Goal: Information Seeking & Learning: Learn about a topic

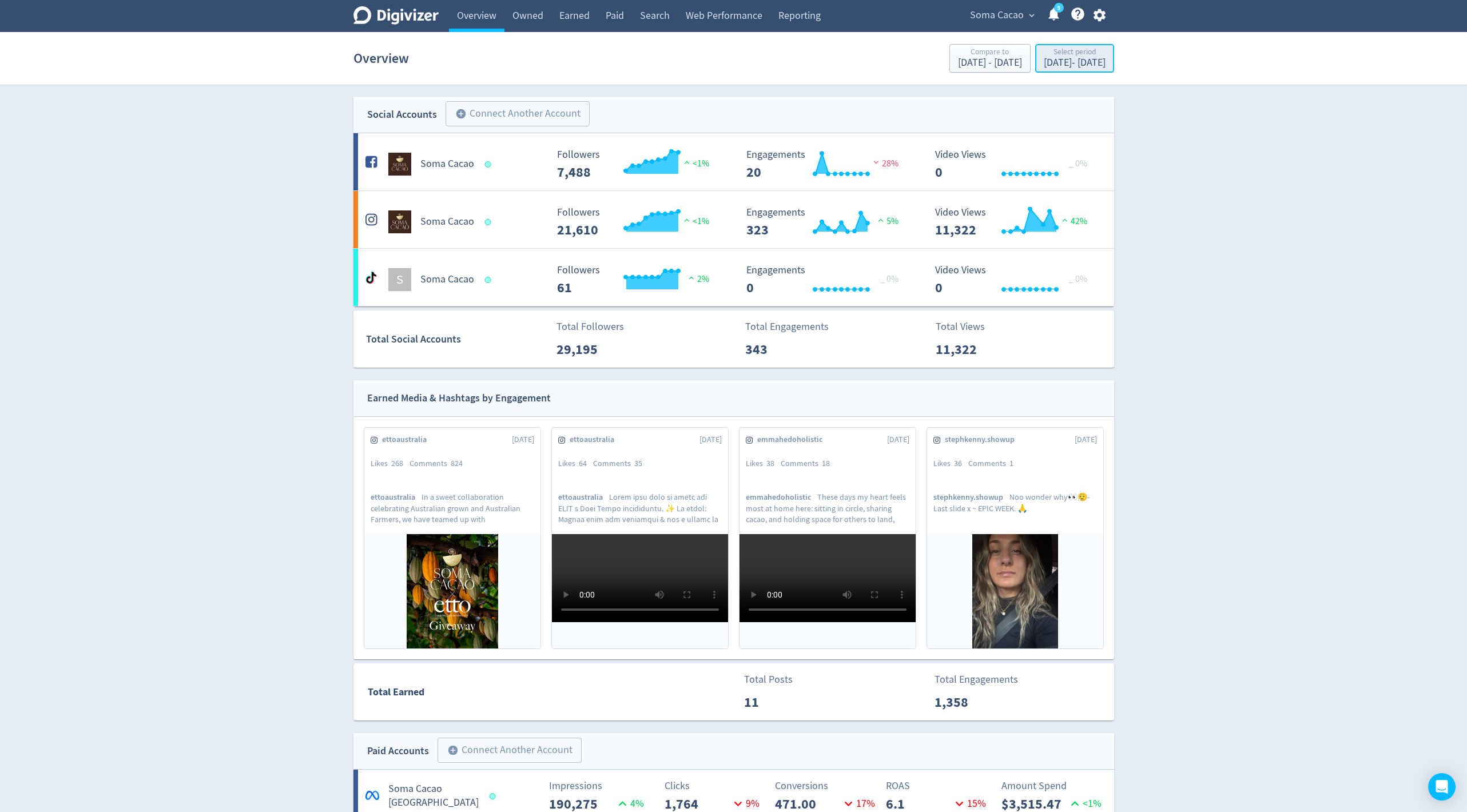
click at [1052, 57] on div "Select period" at bounding box center [1074, 52] width 62 height 10
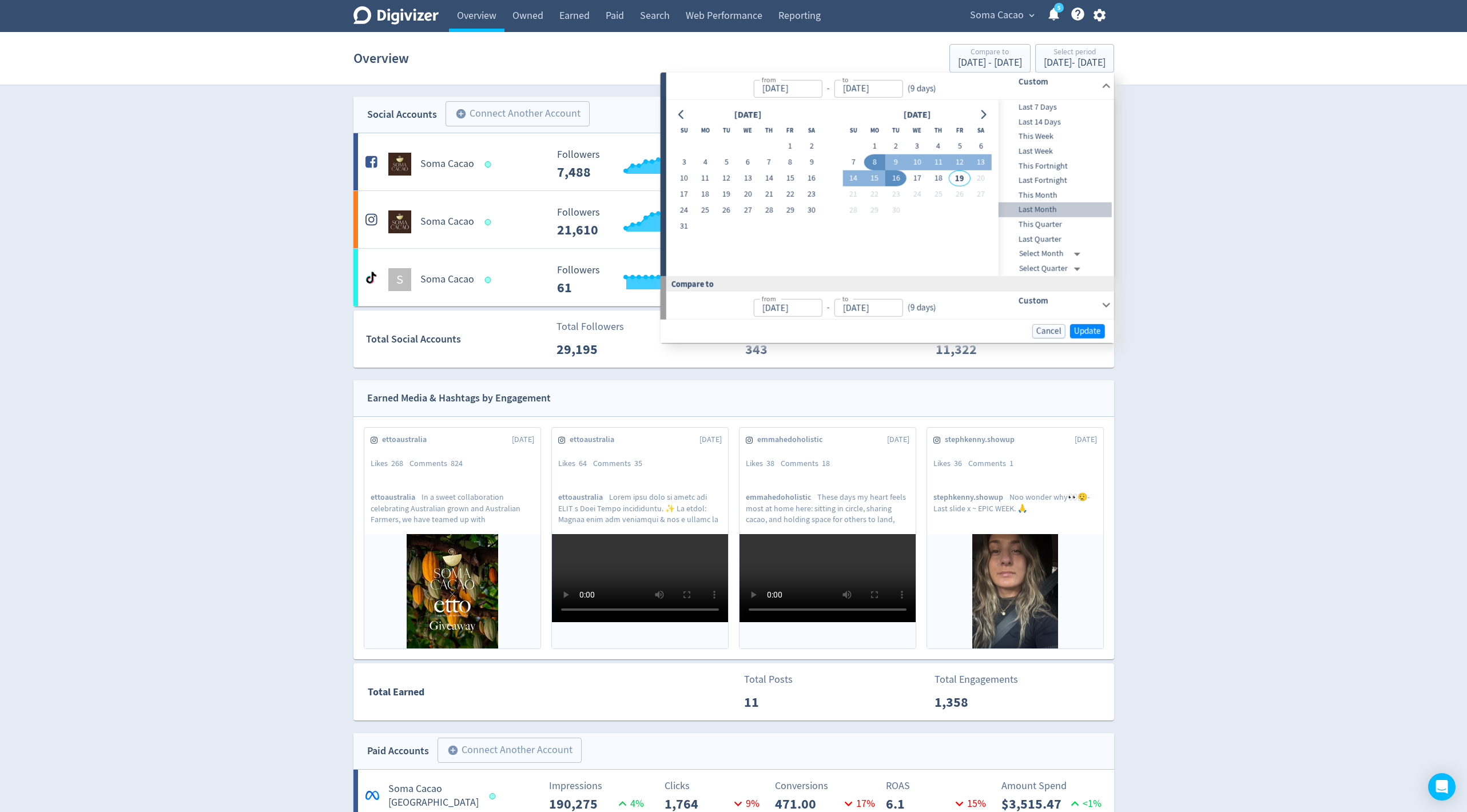
click at [1057, 204] on span "Last Month" at bounding box center [1055, 210] width 113 height 12
type input "[DATE]"
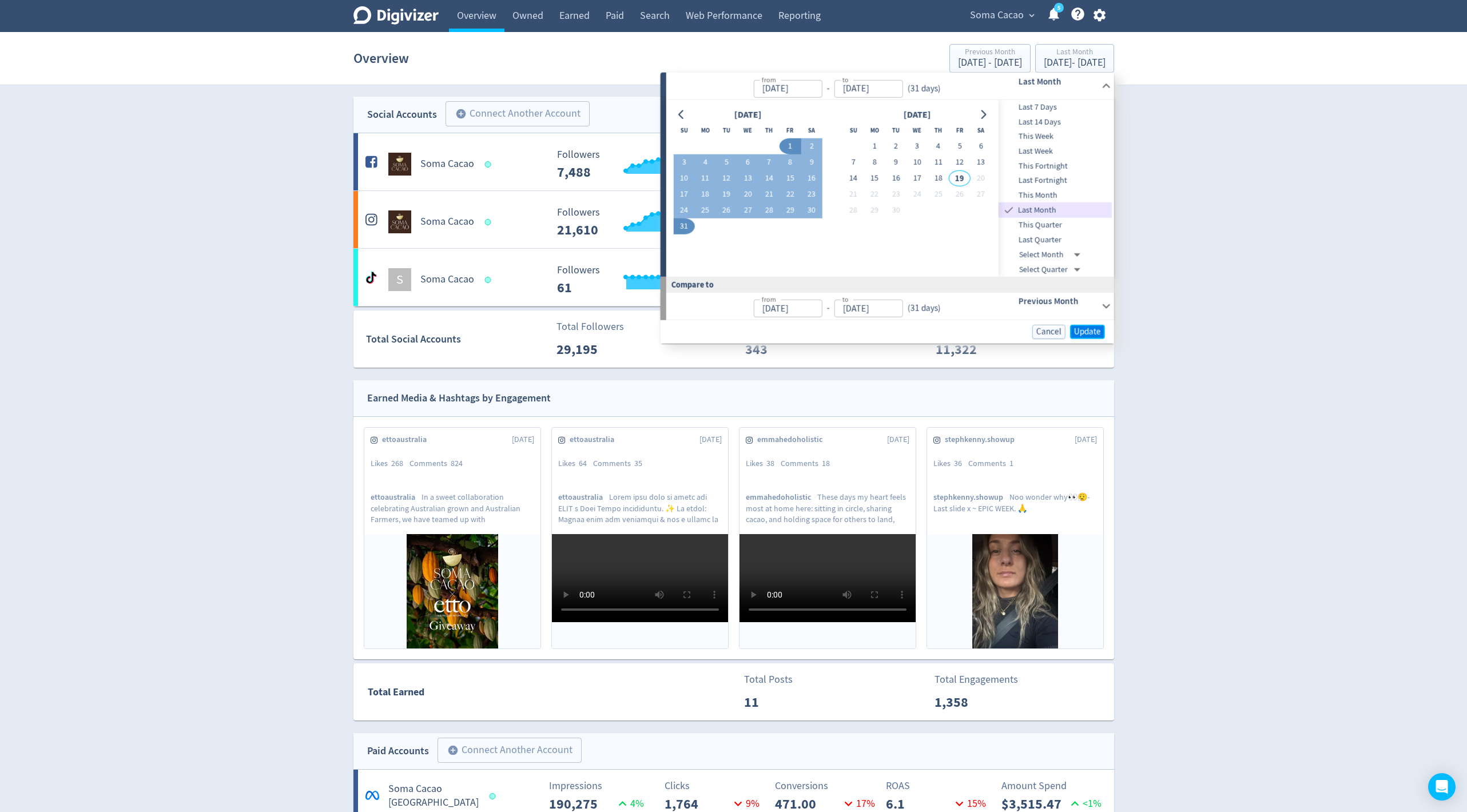
click at [1104, 332] on button "Update" at bounding box center [1087, 332] width 35 height 14
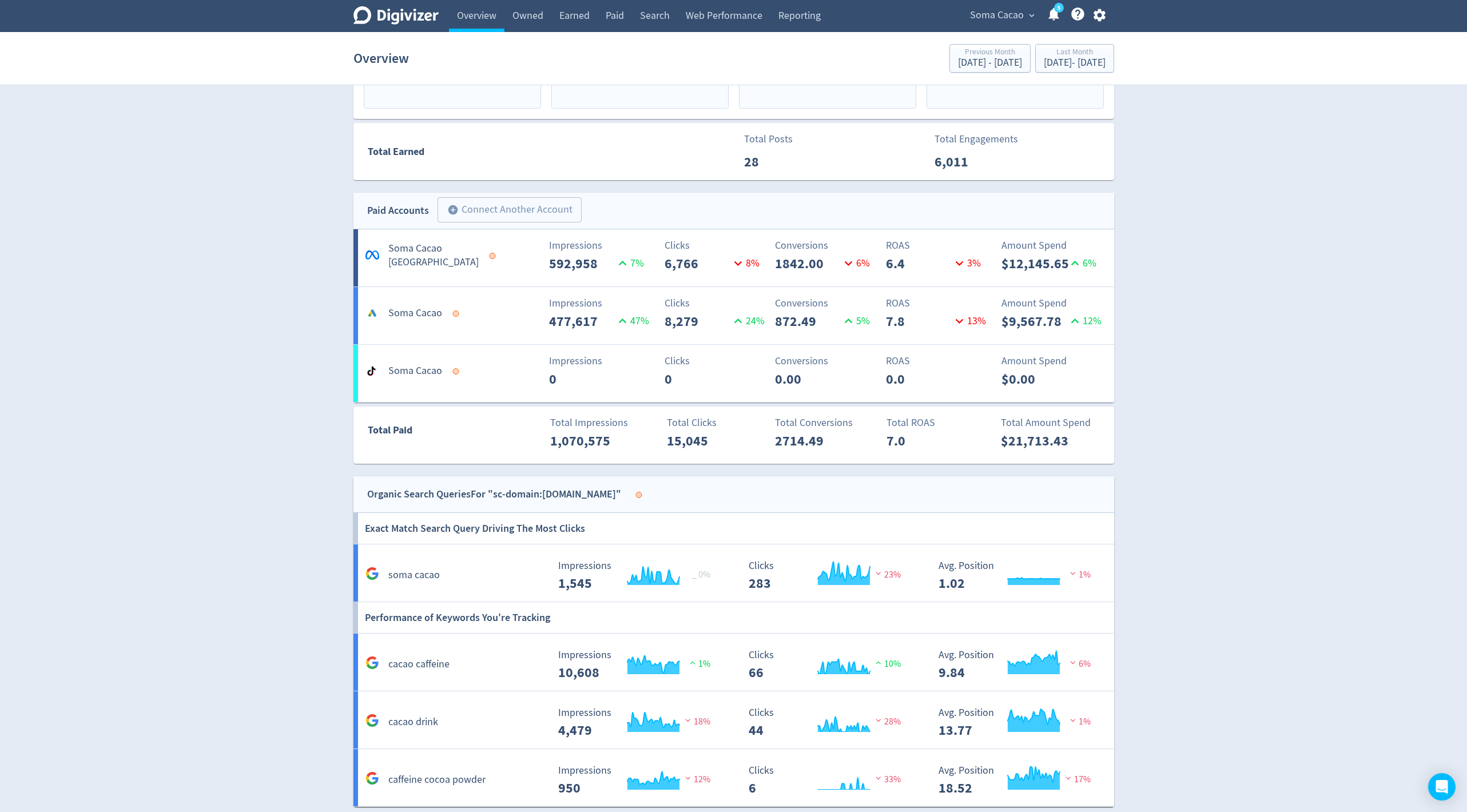
scroll to position [335, 0]
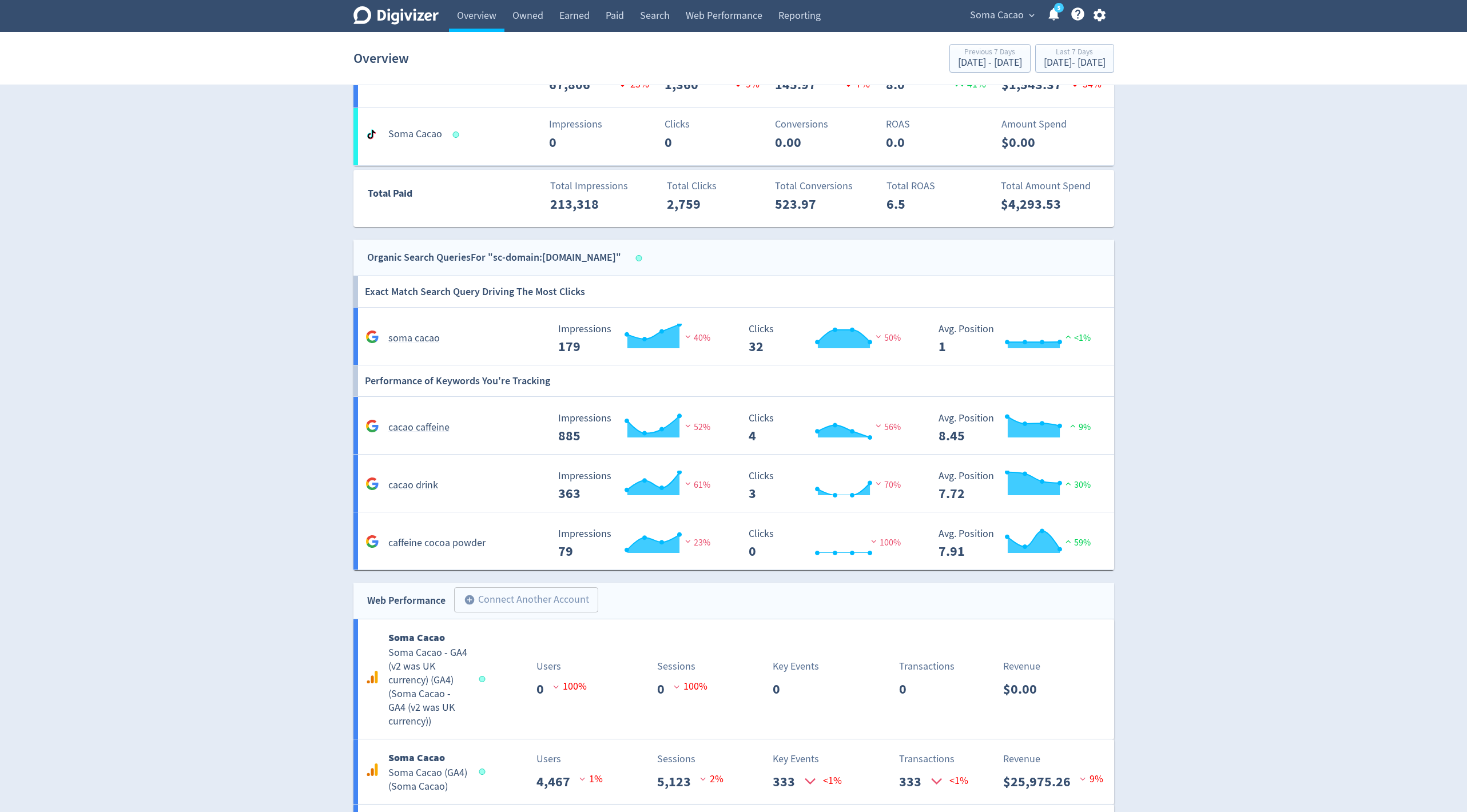
scroll to position [583, 0]
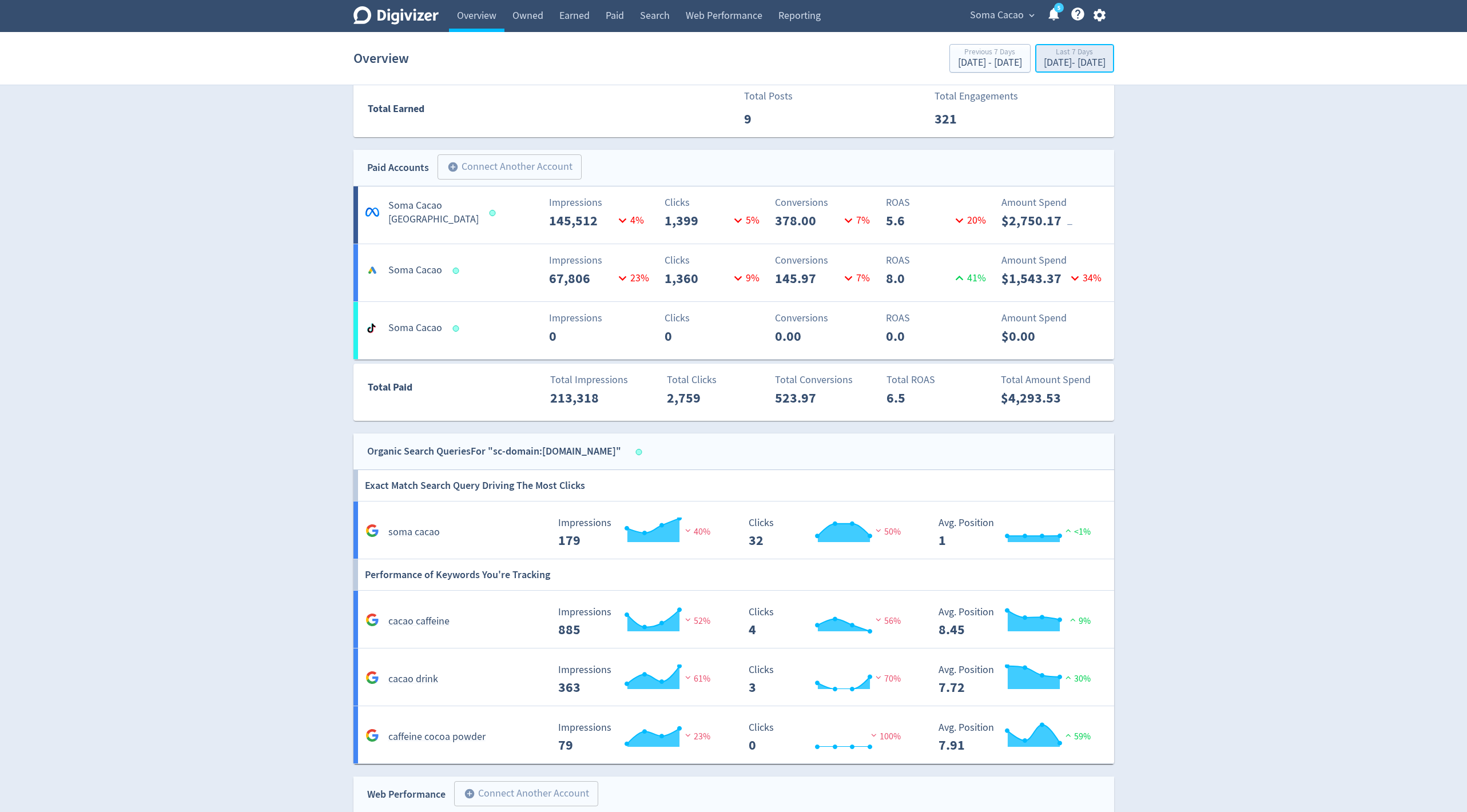
click at [1035, 44] on button "Last 7 Days [DATE] - [DATE]" at bounding box center [1074, 59] width 79 height 28
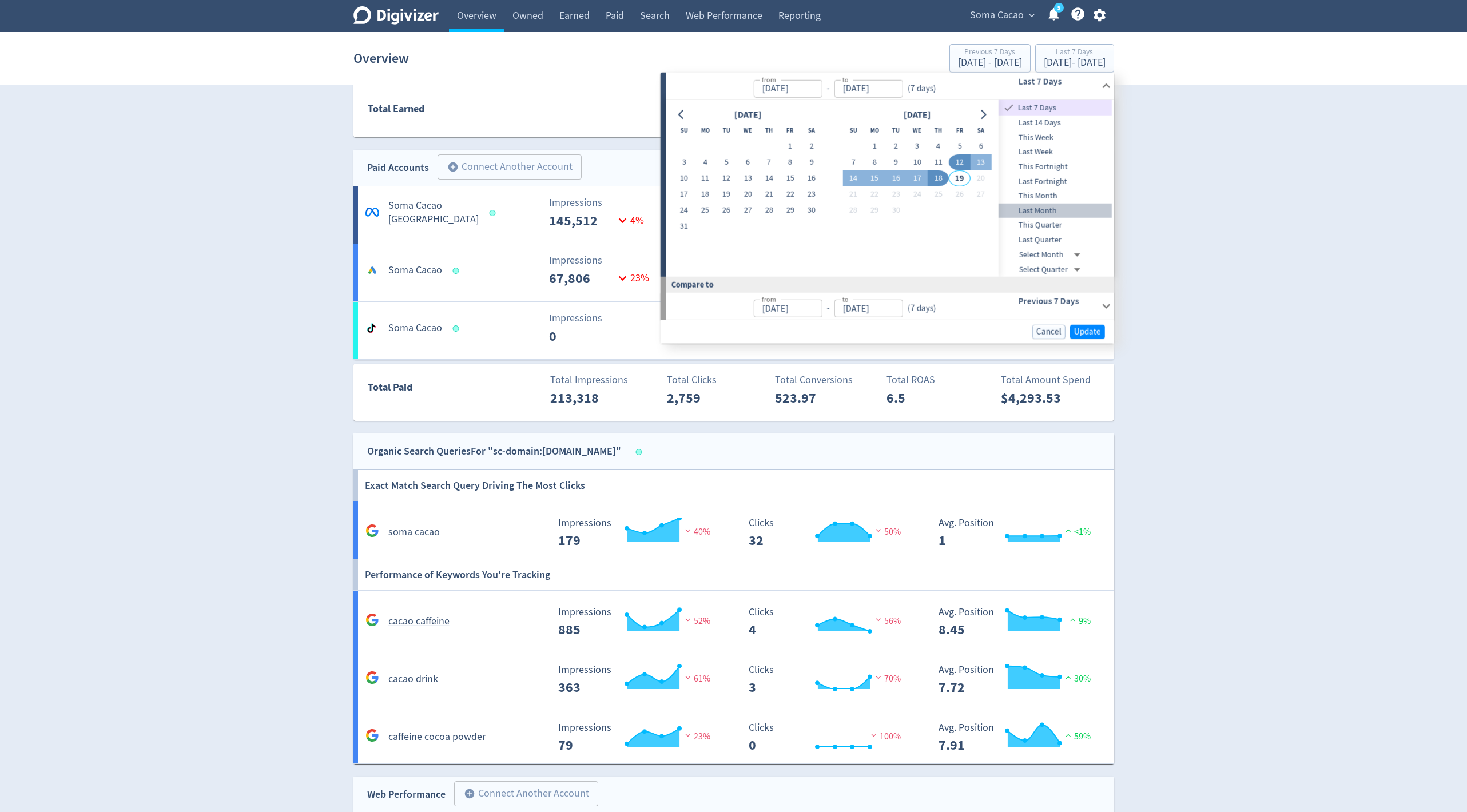
click at [1048, 214] on span "Last Month" at bounding box center [1055, 211] width 113 height 12
type input "[DATE]"
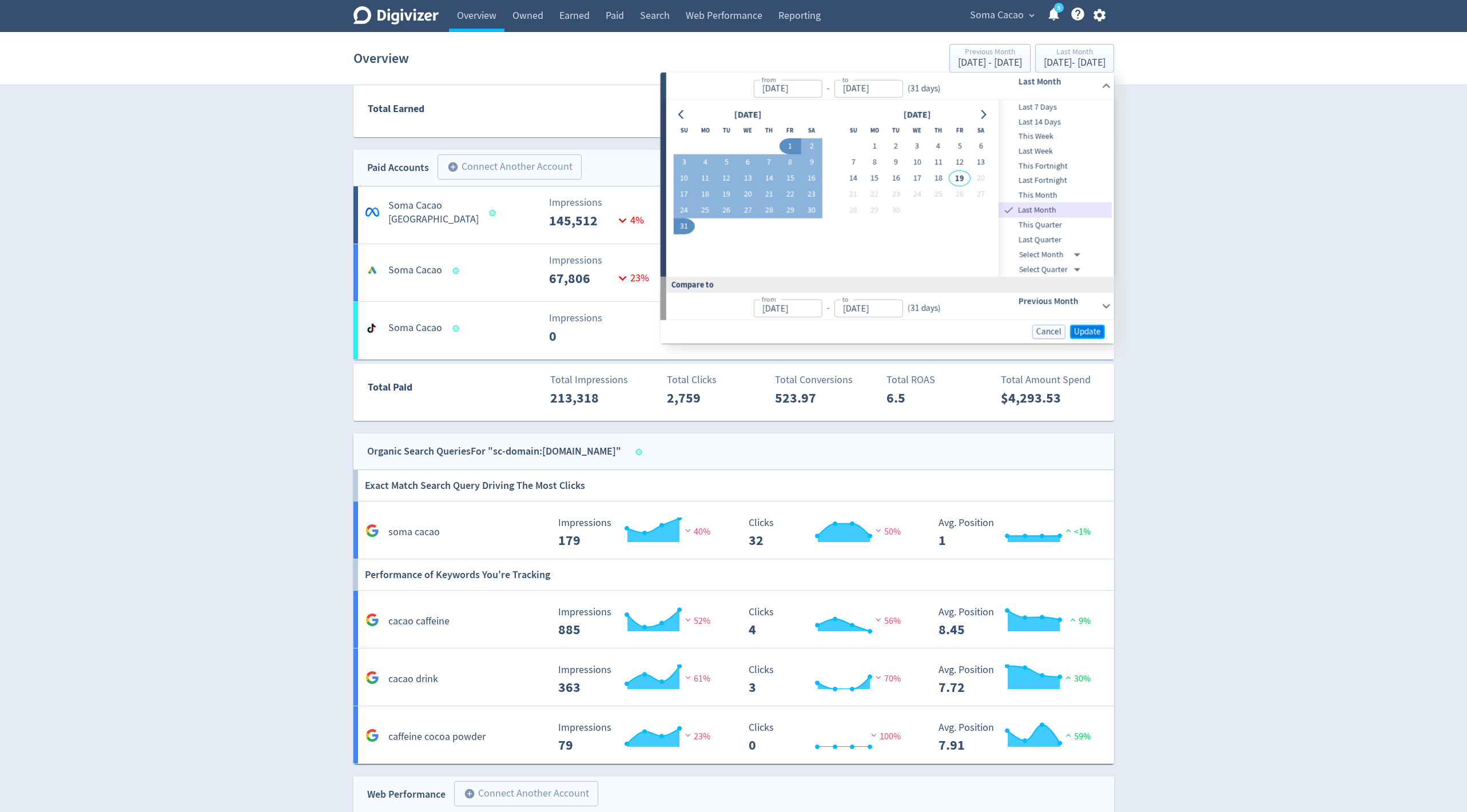
click at [1102, 325] on button "Update" at bounding box center [1087, 332] width 35 height 14
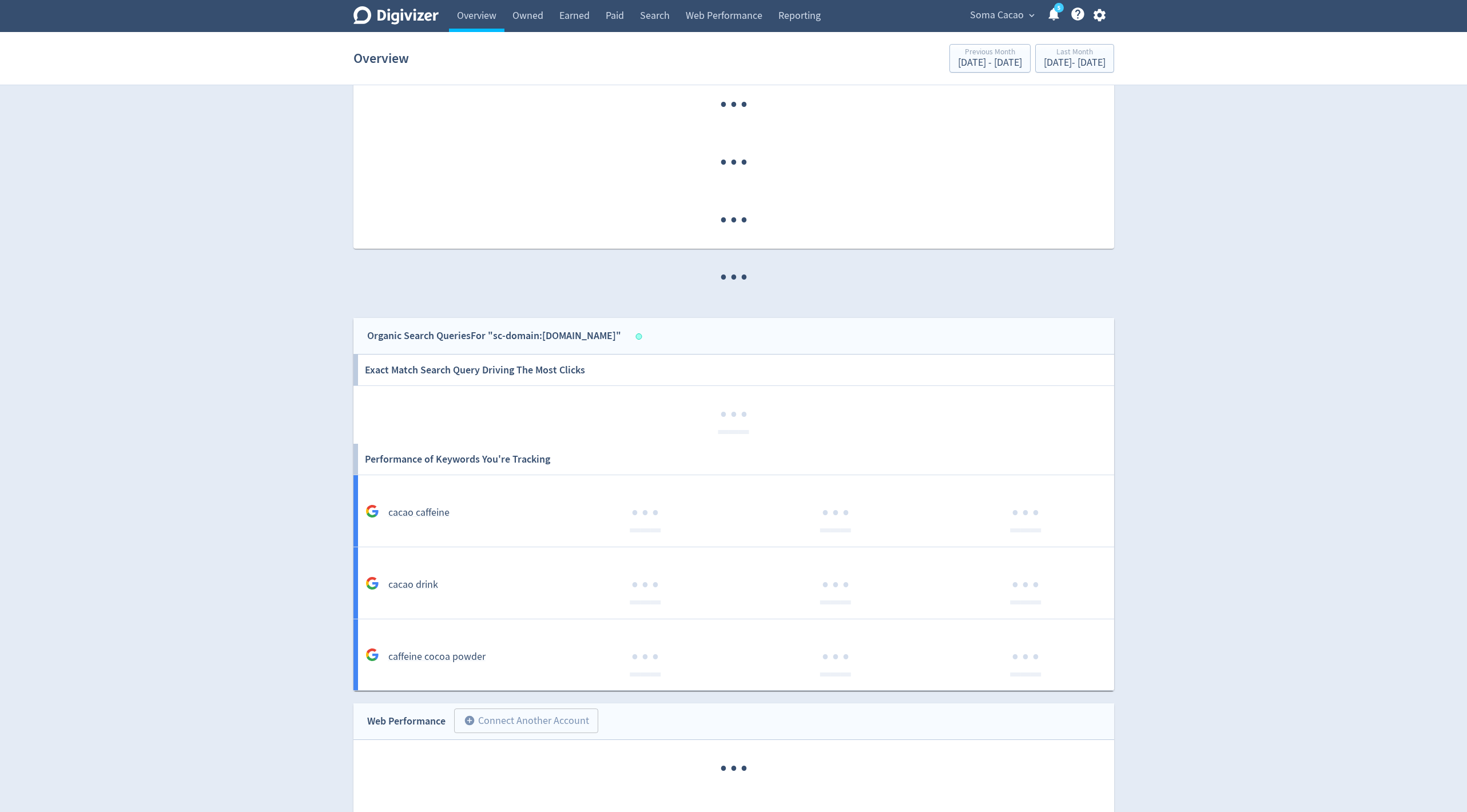
scroll to position [607, 0]
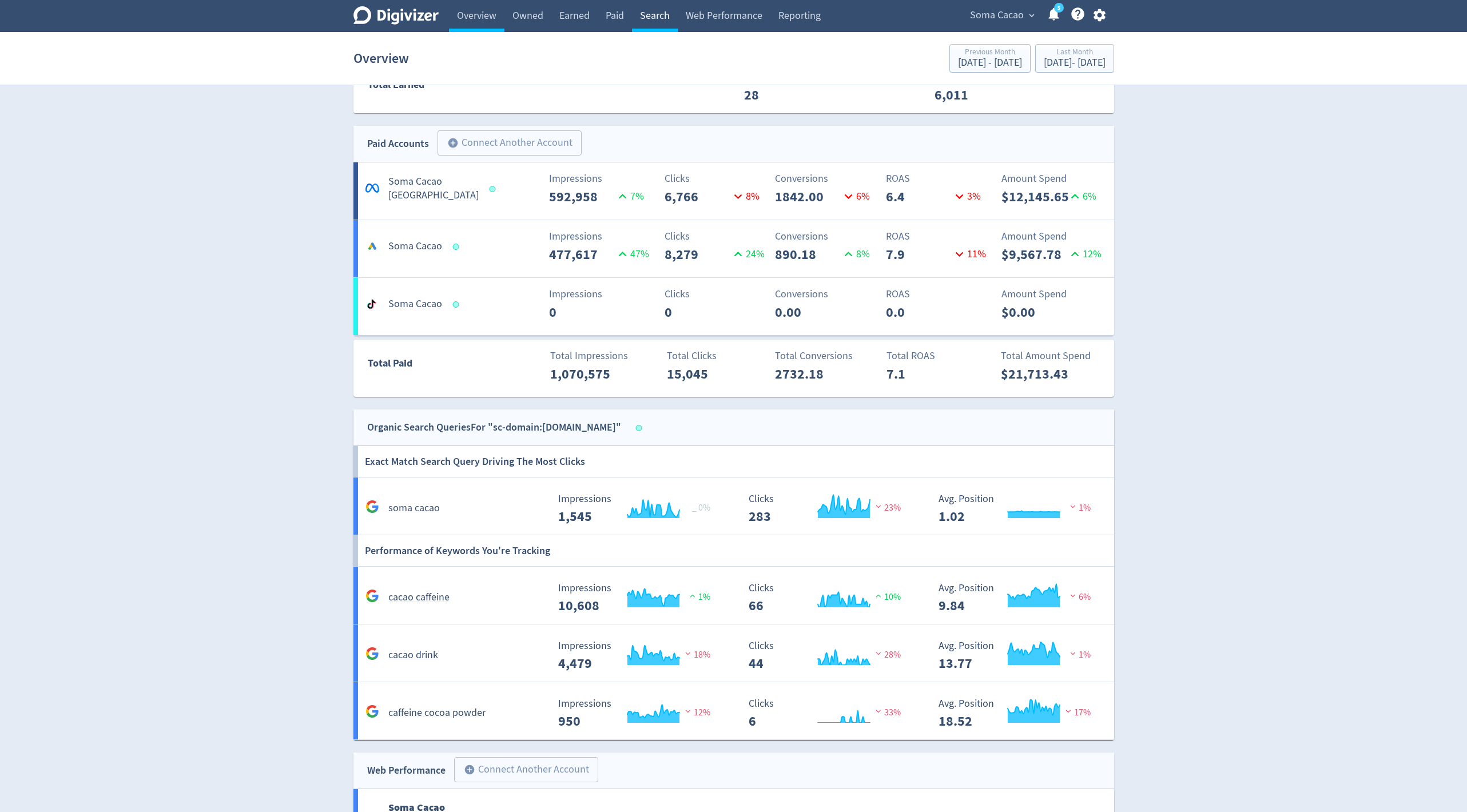
click at [655, 17] on link "Search" at bounding box center [655, 16] width 46 height 32
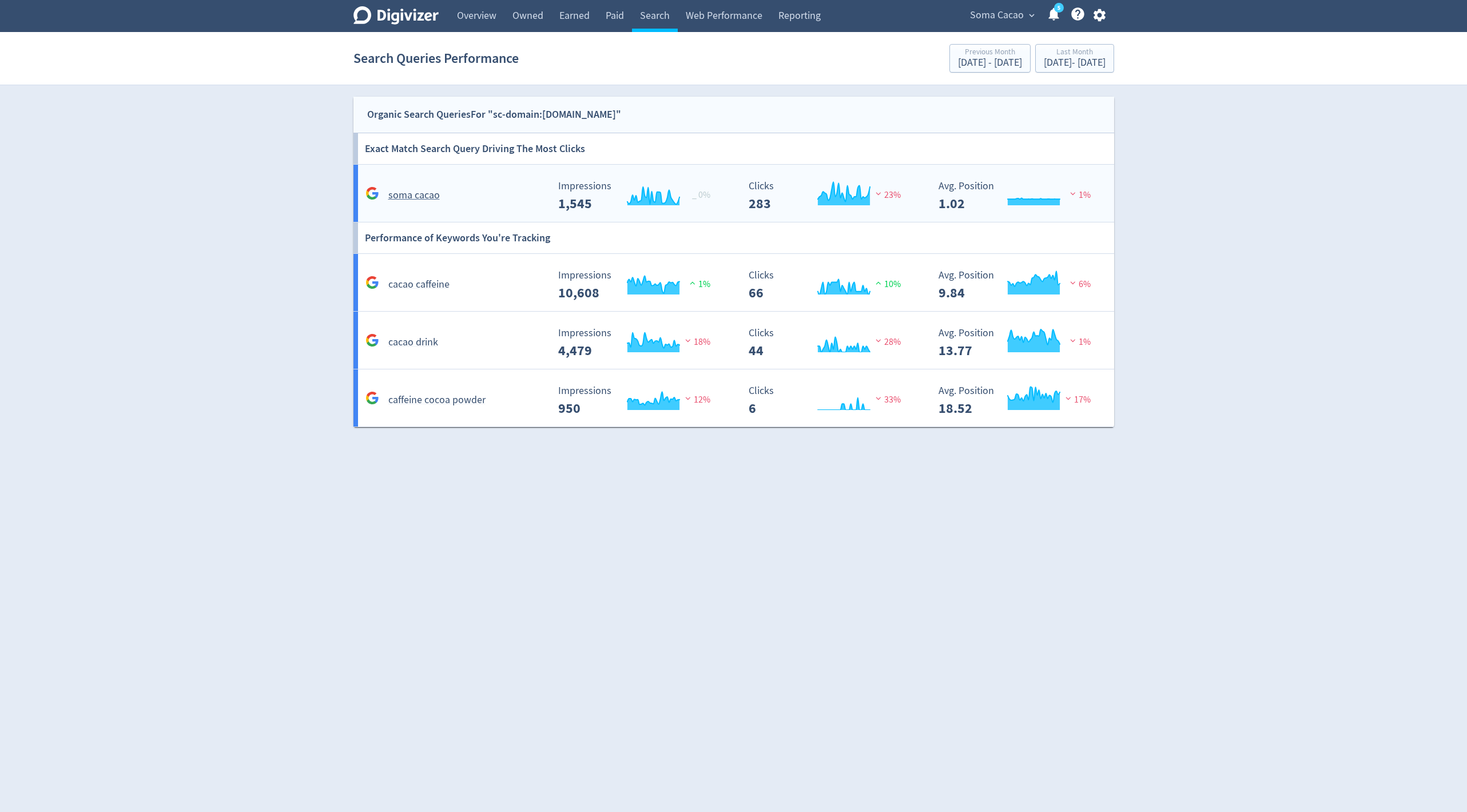
click at [555, 191] on rect "\a Impressions\a 1,545\a" at bounding box center [638, 196] width 172 height 30
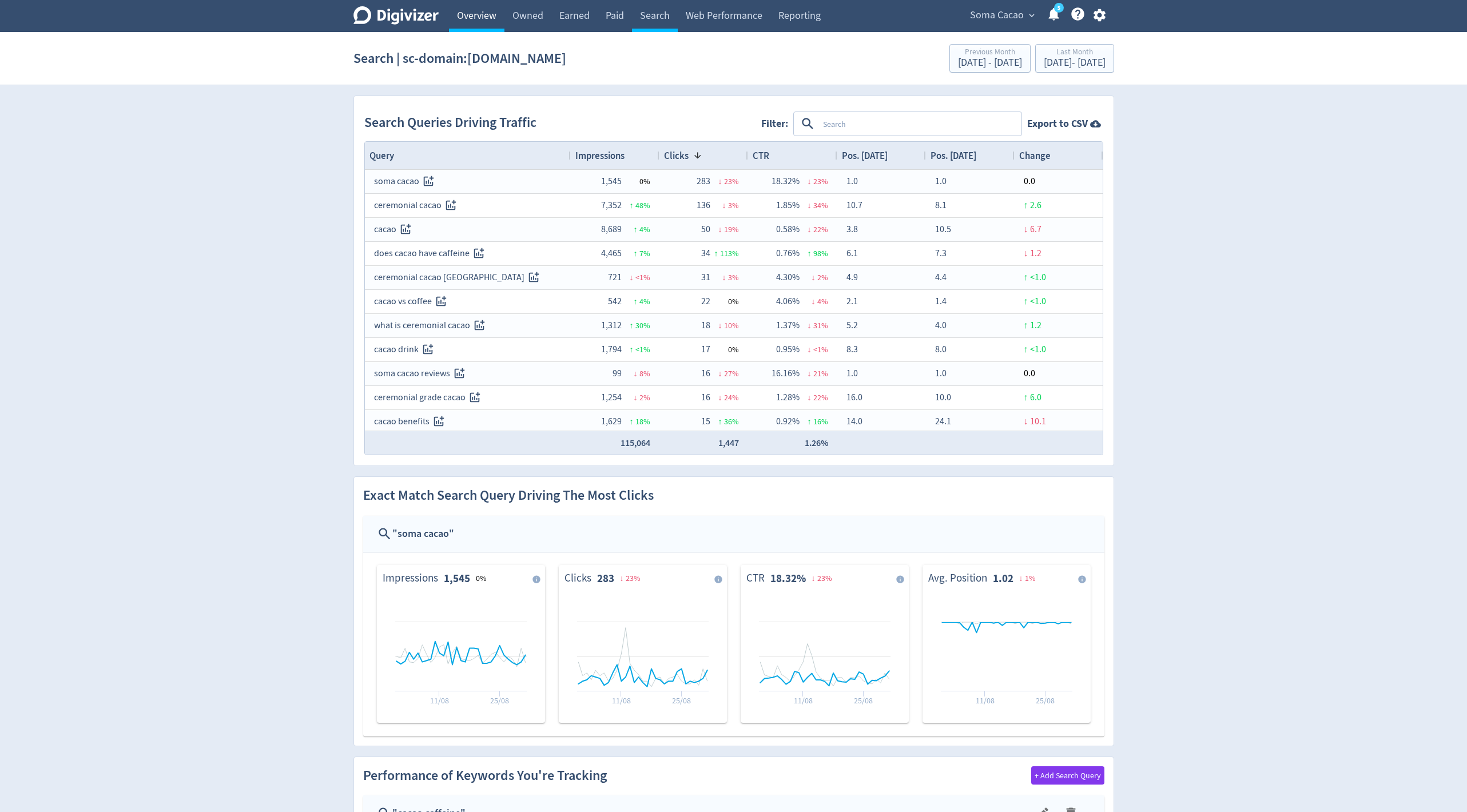
click at [473, 21] on link "Overview" at bounding box center [476, 16] width 56 height 32
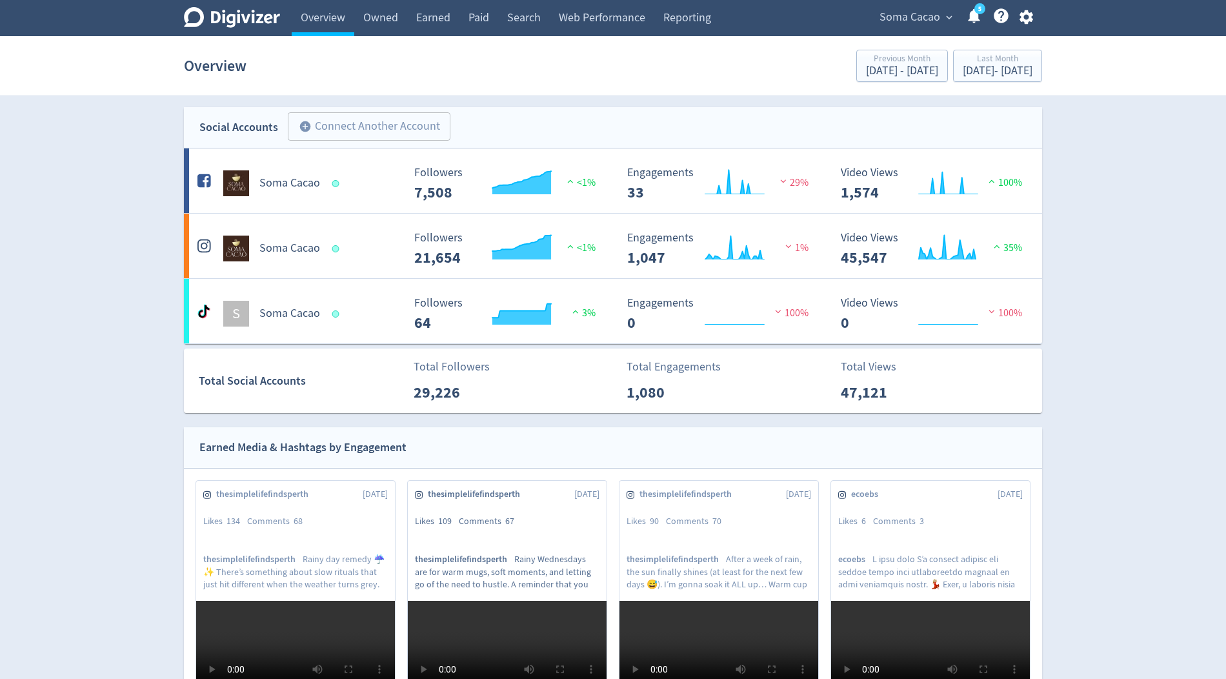
scroll to position [1, 0]
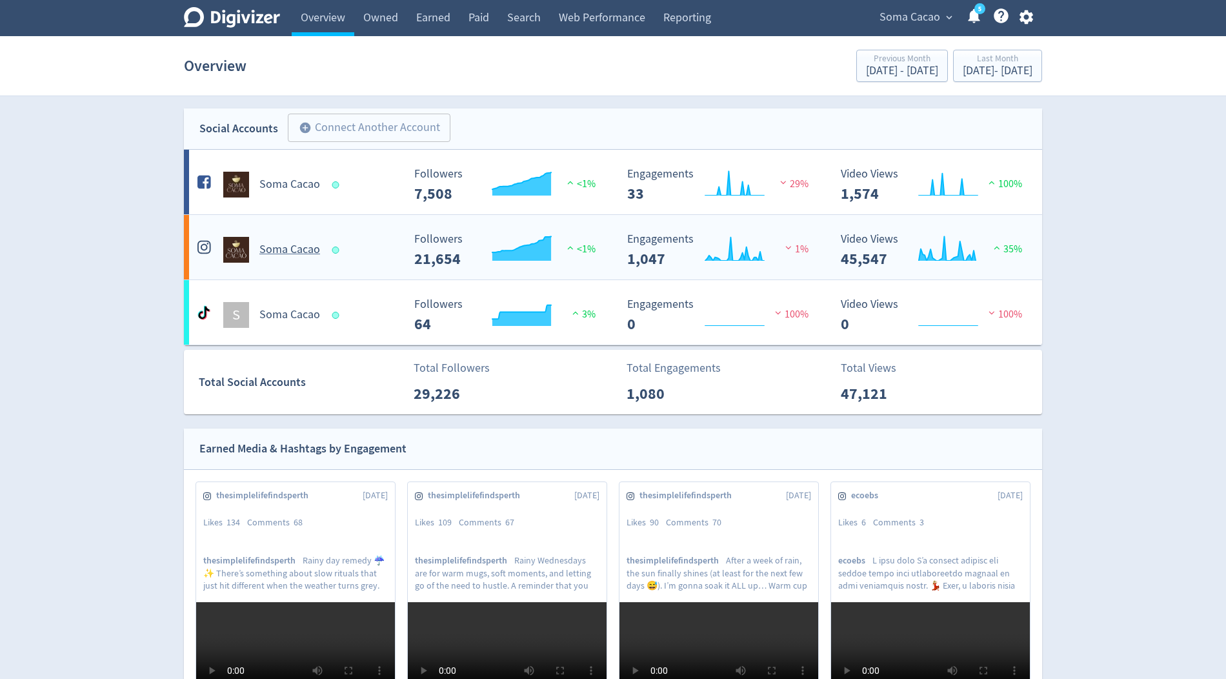
click at [312, 238] on div "Soma Cacao" at bounding box center [298, 250] width 208 height 26
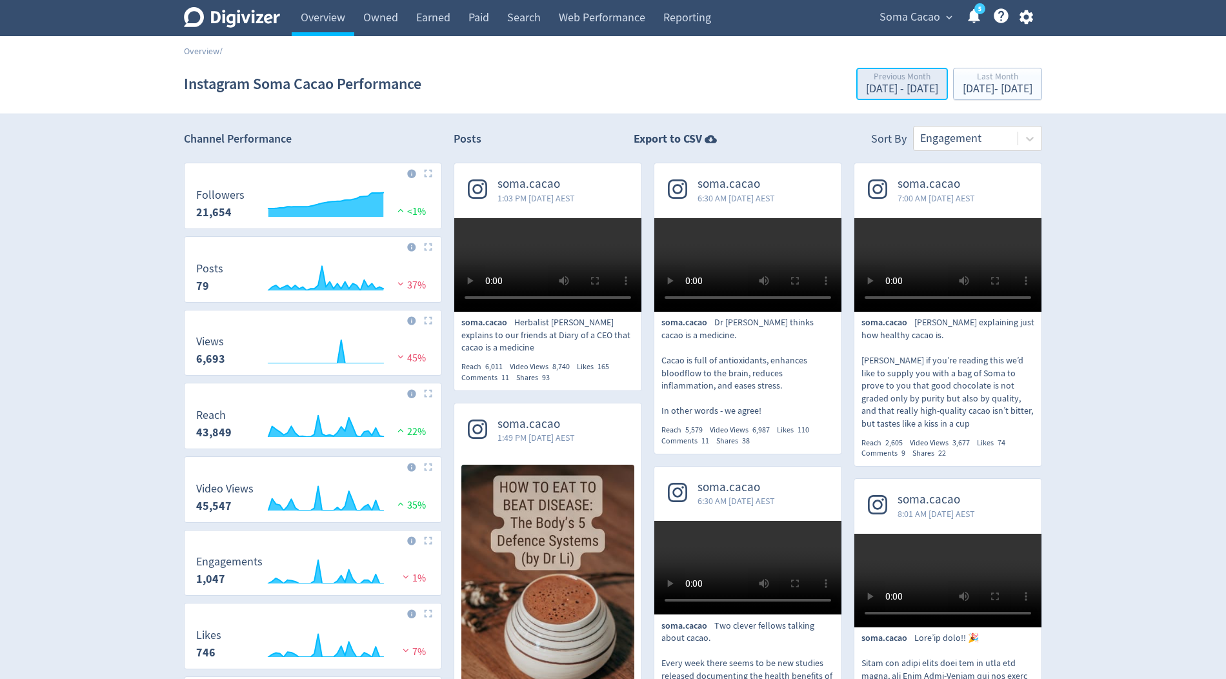
click at [866, 87] on div "Jul 1, 2025 - Jul 31, 2025" at bounding box center [902, 89] width 72 height 12
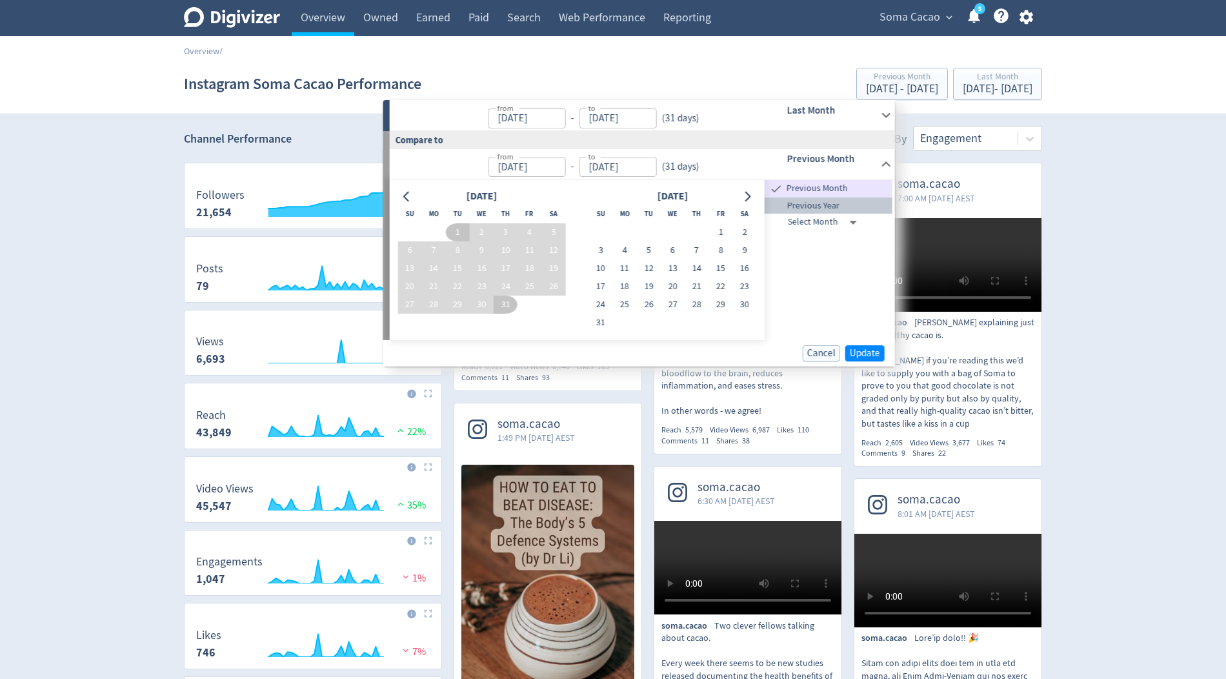
click at [823, 205] on span "Previous Year" at bounding box center [828, 206] width 128 height 14
type input "Aug 01, 2024"
type input "Aug 31, 2024"
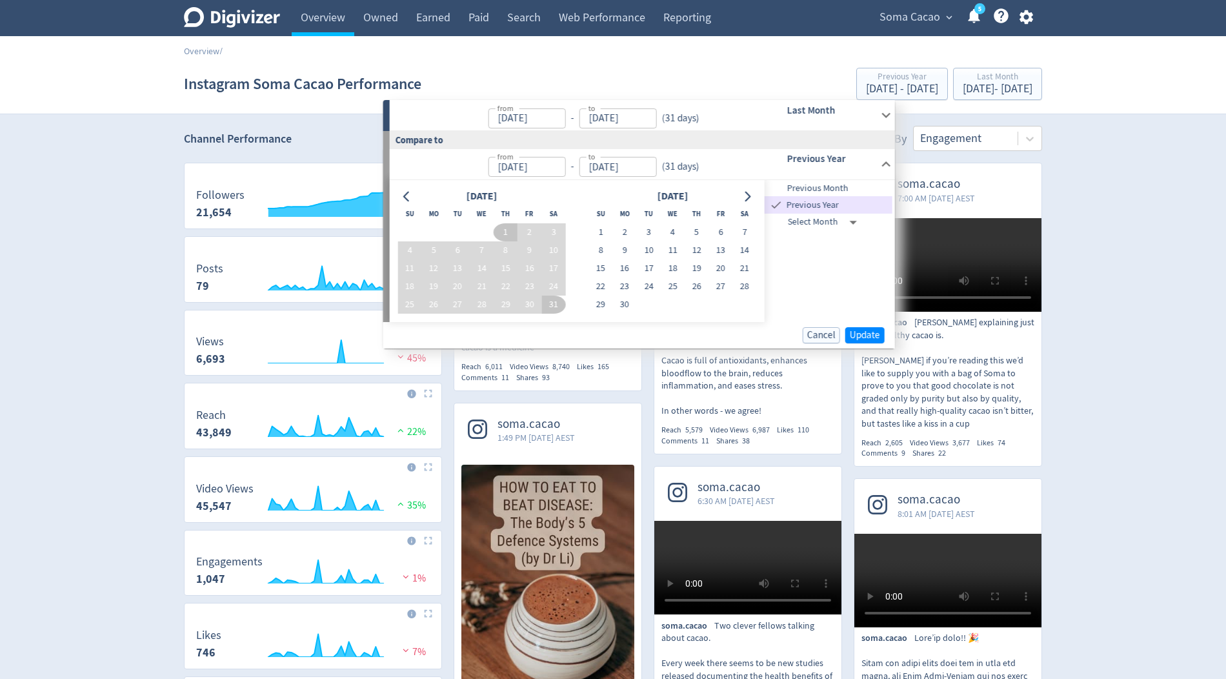
click at [862, 342] on div "Cancel Update" at bounding box center [633, 335] width 501 height 16
click at [862, 335] on span "Update" at bounding box center [865, 335] width 30 height 10
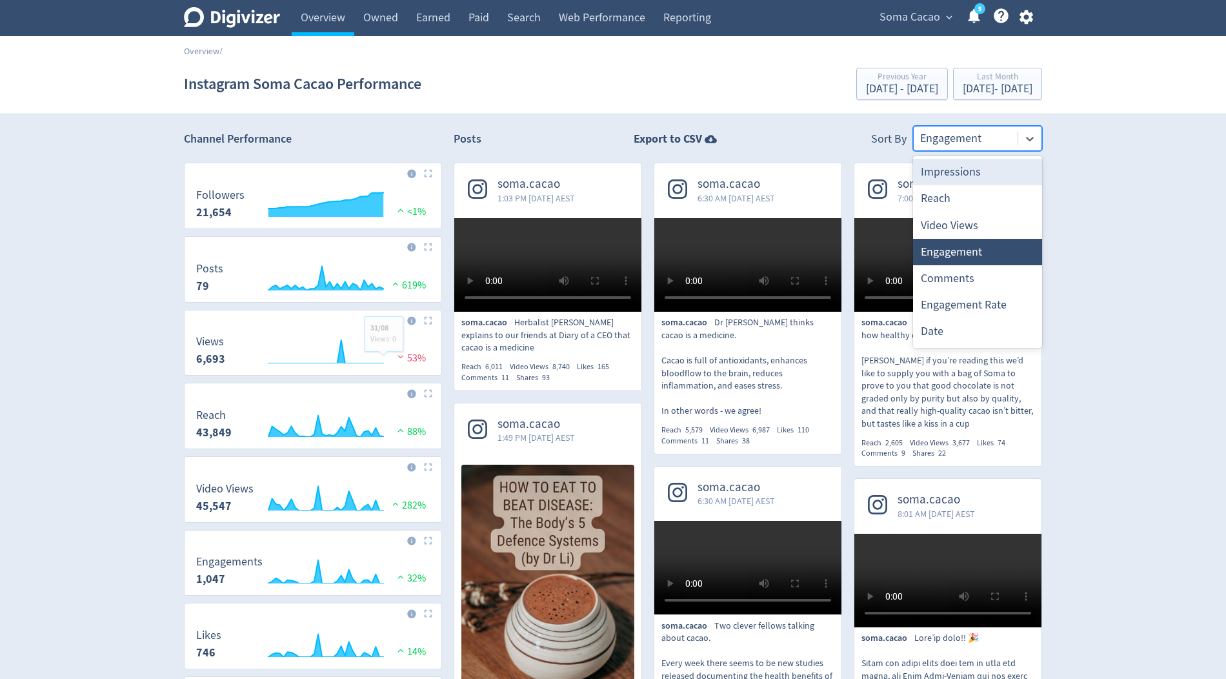
click at [964, 129] on div at bounding box center [965, 138] width 91 height 19
click at [935, 194] on div "Reach" at bounding box center [977, 198] width 129 height 26
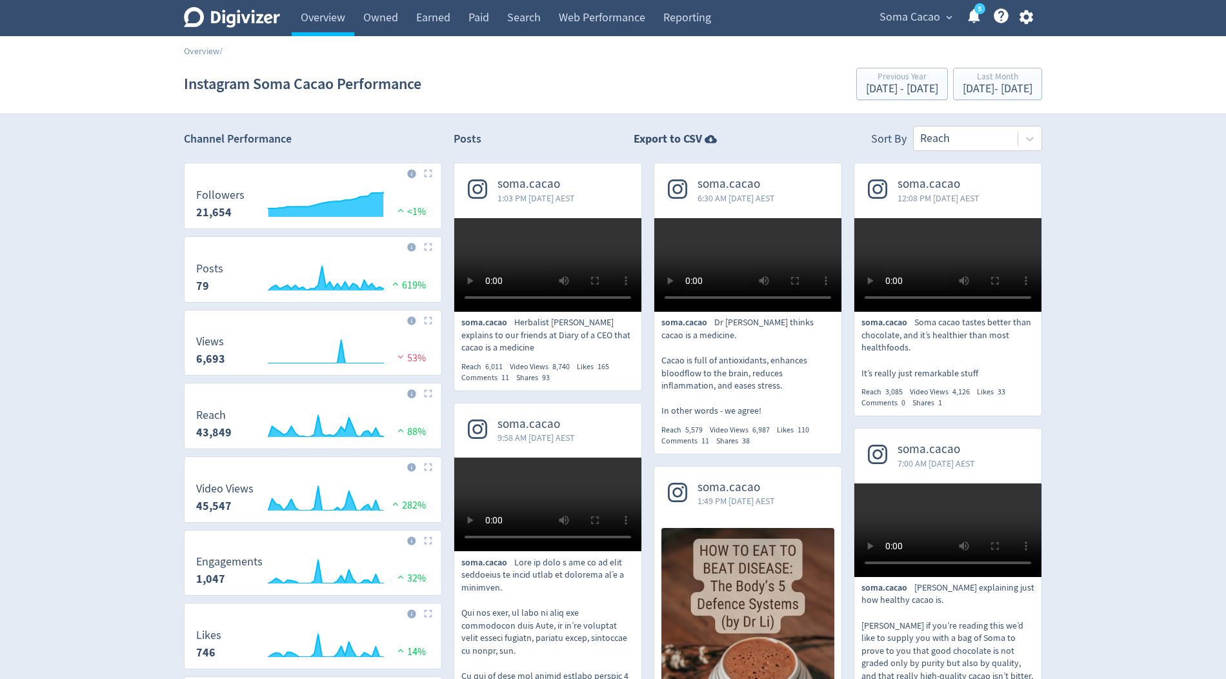
scroll to position [1, 0]
click at [336, 22] on link "Overview" at bounding box center [323, 18] width 63 height 36
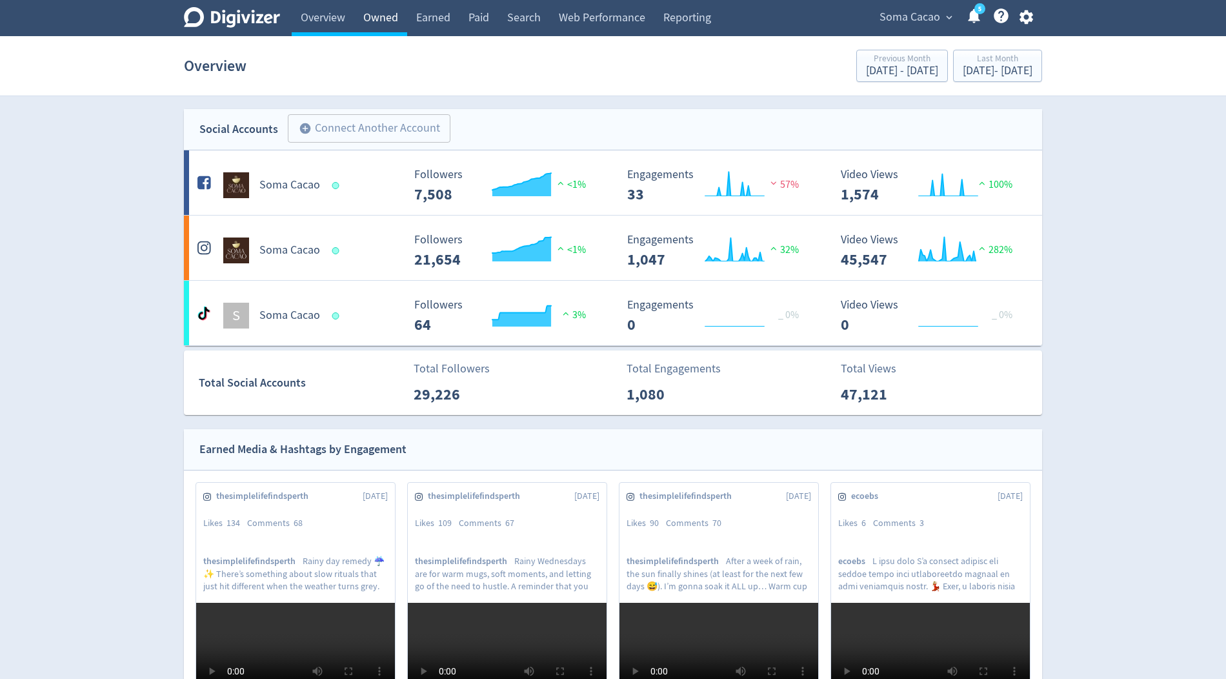
click at [379, 12] on link "Owned" at bounding box center [380, 18] width 53 height 36
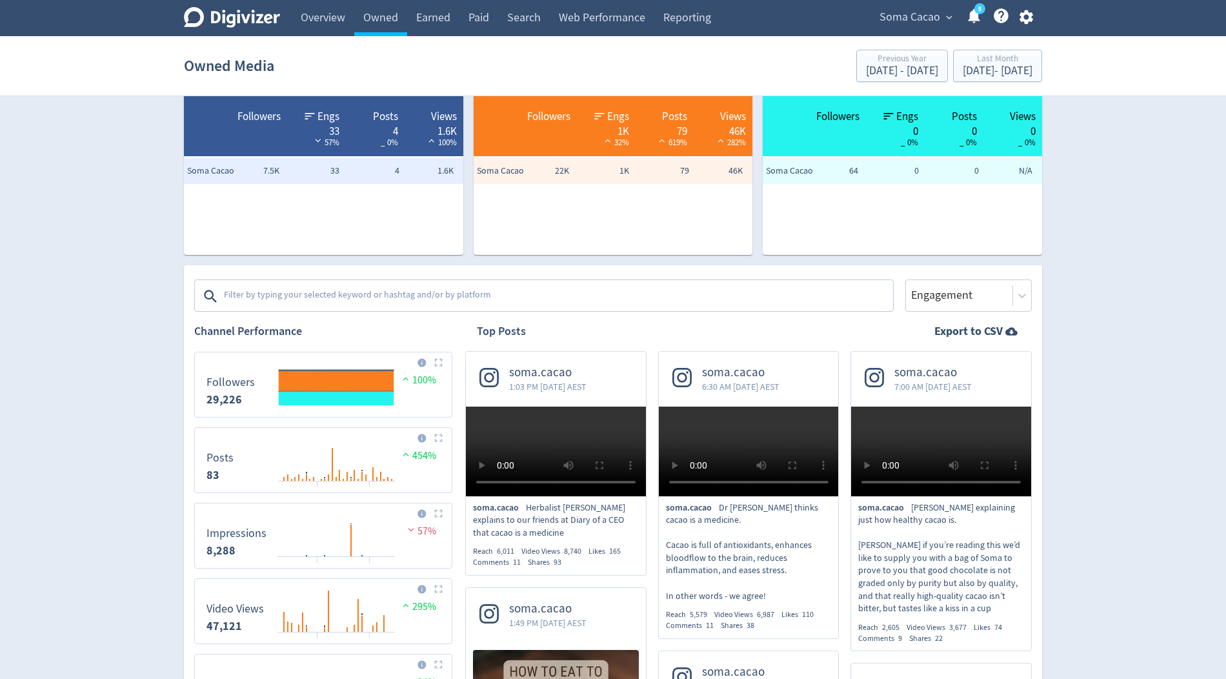
scroll to position [37, 0]
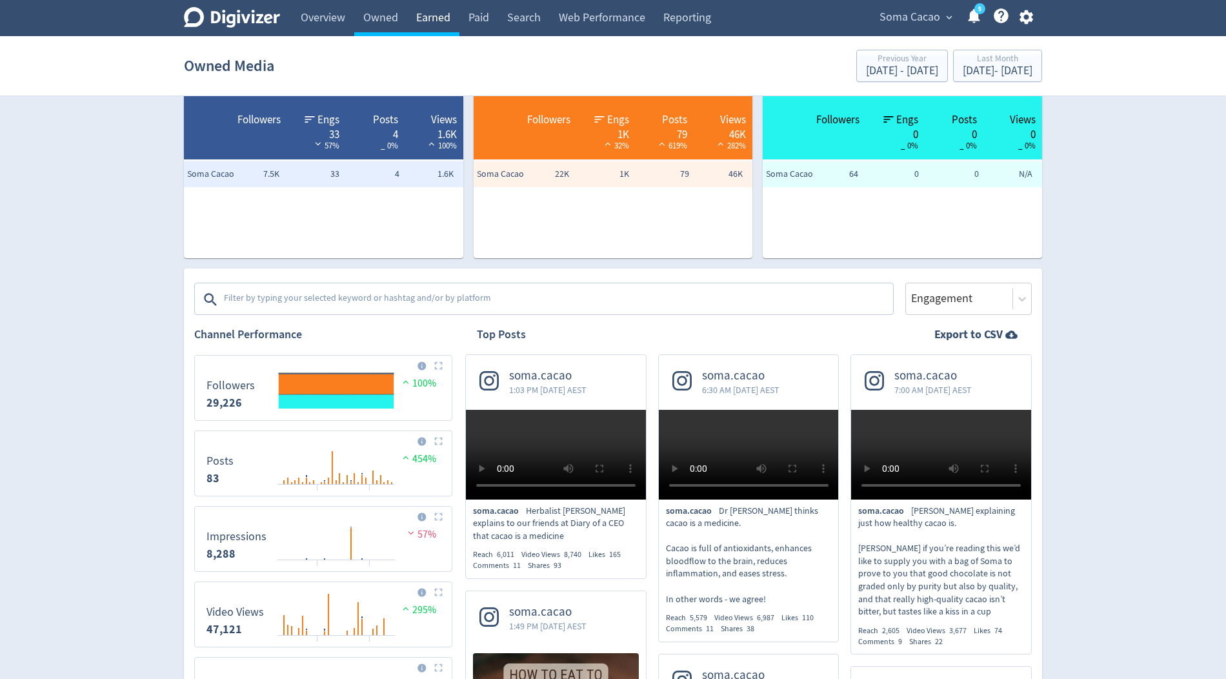
click at [433, 24] on link "Earned" at bounding box center [433, 18] width 52 height 36
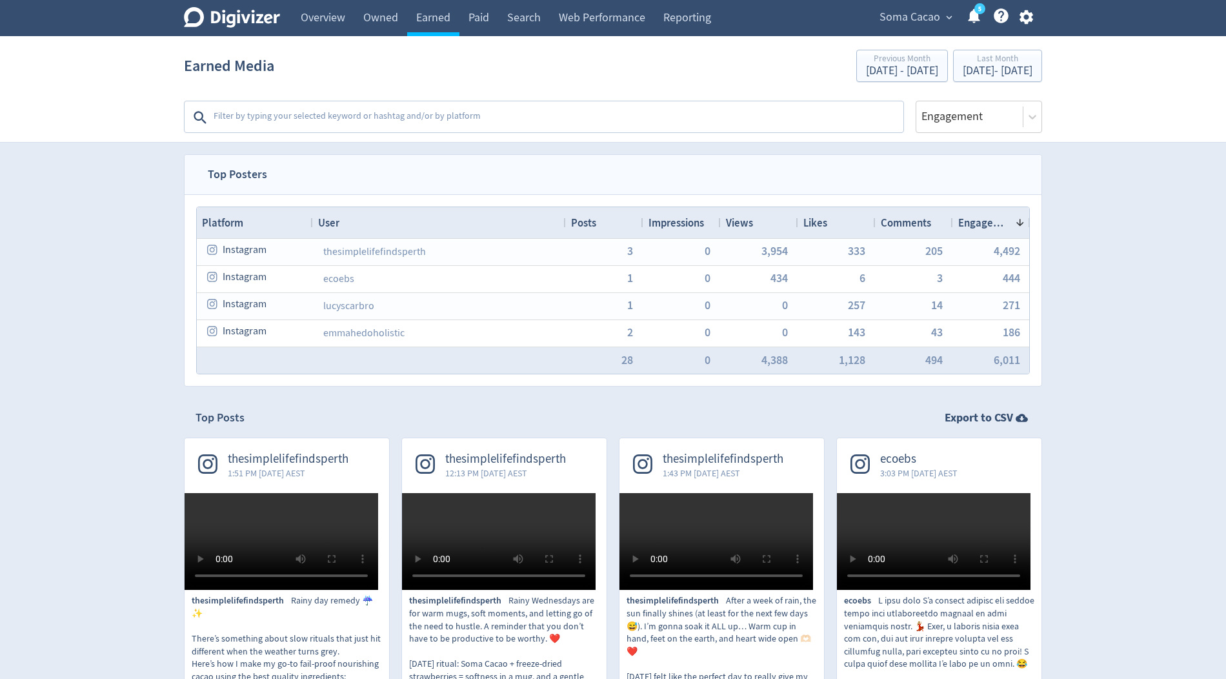
click at [393, 119] on textarea at bounding box center [557, 118] width 690 height 26
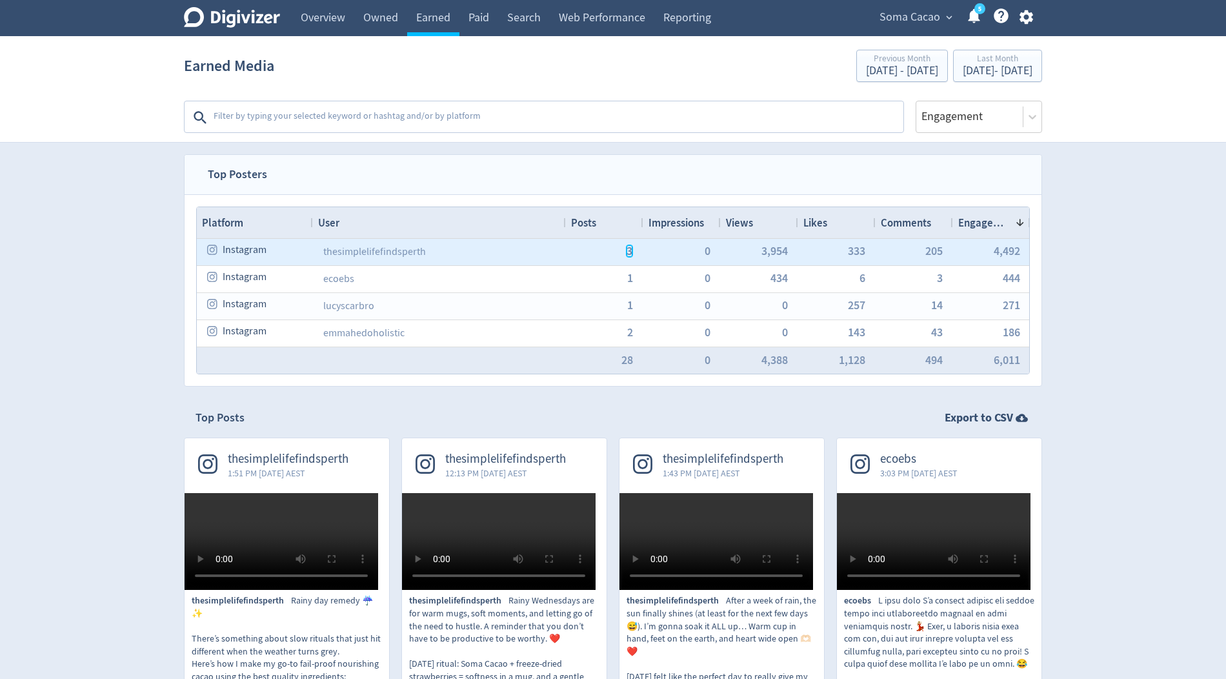
click at [628, 251] on span "3" at bounding box center [629, 251] width 6 height 12
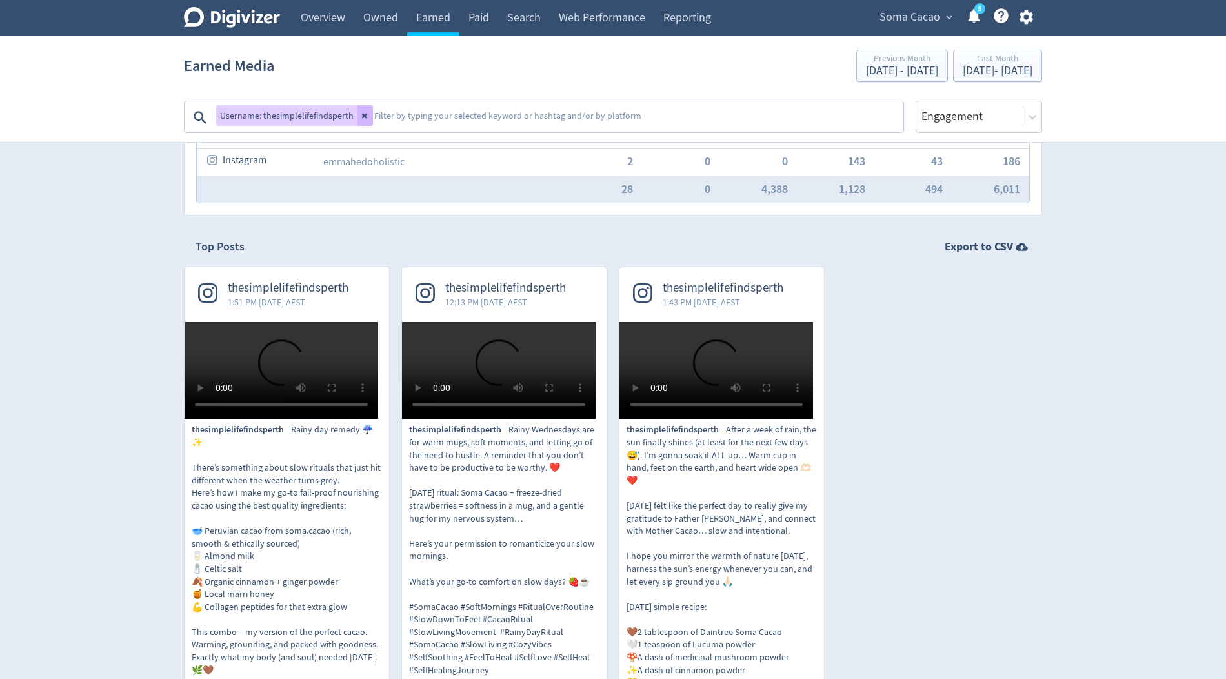
scroll to position [242, 0]
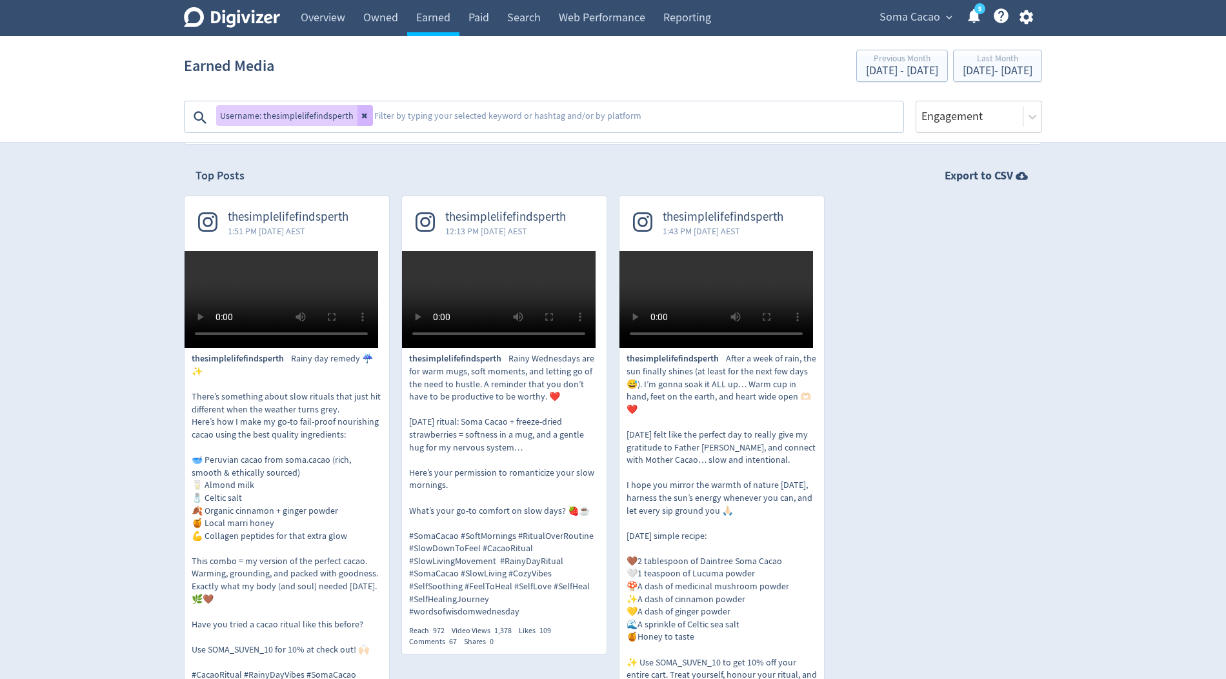
click at [920, 12] on span "Soma Cacao" at bounding box center [909, 17] width 61 height 21
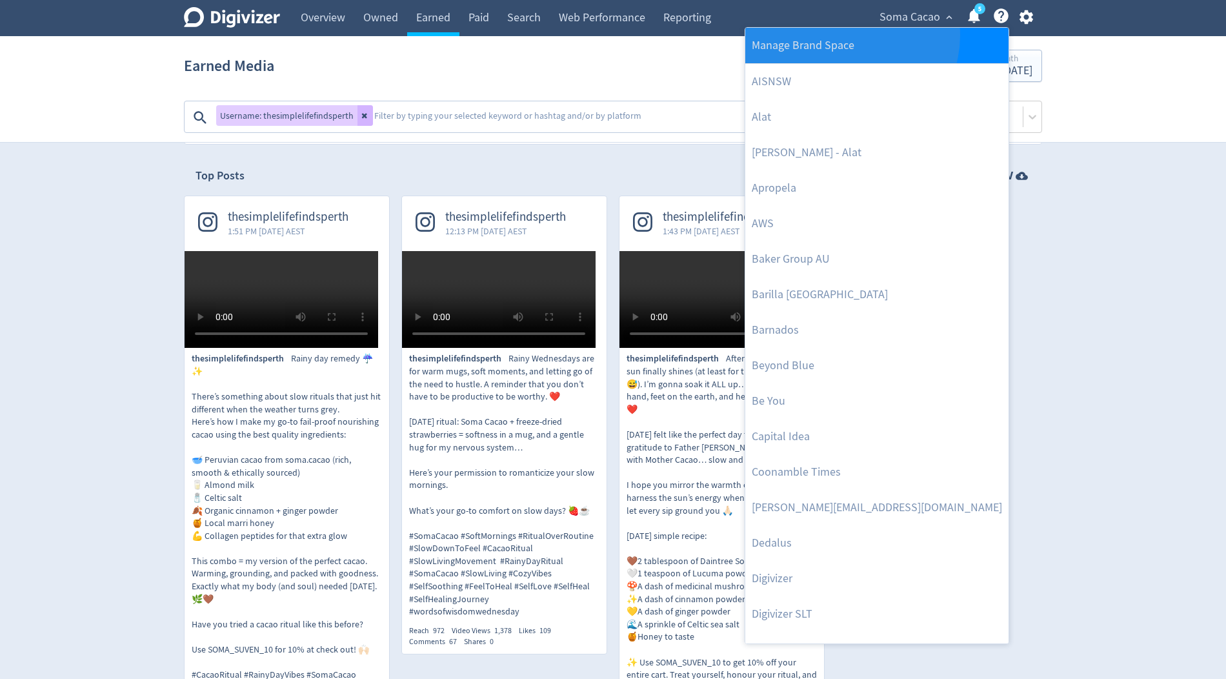
click at [850, 35] on link "Manage Brand Space" at bounding box center [876, 45] width 263 height 35
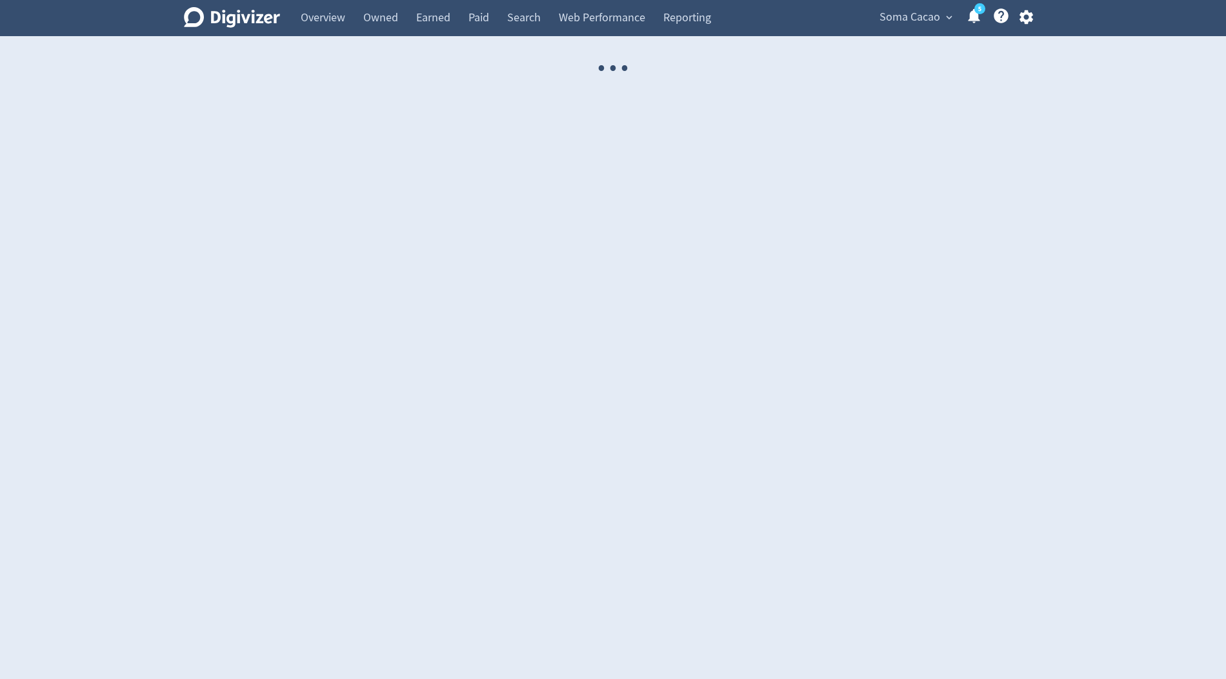
select select "USER"
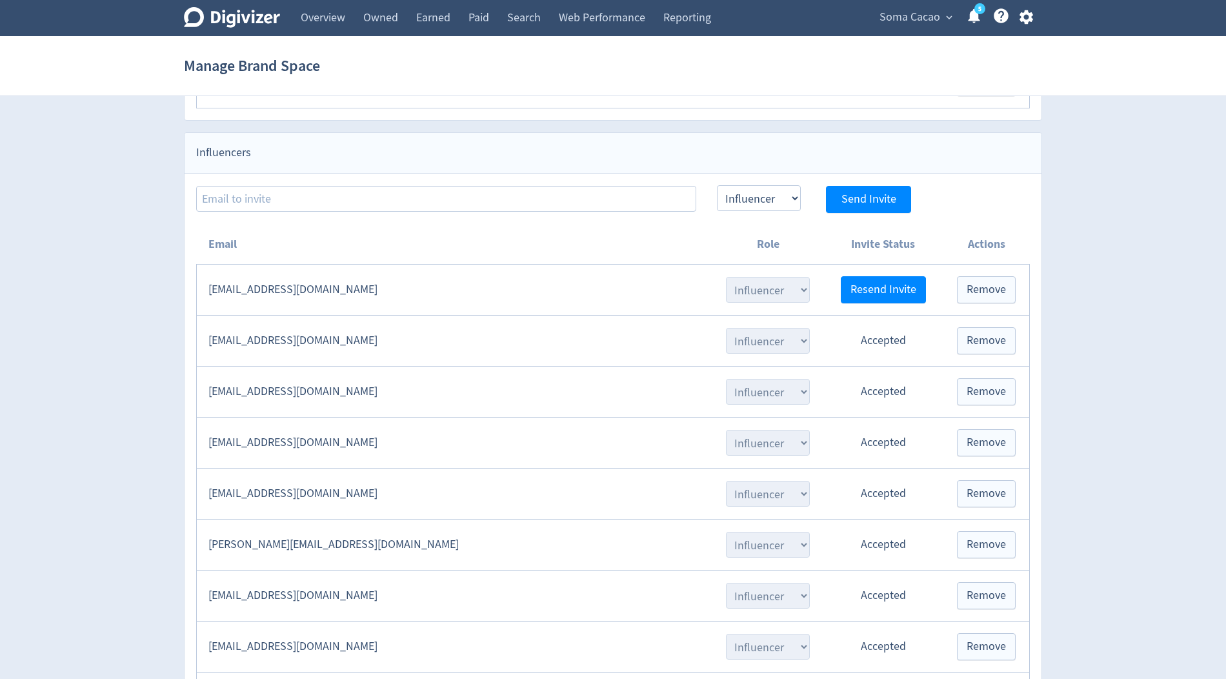
scroll to position [1372, 0]
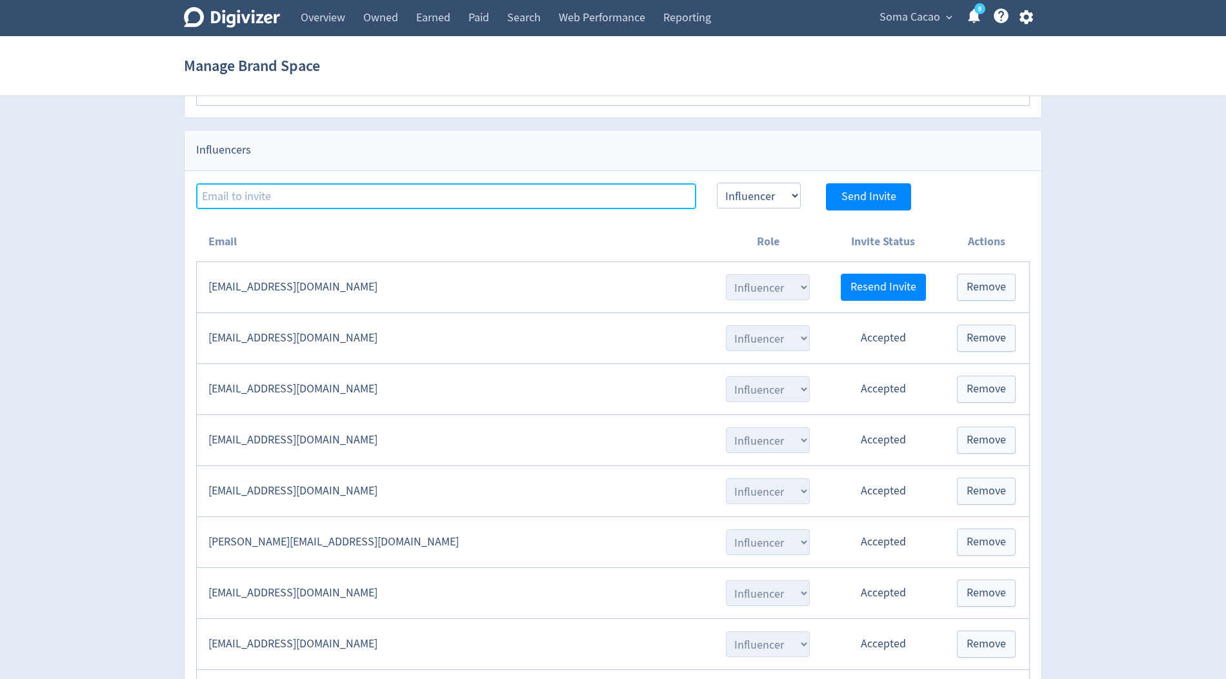
click at [260, 183] on input at bounding box center [446, 196] width 500 height 26
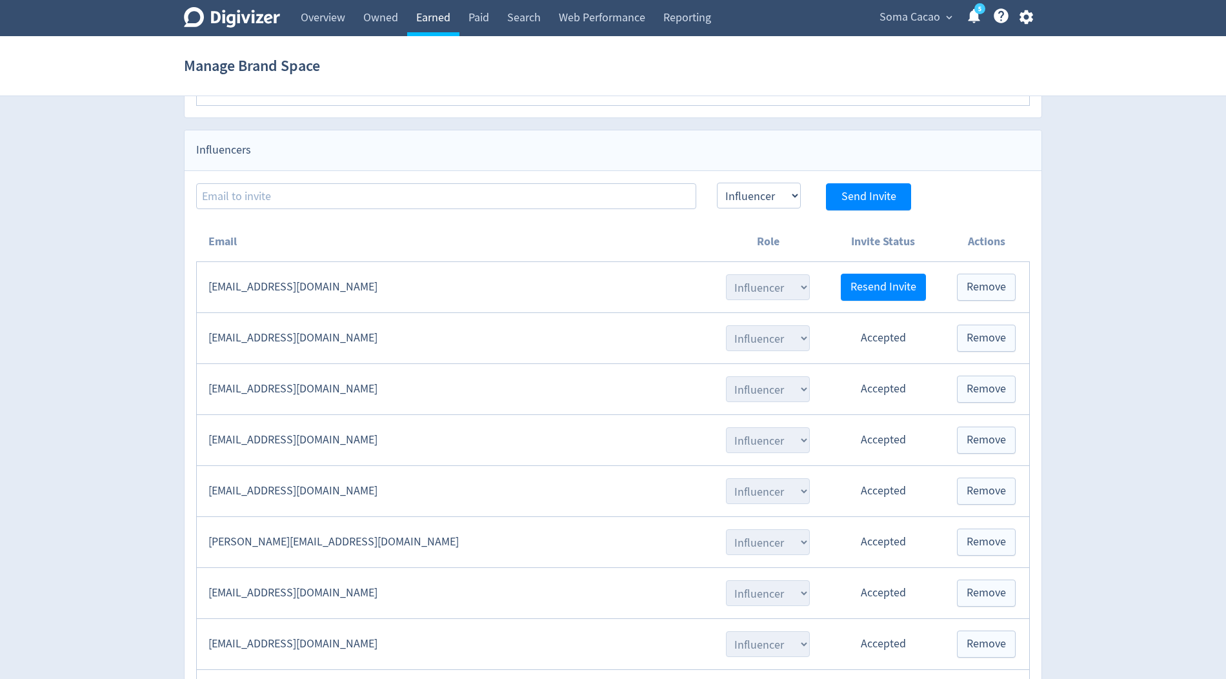
click at [441, 23] on link "Earned" at bounding box center [433, 18] width 52 height 36
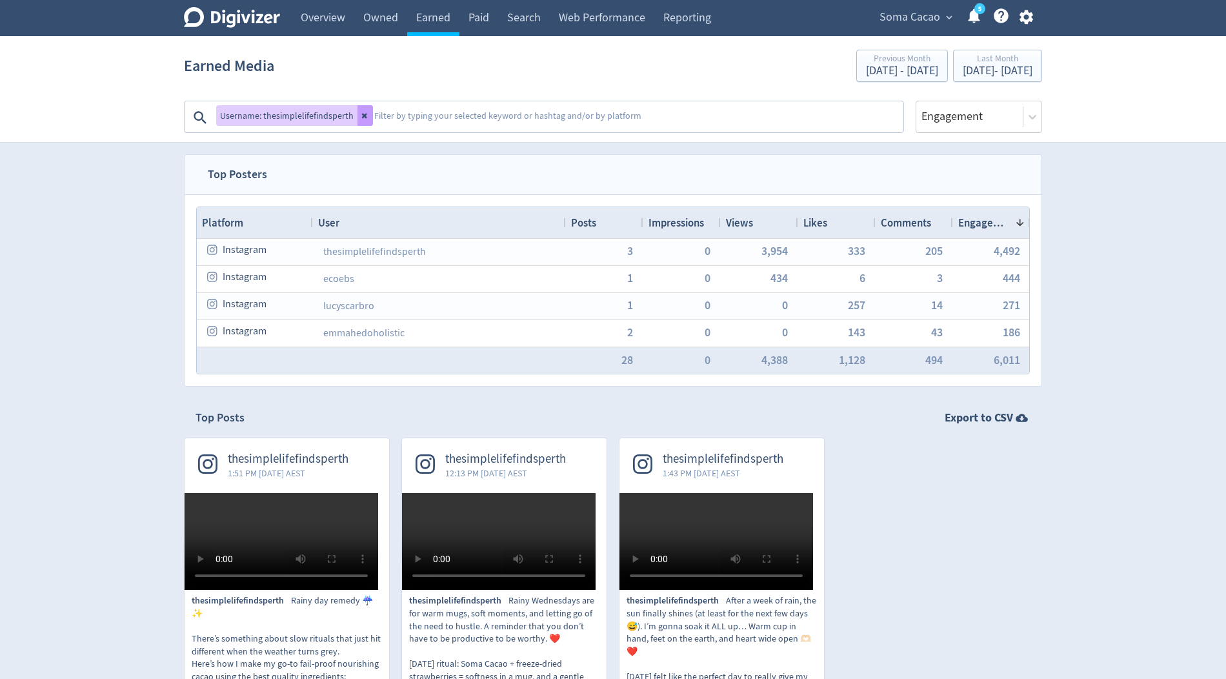
click at [364, 117] on icon at bounding box center [364, 116] width 5 height 5
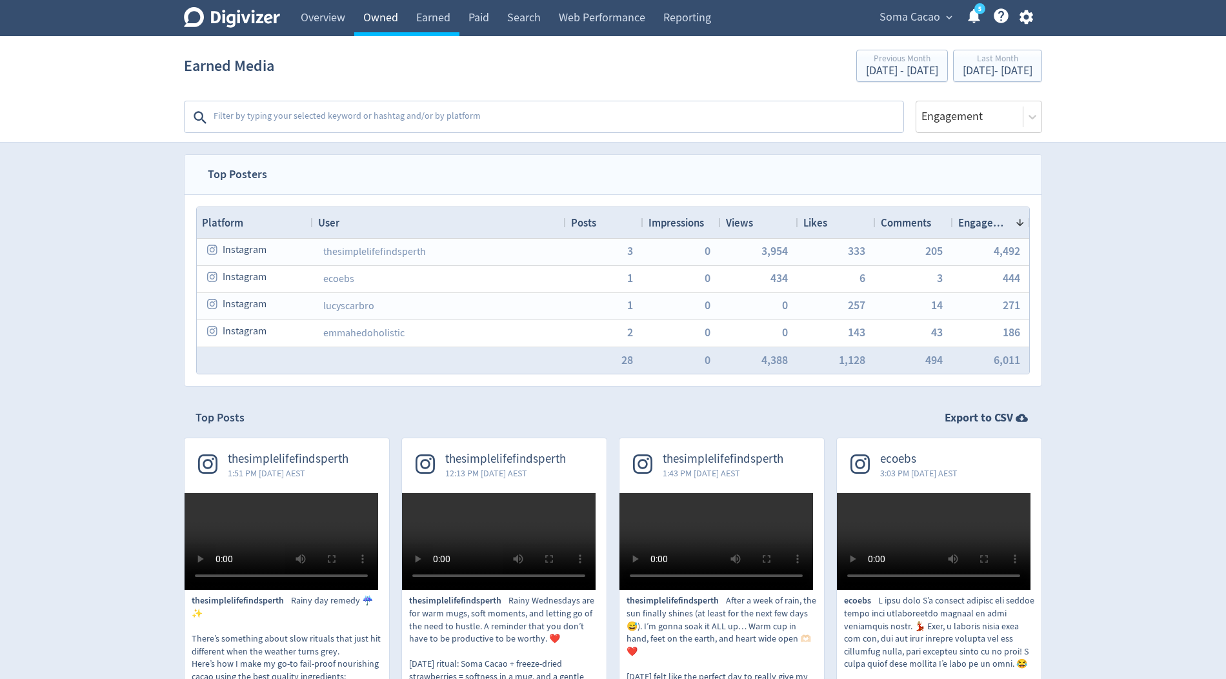
click at [392, 16] on link "Owned" at bounding box center [380, 18] width 53 height 36
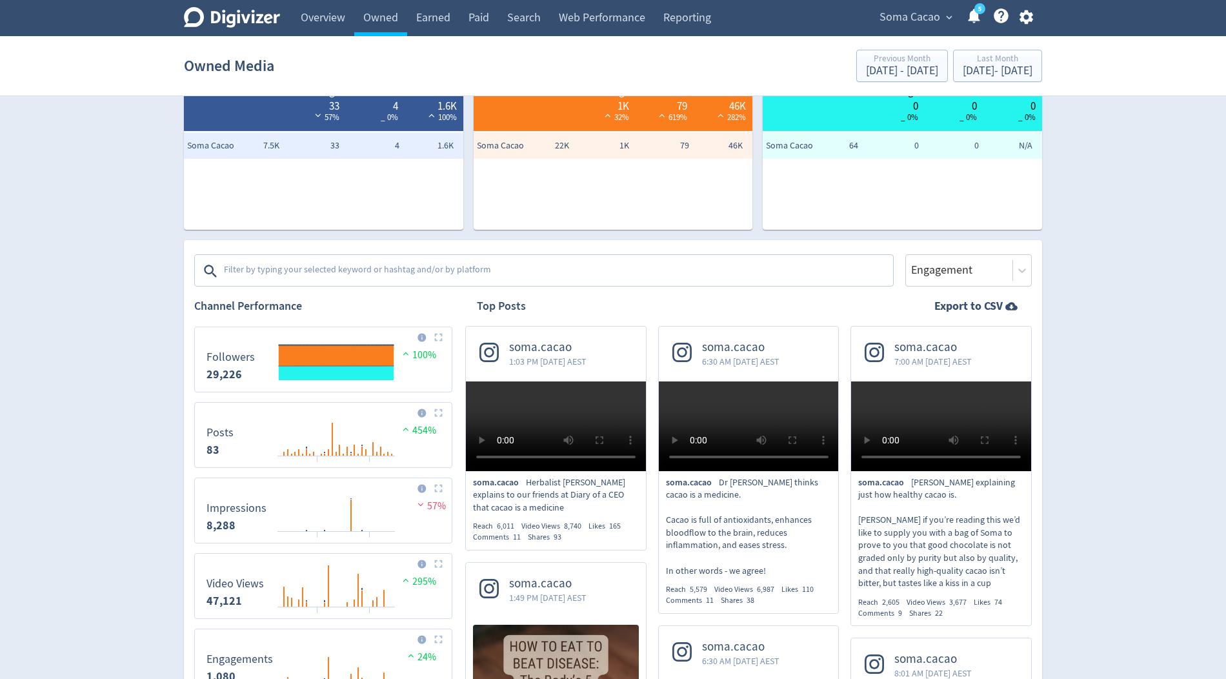
scroll to position [62, 0]
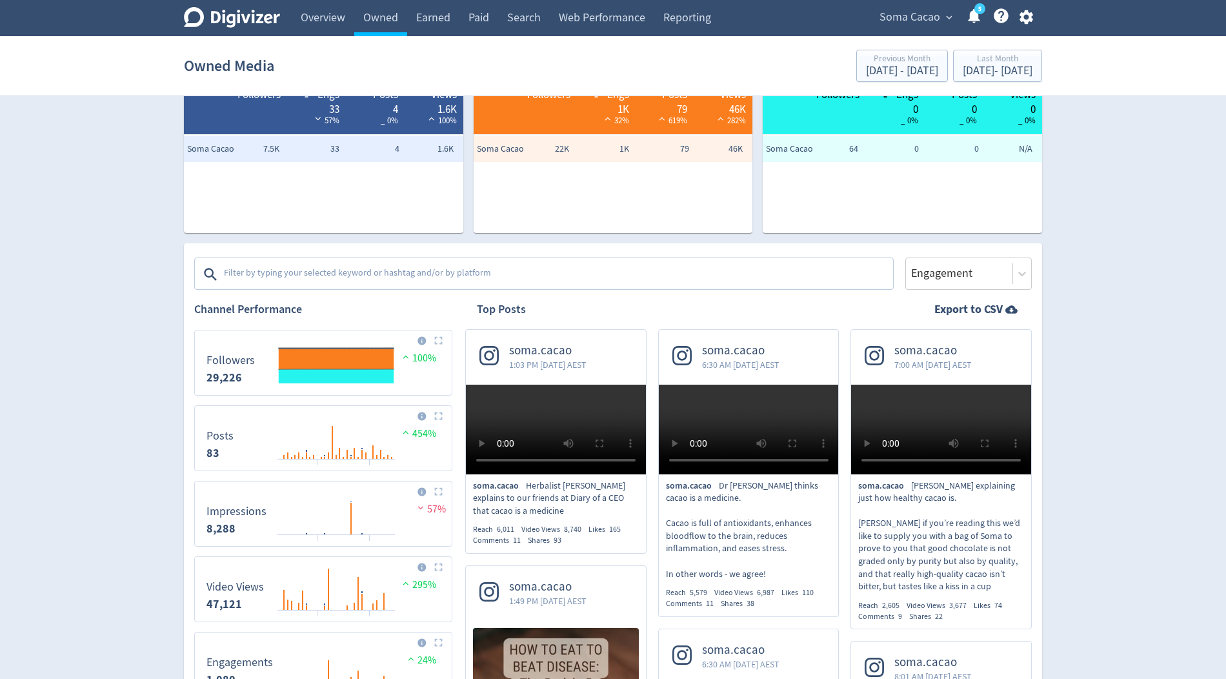
click at [384, 274] on textarea at bounding box center [557, 274] width 669 height 26
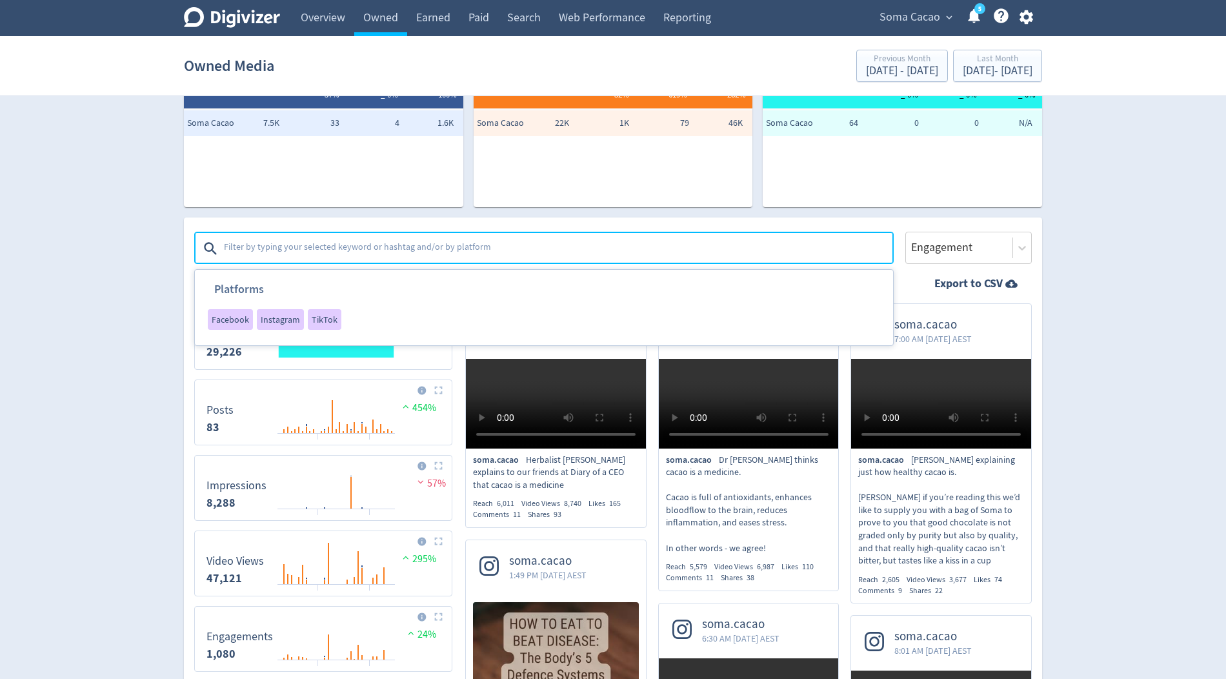
scroll to position [80, 0]
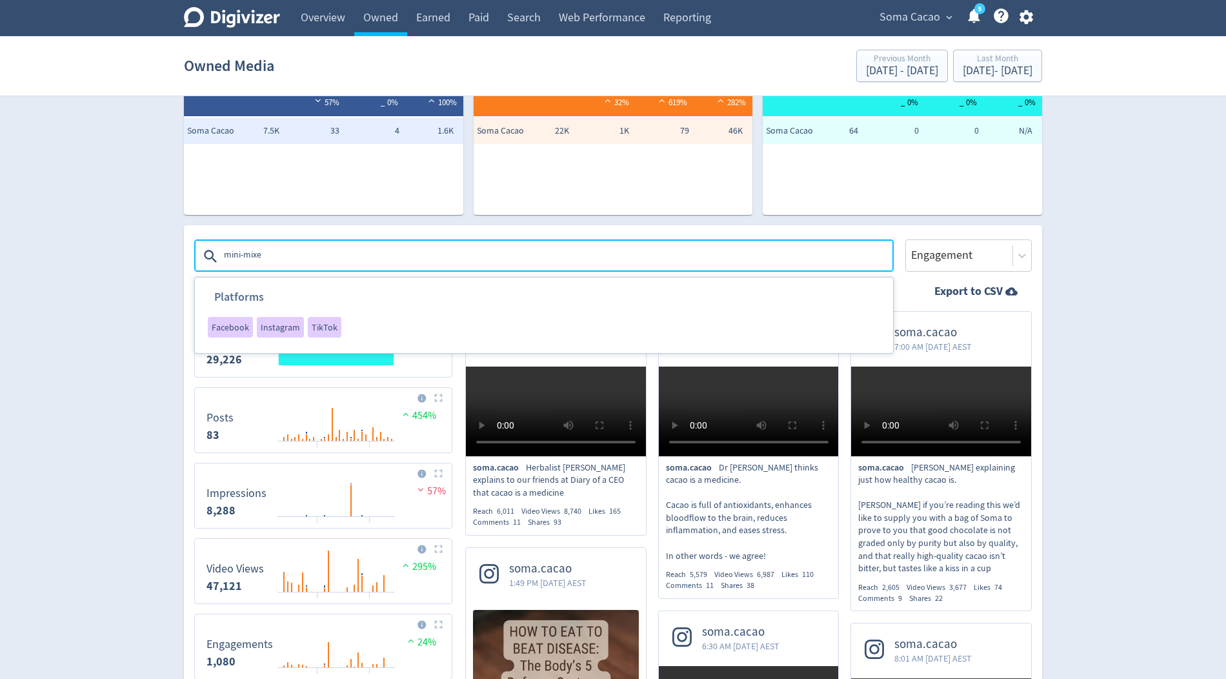
type textarea "mini-mixer"
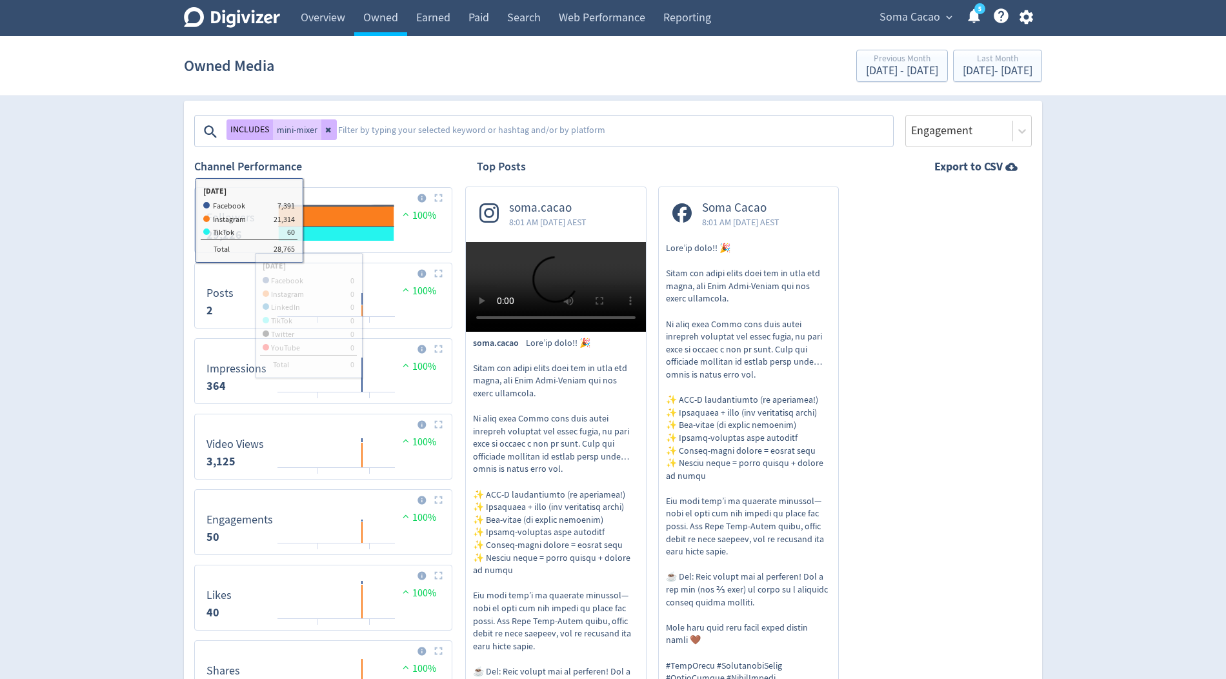
scroll to position [188, 0]
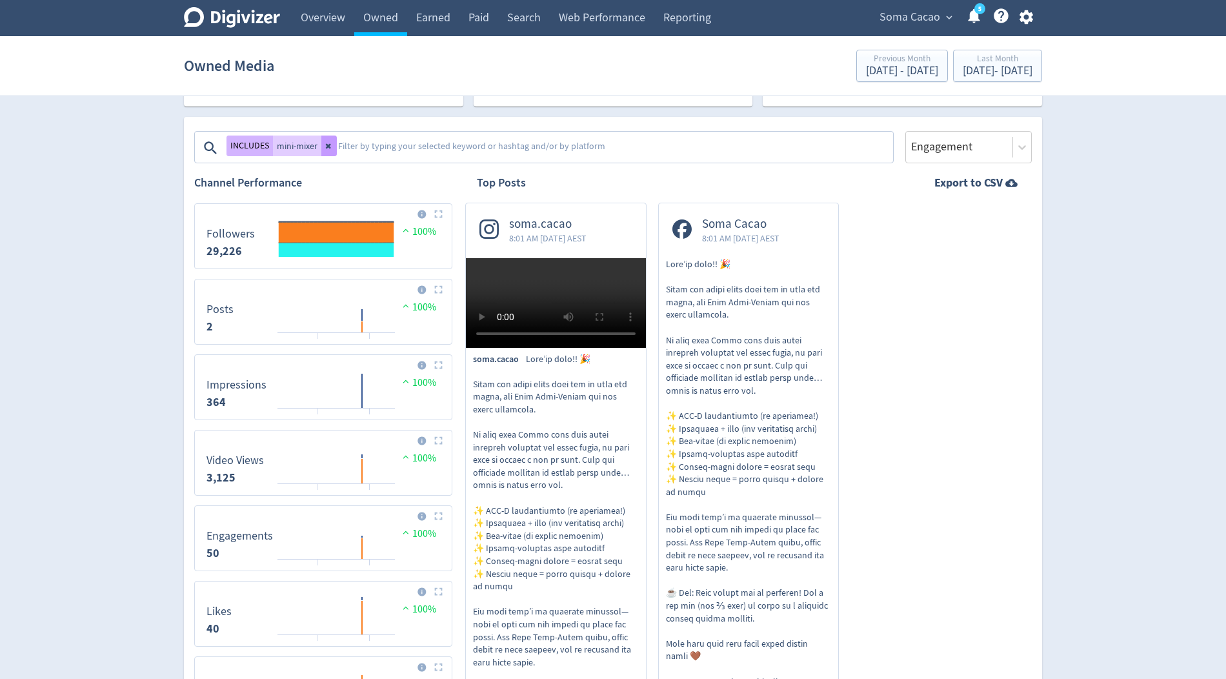
click at [326, 145] on icon at bounding box center [329, 146] width 8 height 8
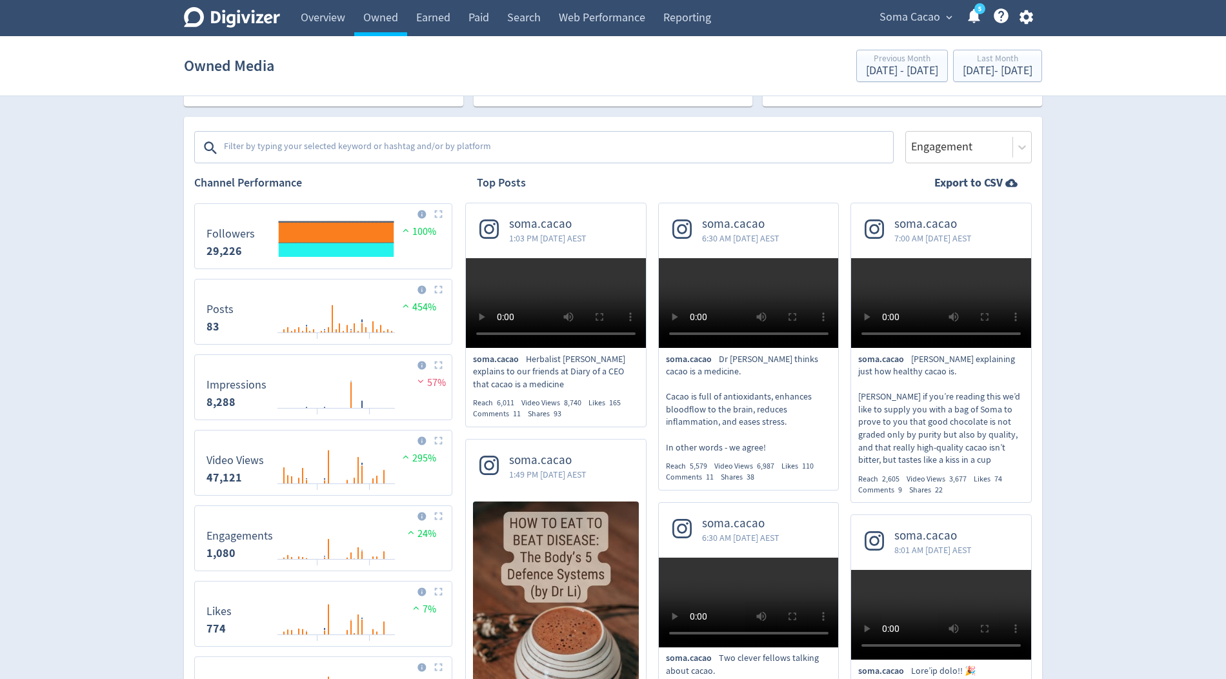
click at [298, 146] on textarea at bounding box center [557, 148] width 669 height 26
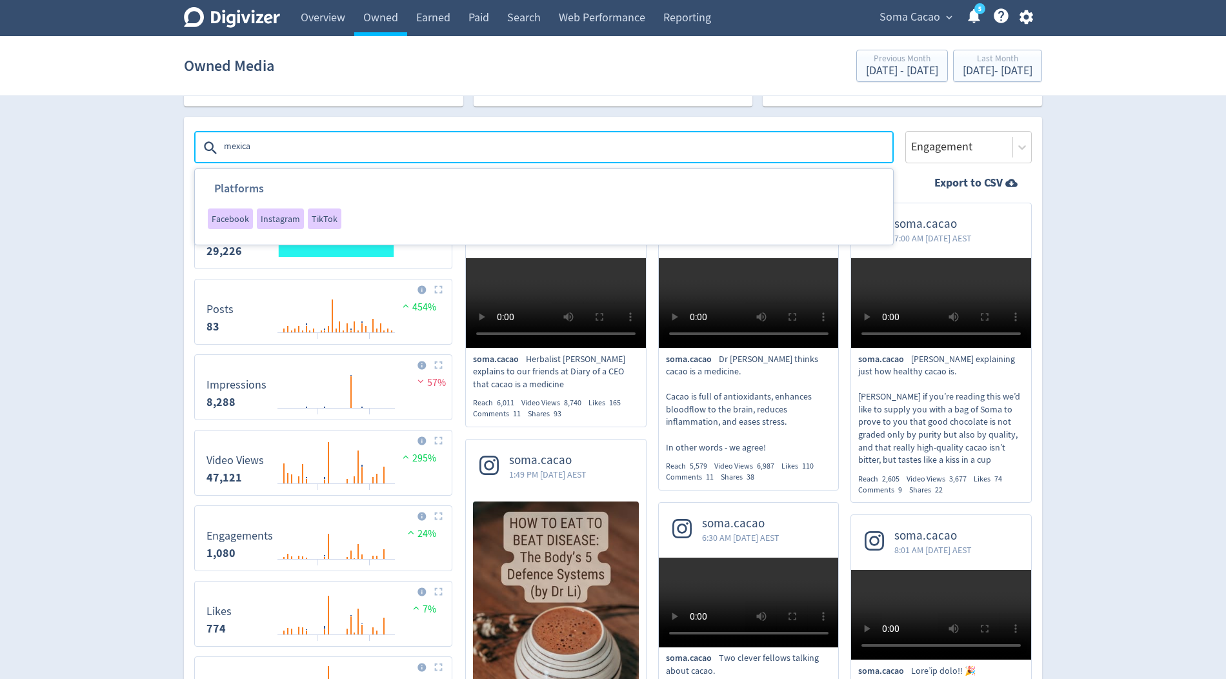
type textarea "mexican"
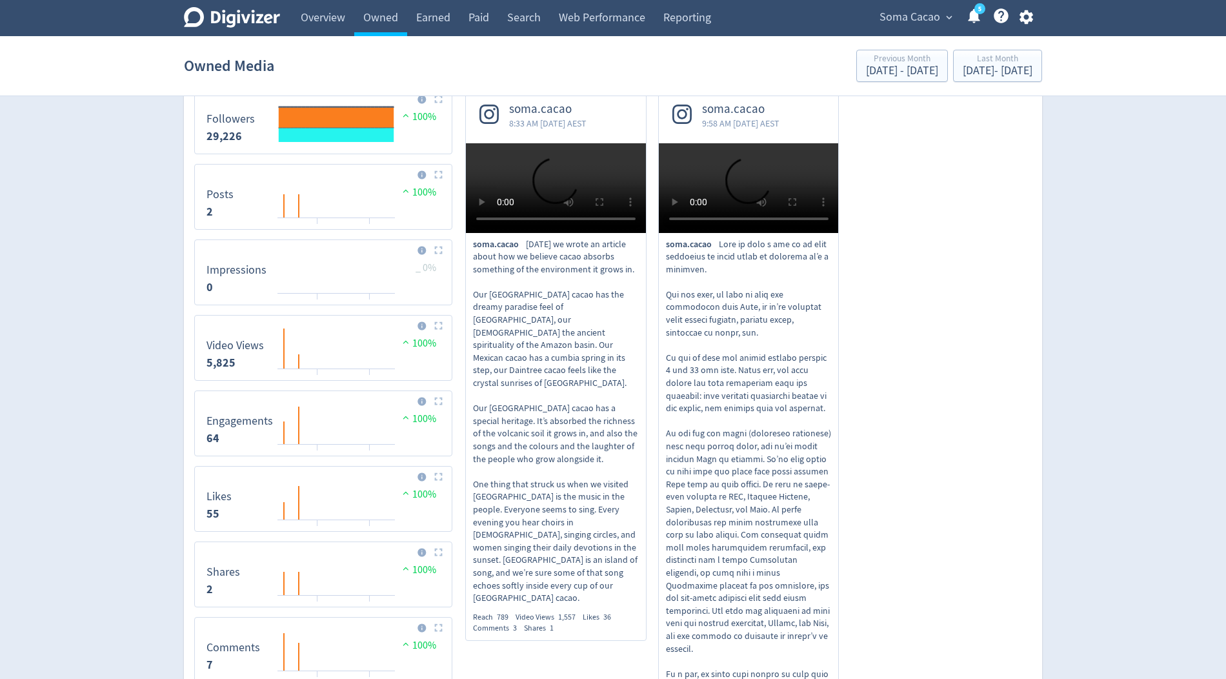
scroll to position [65, 0]
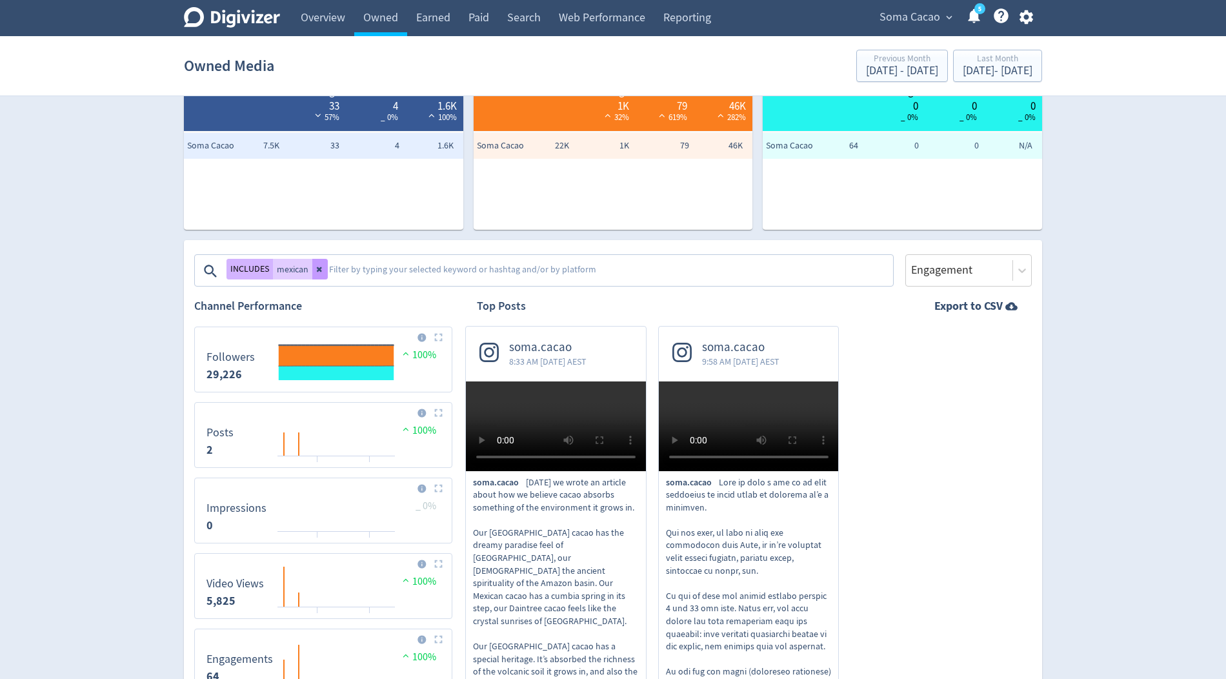
click at [323, 268] on icon at bounding box center [320, 269] width 8 height 8
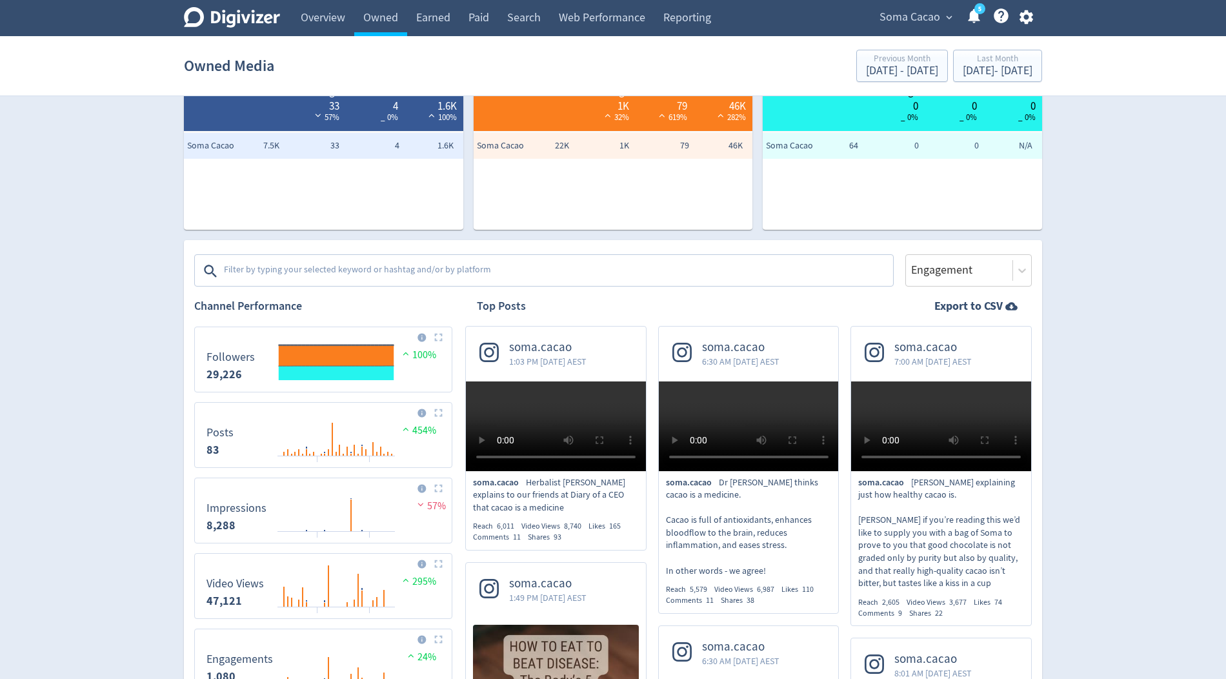
click at [325, 270] on textarea at bounding box center [557, 271] width 669 height 26
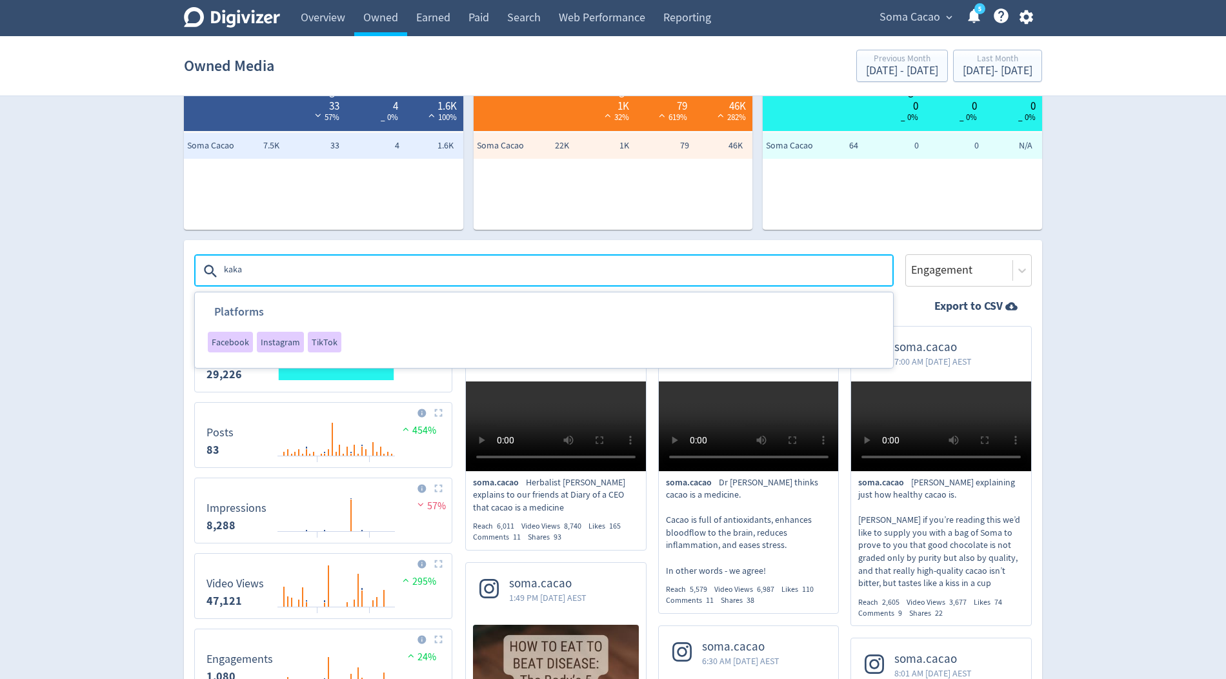
type textarea "kakar"
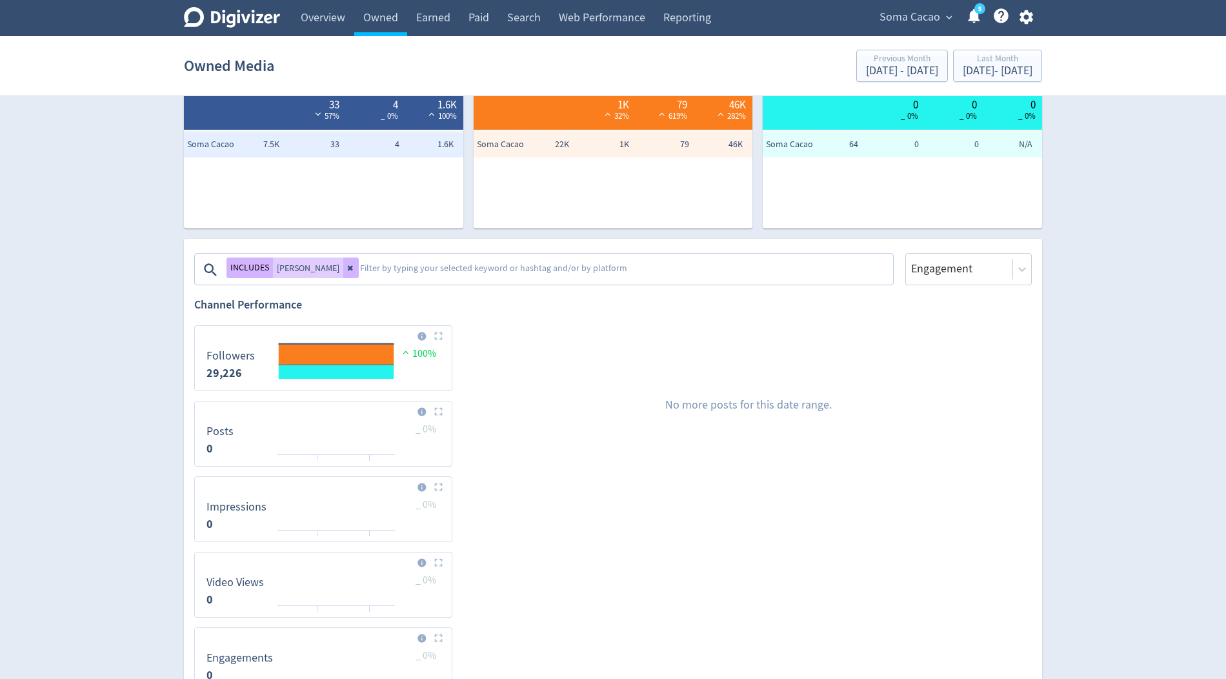
scroll to position [66, 0]
click at [347, 266] on icon at bounding box center [351, 269] width 8 height 8
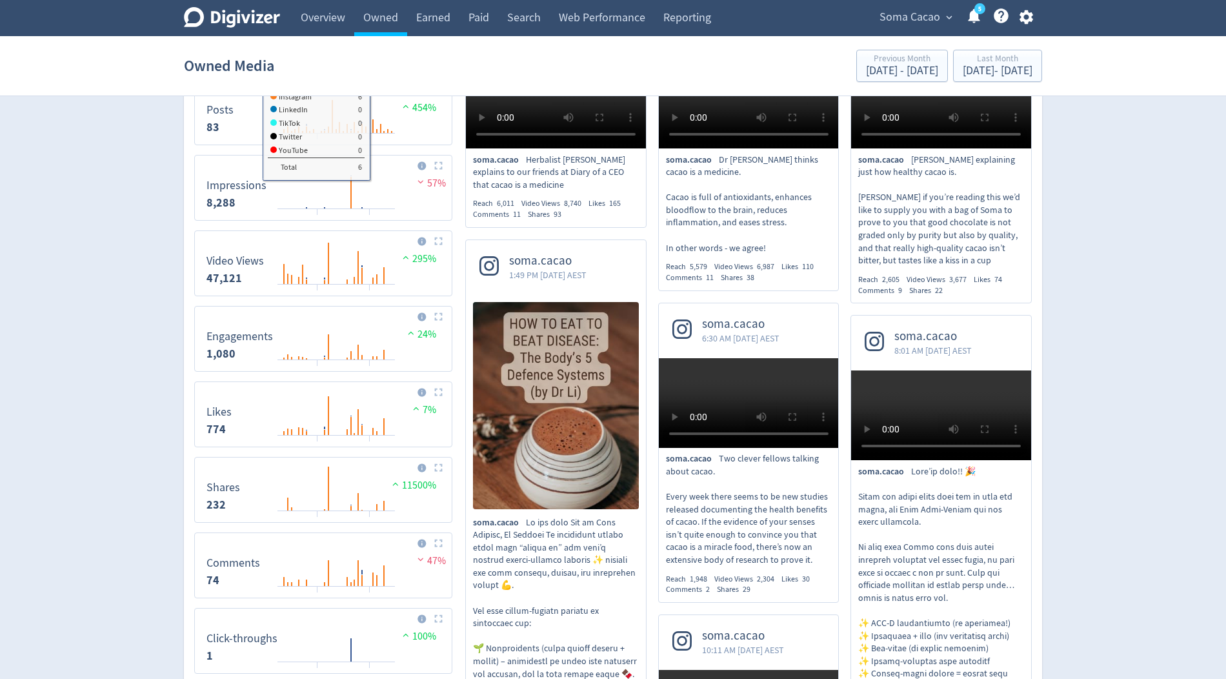
scroll to position [435, 0]
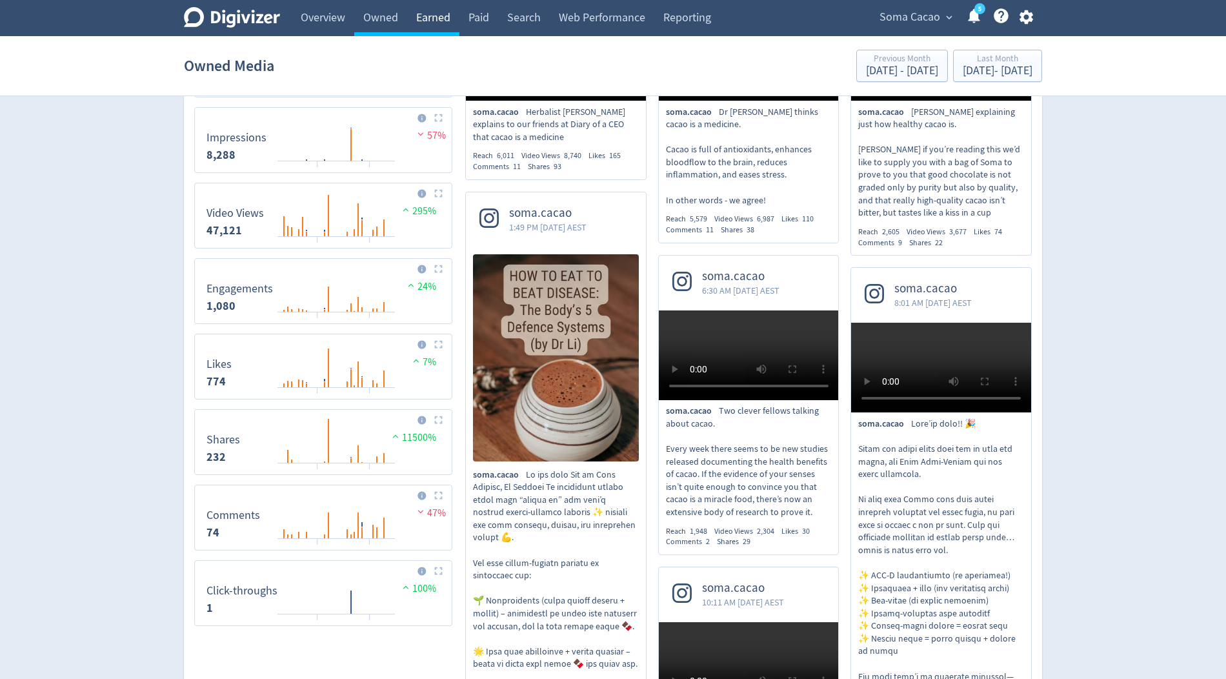
click at [430, 16] on link "Earned" at bounding box center [433, 18] width 52 height 36
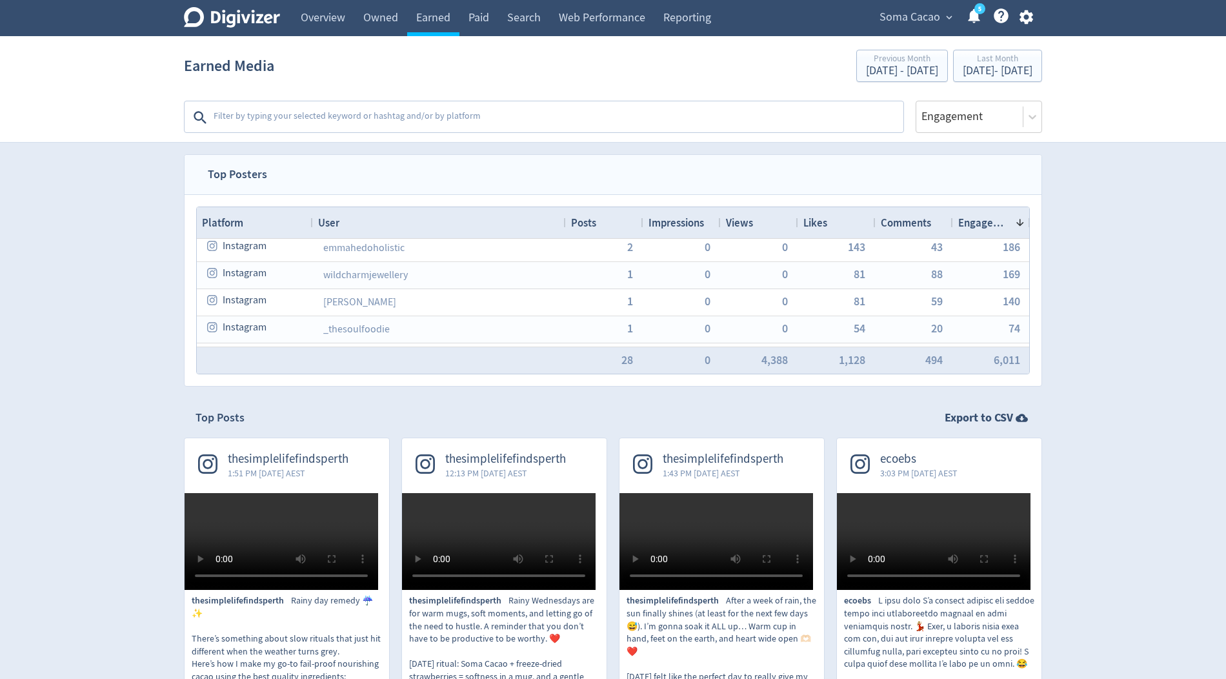
click at [312, 121] on textarea at bounding box center [557, 118] width 690 height 26
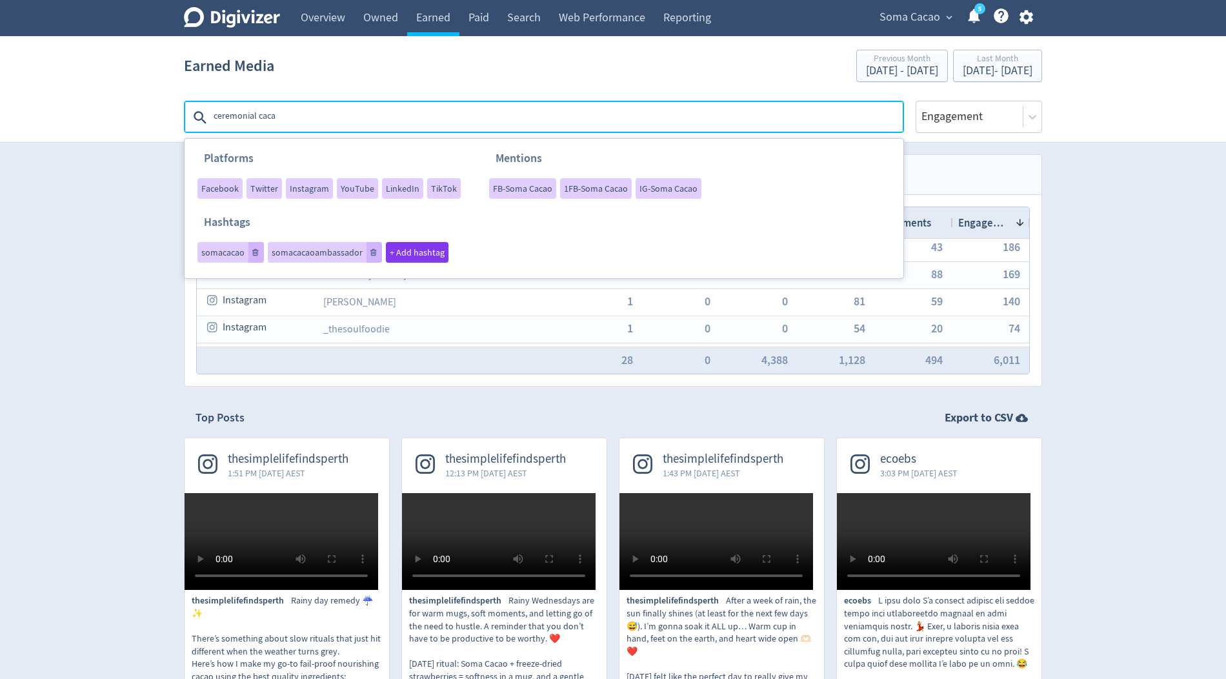
type textarea "ceremonial cacao"
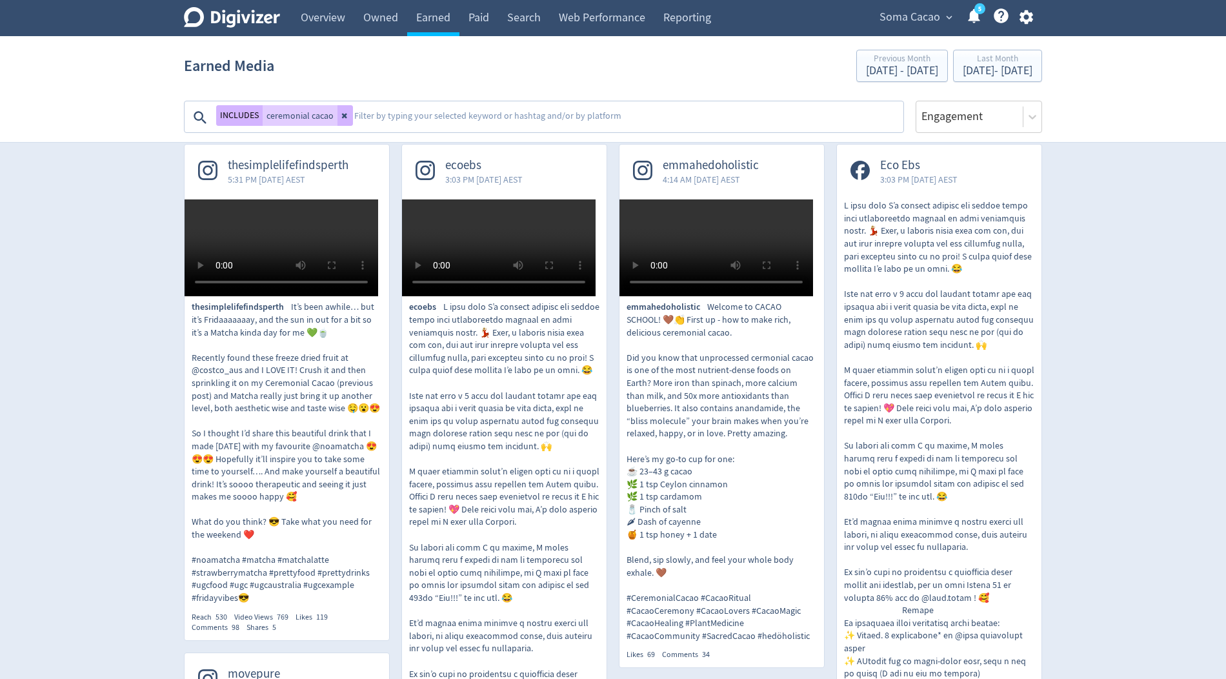
scroll to position [294, 0]
click at [341, 116] on icon at bounding box center [345, 116] width 8 height 8
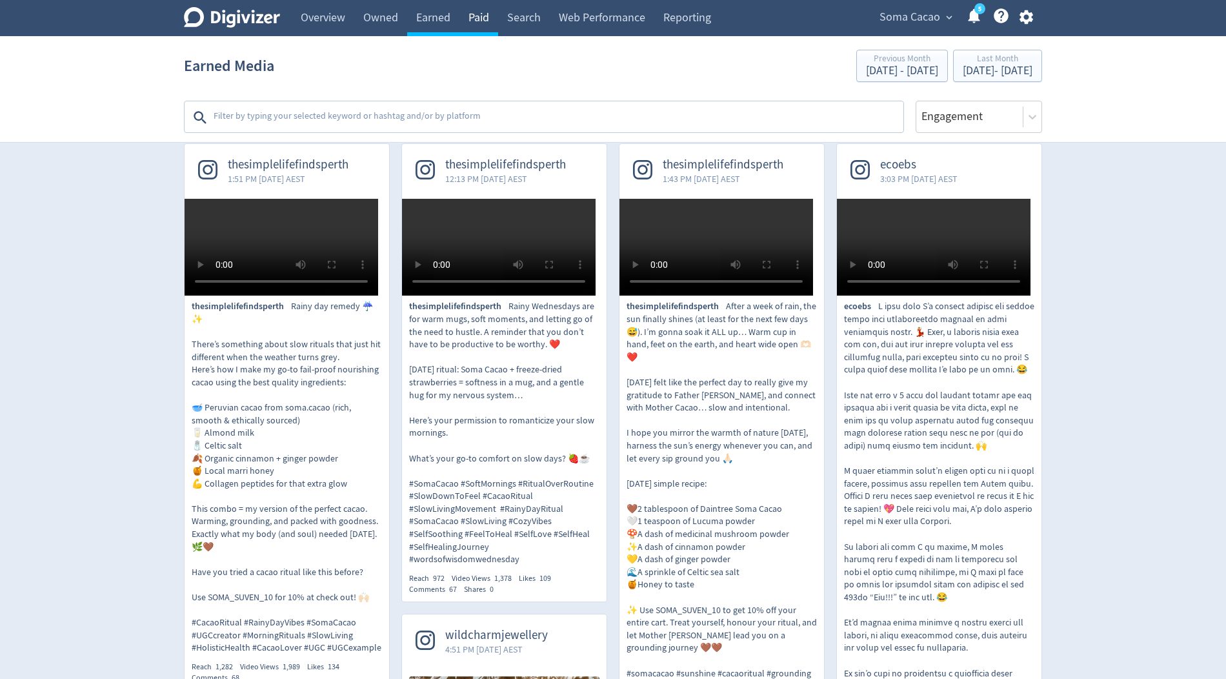
click at [483, 28] on link "Paid" at bounding box center [478, 18] width 39 height 36
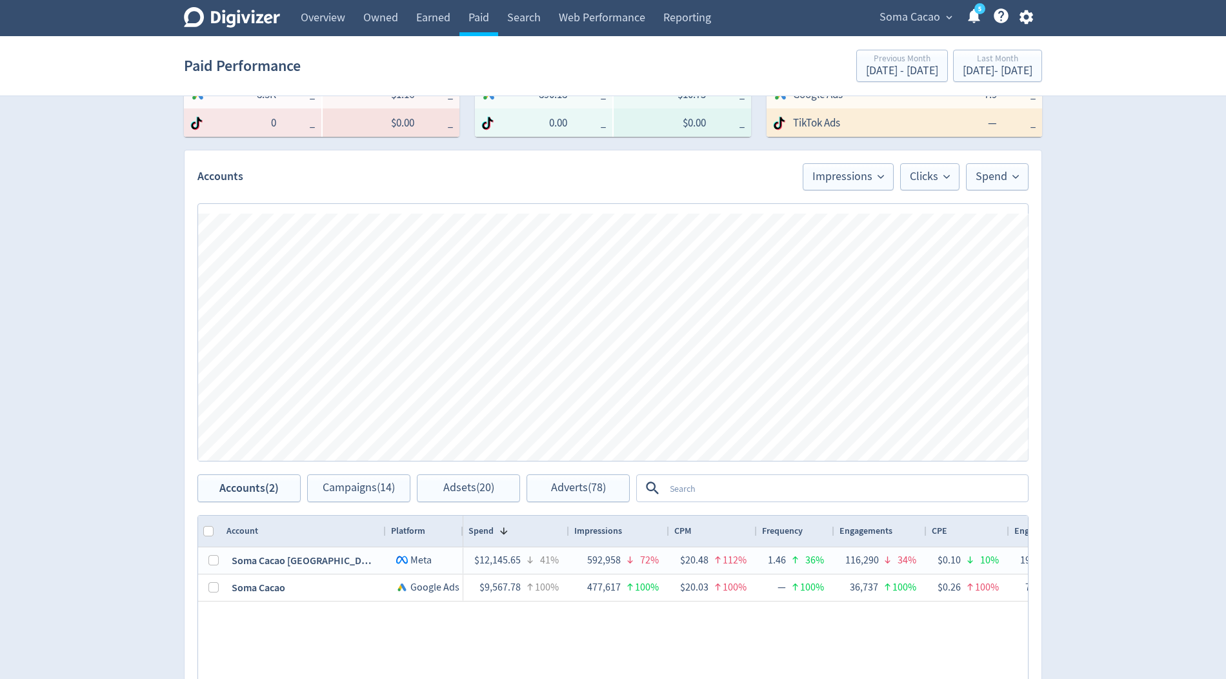
scroll to position [286, 0]
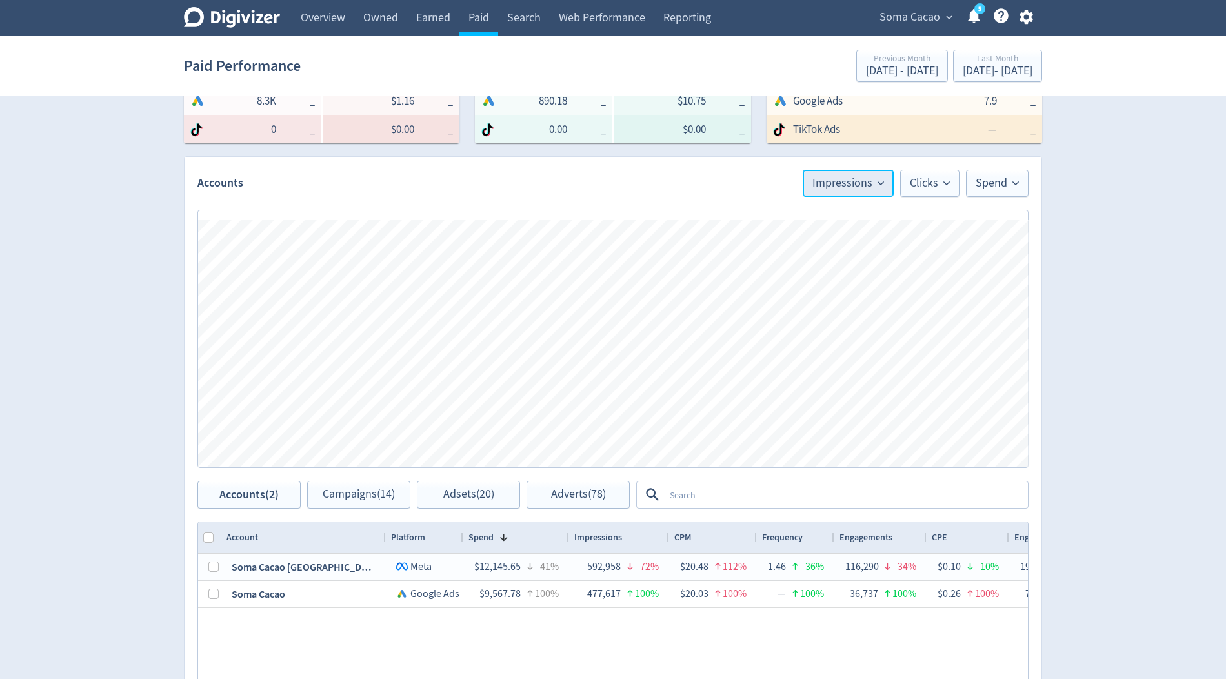
click at [864, 190] on button "Impressions" at bounding box center [848, 183] width 91 height 27
click at [814, 309] on li "Engagements" at bounding box center [831, 315] width 124 height 30
click at [864, 186] on span "Engagements" at bounding box center [845, 183] width 78 height 12
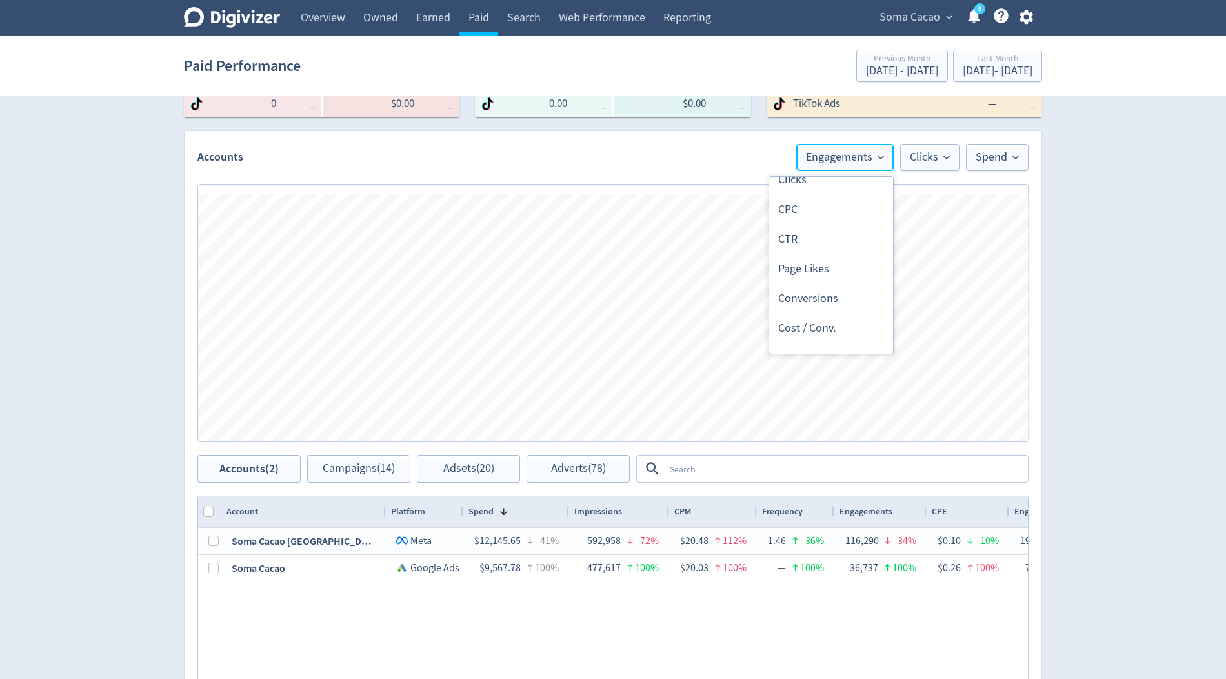
scroll to position [317, 0]
click at [817, 305] on li "Conversions" at bounding box center [831, 300] width 124 height 30
click at [883, 156] on icon at bounding box center [880, 157] width 6 height 6
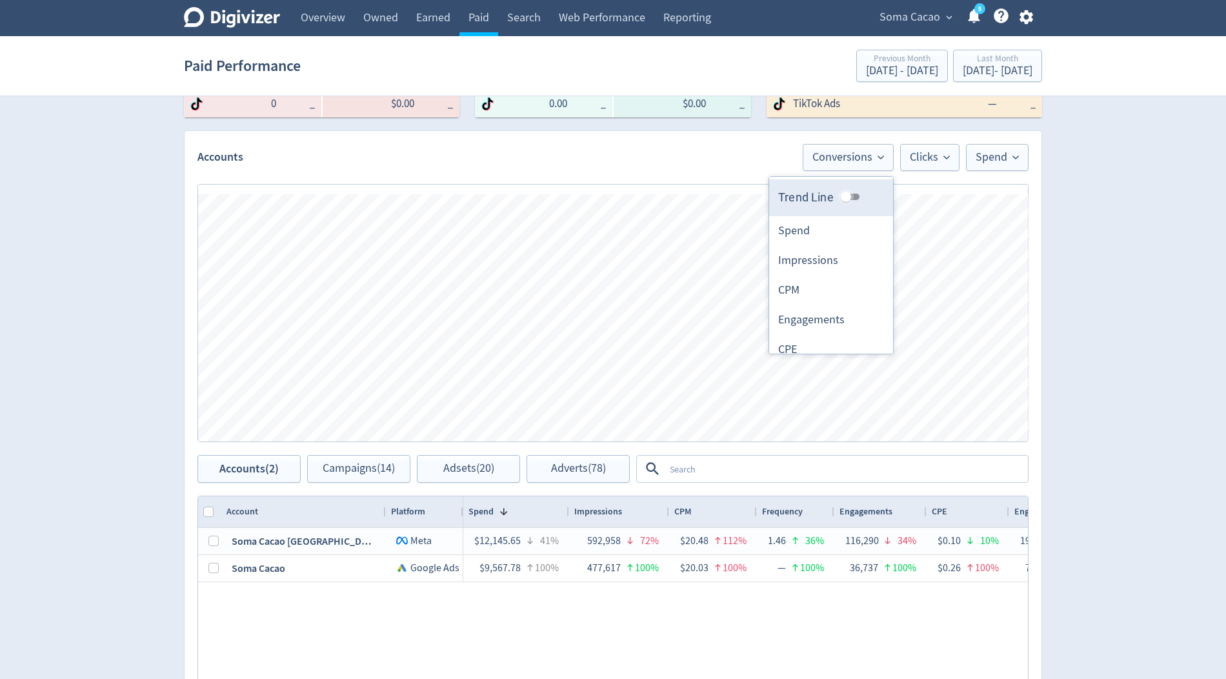
click at [847, 197] on input "Trend Line" at bounding box center [846, 196] width 46 height 15
checkbox input "true"
click at [1081, 195] on div "Digivizer Logo Mark Digivizer Logo Overview Owned Earned Paid Search Web Perfor…" at bounding box center [613, 299] width 1226 height 1223
click at [923, 161] on span "Clicks" at bounding box center [930, 158] width 40 height 12
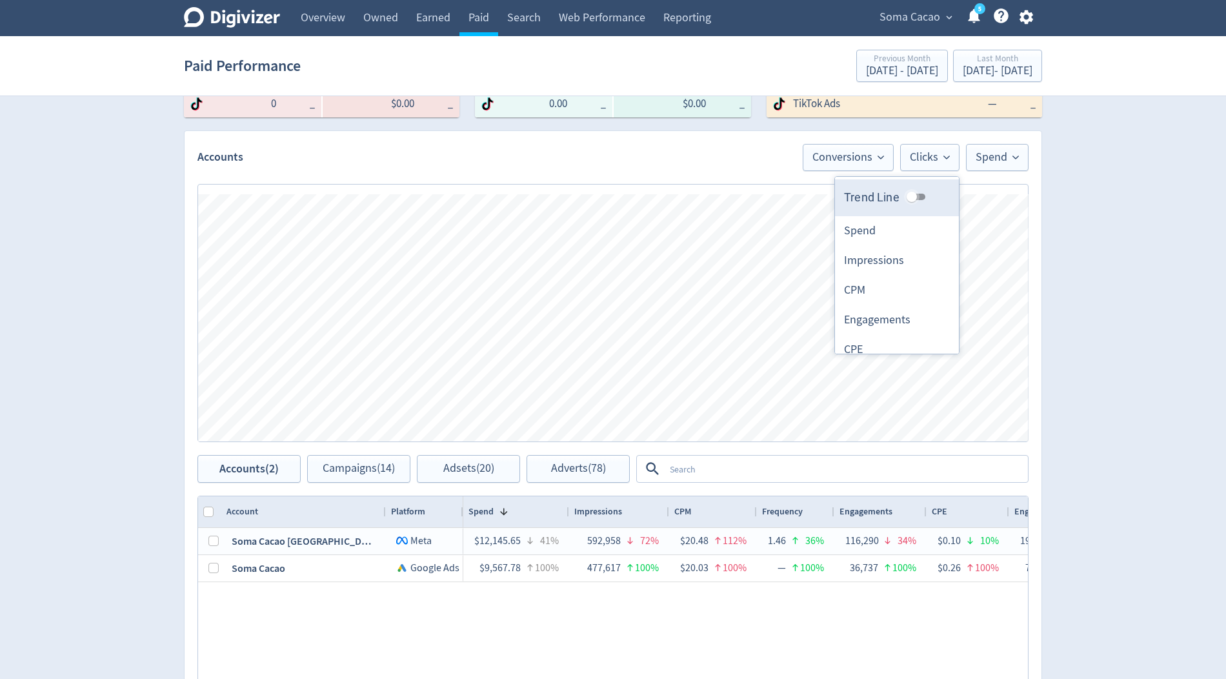
click at [919, 190] on input "Trend Line" at bounding box center [911, 196] width 46 height 15
checkbox input "true"
click at [1091, 181] on div "Digivizer Logo Mark Digivizer Logo Overview Owned Earned Paid Search Web Perfor…" at bounding box center [613, 299] width 1226 height 1223
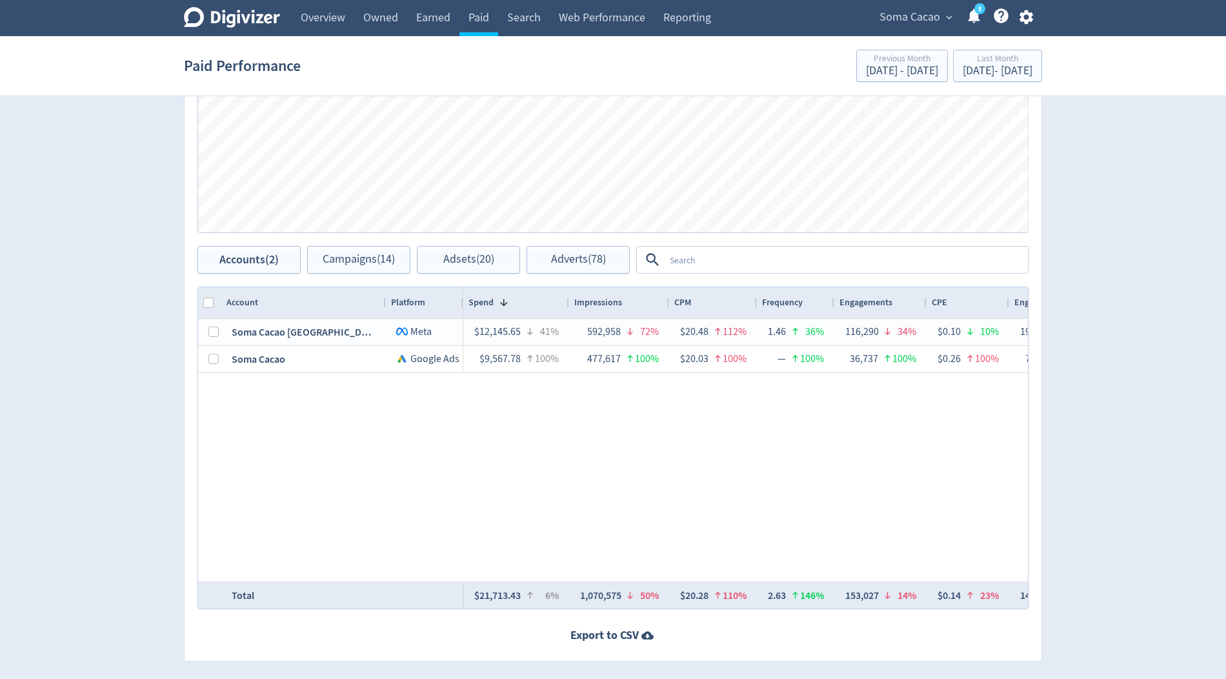
scroll to position [526, 0]
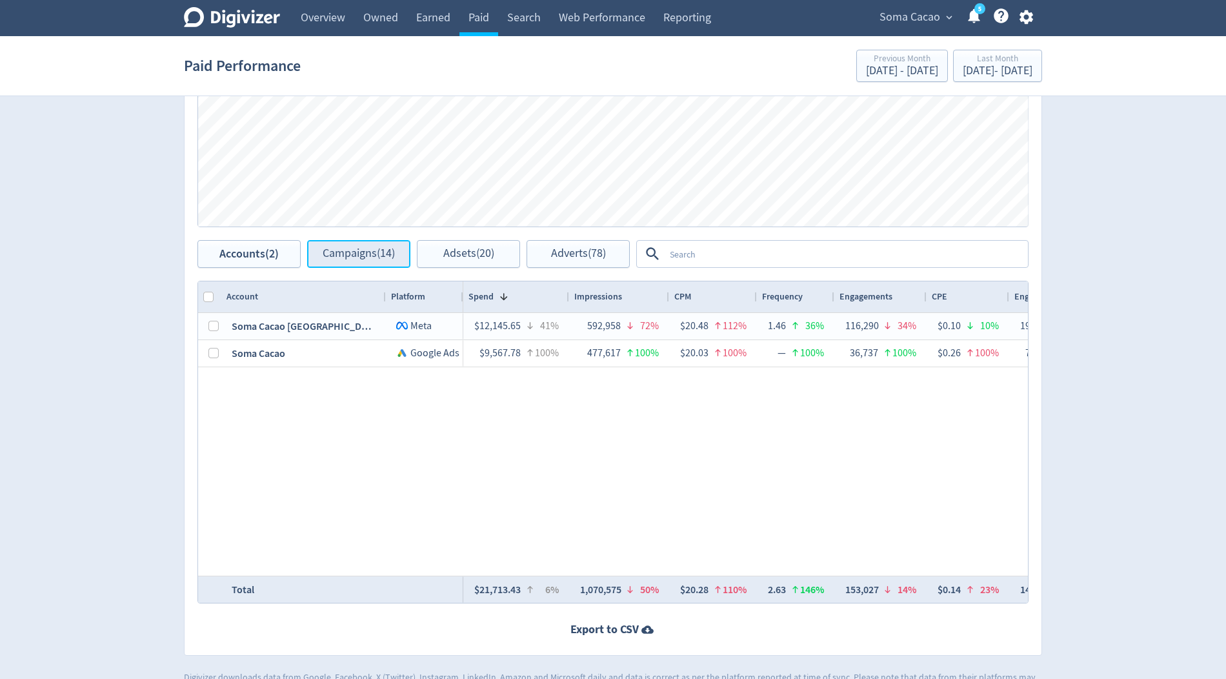
click at [352, 259] on button "Campaigns (14)" at bounding box center [358, 254] width 103 height 28
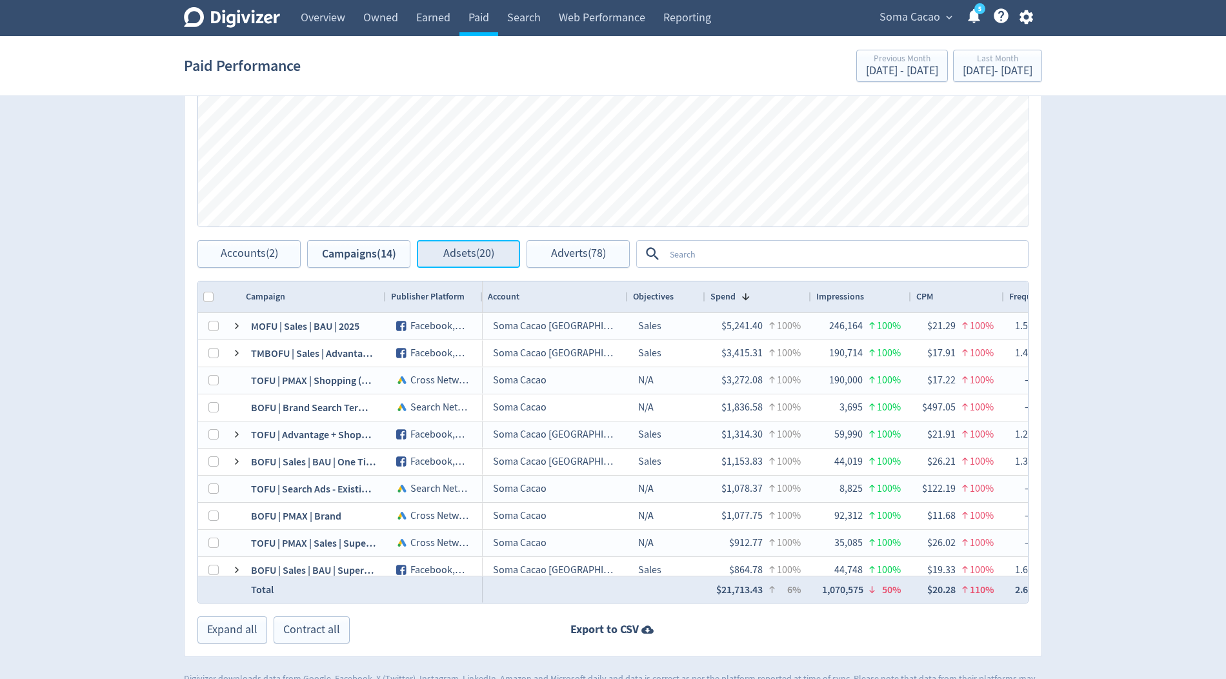
click at [463, 250] on span "Adsets (20)" at bounding box center [468, 254] width 51 height 12
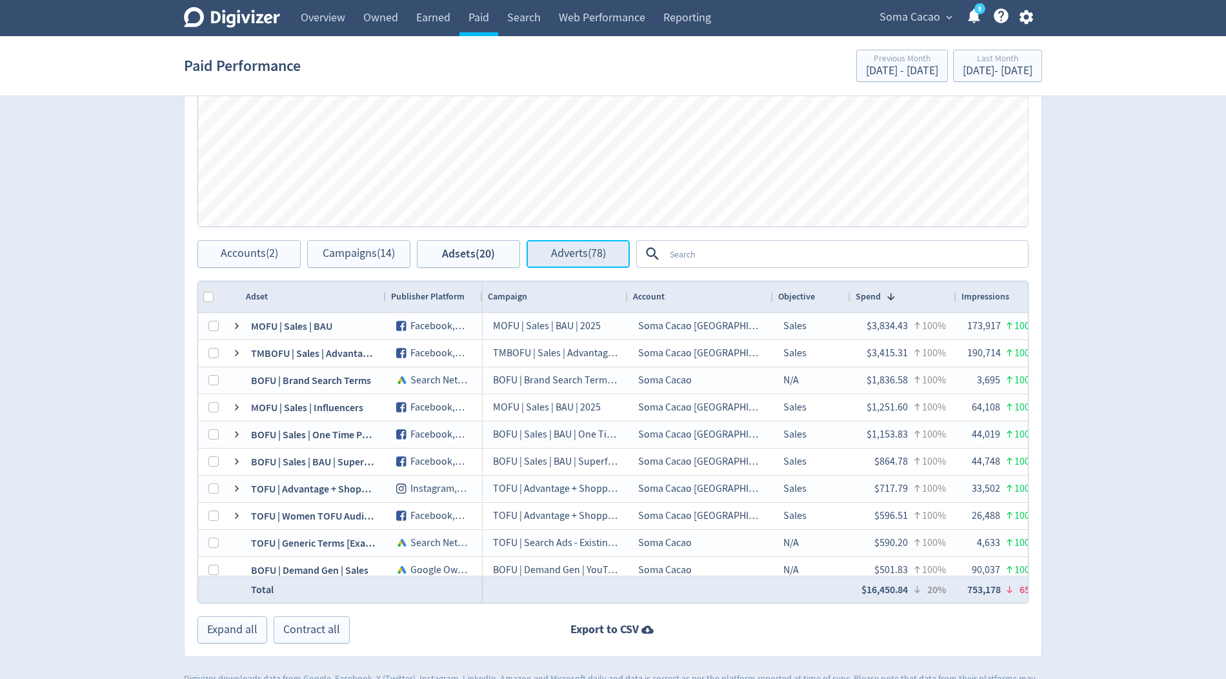
click at [580, 248] on span "Adverts (78)" at bounding box center [578, 254] width 55 height 12
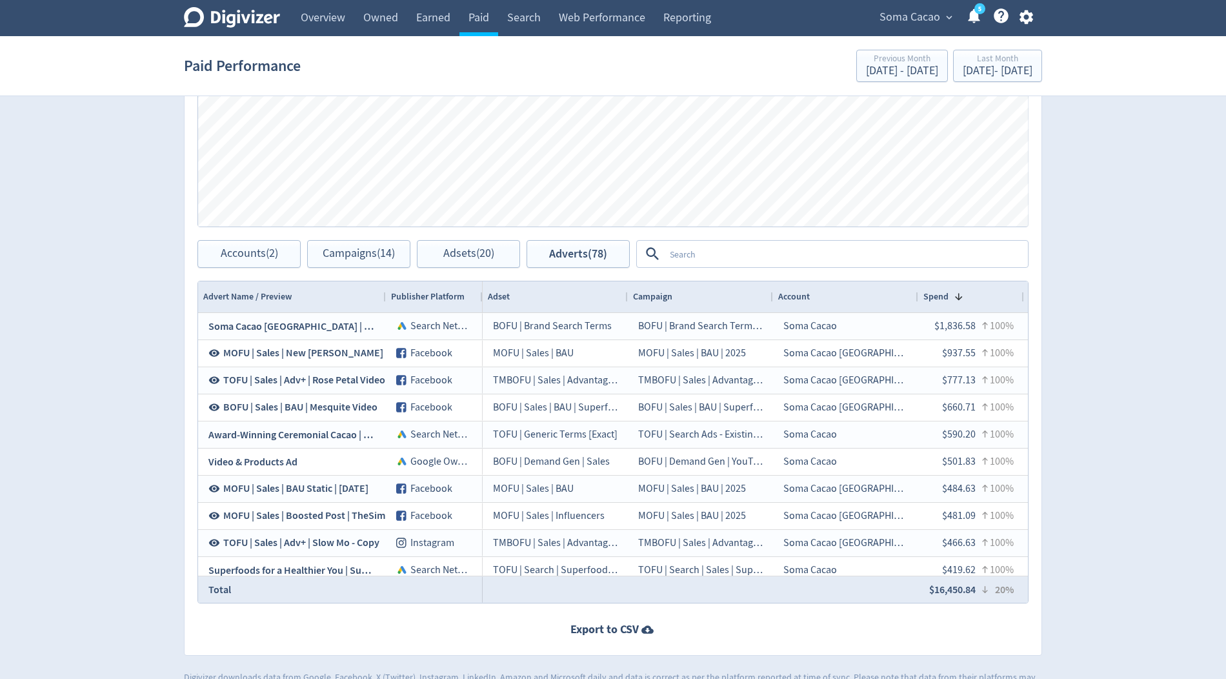
click at [703, 247] on textarea at bounding box center [845, 254] width 362 height 24
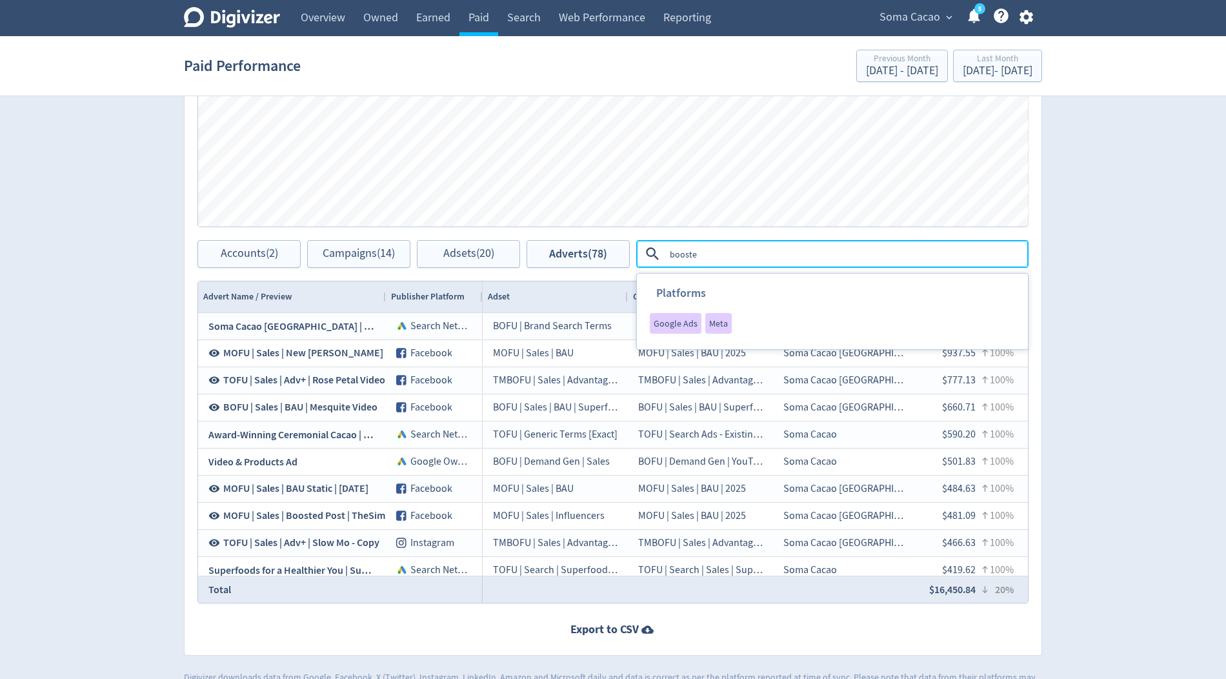
type textarea "boosted"
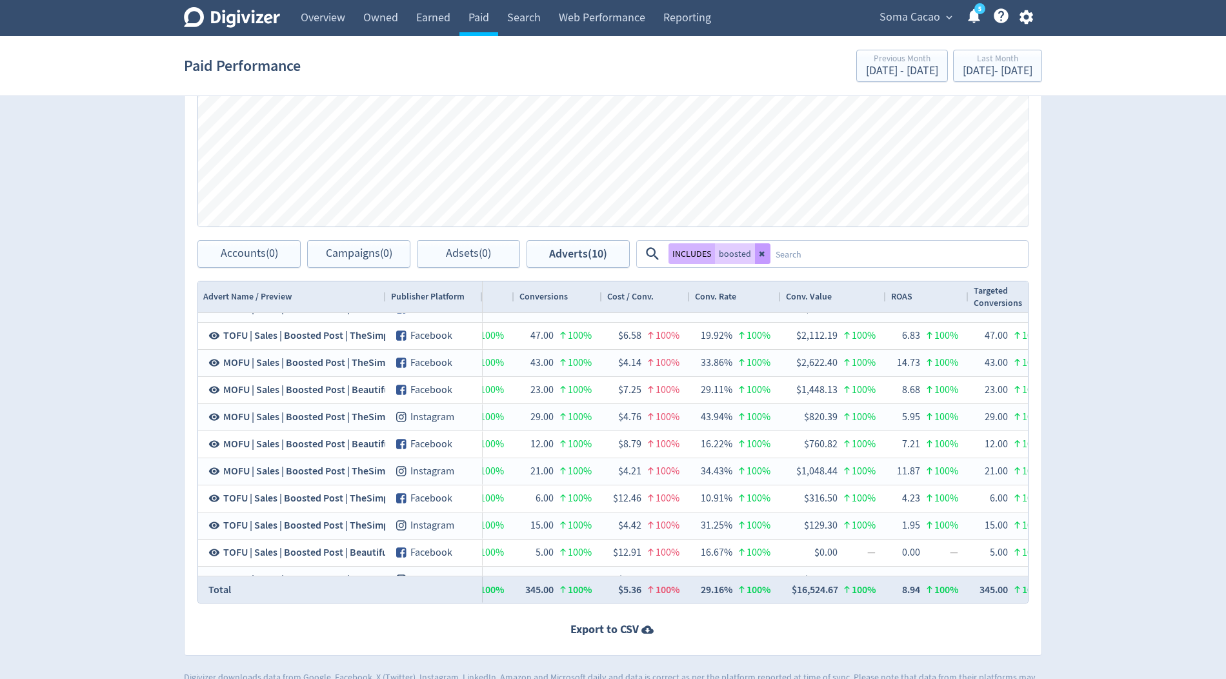
click at [763, 256] on button at bounding box center [762, 253] width 15 height 21
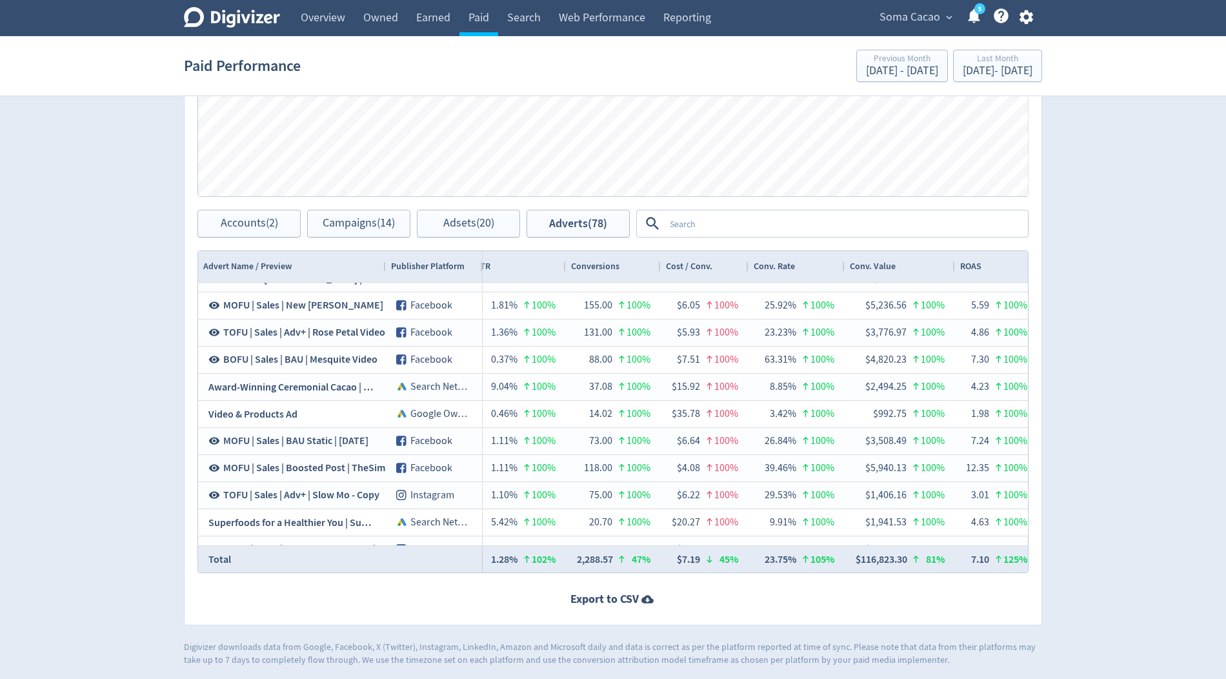
click at [690, 222] on textarea at bounding box center [845, 224] width 362 height 24
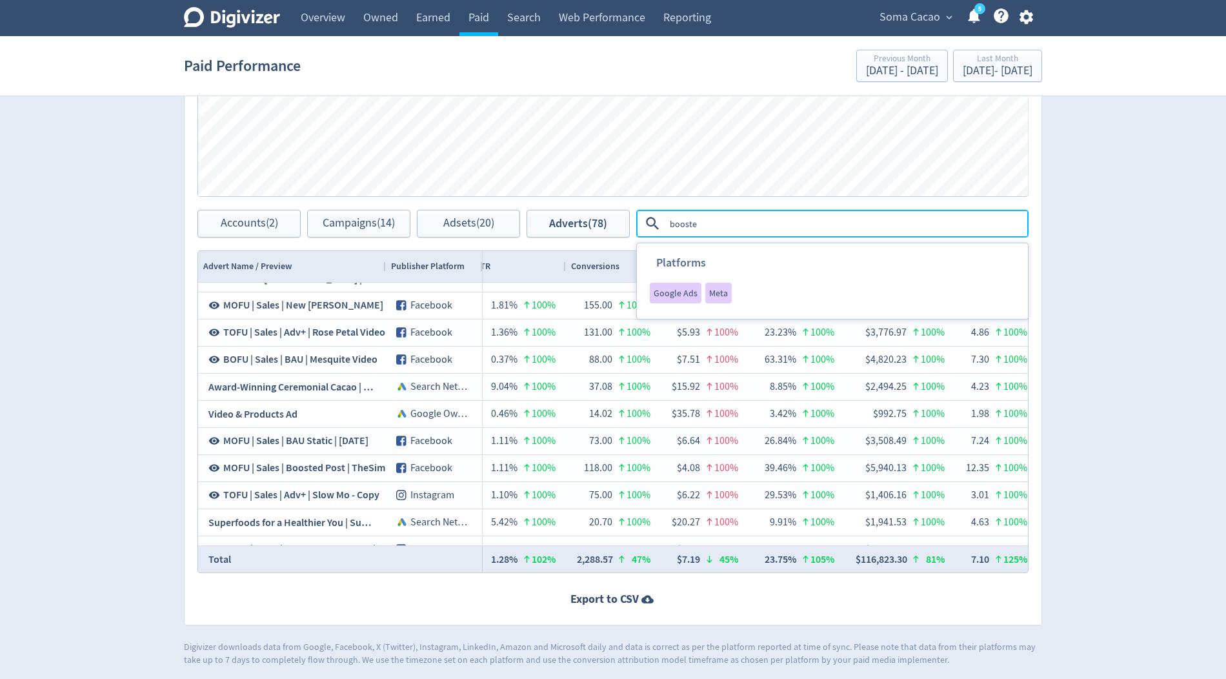
type textarea "boosted"
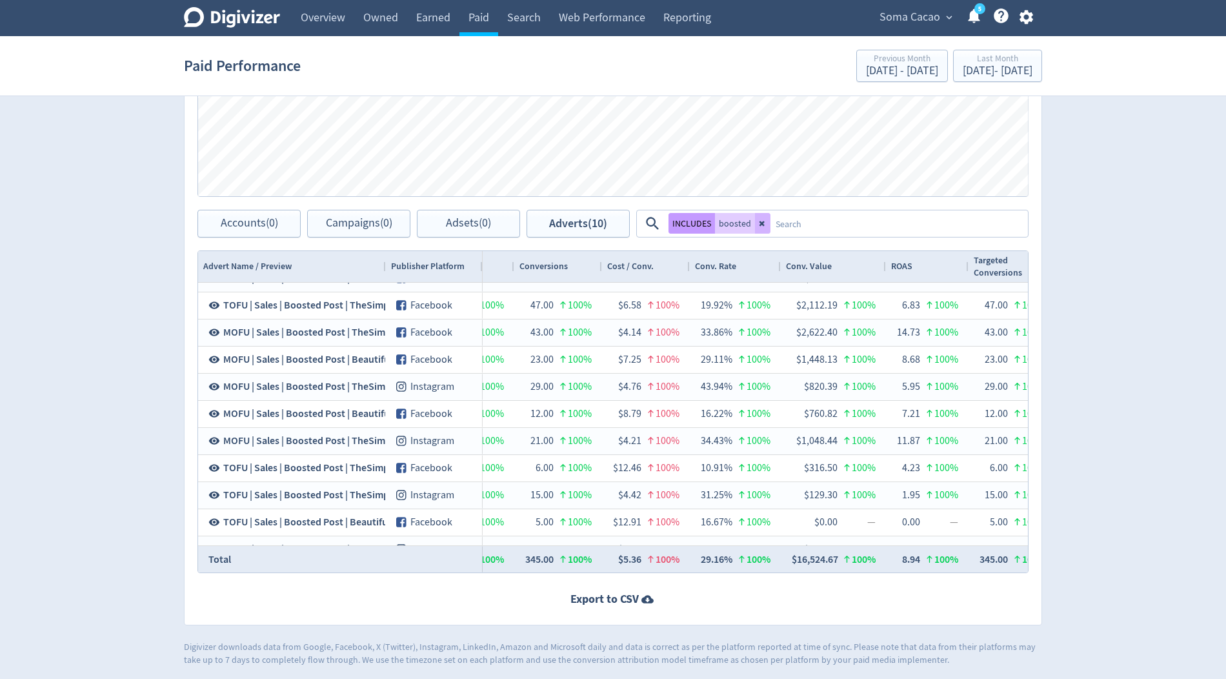
click at [697, 224] on button "INCLUDES" at bounding box center [691, 223] width 46 height 21
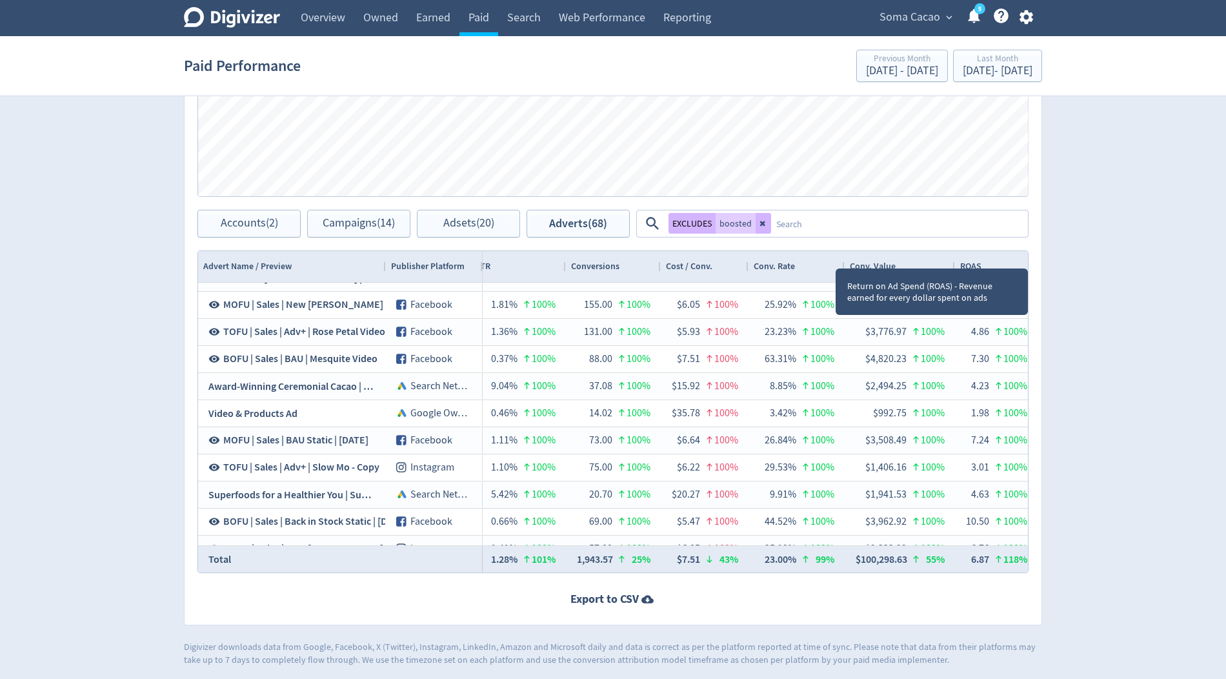
click at [991, 259] on div "ROAS" at bounding box center [996, 266] width 72 height 25
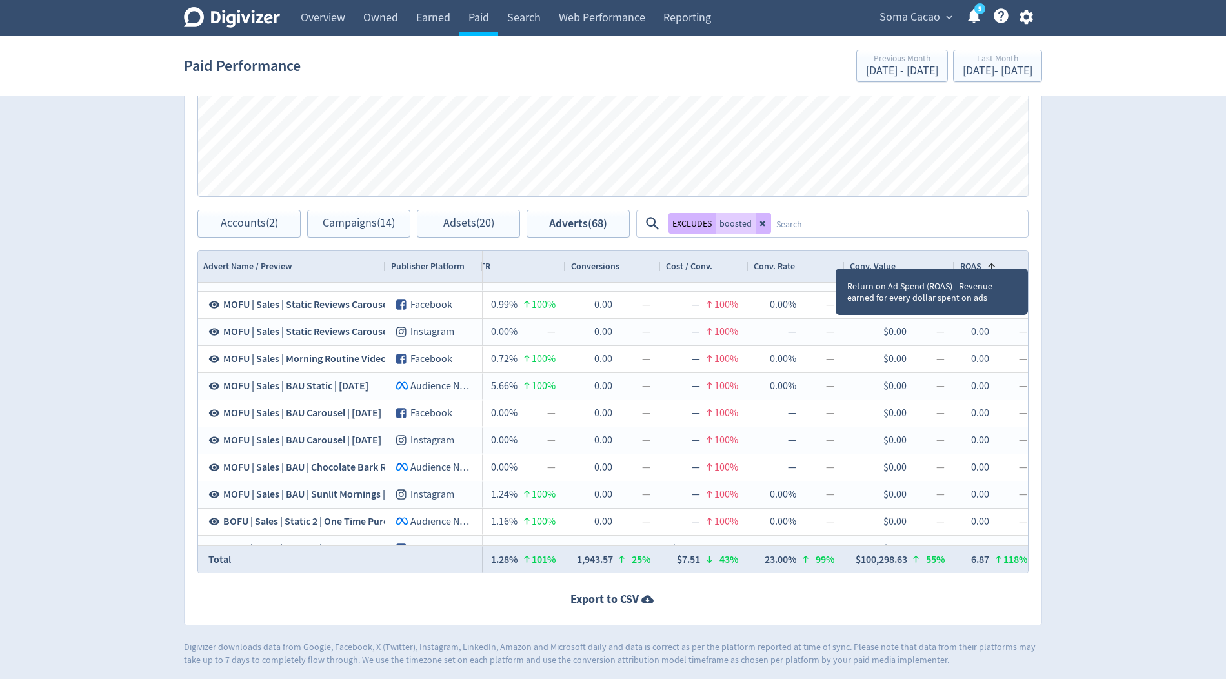
click at [991, 261] on span at bounding box center [991, 266] width 10 height 10
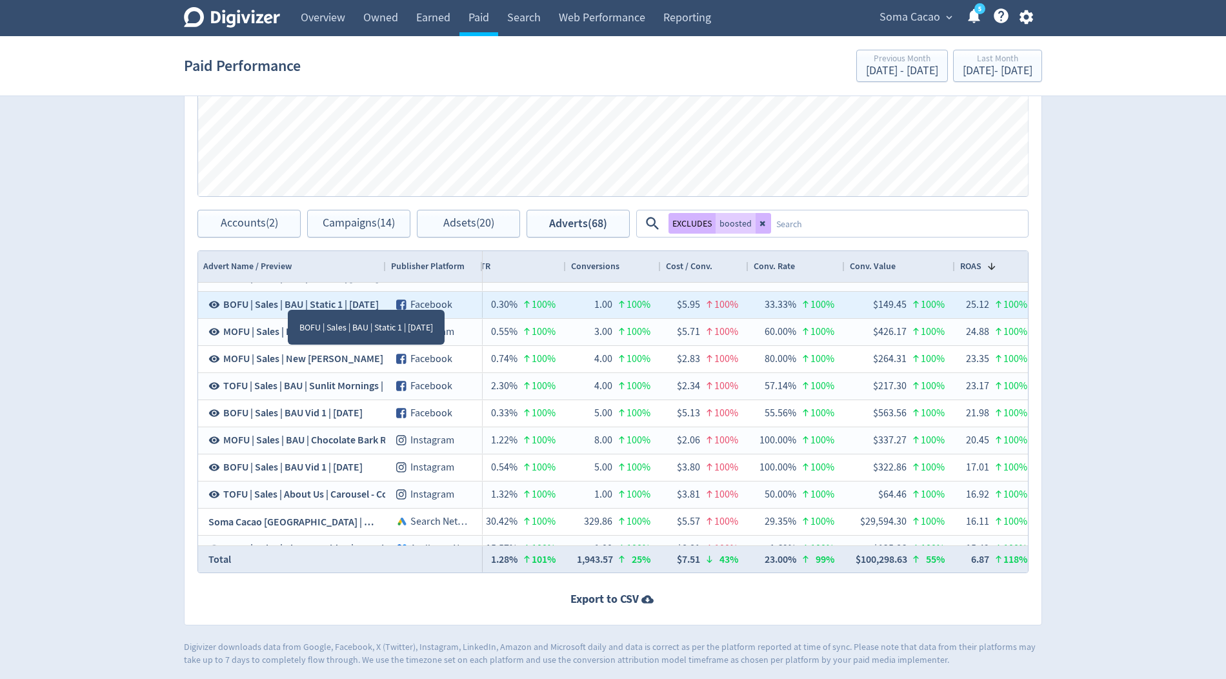
click at [288, 297] on span "BOFU | Sales | BAU | Static 1 | July 25" at bounding box center [300, 304] width 155 height 14
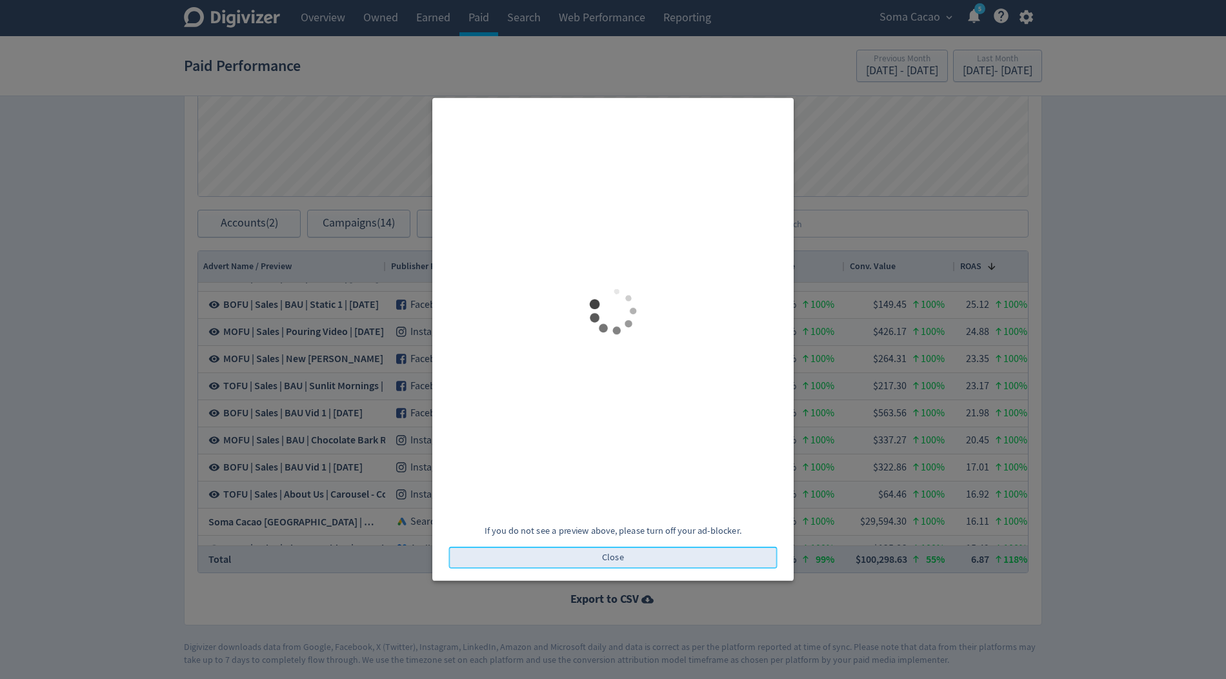
click at [579, 562] on button "Close" at bounding box center [613, 557] width 328 height 22
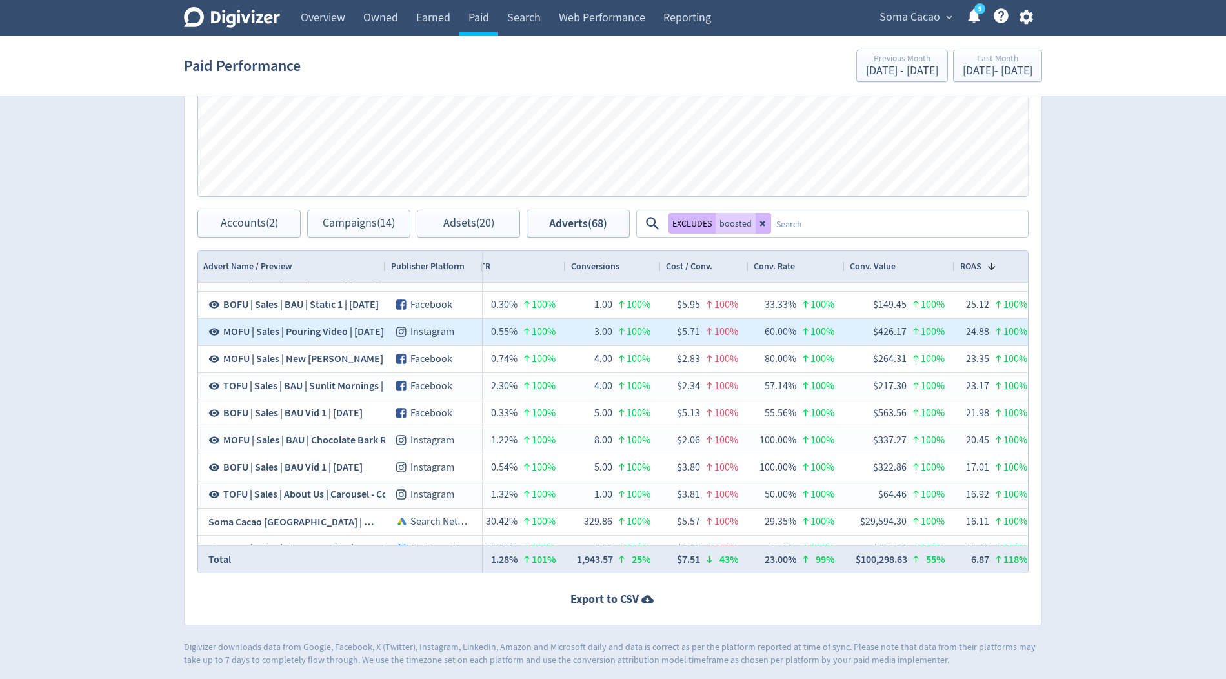
click at [321, 339] on button "MOFU | Sales | Pouring Video | July 25" at bounding box center [297, 331] width 179 height 25
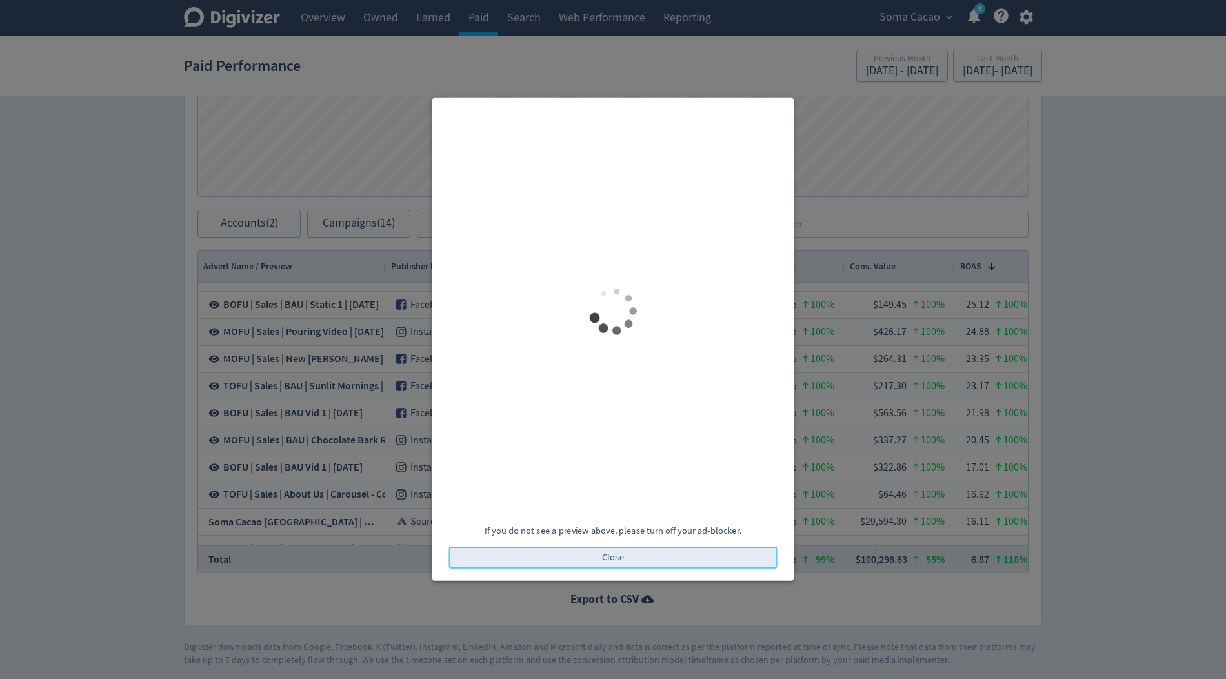
click at [594, 548] on button "Close" at bounding box center [613, 557] width 328 height 22
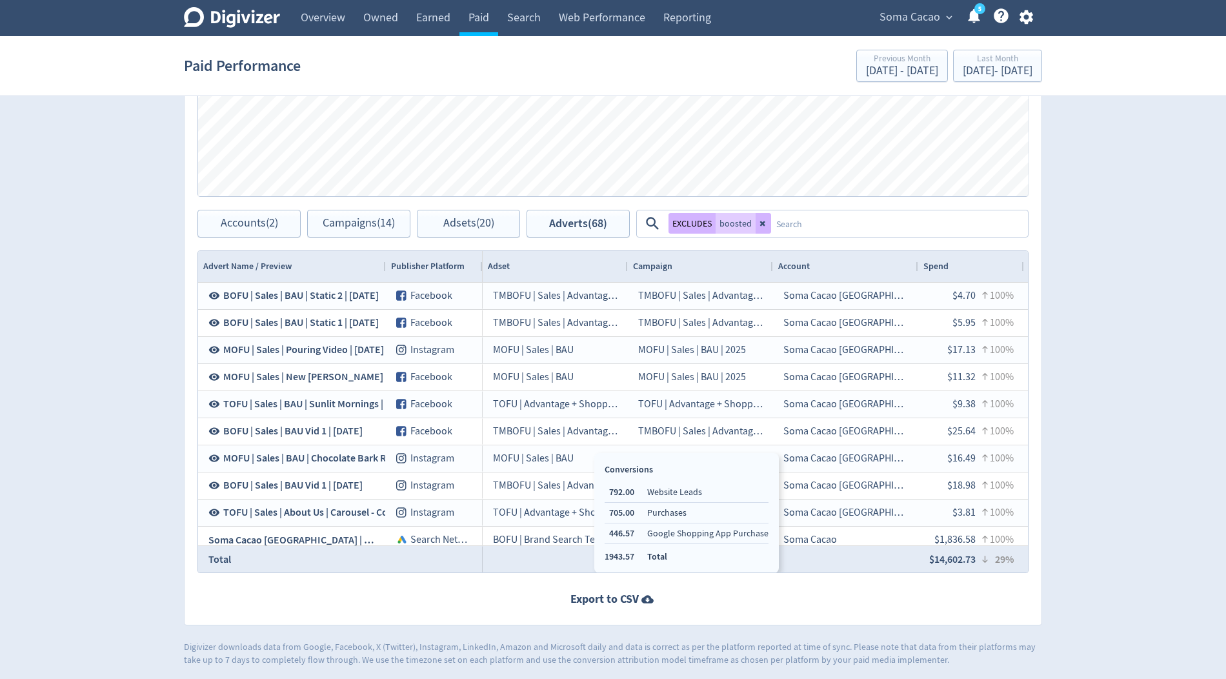
scroll to position [0, 1529]
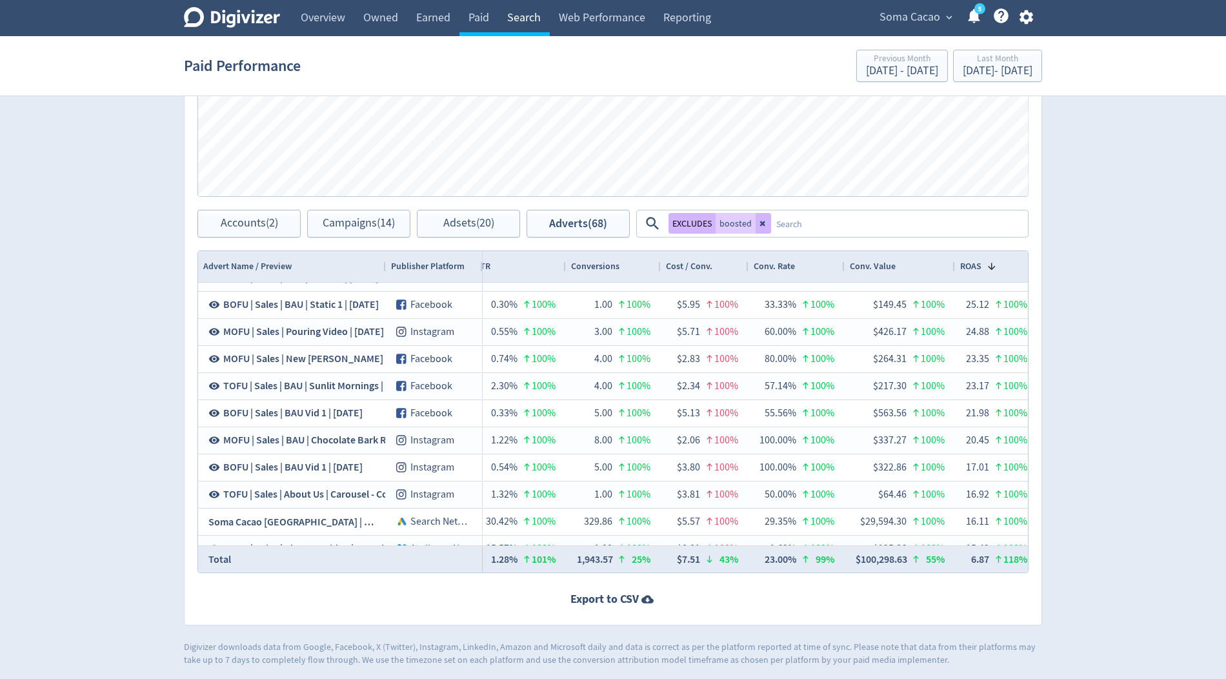
click at [532, 21] on link "Search" at bounding box center [524, 18] width 52 height 36
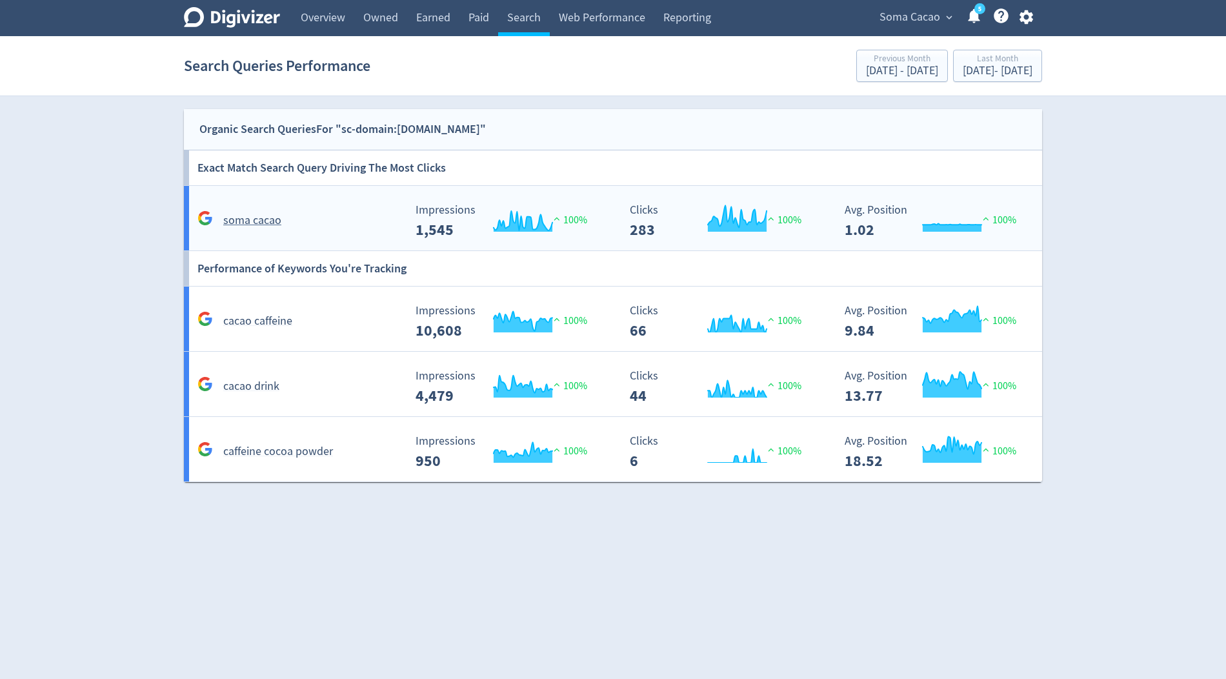
click at [588, 208] on rect "\a Impressions\a 1,545\a" at bounding box center [506, 221] width 194 height 34
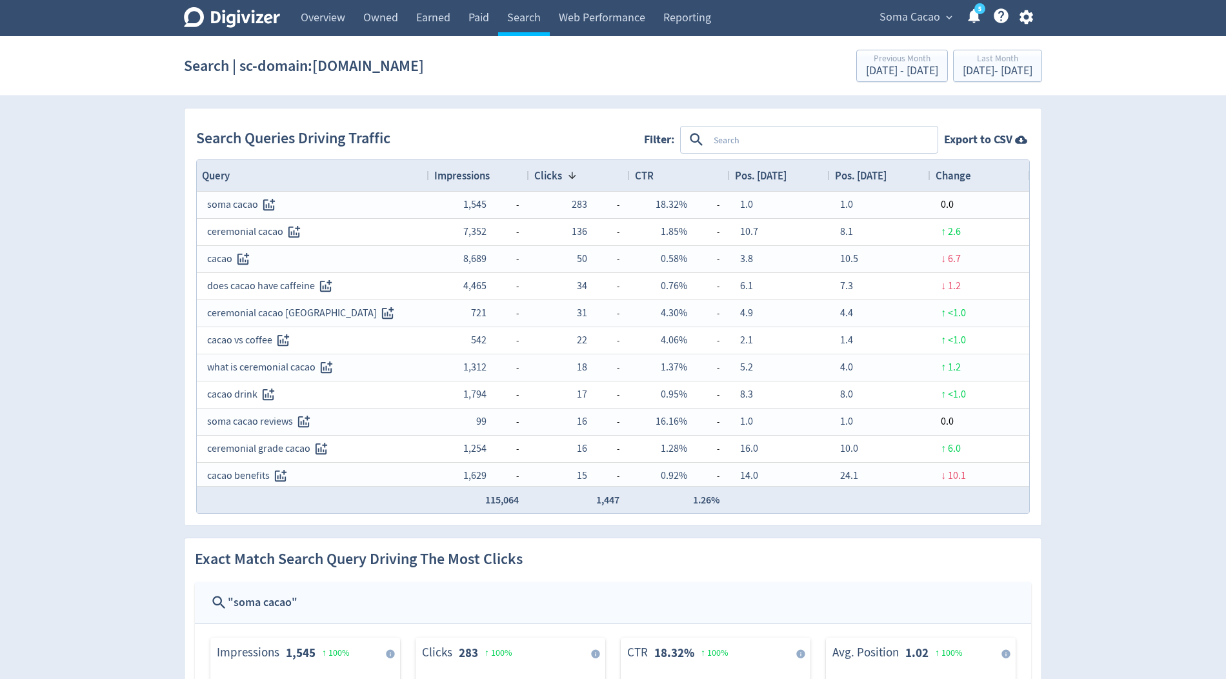
click at [776, 141] on textarea at bounding box center [822, 140] width 228 height 24
type textarea "soma cacao"
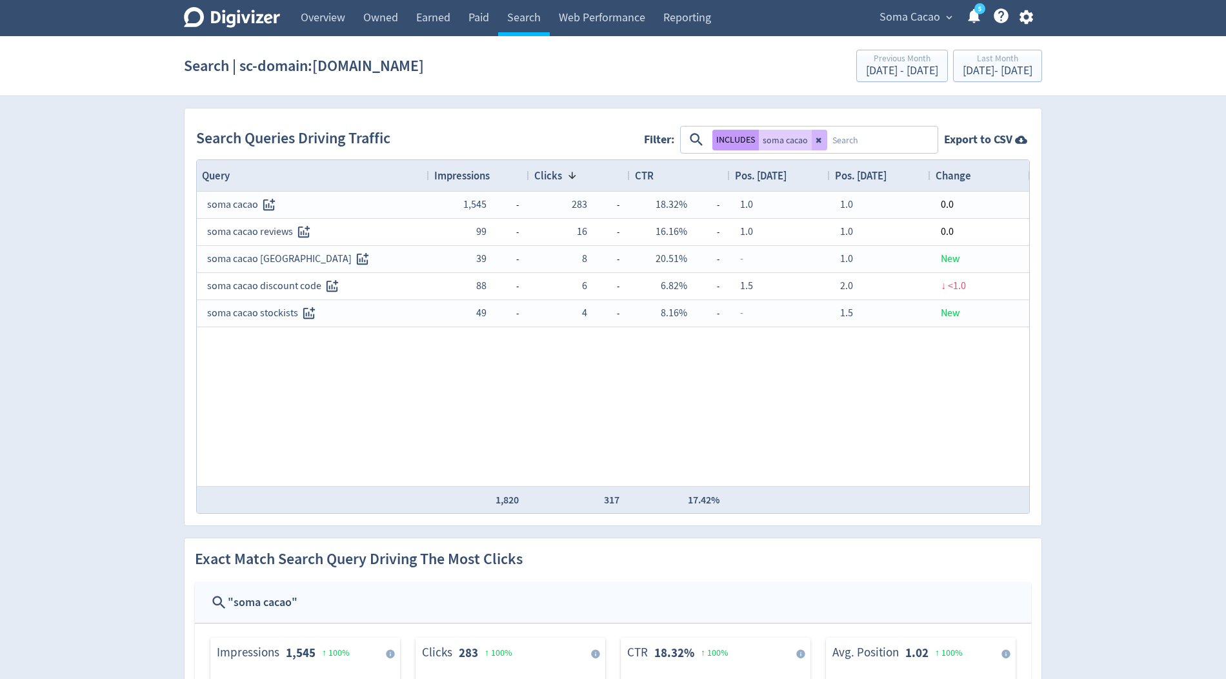
click at [740, 134] on button "INCLUDES" at bounding box center [735, 140] width 46 height 21
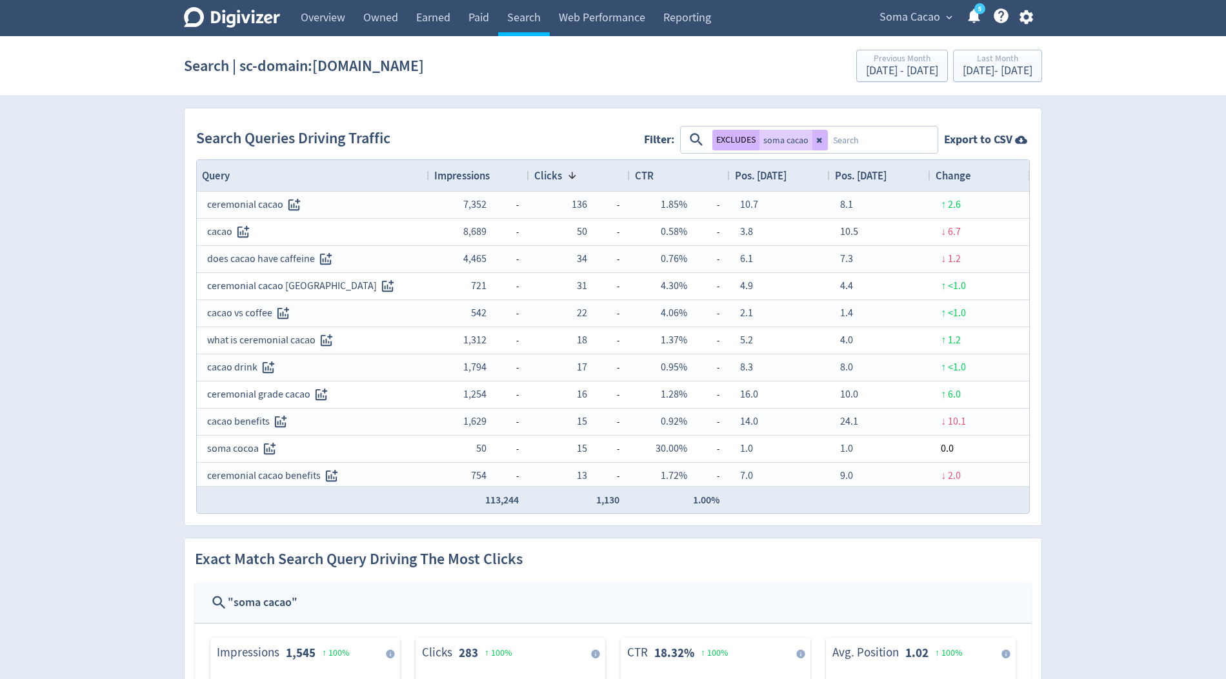
click at [470, 180] on span "Impressions" at bounding box center [461, 175] width 55 height 14
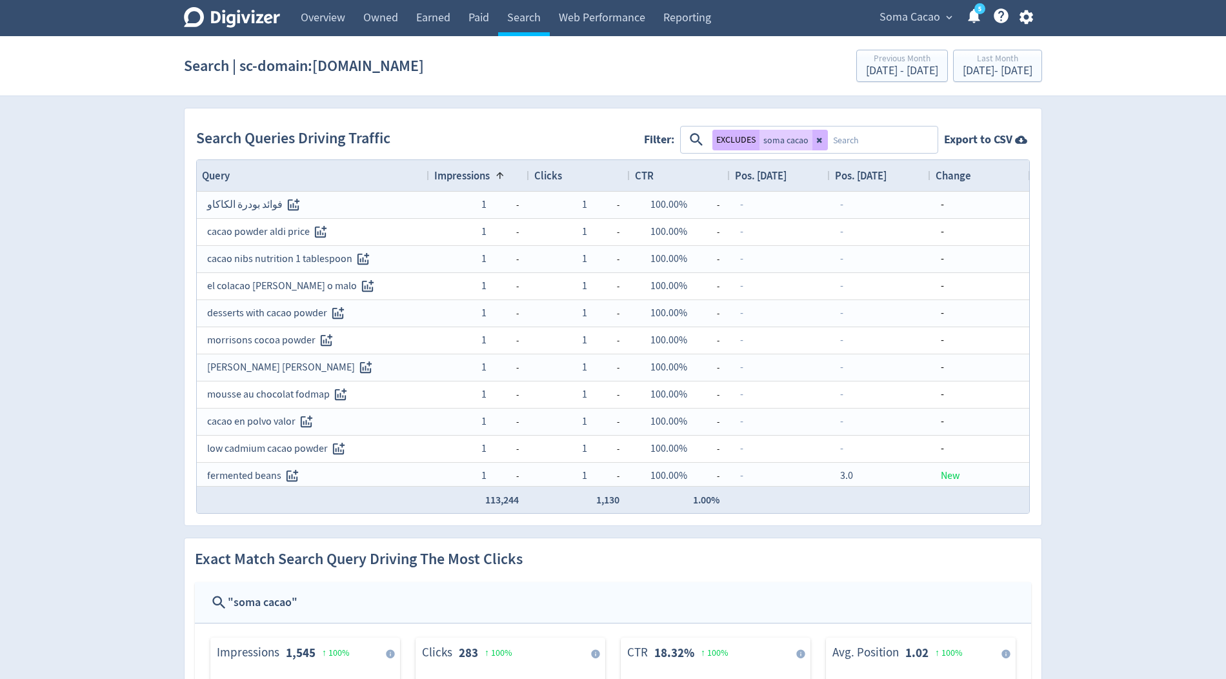
click at [470, 180] on span "Impressions" at bounding box center [461, 175] width 55 height 14
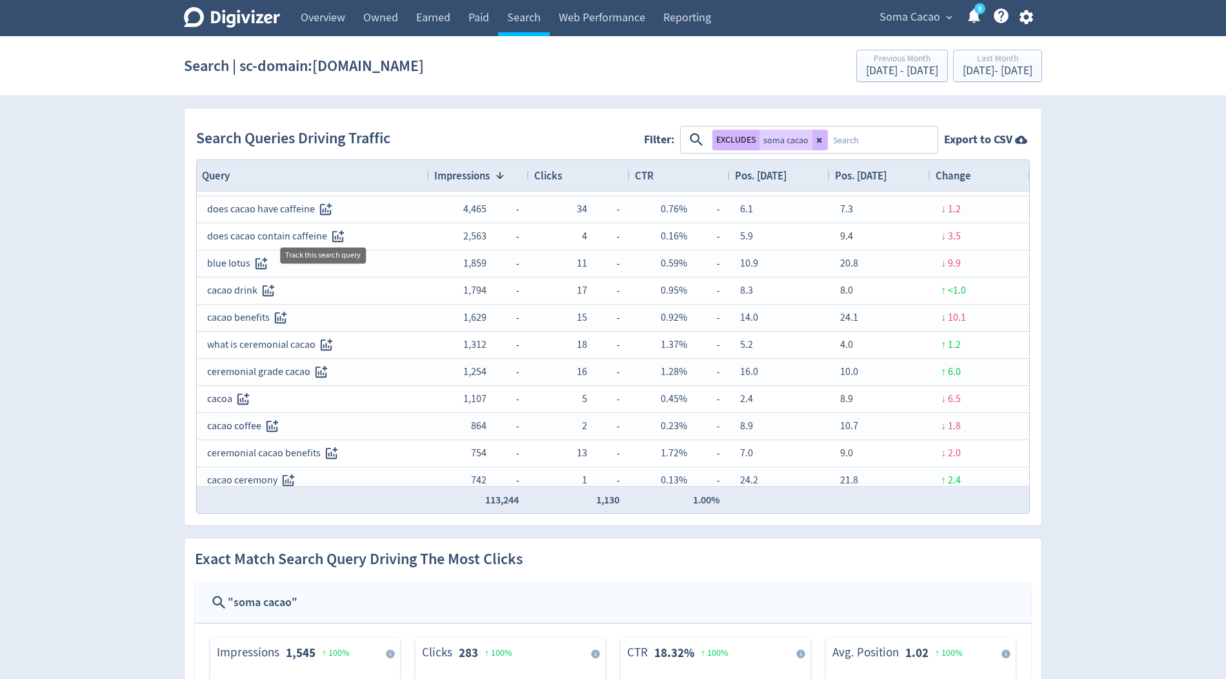
scroll to position [53, 0]
click at [844, 142] on textarea at bounding box center [882, 140] width 108 height 24
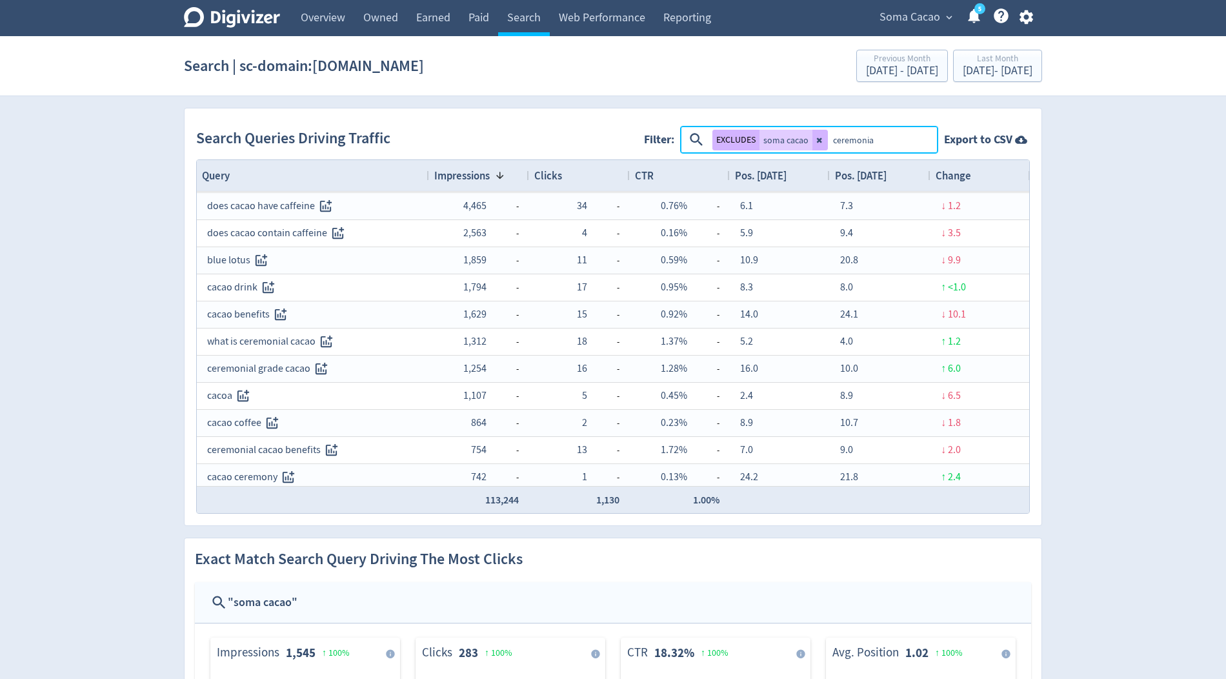
type textarea "ceremonial"
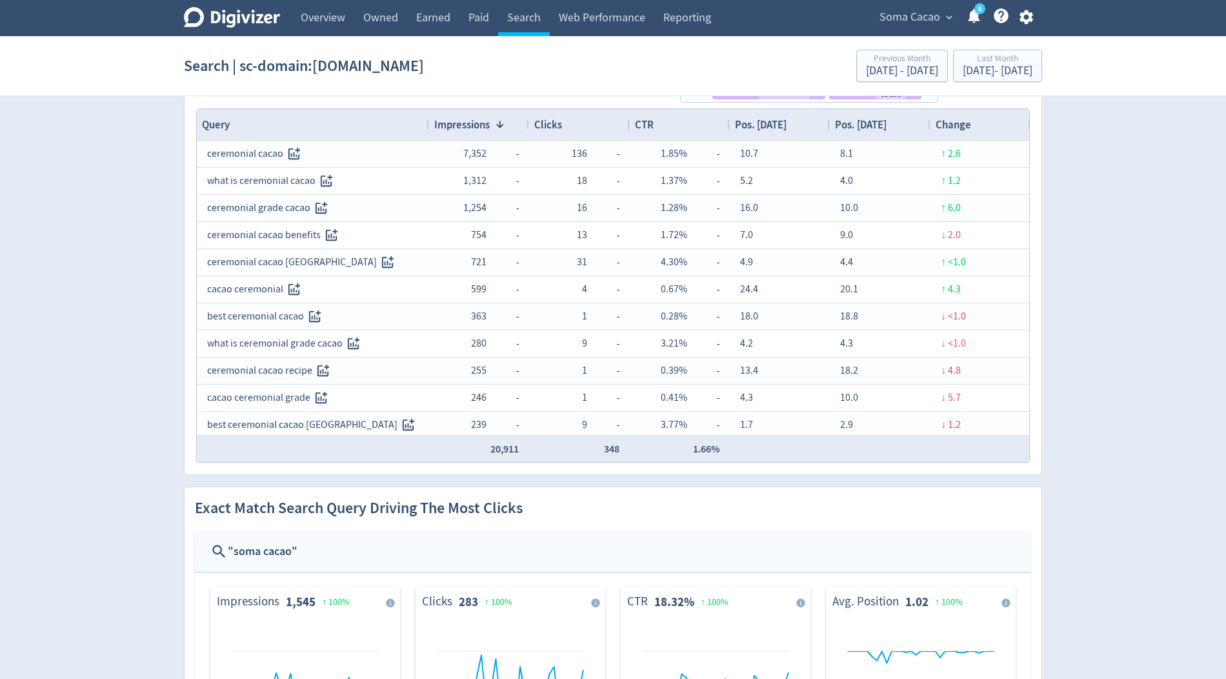
scroll to position [0, 0]
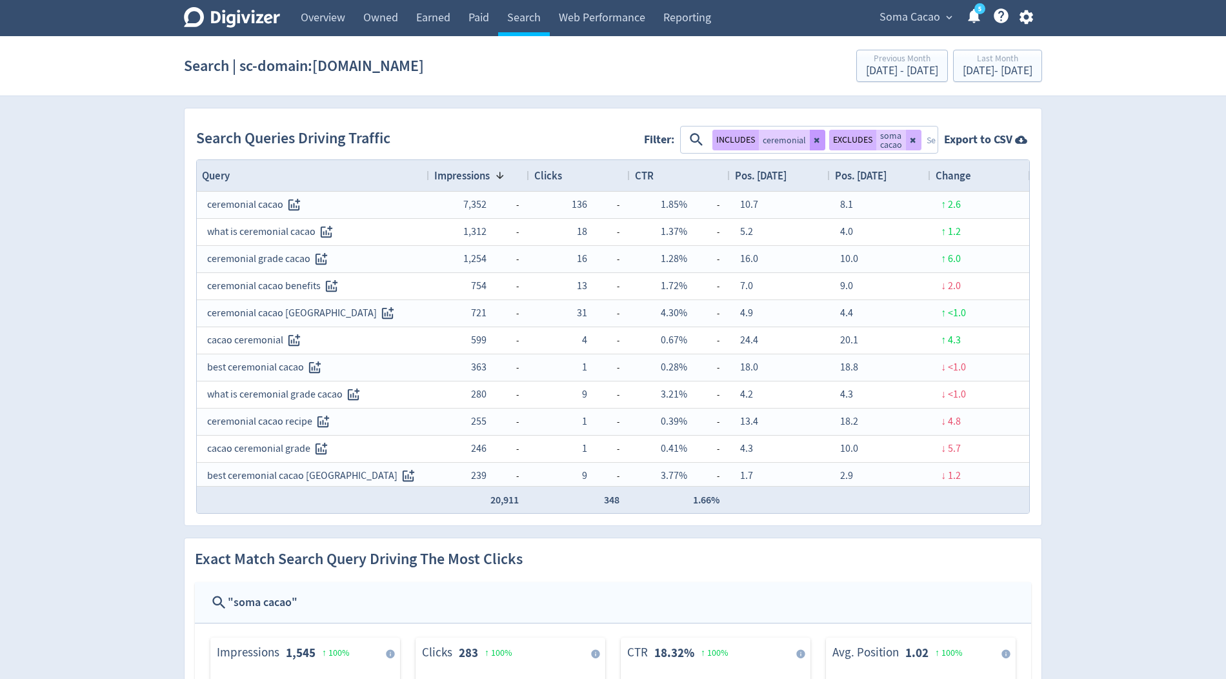
click at [815, 136] on icon at bounding box center [818, 140] width 8 height 8
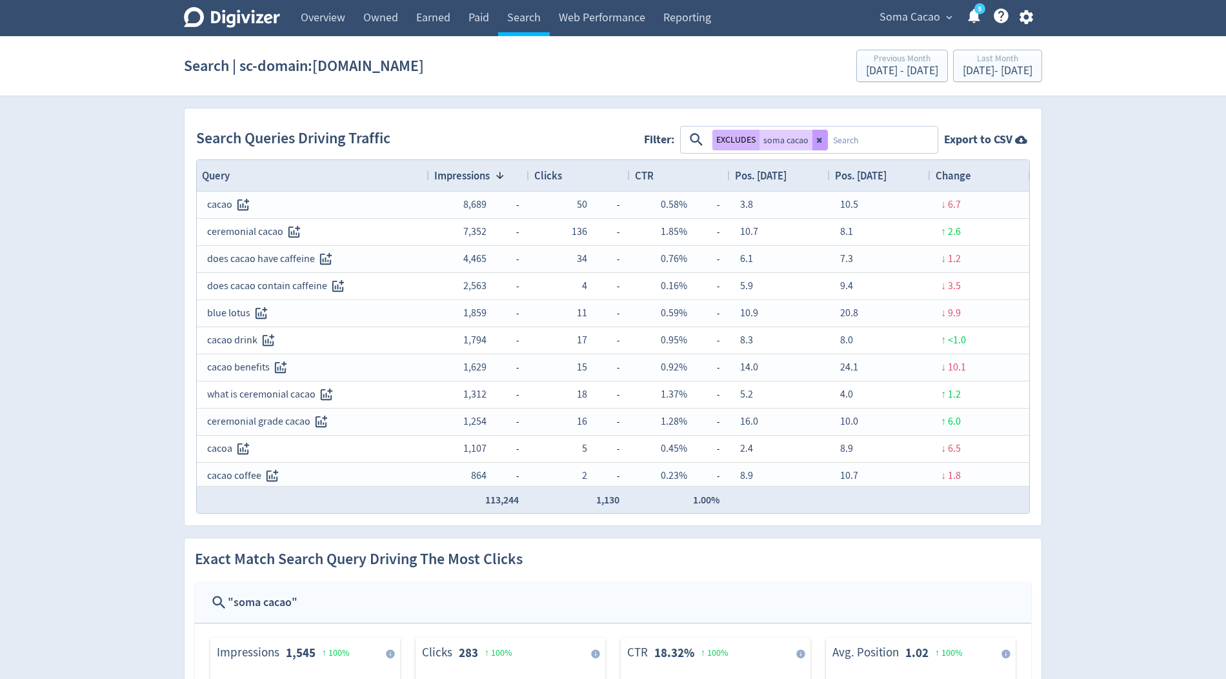
click at [819, 141] on icon at bounding box center [820, 140] width 8 height 8
click at [856, 175] on span "Pos. 31-08-25" at bounding box center [861, 175] width 52 height 14
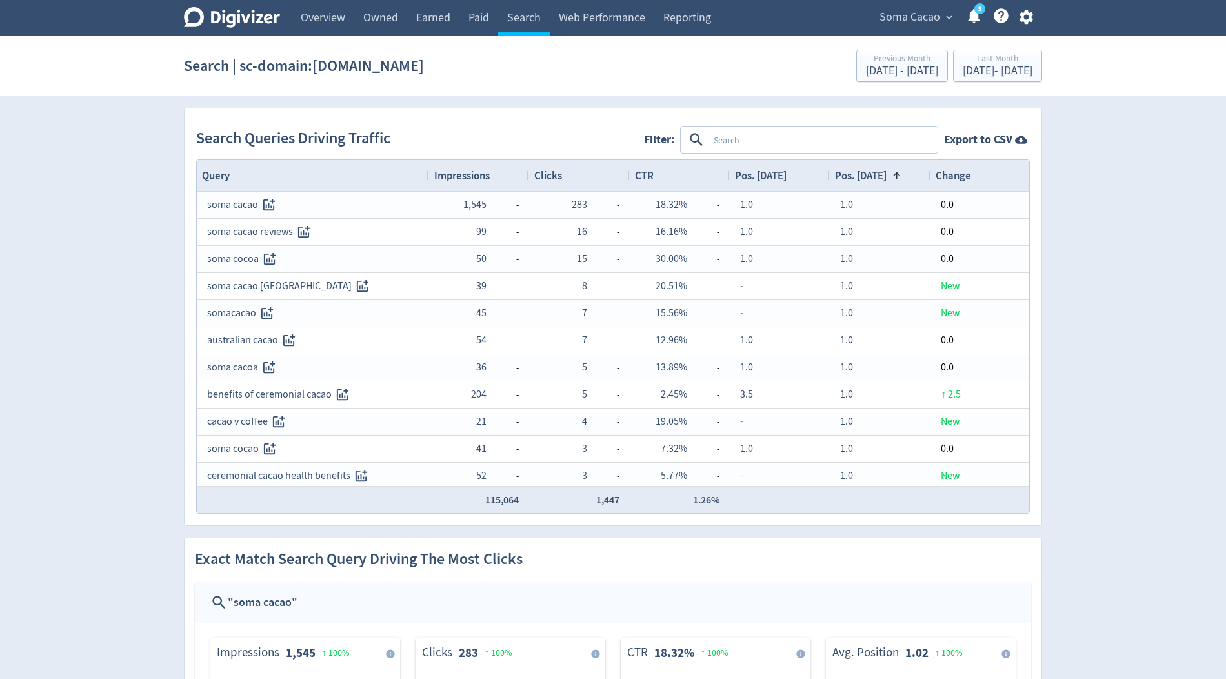
click at [855, 171] on span "Pos. 31-08-25" at bounding box center [861, 175] width 52 height 14
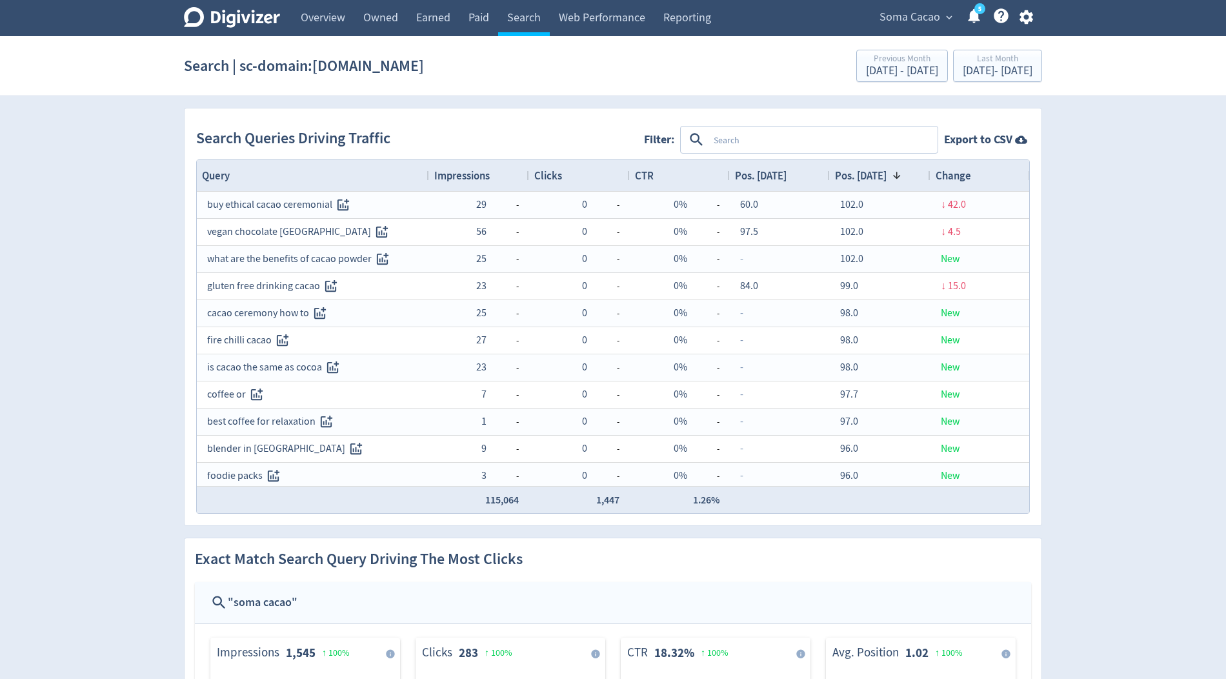
click at [855, 171] on span "Pos. 31-08-25" at bounding box center [861, 175] width 52 height 14
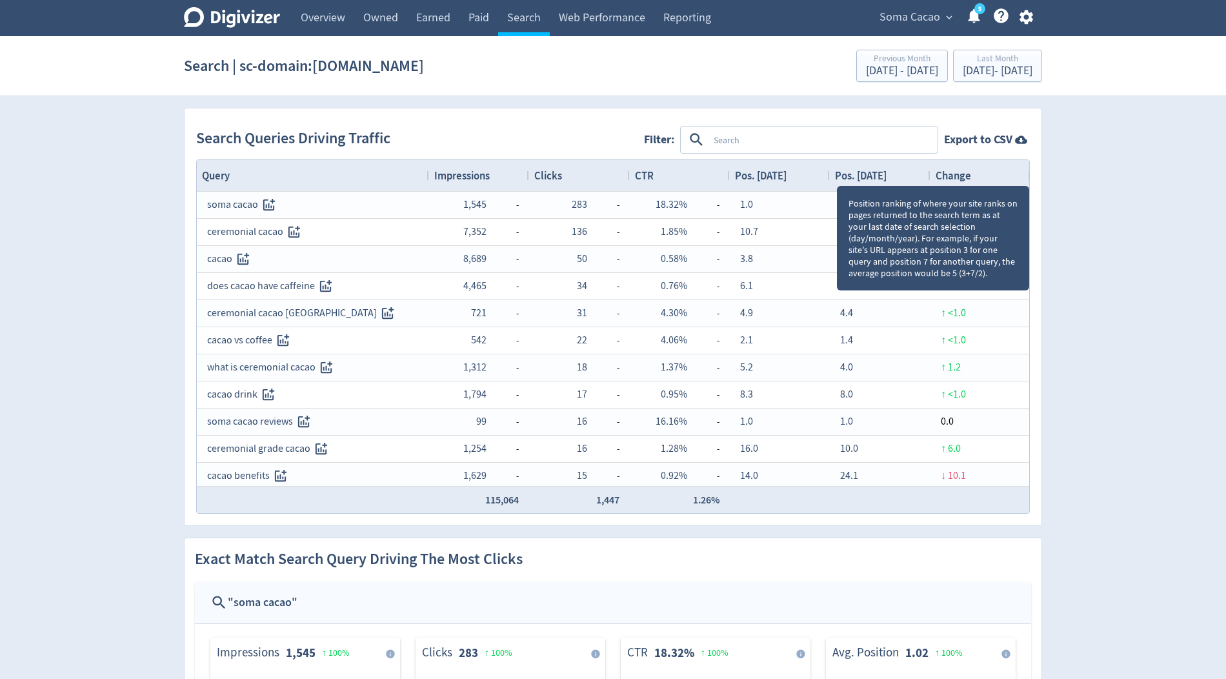
click at [867, 173] on span "Pos. 31-08-25" at bounding box center [861, 175] width 52 height 14
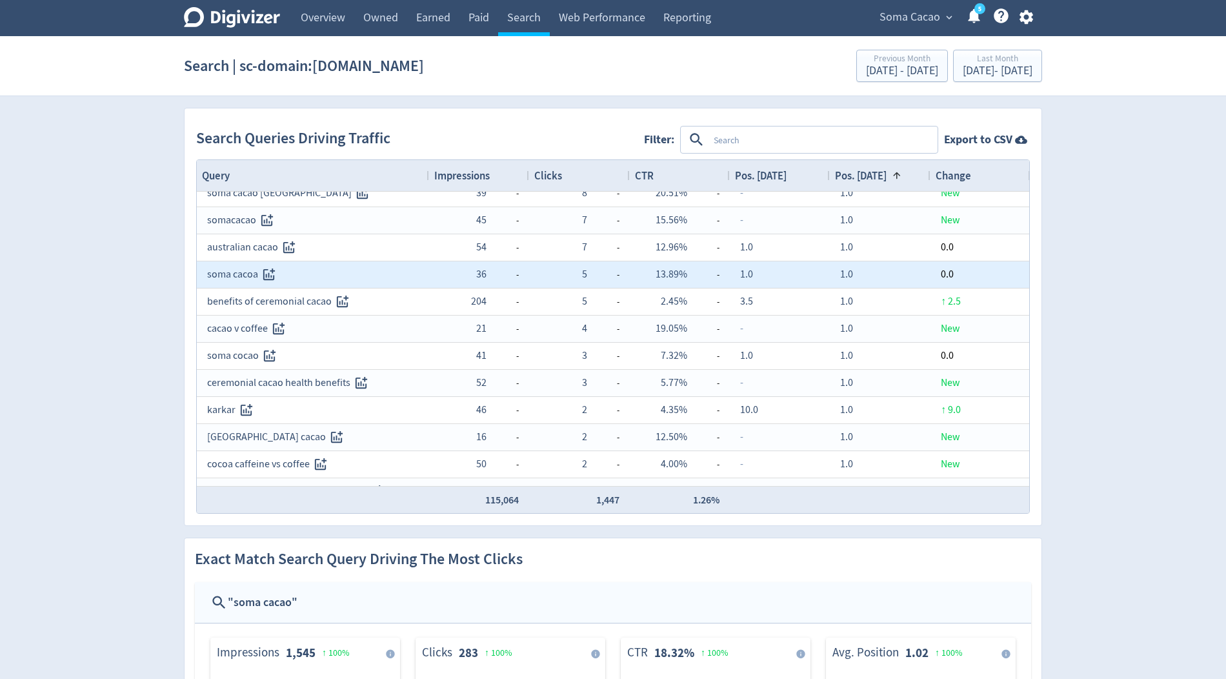
scroll to position [108, 0]
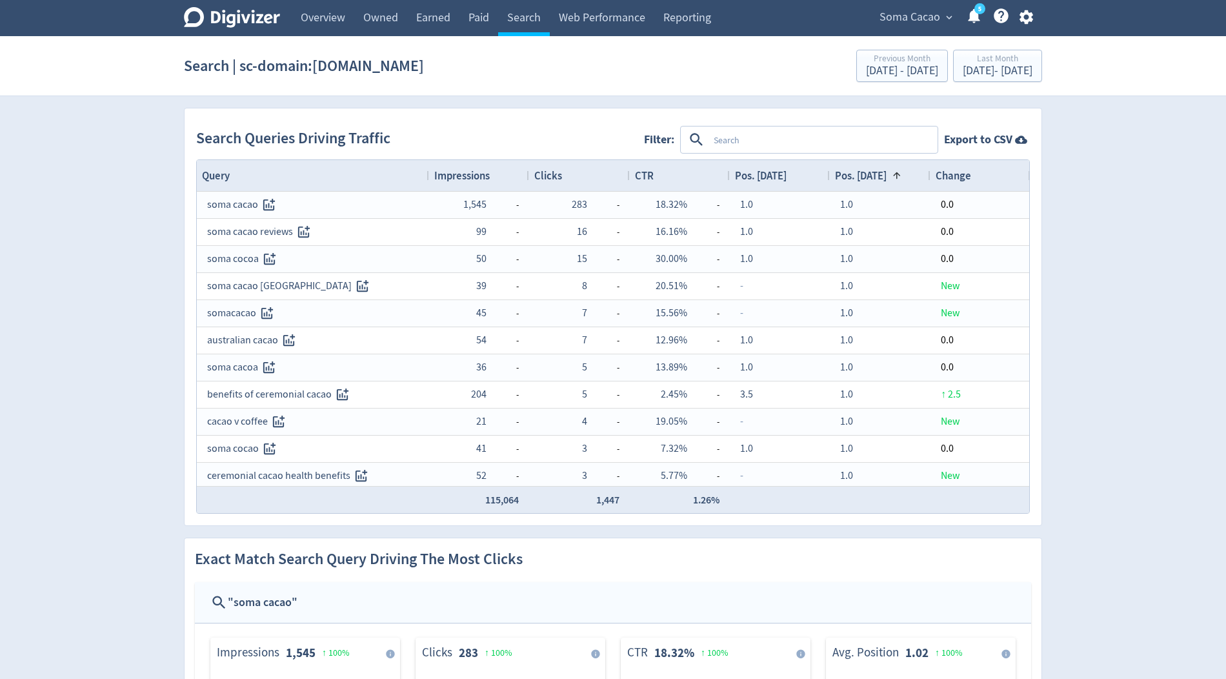
click at [964, 173] on span "Change" at bounding box center [952, 175] width 35 height 14
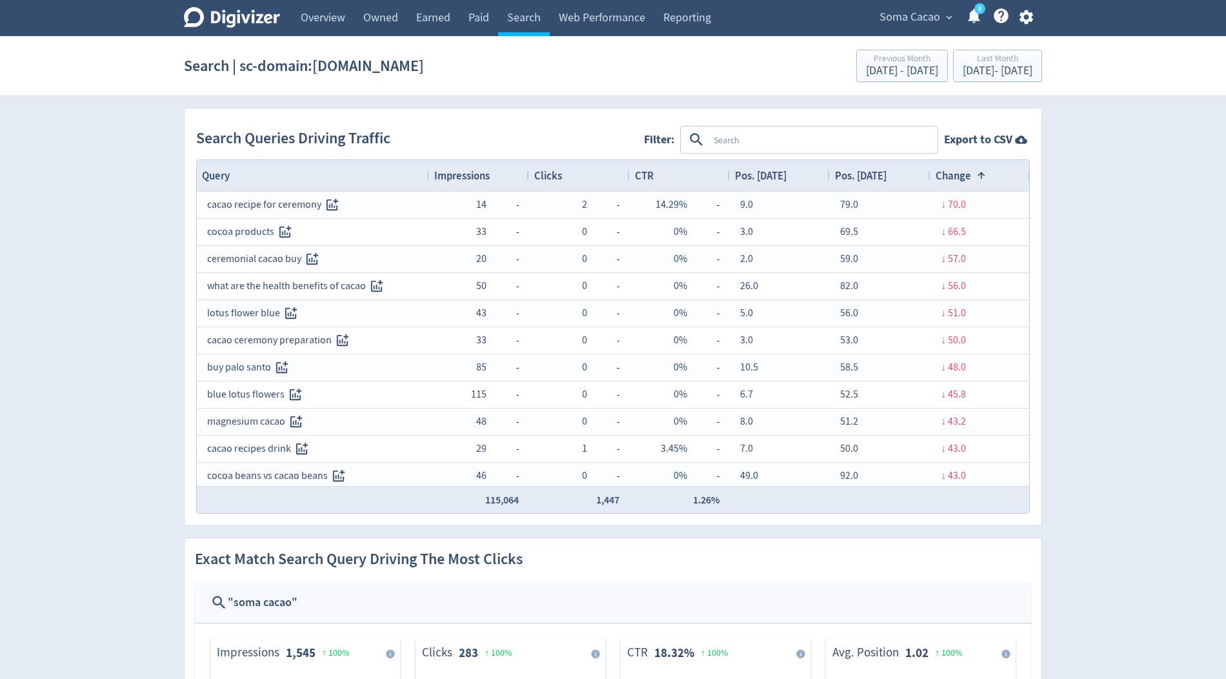
click at [964, 174] on span "Change" at bounding box center [952, 175] width 35 height 14
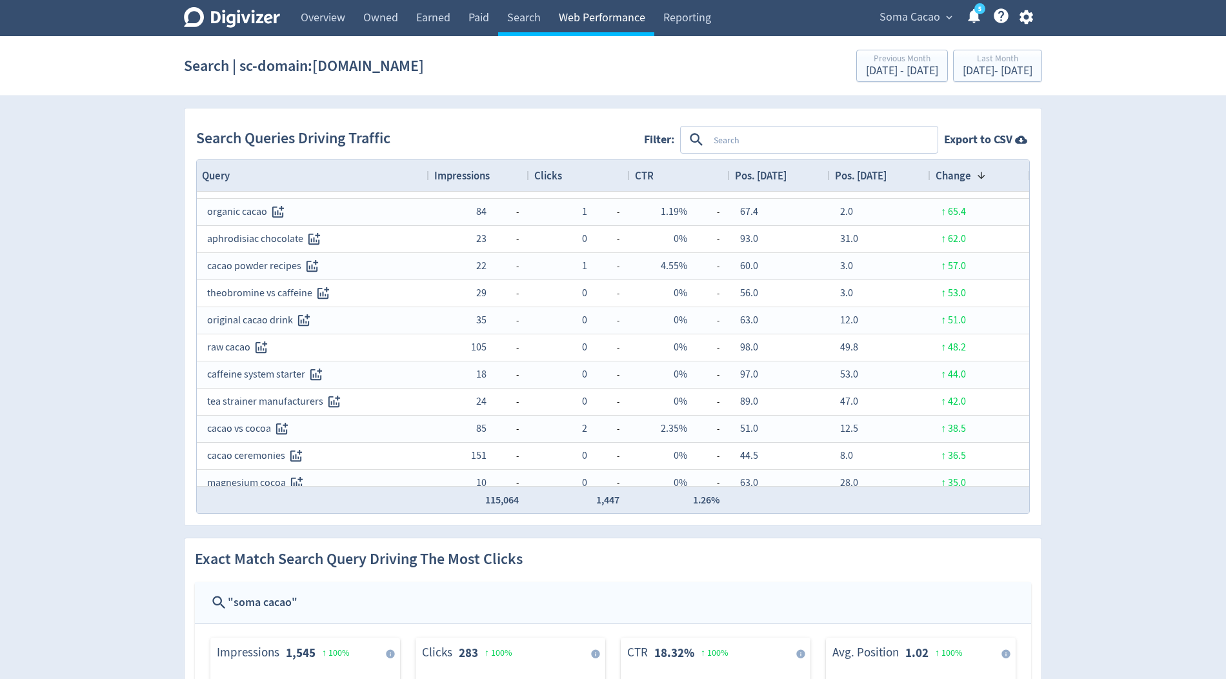
click at [580, 15] on link "Web Performance" at bounding box center [602, 18] width 105 height 36
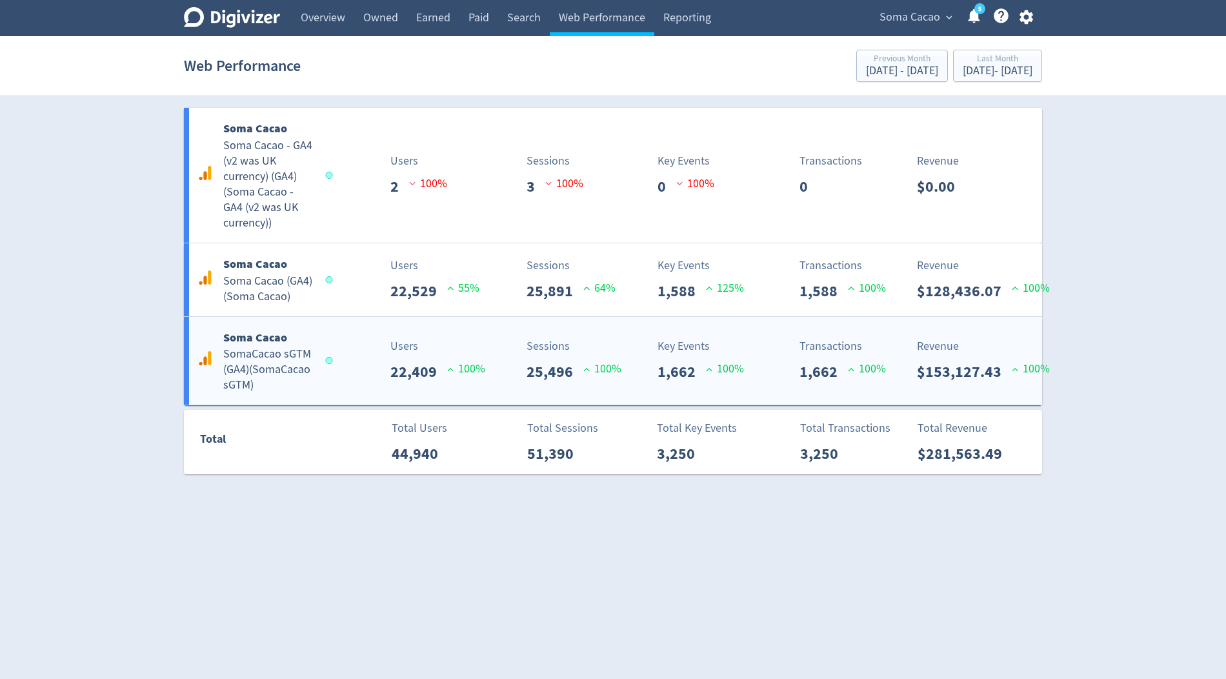
click at [463, 375] on p "100 %" at bounding box center [466, 368] width 38 height 17
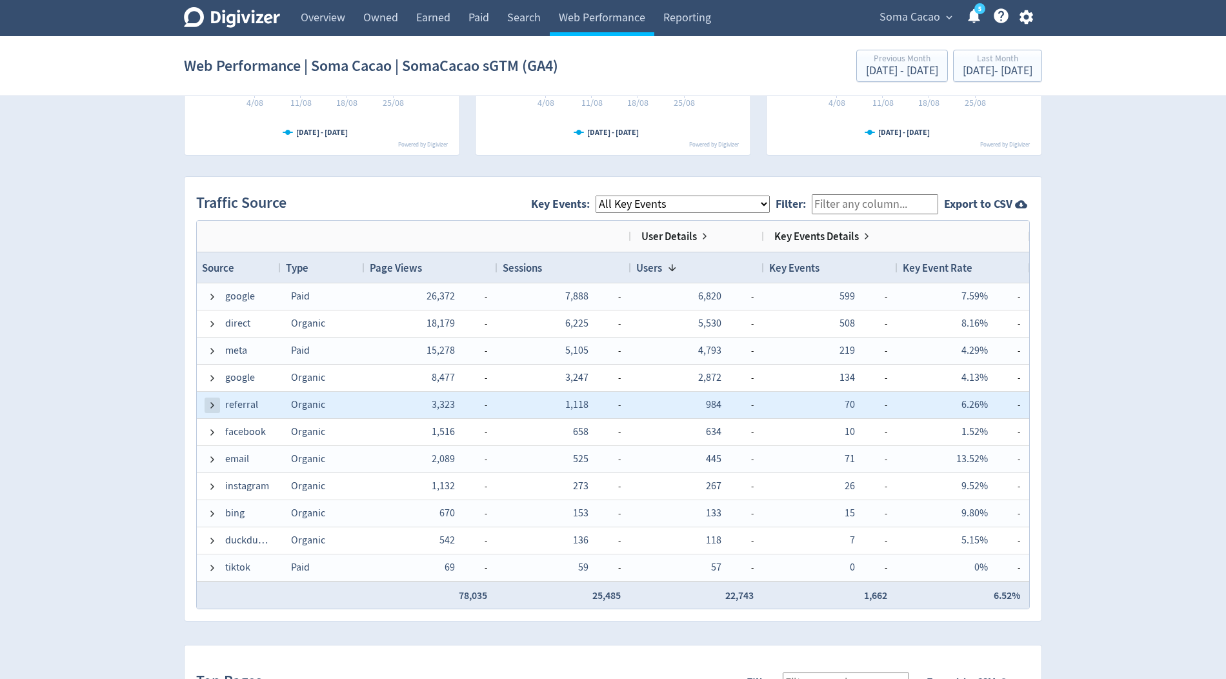
click at [207, 400] on span at bounding box center [212, 405] width 10 height 10
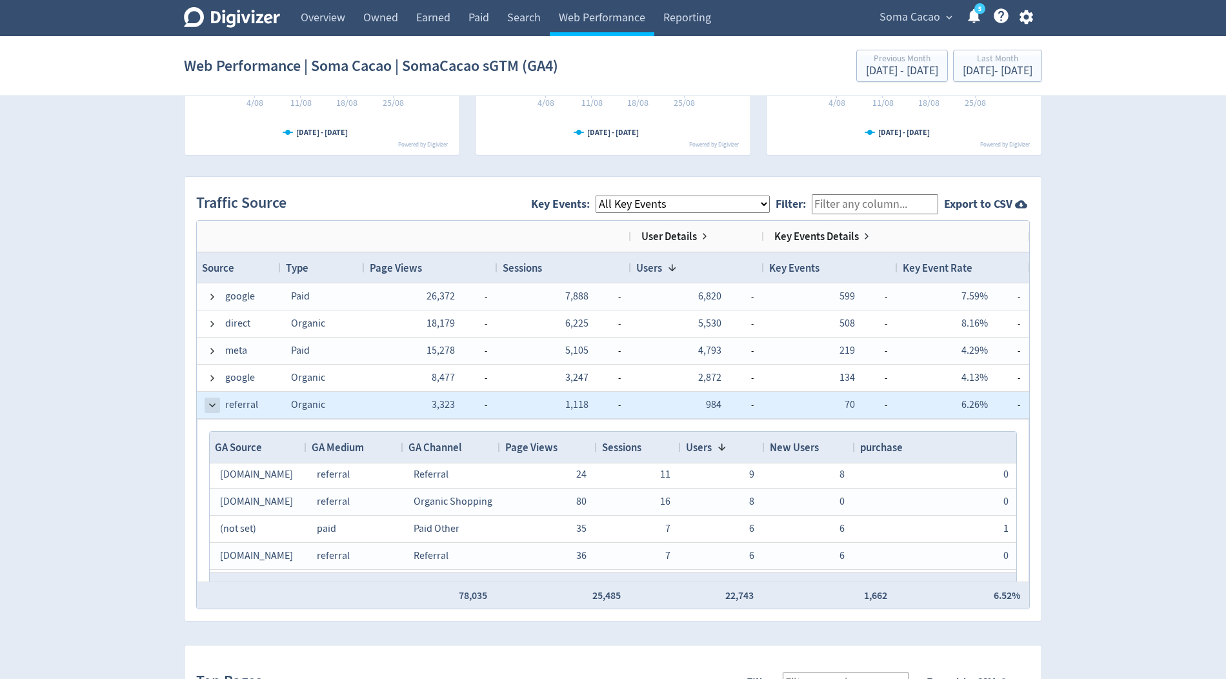
click at [211, 400] on span at bounding box center [212, 405] width 10 height 10
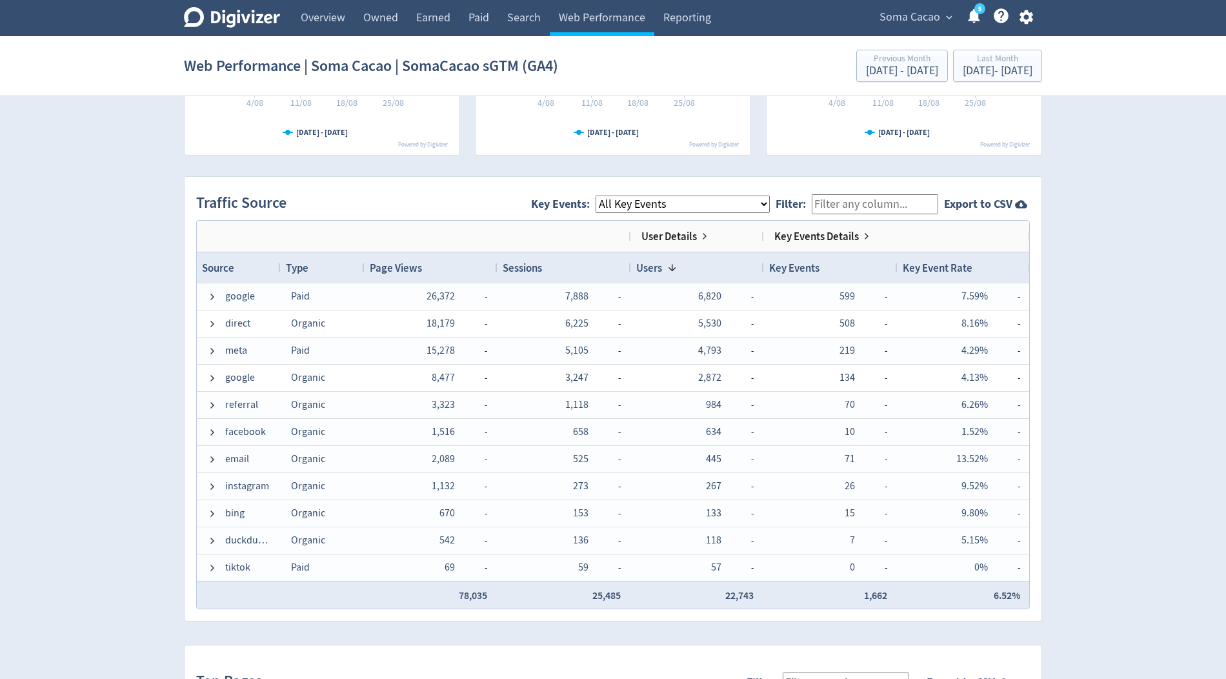
click at [633, 204] on select "All Key Events eCommerce purchase" at bounding box center [682, 203] width 174 height 17
click at [606, 195] on select "All Key Events eCommerce purchase" at bounding box center [682, 203] width 174 height 17
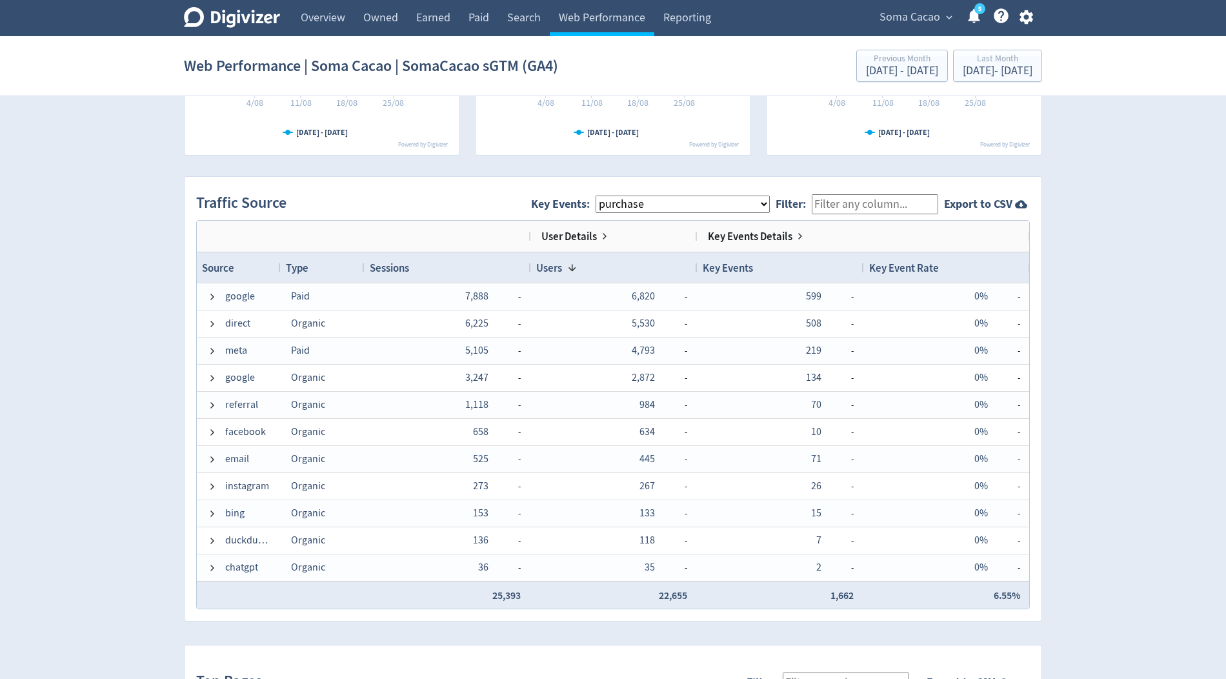
click at [701, 202] on select "All Key Events eCommerce purchase" at bounding box center [682, 203] width 174 height 17
select select "eCommerce"
click at [606, 195] on select "All Key Events eCommerce purchase" at bounding box center [682, 203] width 174 height 17
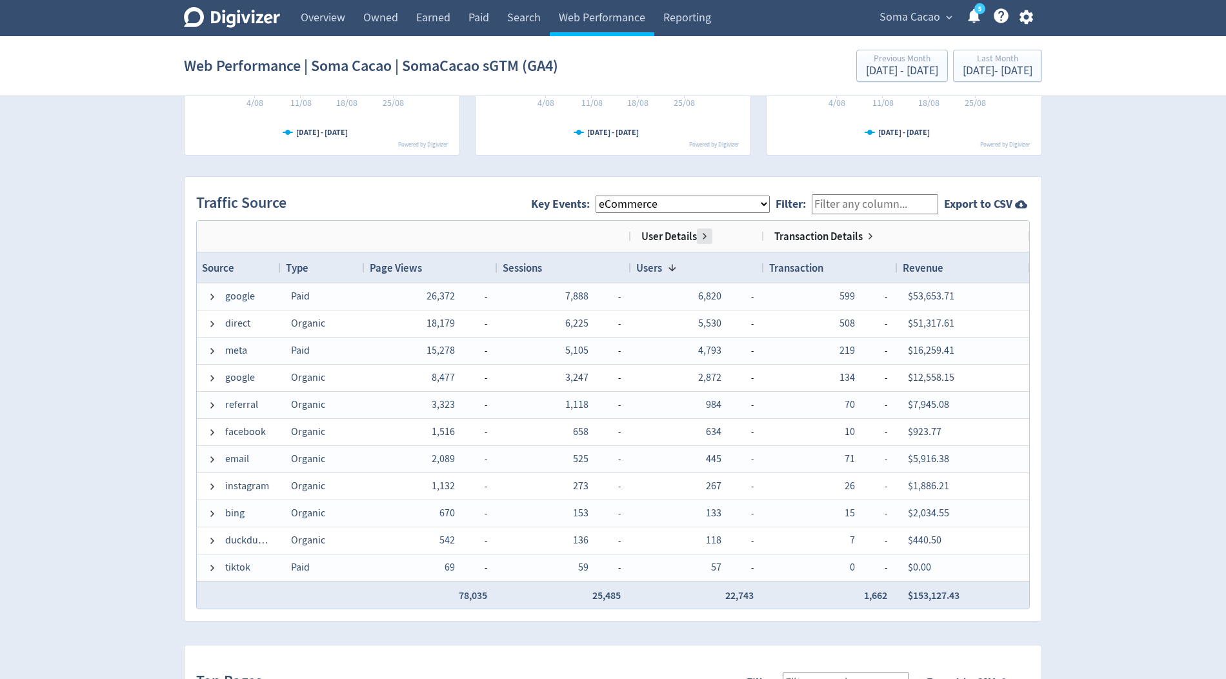
click at [701, 235] on span at bounding box center [704, 236] width 10 height 10
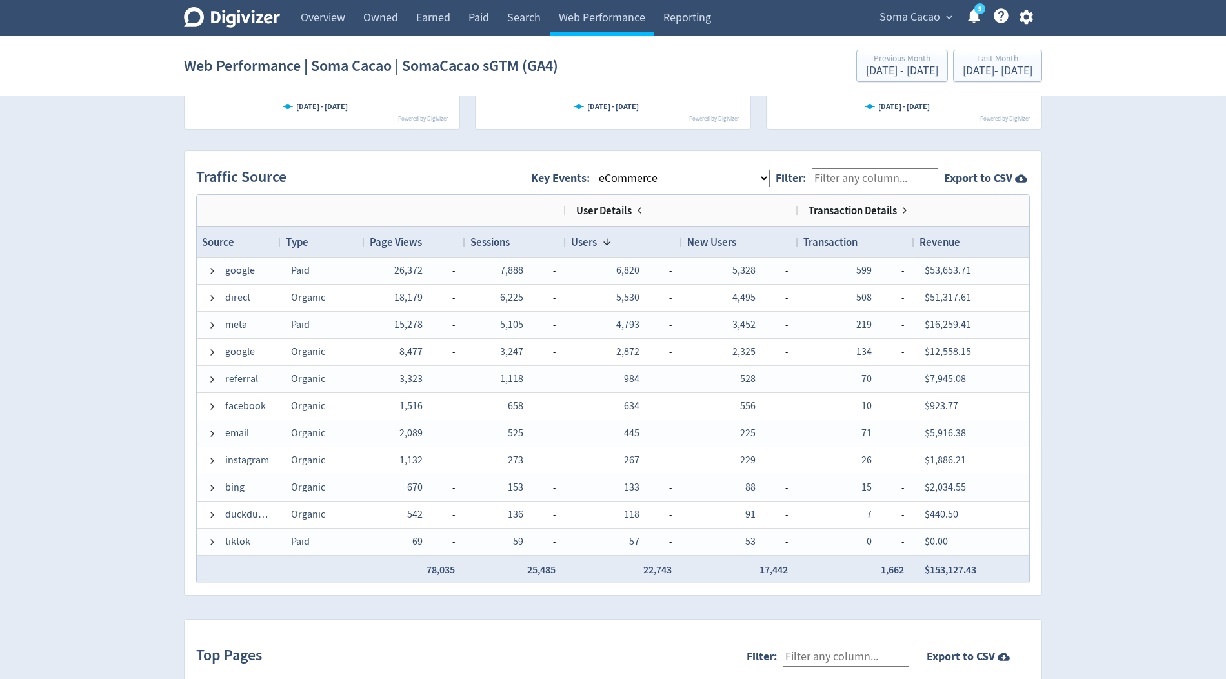
click at [684, 174] on select "All Key Events eCommerce purchase" at bounding box center [682, 178] width 174 height 17
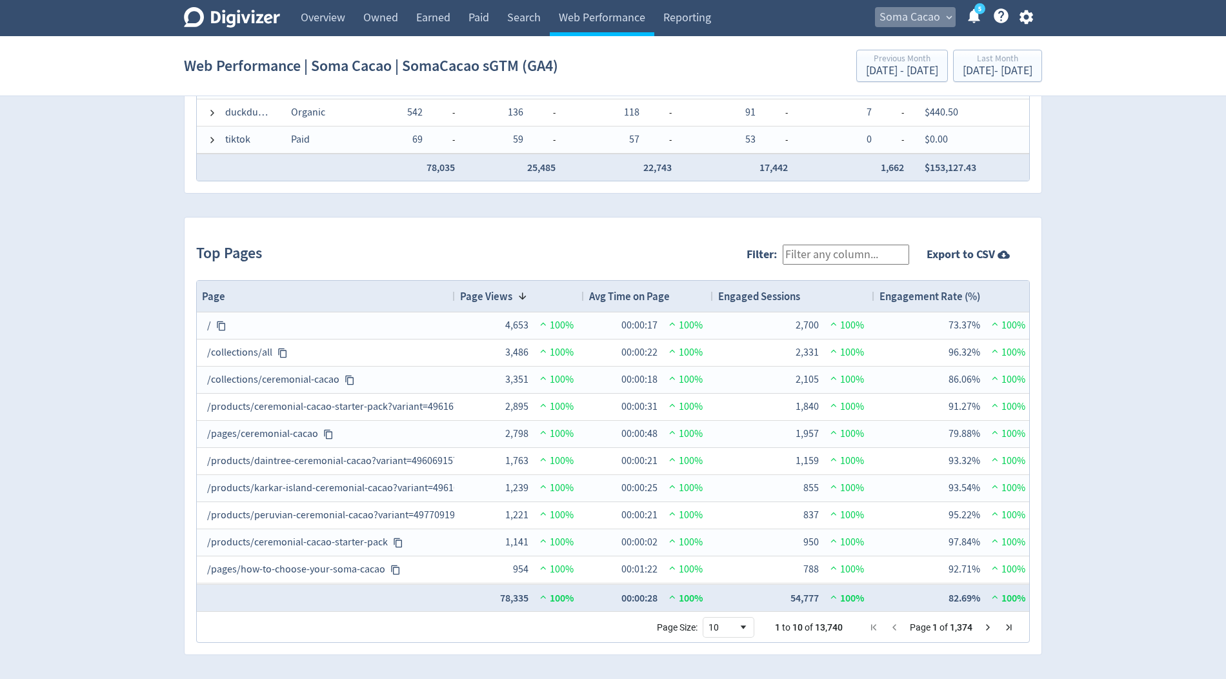
click at [902, 15] on span "Soma Cacao" at bounding box center [909, 17] width 61 height 21
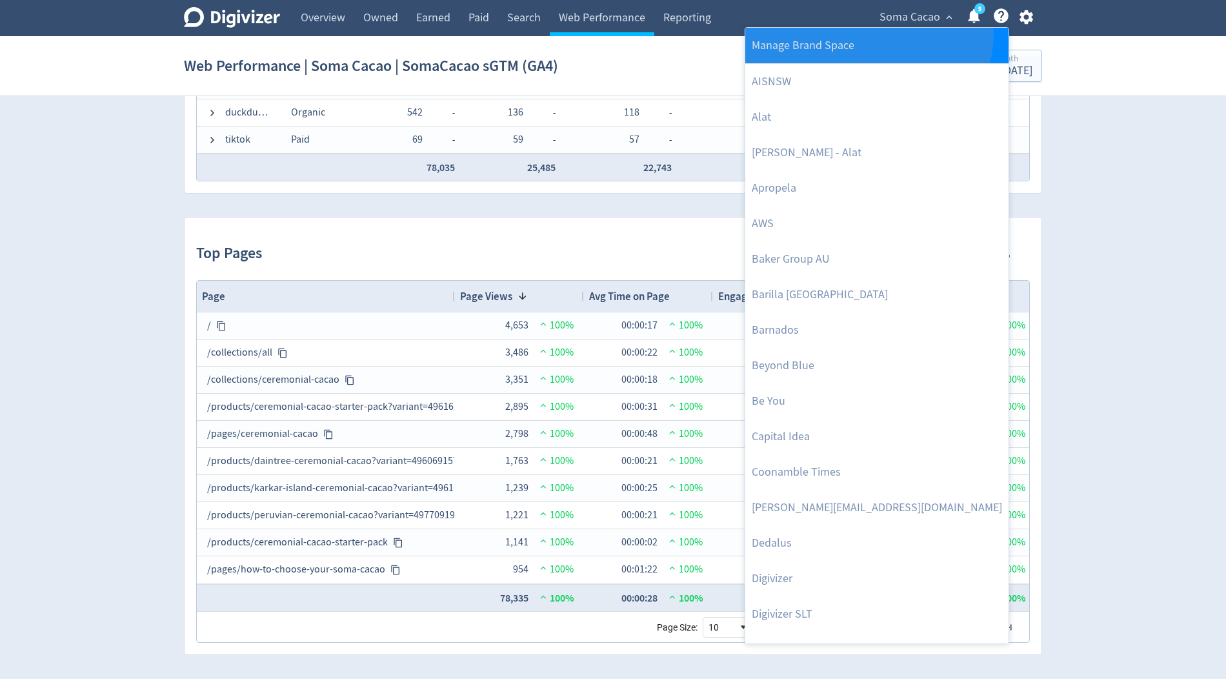
click at [867, 33] on link "Manage Brand Space" at bounding box center [876, 45] width 263 height 35
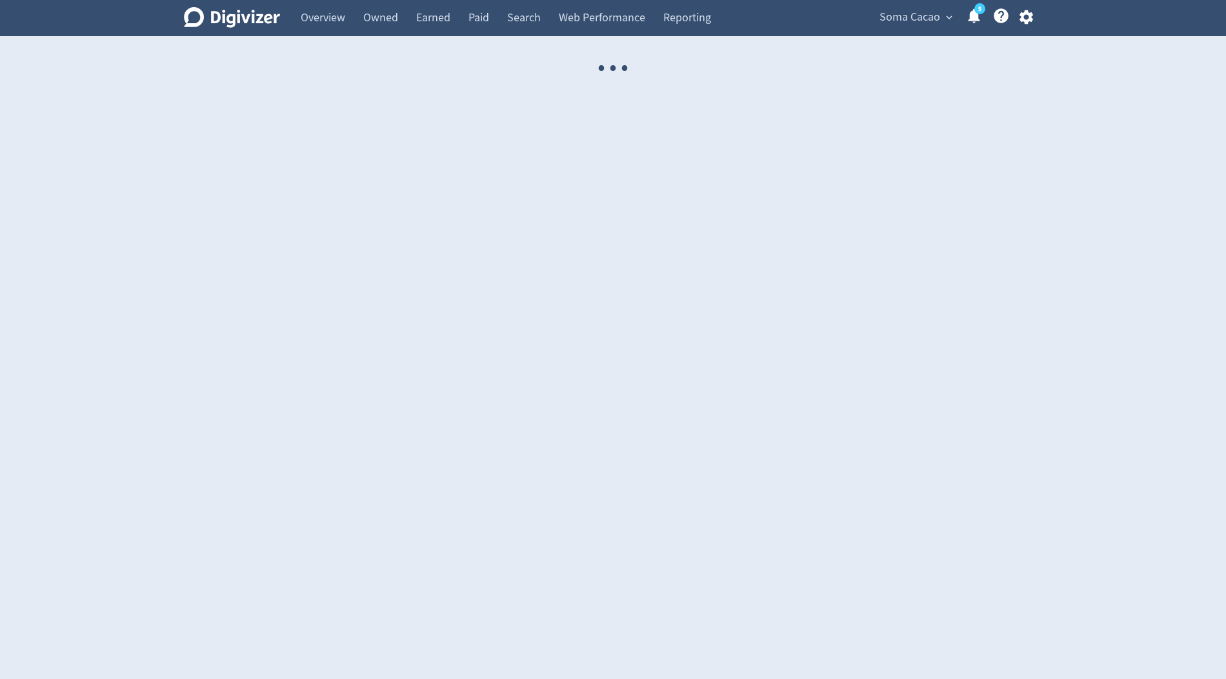
select select "USER"
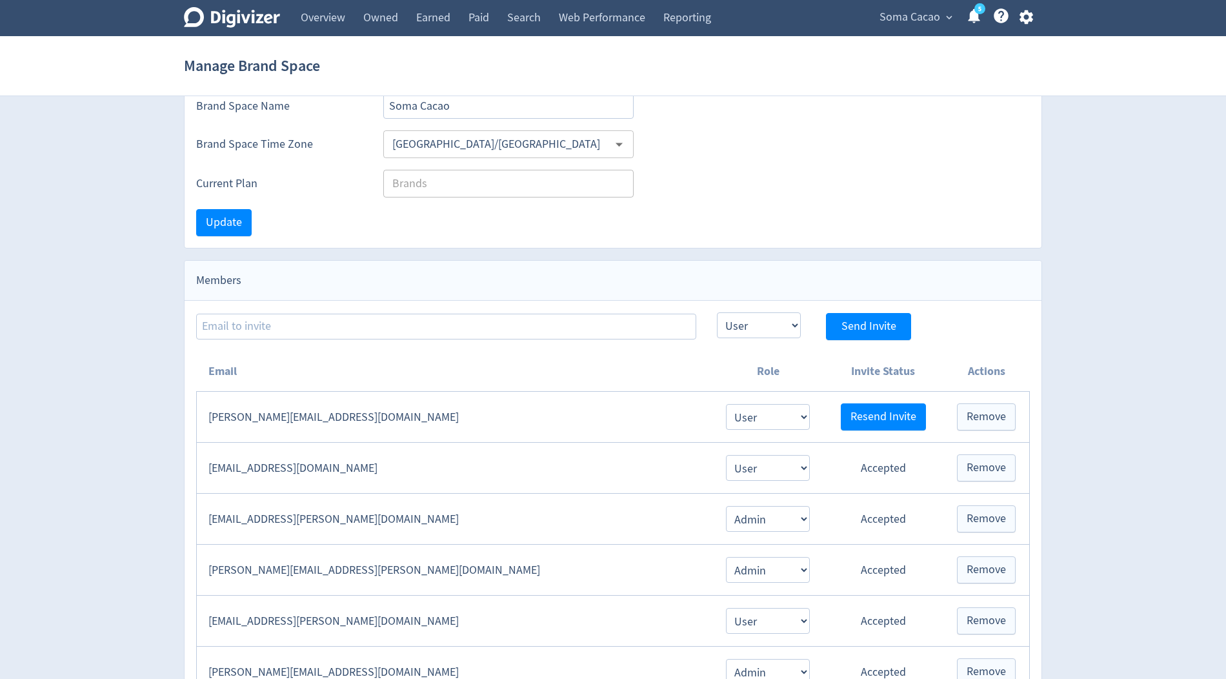
scroll to position [54, 0]
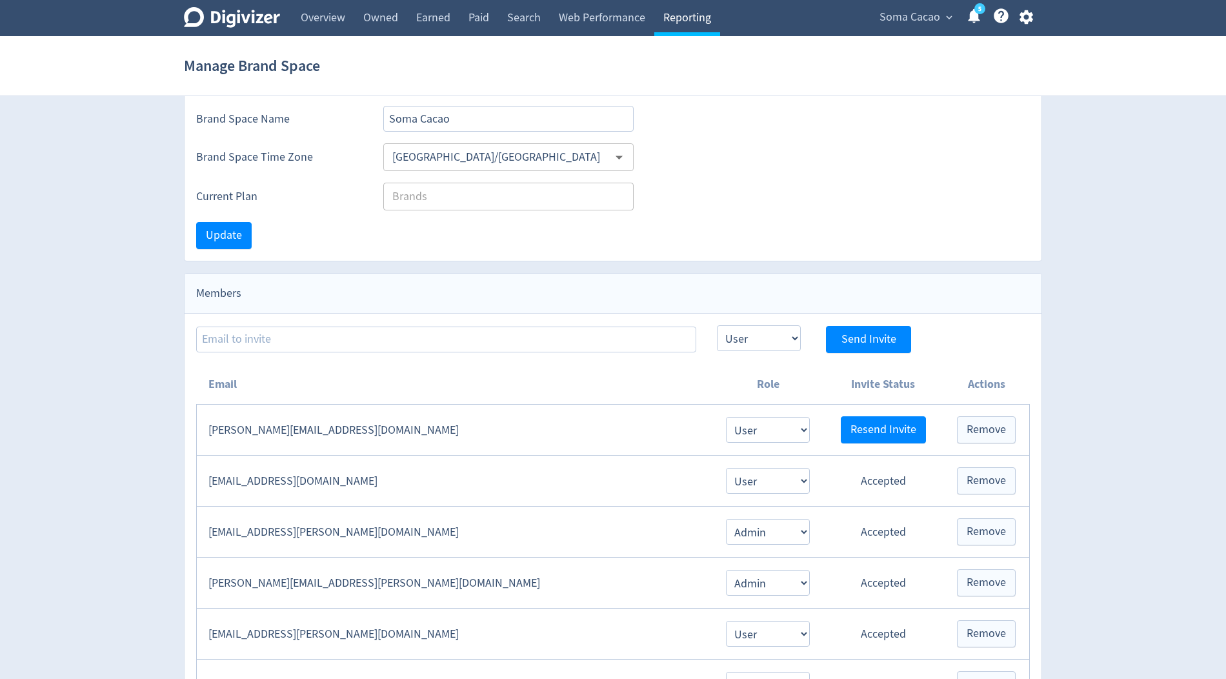
click at [692, 22] on link "Reporting" at bounding box center [687, 18] width 66 height 36
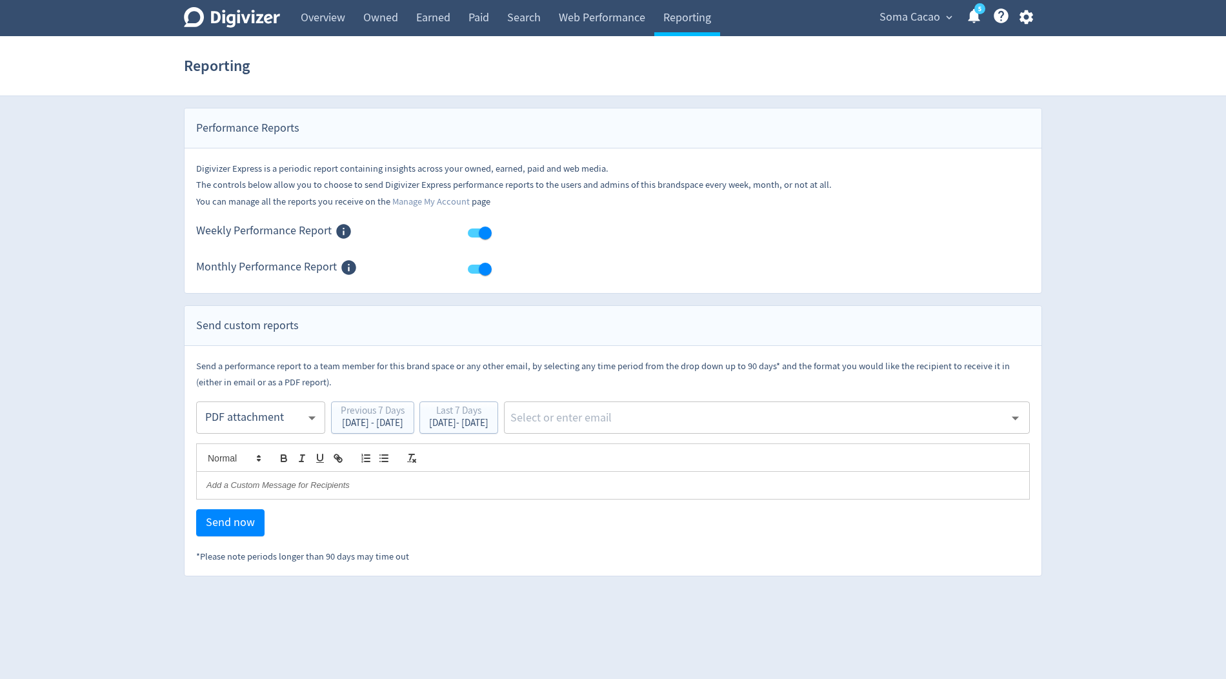
click at [294, 485] on p at bounding box center [612, 485] width 813 height 12
click at [630, 416] on input "text" at bounding box center [756, 417] width 495 height 19
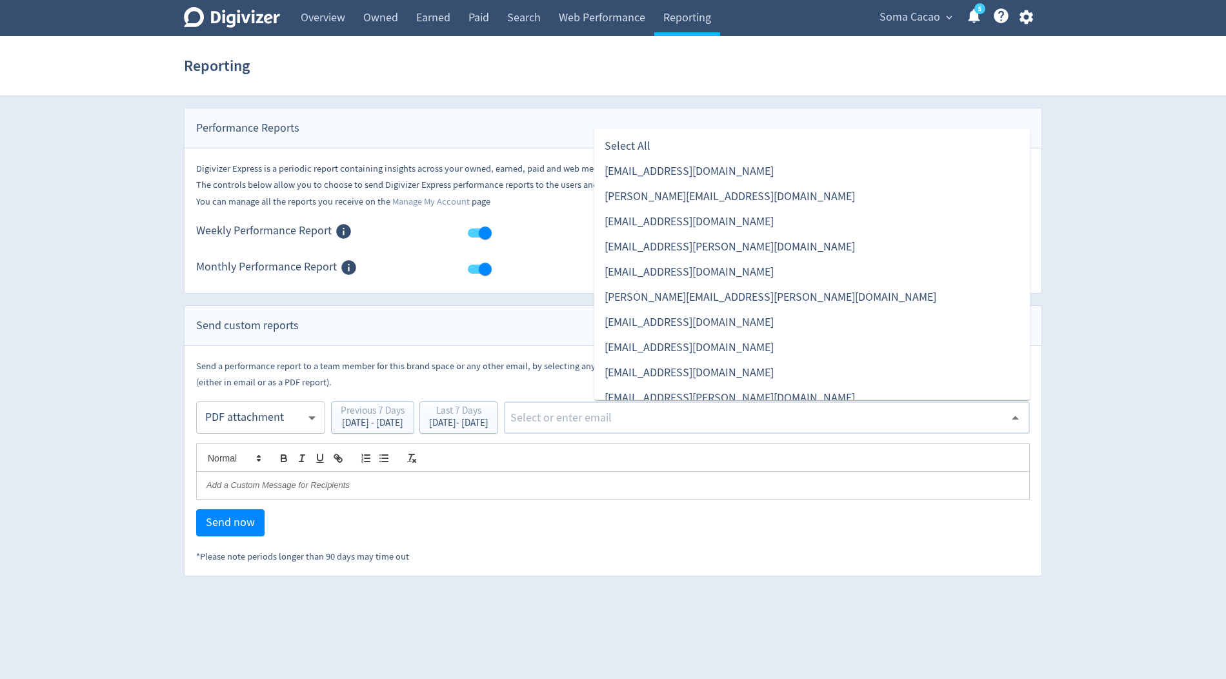
click at [1150, 230] on div "Digivizer Logo Mark Digivizer Logo Overview Owned Earned Paid Search Web Perfor…" at bounding box center [613, 288] width 1226 height 576
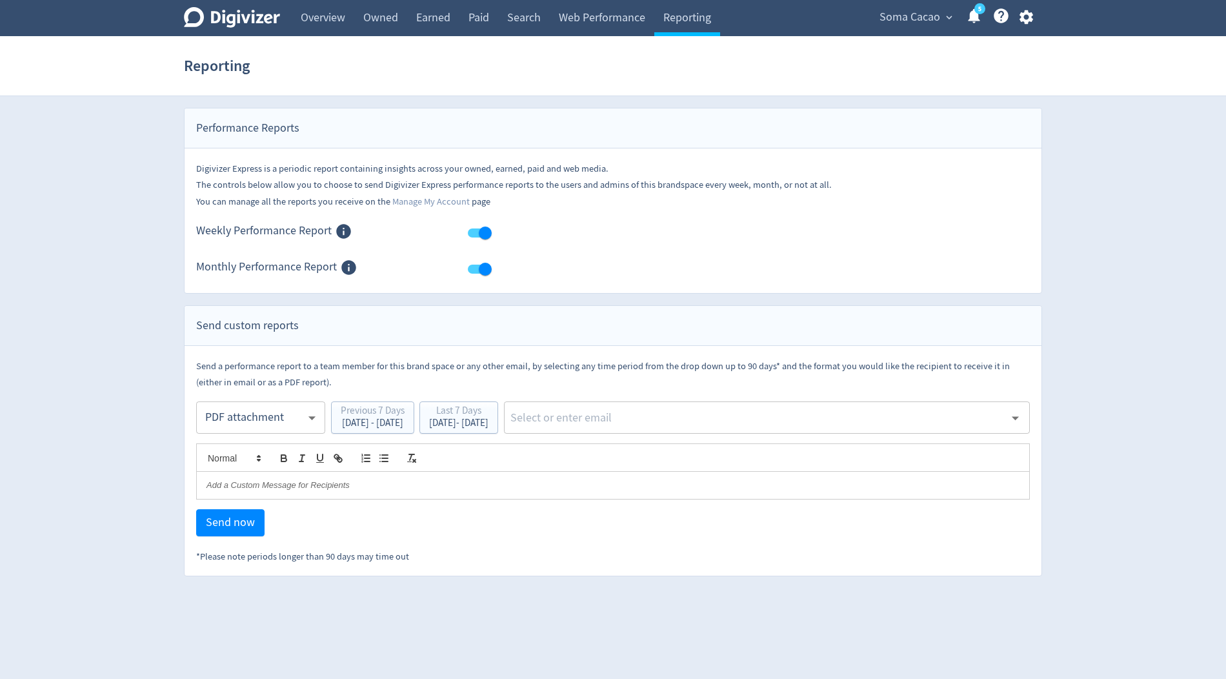
click at [1031, 14] on icon "button" at bounding box center [1026, 17] width 14 height 14
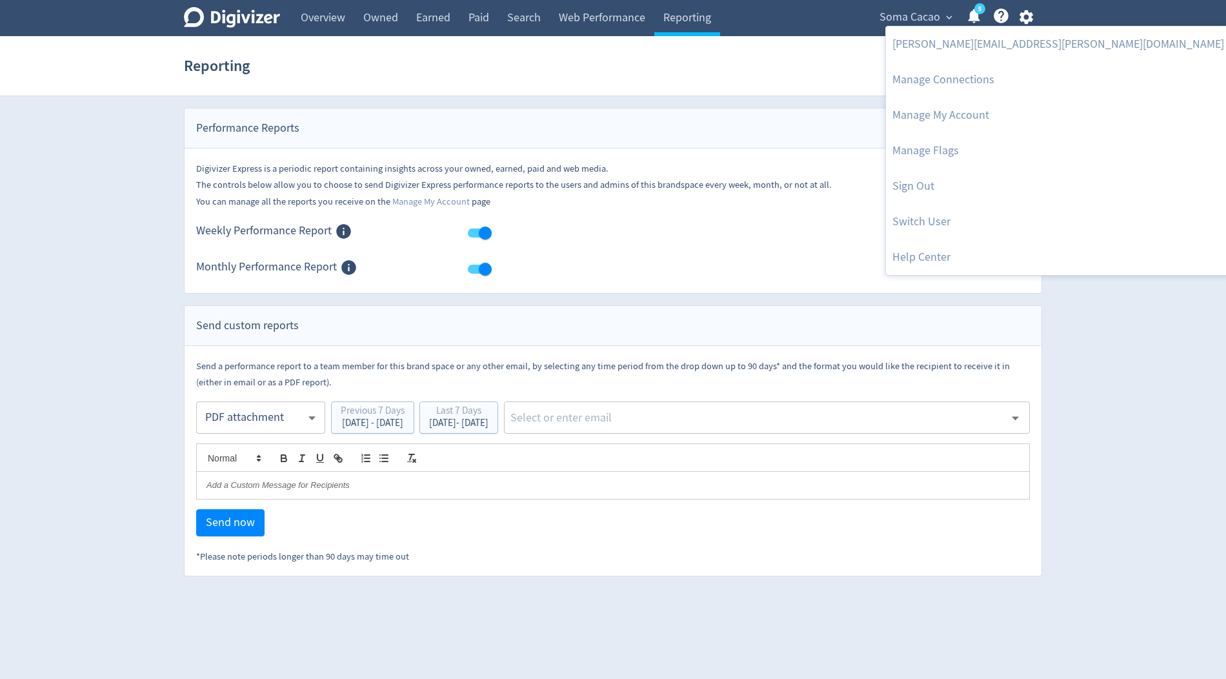
click at [914, 17] on div at bounding box center [613, 339] width 1226 height 679
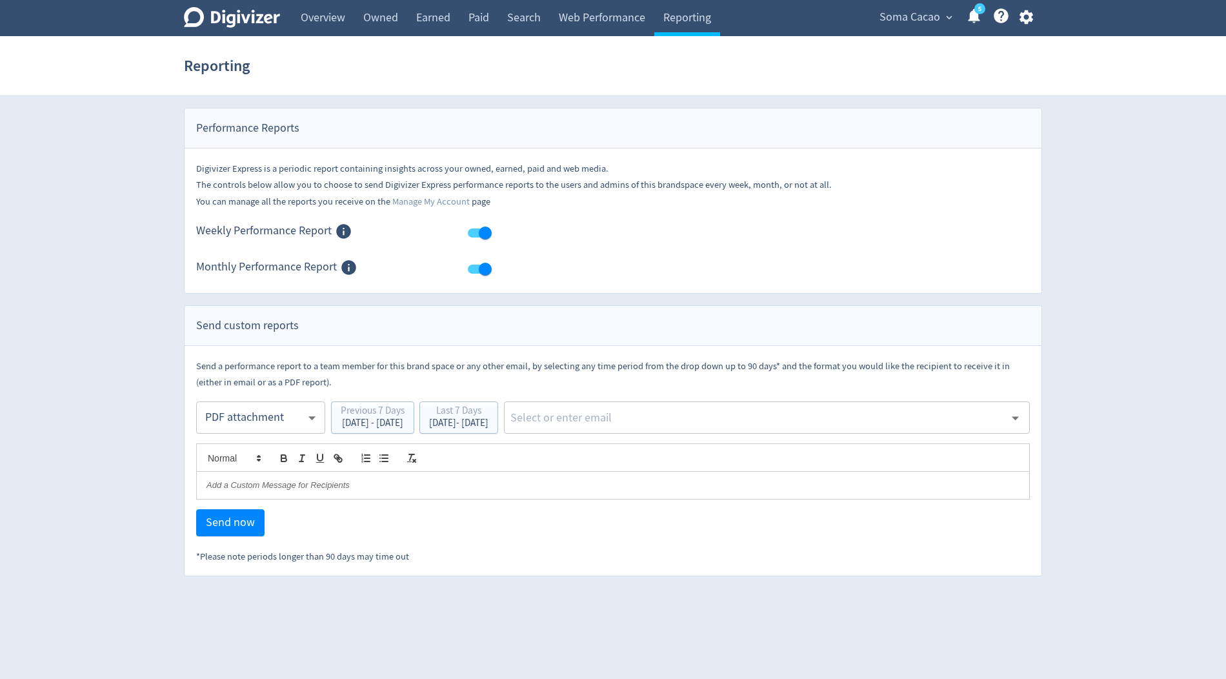
click at [929, 7] on span "Soma Cacao" at bounding box center [909, 17] width 61 height 21
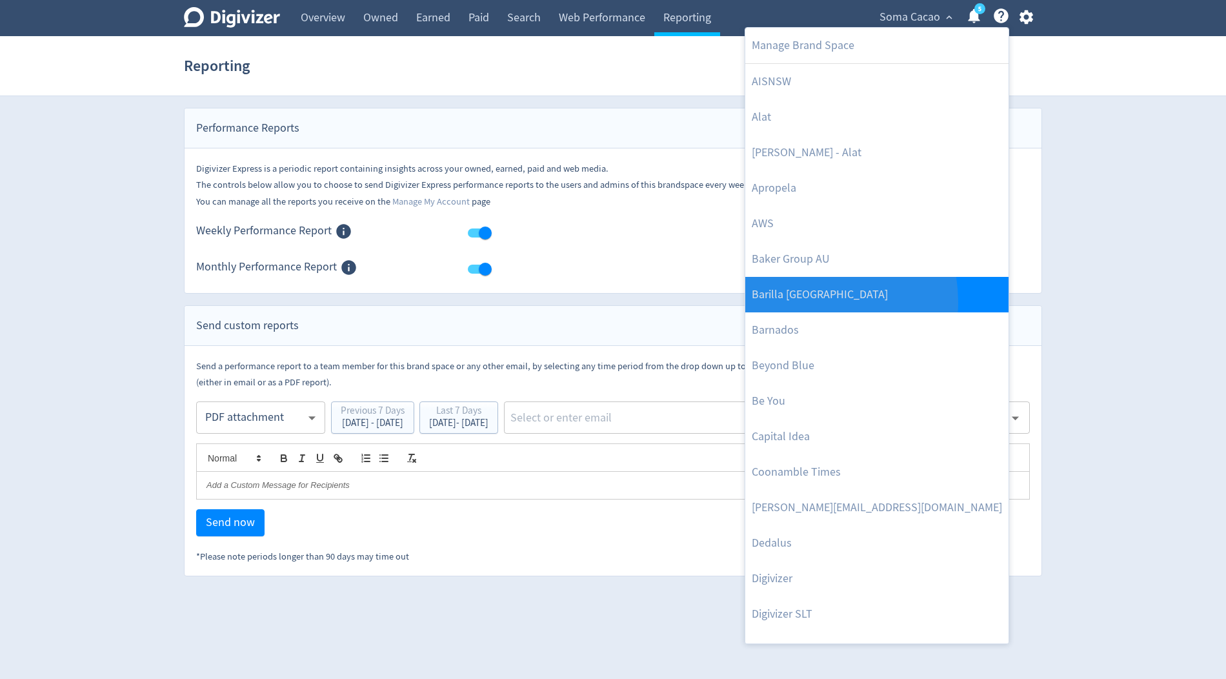
click at [798, 301] on link "Barilla [GEOGRAPHIC_DATA]" at bounding box center [876, 294] width 263 height 35
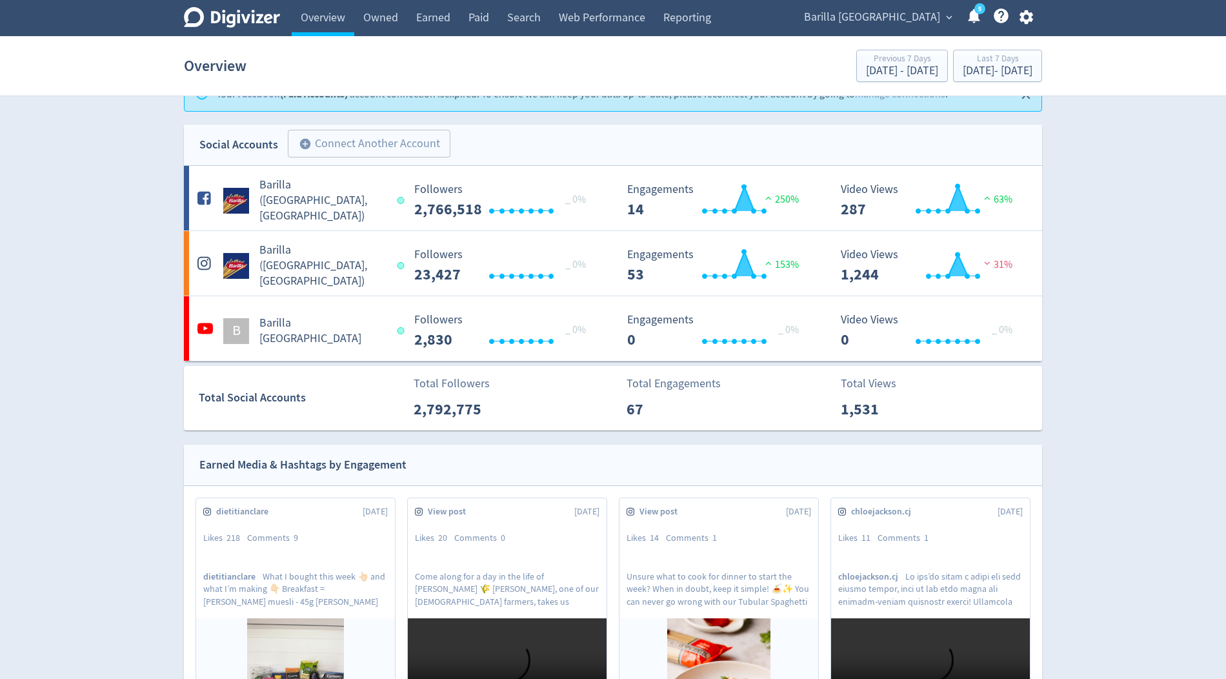
scroll to position [23, 0]
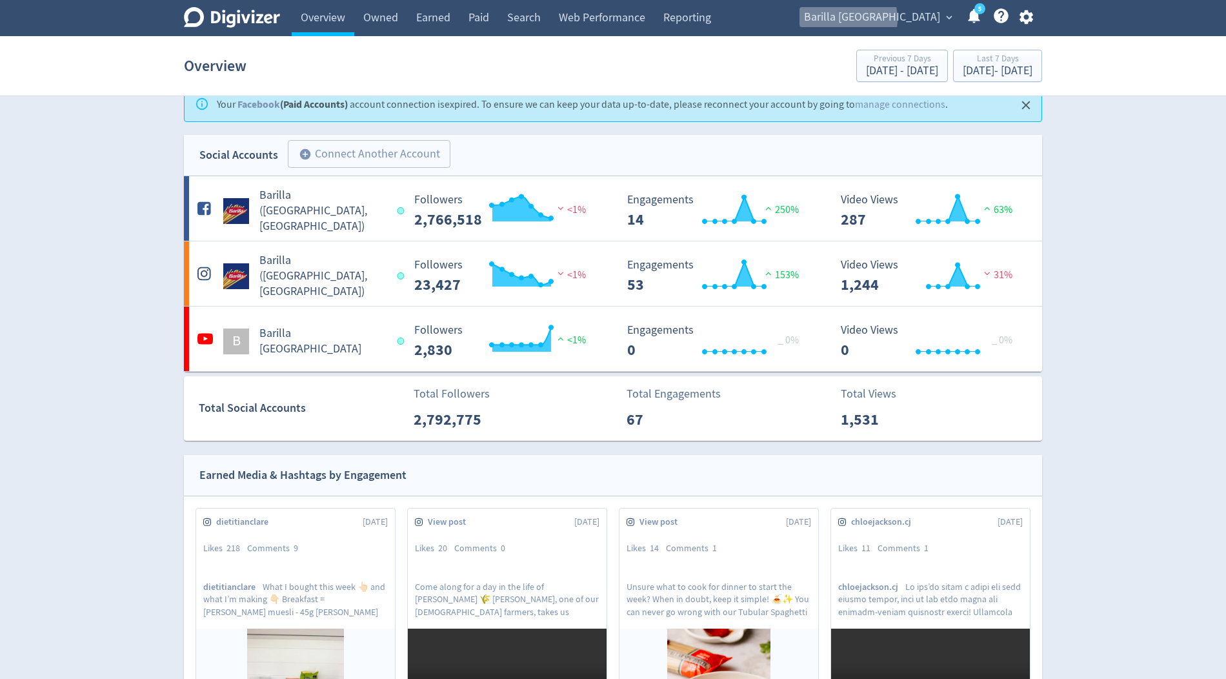
click at [904, 19] on span "Barilla [GEOGRAPHIC_DATA]" at bounding box center [872, 17] width 136 height 21
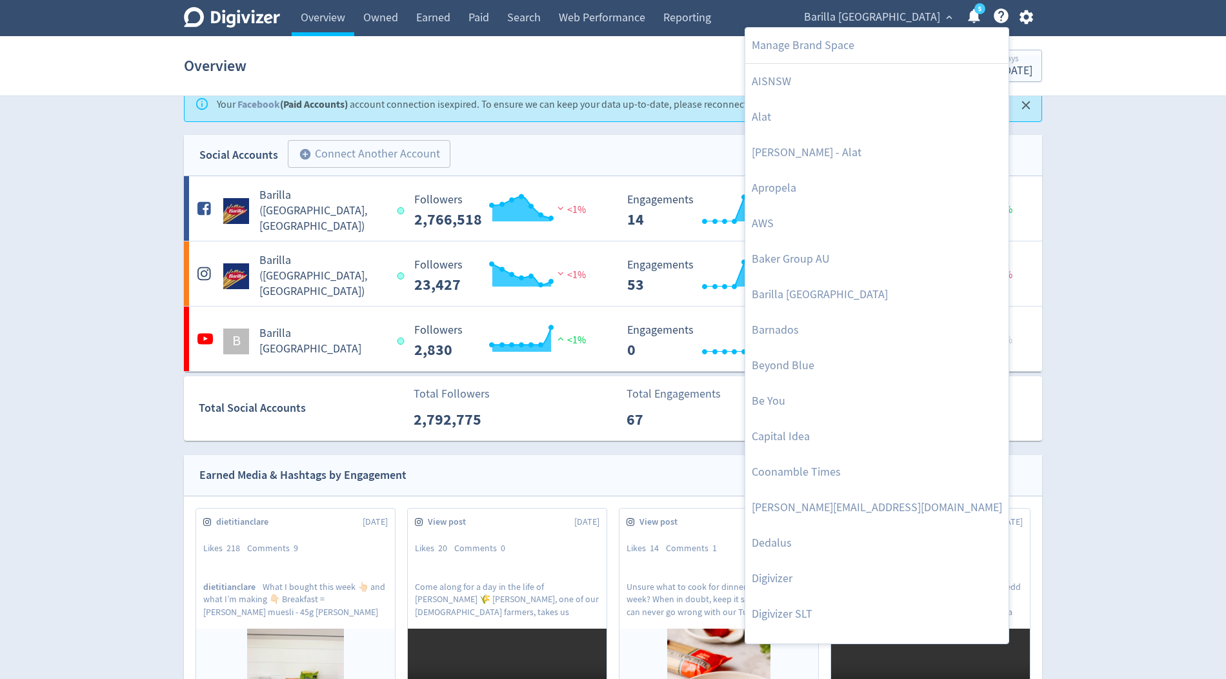
click at [914, 8] on div at bounding box center [613, 339] width 1226 height 679
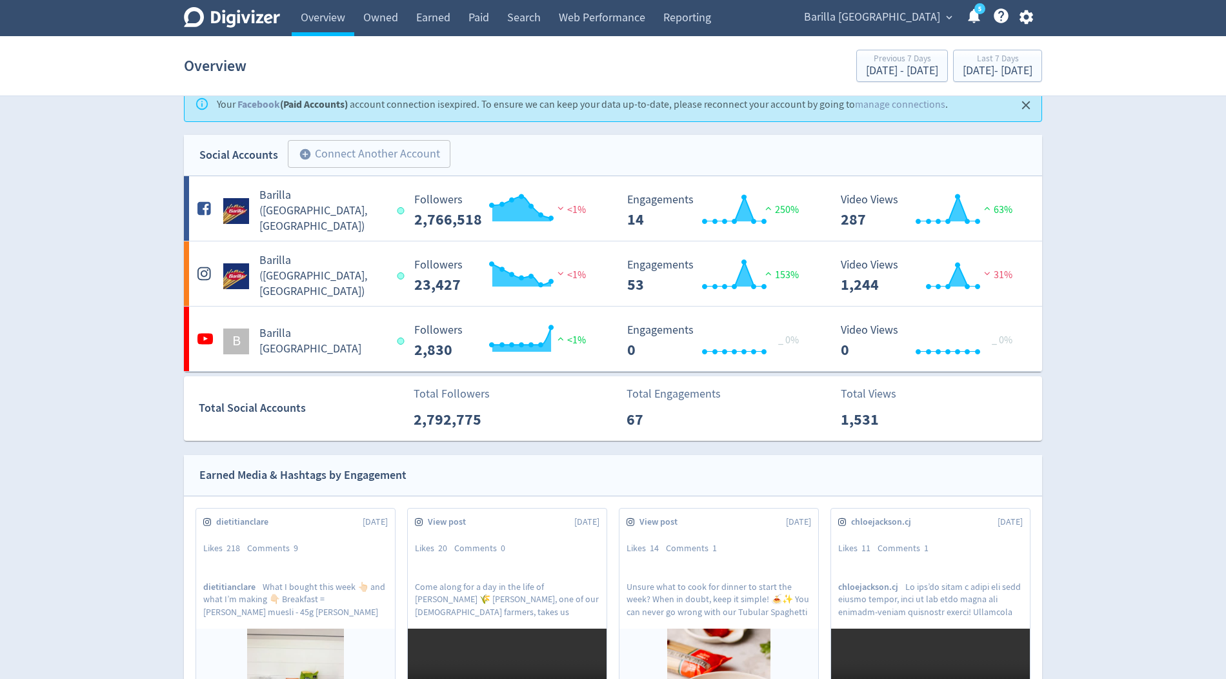
click at [913, 14] on body "Digivizer Logo Mark Digivizer Logo Overview Owned Earned Paid Search Web Perfor…" at bounding box center [613, 626] width 1226 height 1298
click at [912, 25] on span "Barilla [GEOGRAPHIC_DATA]" at bounding box center [872, 17] width 136 height 21
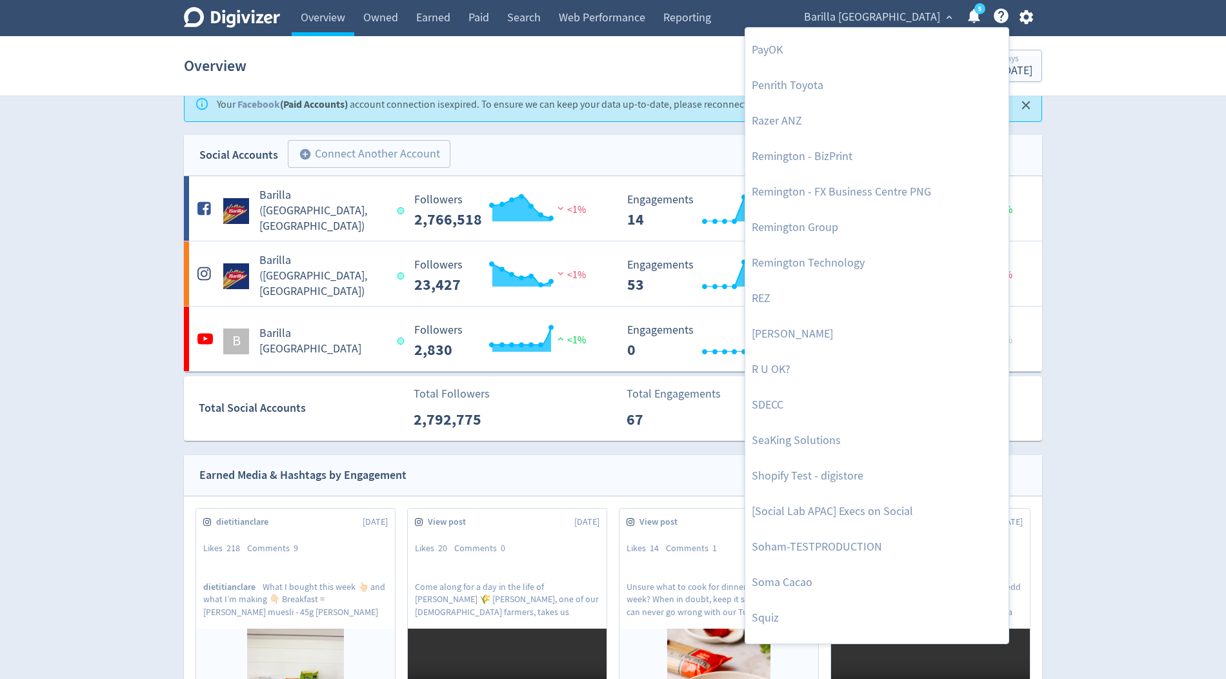
scroll to position [2692, 0]
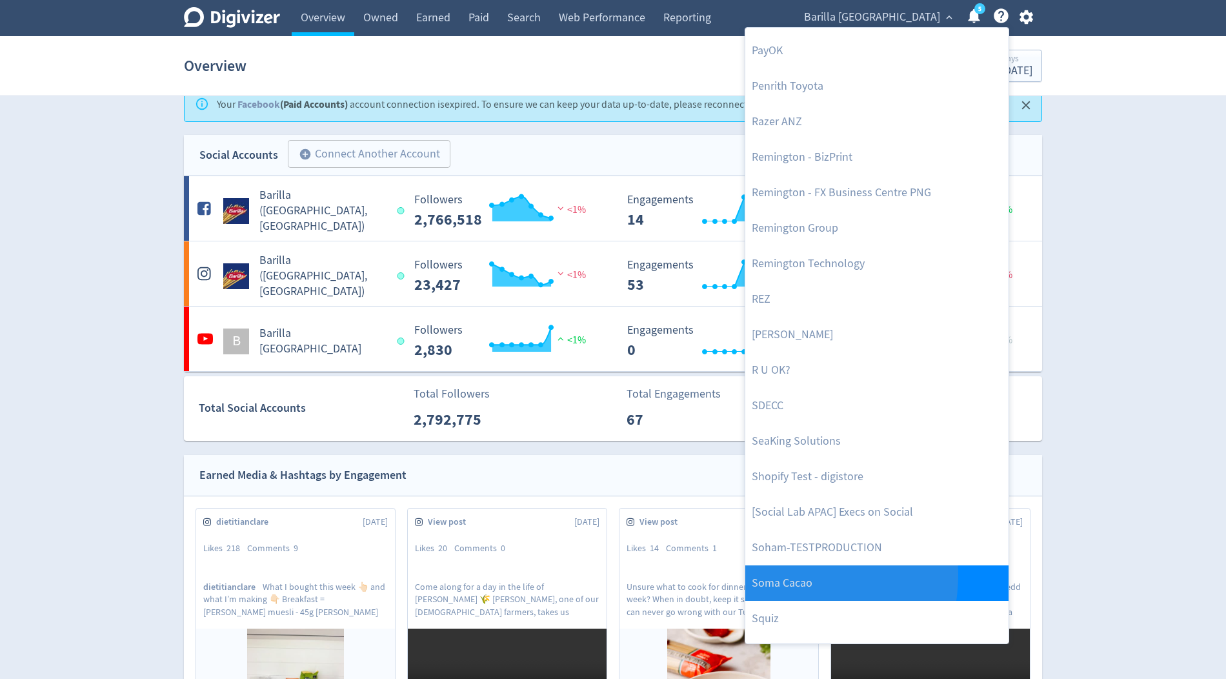
click at [772, 573] on link "Soma Cacao" at bounding box center [876, 582] width 263 height 35
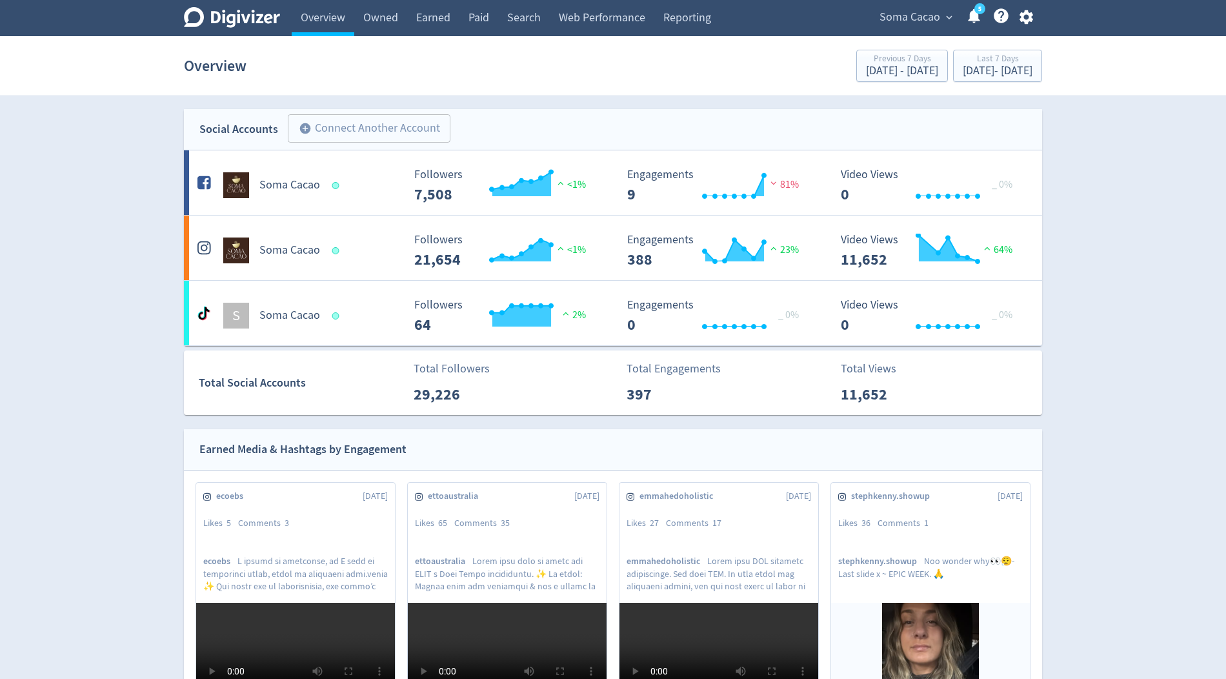
click at [1031, 17] on icon "button" at bounding box center [1025, 16] width 17 height 17
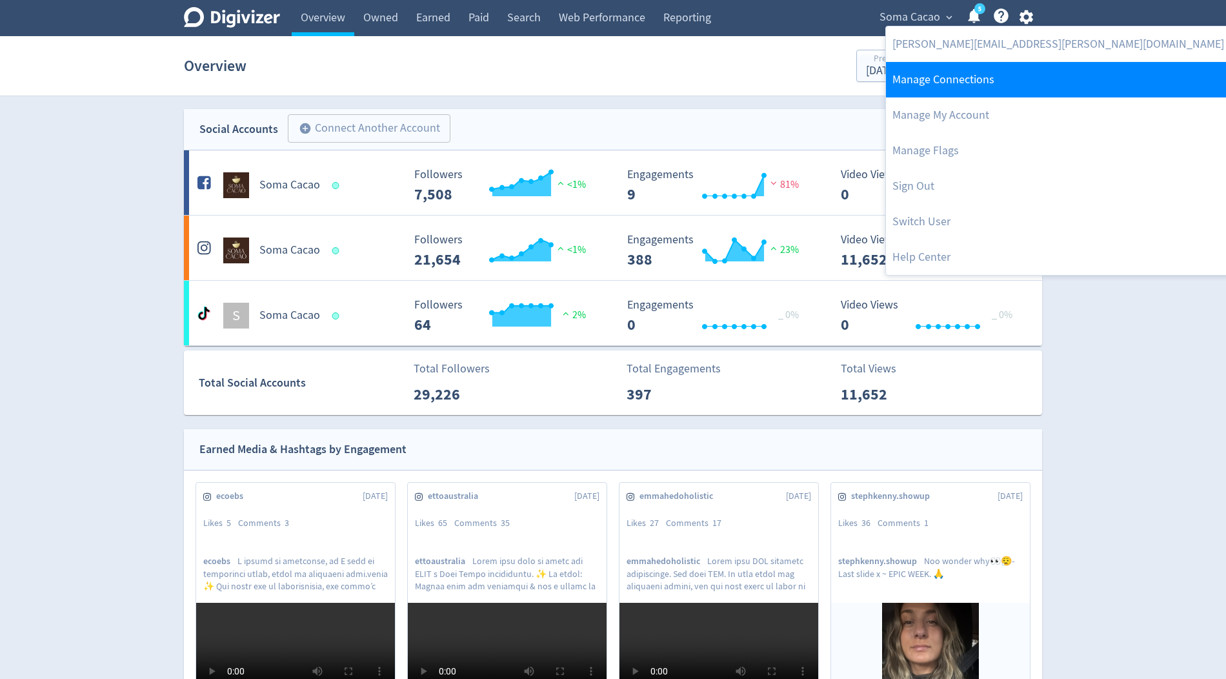
click at [984, 66] on link "Manage Connections" at bounding box center [1058, 79] width 344 height 35
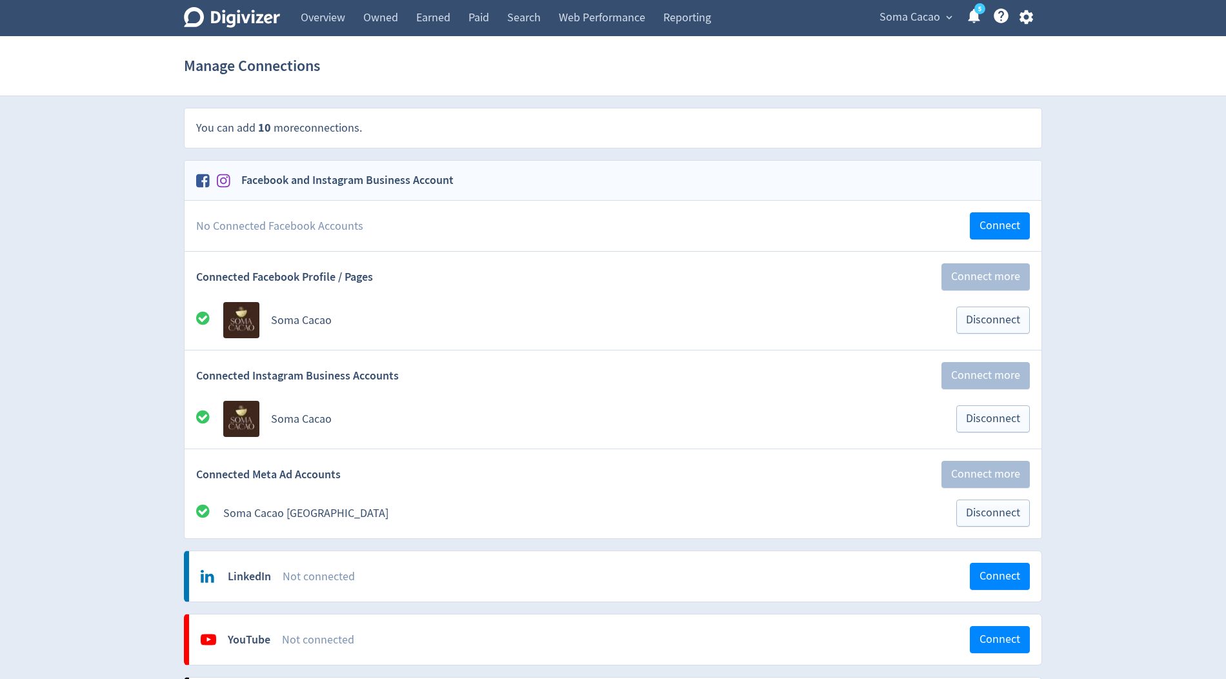
click at [899, 20] on span "Soma Cacao" at bounding box center [909, 17] width 61 height 21
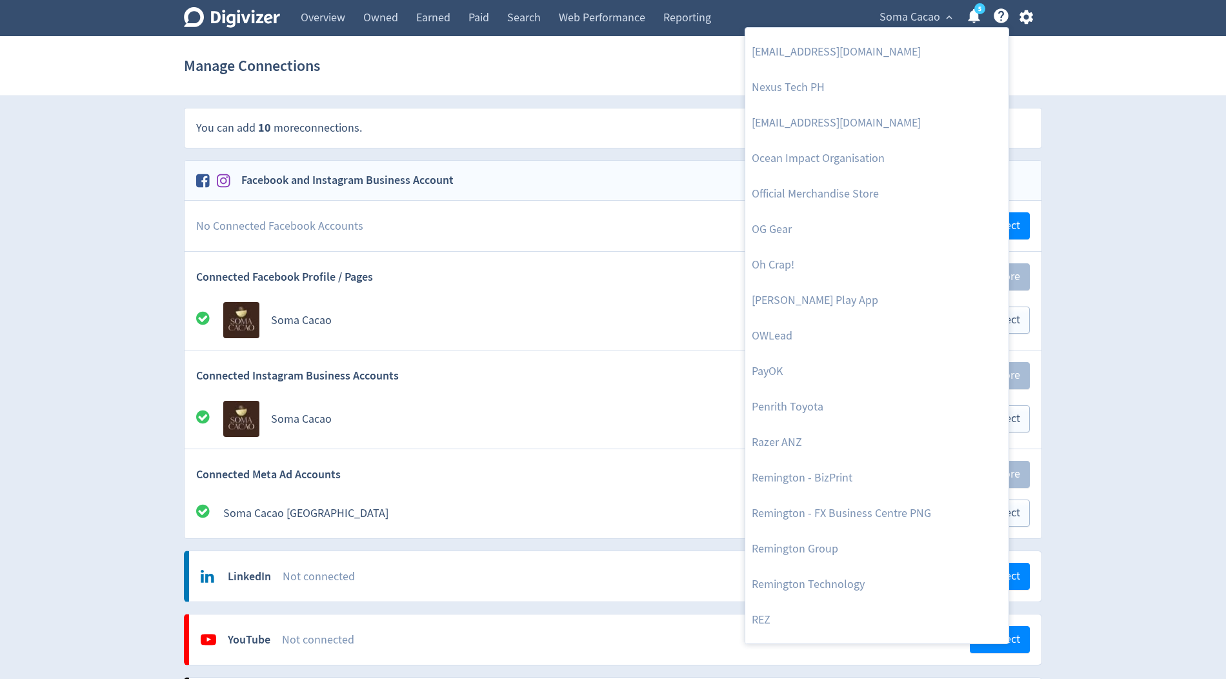
scroll to position [2368, 0]
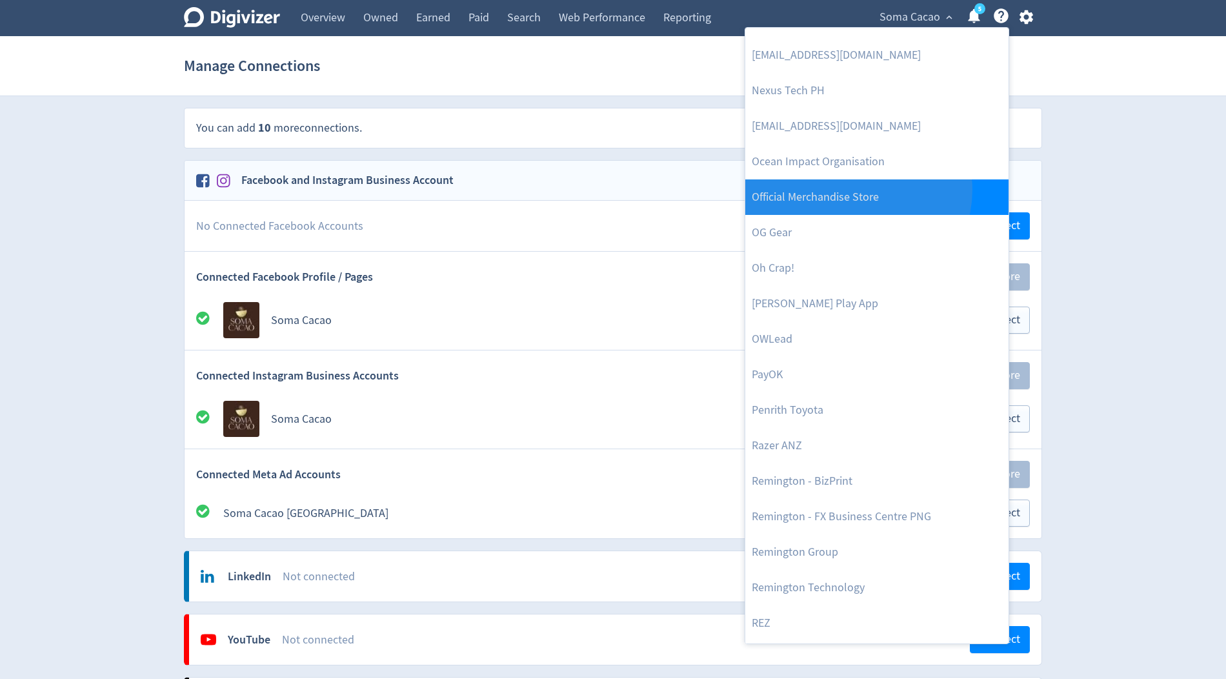
click at [857, 188] on link "Official Merchandise Store" at bounding box center [876, 196] width 263 height 35
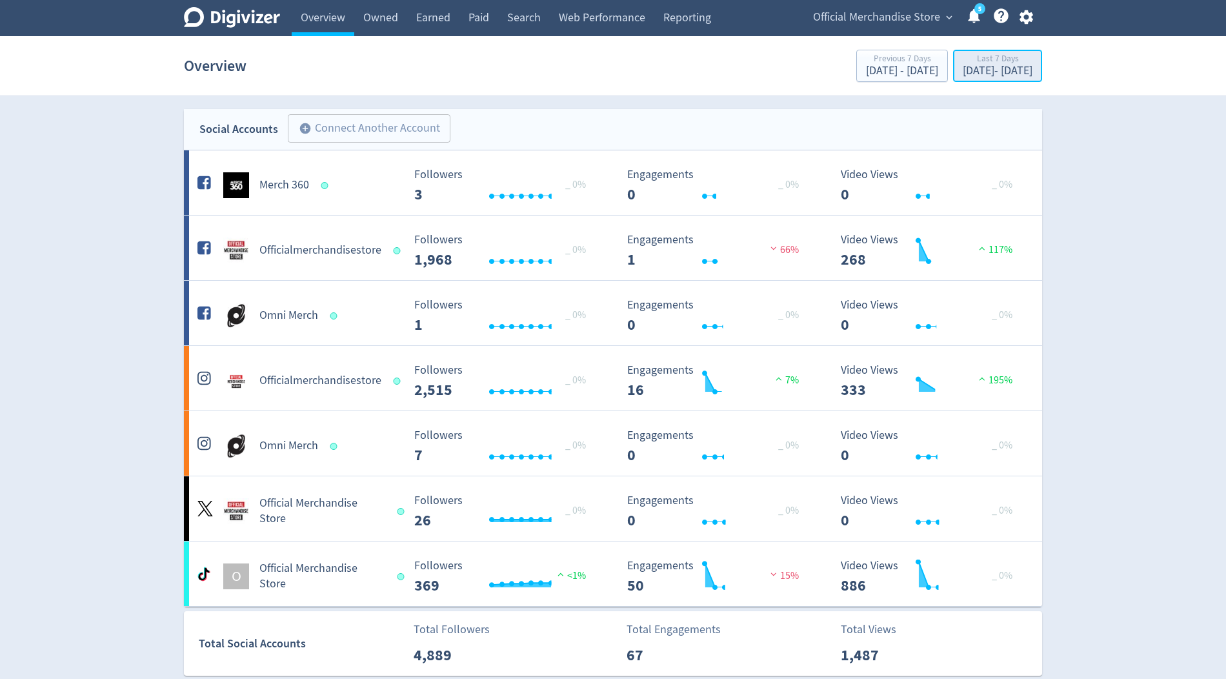
click at [1008, 72] on div "[DATE] - [DATE]" at bounding box center [998, 71] width 70 height 12
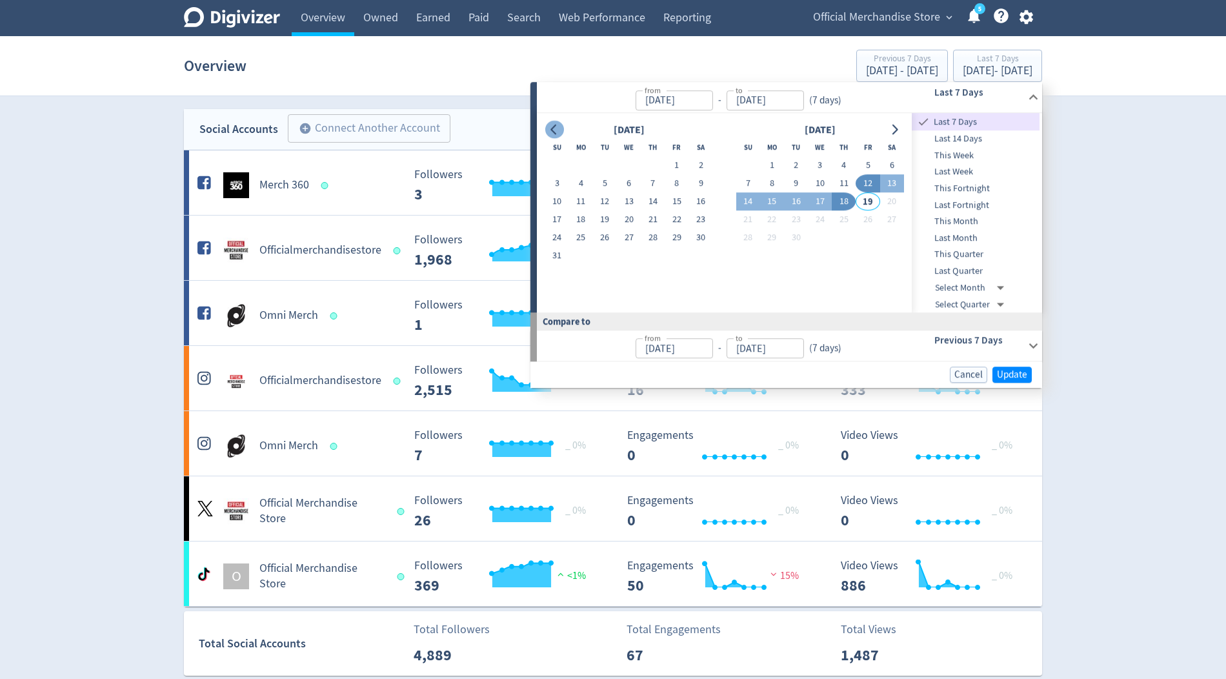
click at [552, 131] on icon "Go to previous month" at bounding box center [554, 130] width 10 height 10
click at [602, 169] on button "1" at bounding box center [605, 166] width 24 height 18
type input "[DATE]"
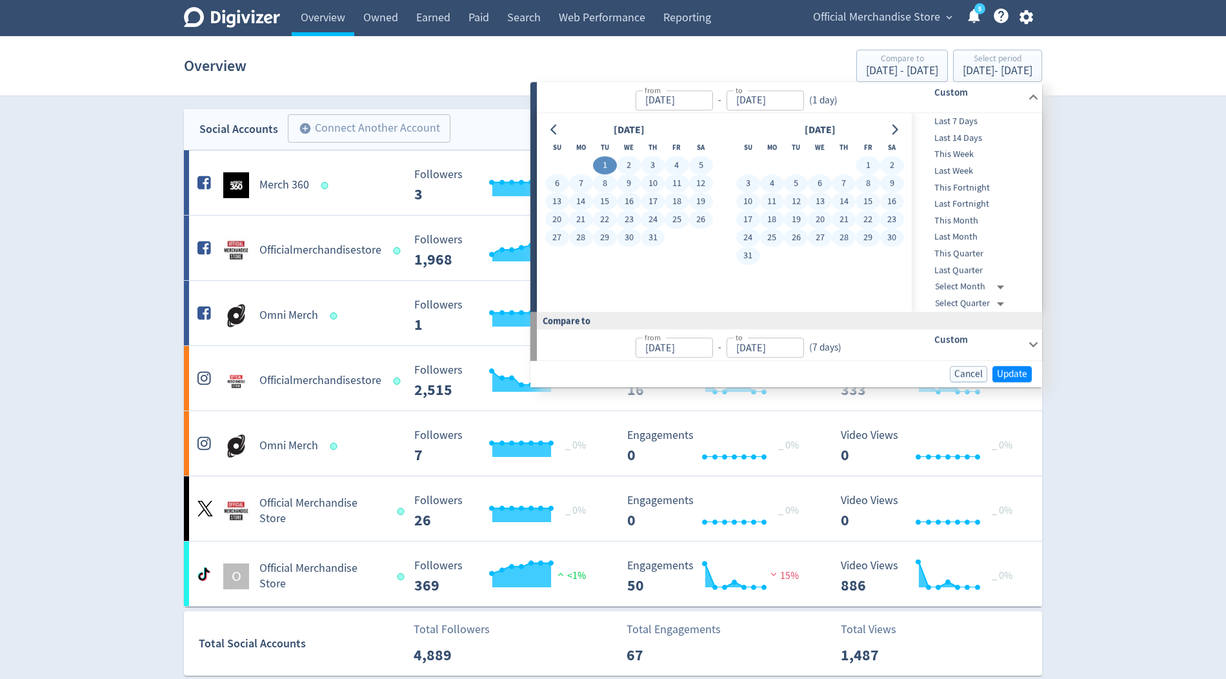
click at [742, 255] on button "31" at bounding box center [748, 256] width 24 height 18
type input "[DATE]"
type input "Apr 30, 2025"
type input "Jun 30, 2025"
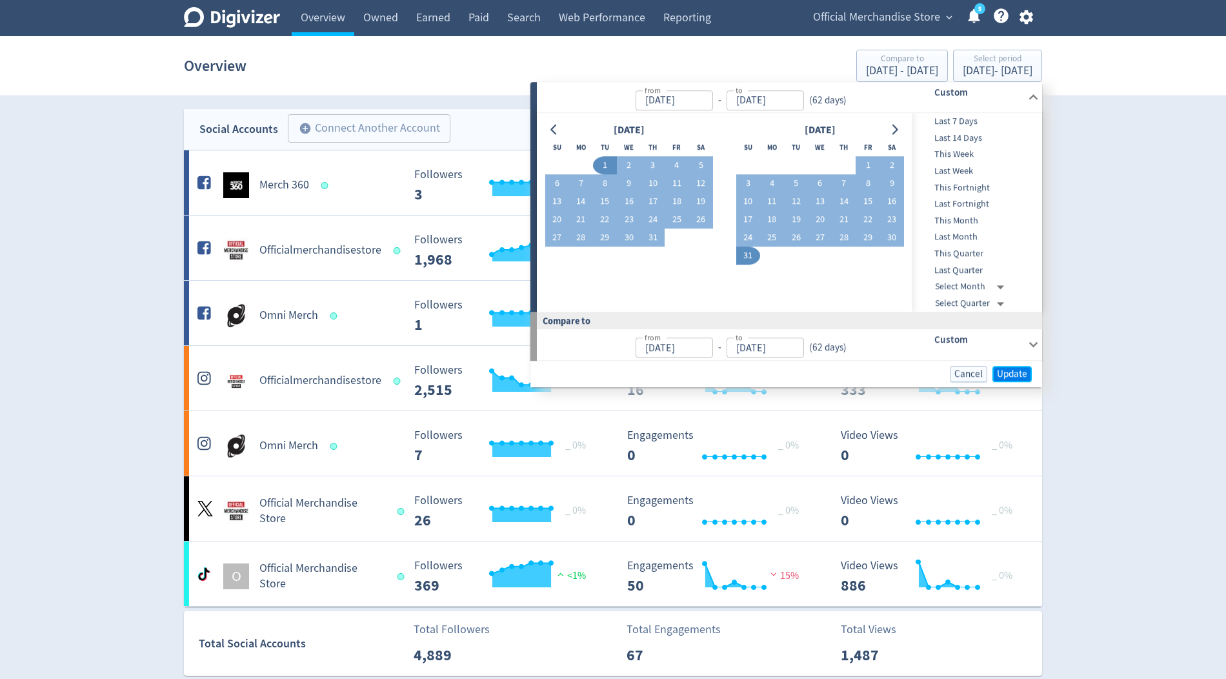
click at [1022, 372] on span "Update" at bounding box center [1012, 374] width 30 height 10
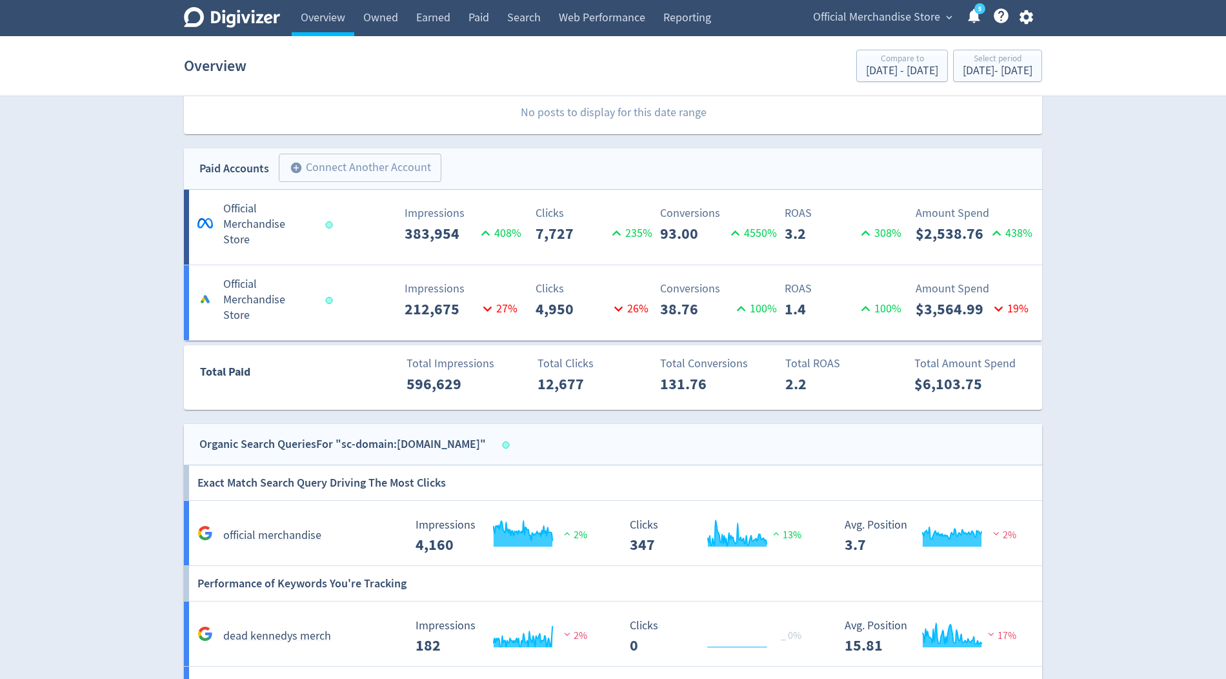
scroll to position [634, 0]
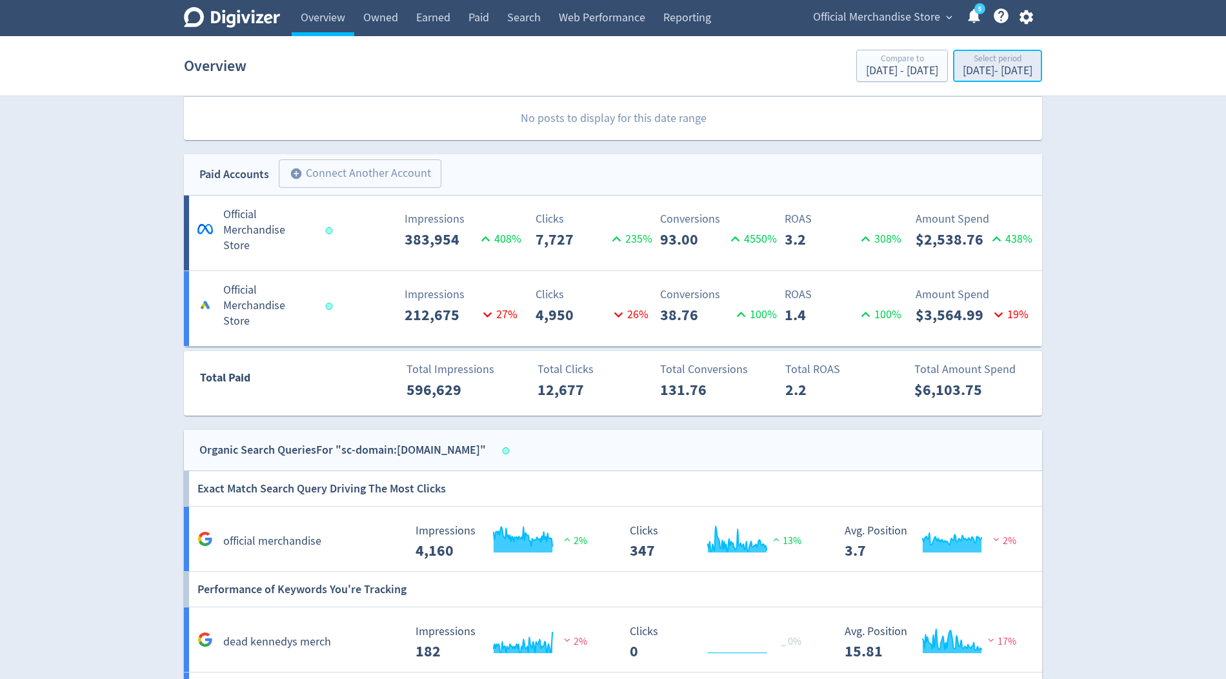
click at [963, 62] on div "Select period" at bounding box center [998, 59] width 70 height 11
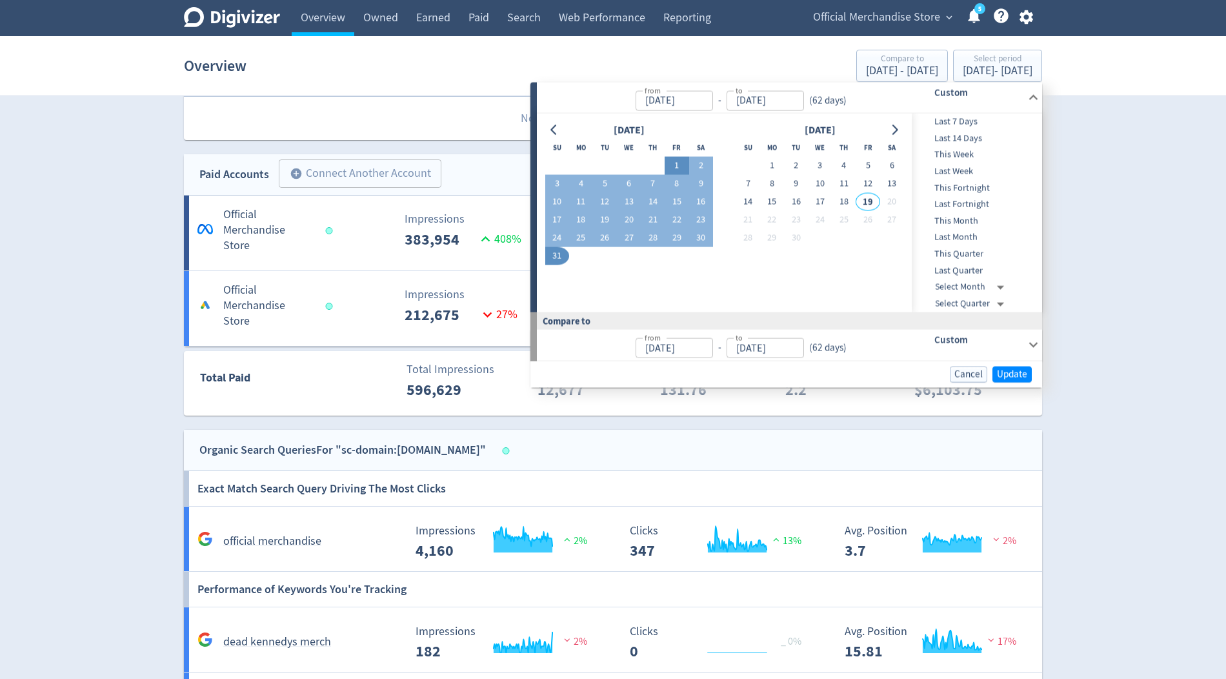
click at [678, 160] on button "1" at bounding box center [676, 166] width 24 height 18
type input "[DATE]"
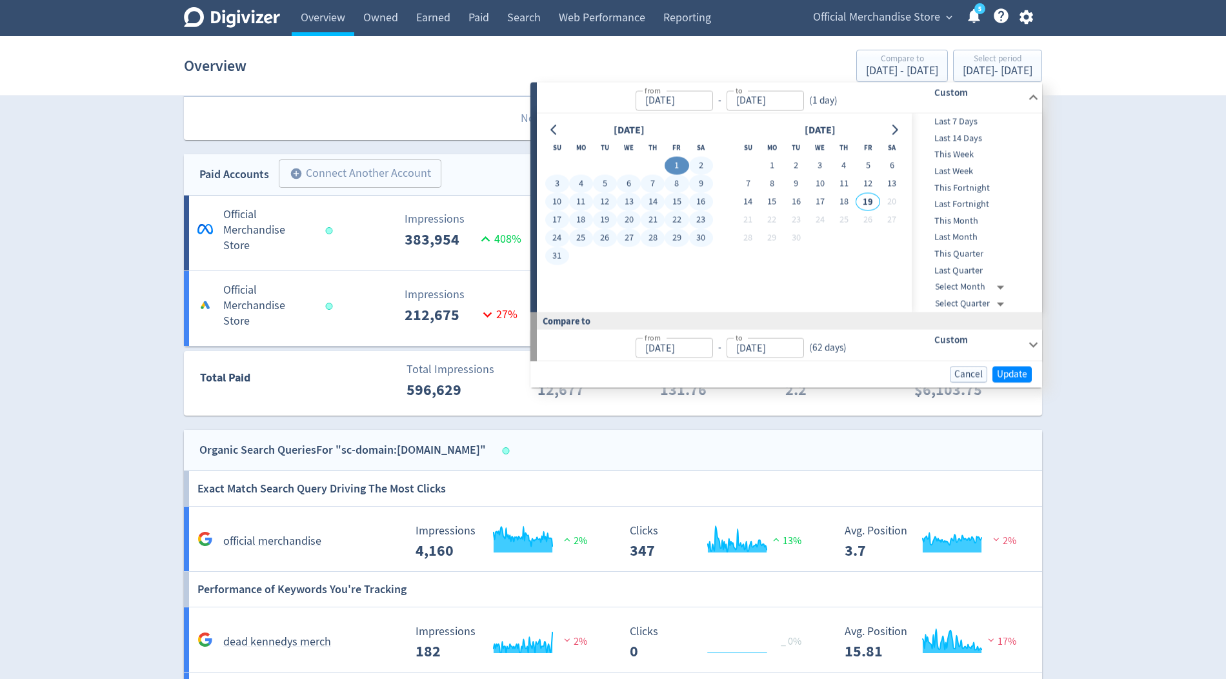
click at [554, 255] on button "31" at bounding box center [557, 256] width 24 height 18
type input "[DATE]"
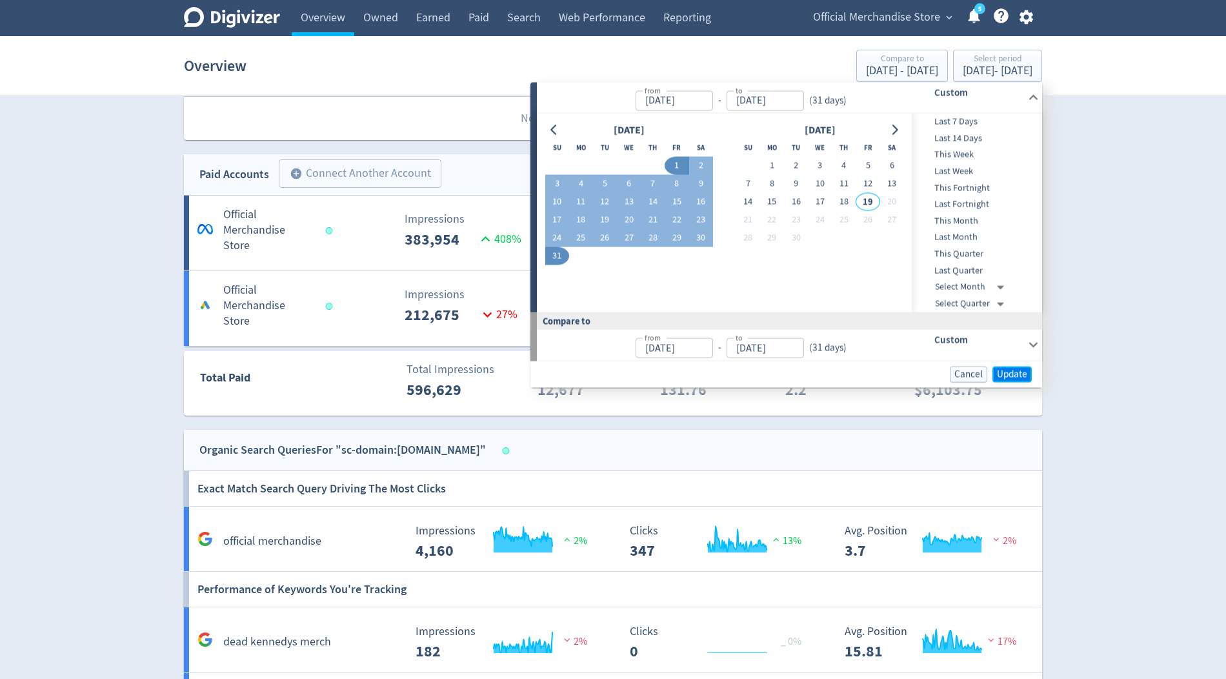
click at [1004, 374] on span "Update" at bounding box center [1012, 374] width 30 height 10
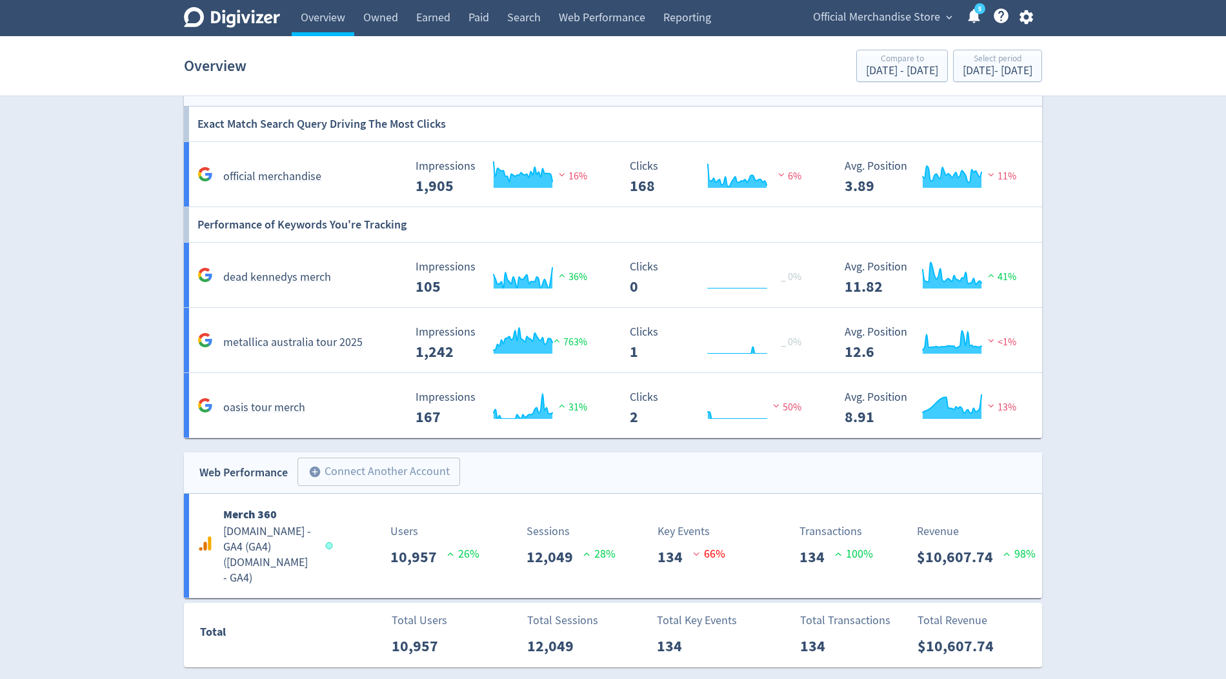
scroll to position [1003, 0]
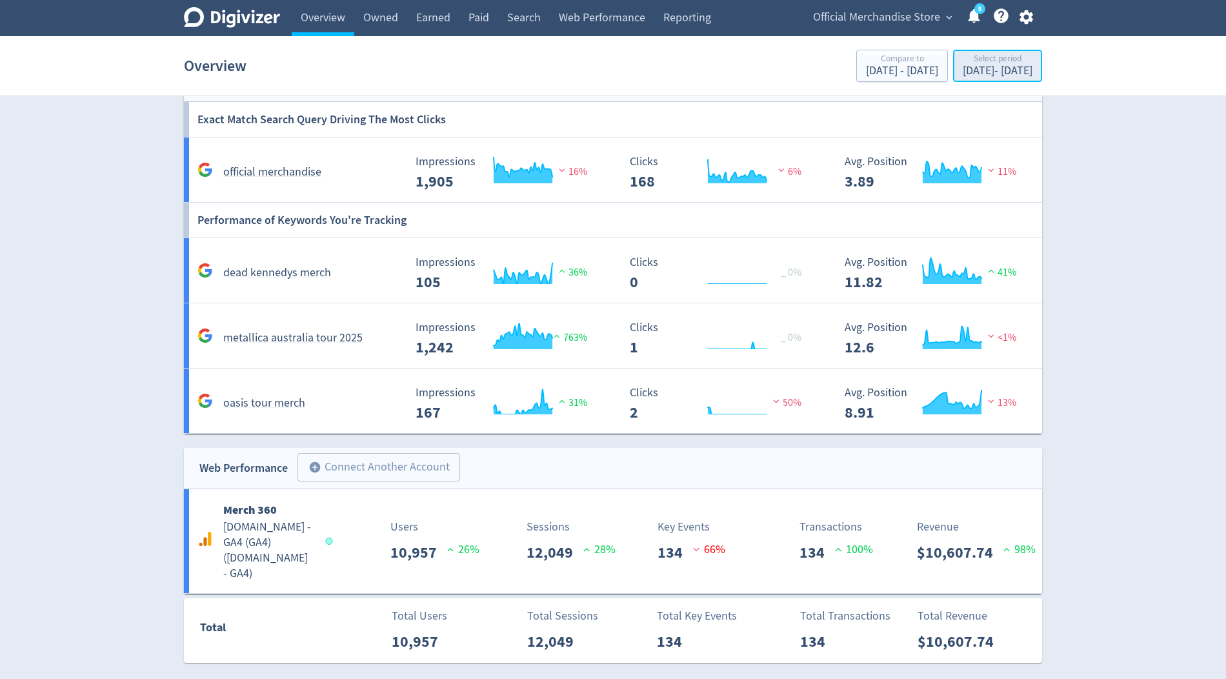
click at [963, 74] on div "Aug 1, 2025 - Aug 31, 2025" at bounding box center [998, 71] width 70 height 12
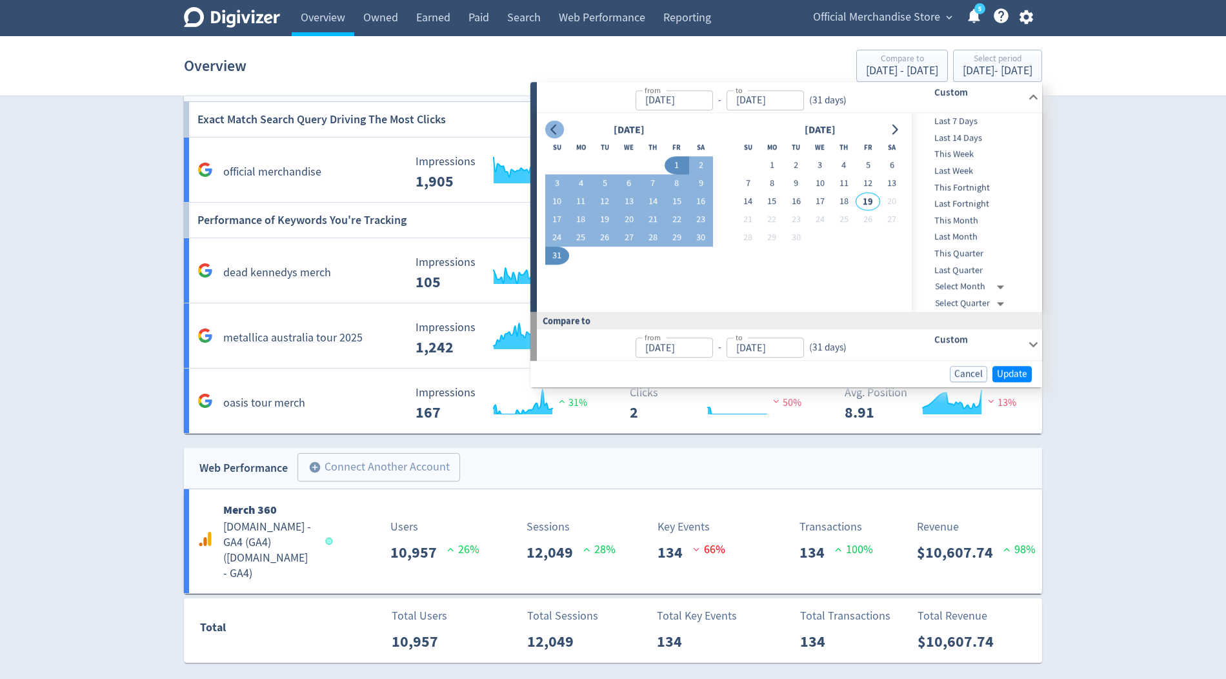
click at [547, 135] on div at bounding box center [554, 130] width 19 height 19
click at [553, 128] on icon "Go to previous month" at bounding box center [553, 130] width 6 height 10
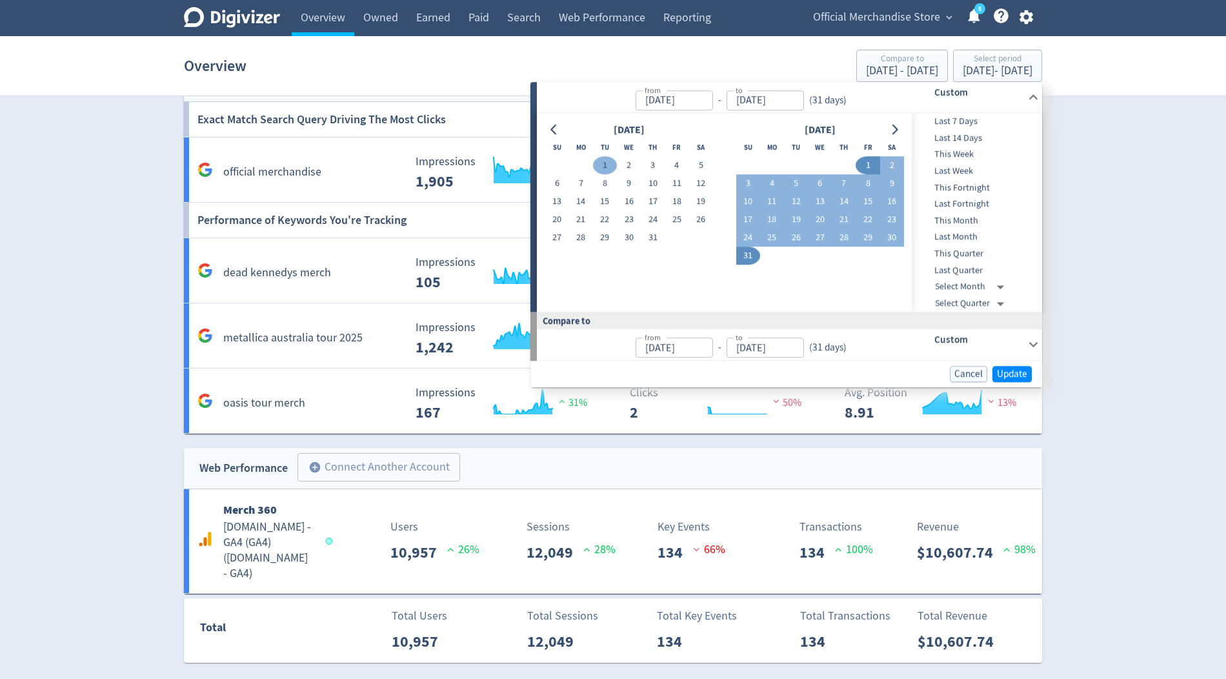
click at [604, 161] on button "1" at bounding box center [605, 166] width 24 height 18
type input "[DATE]"
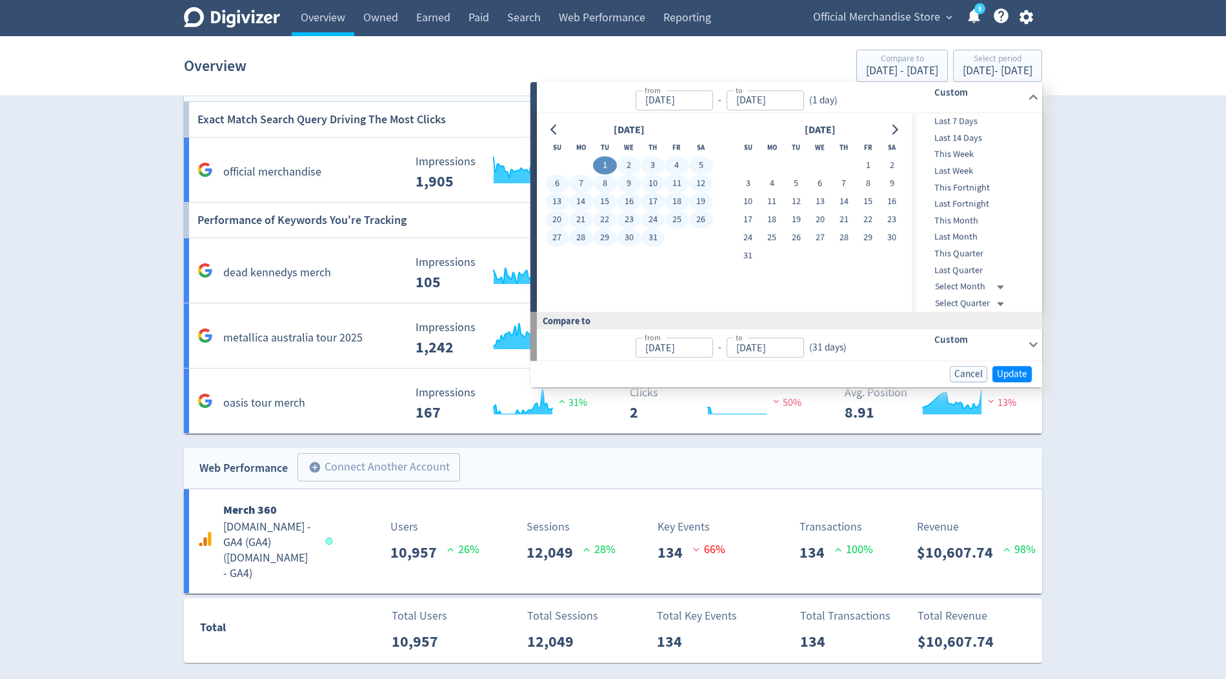
click at [648, 239] on button "31" at bounding box center [653, 238] width 24 height 18
type input "[DATE]"
type input "May 31, 2025"
type input "Jun 30, 2025"
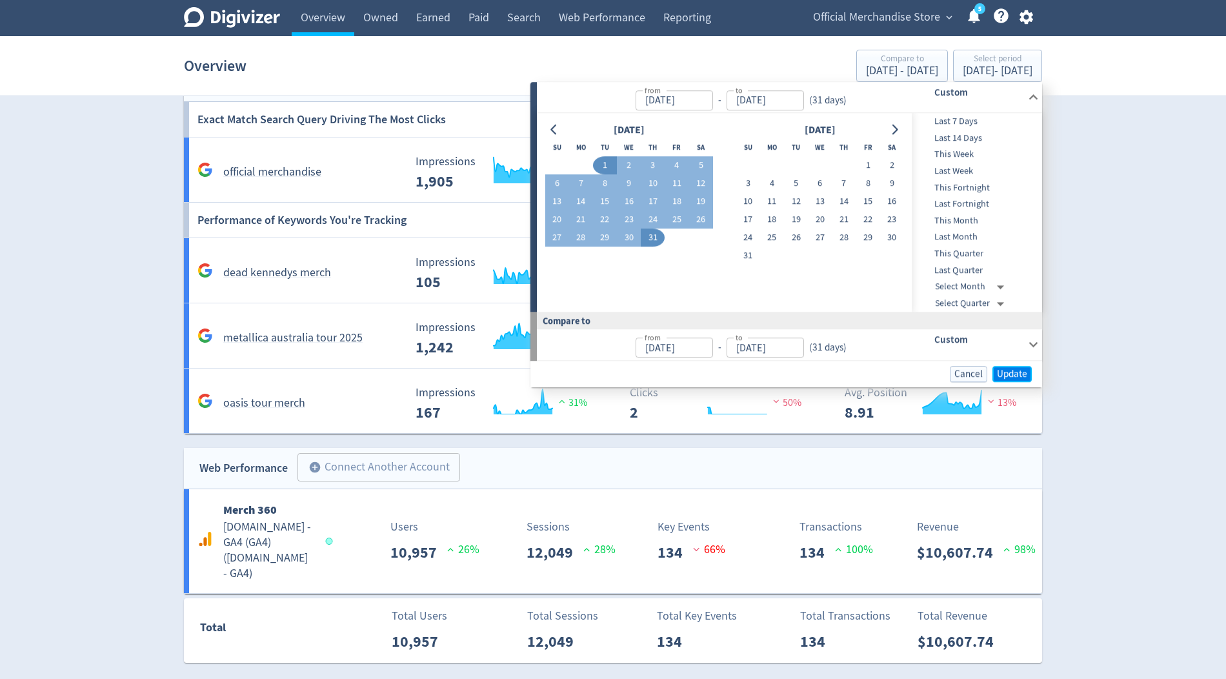
click at [1010, 370] on span "Update" at bounding box center [1012, 374] width 30 height 10
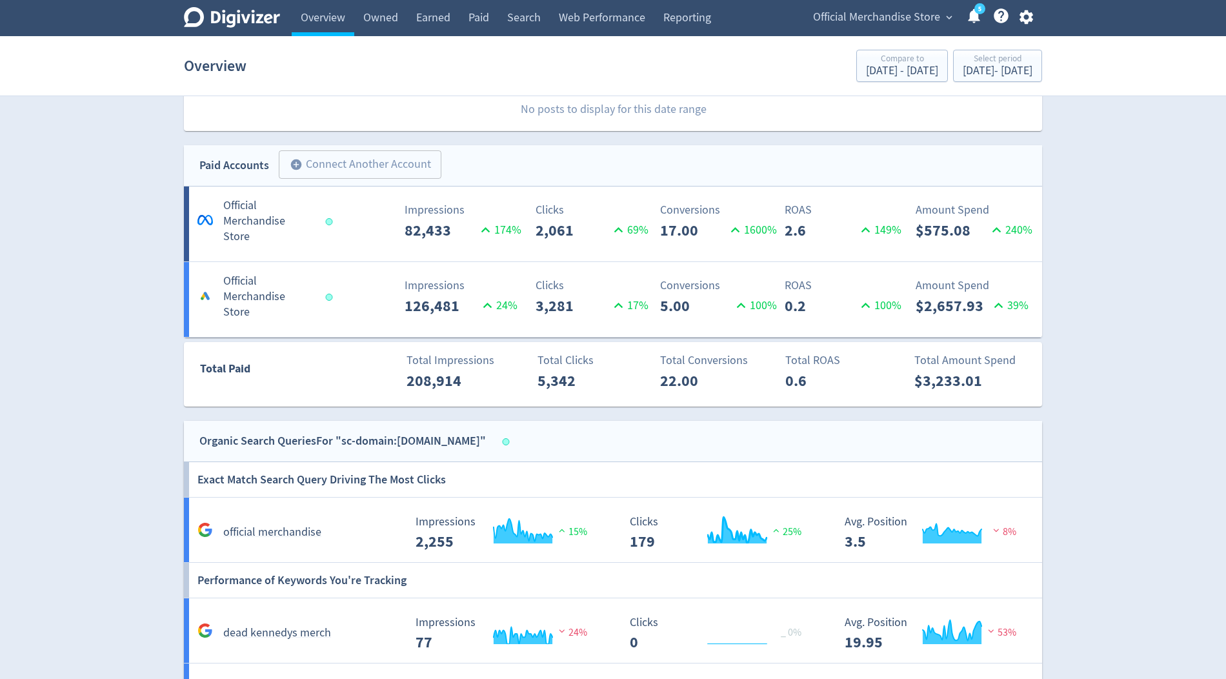
scroll to position [623, 0]
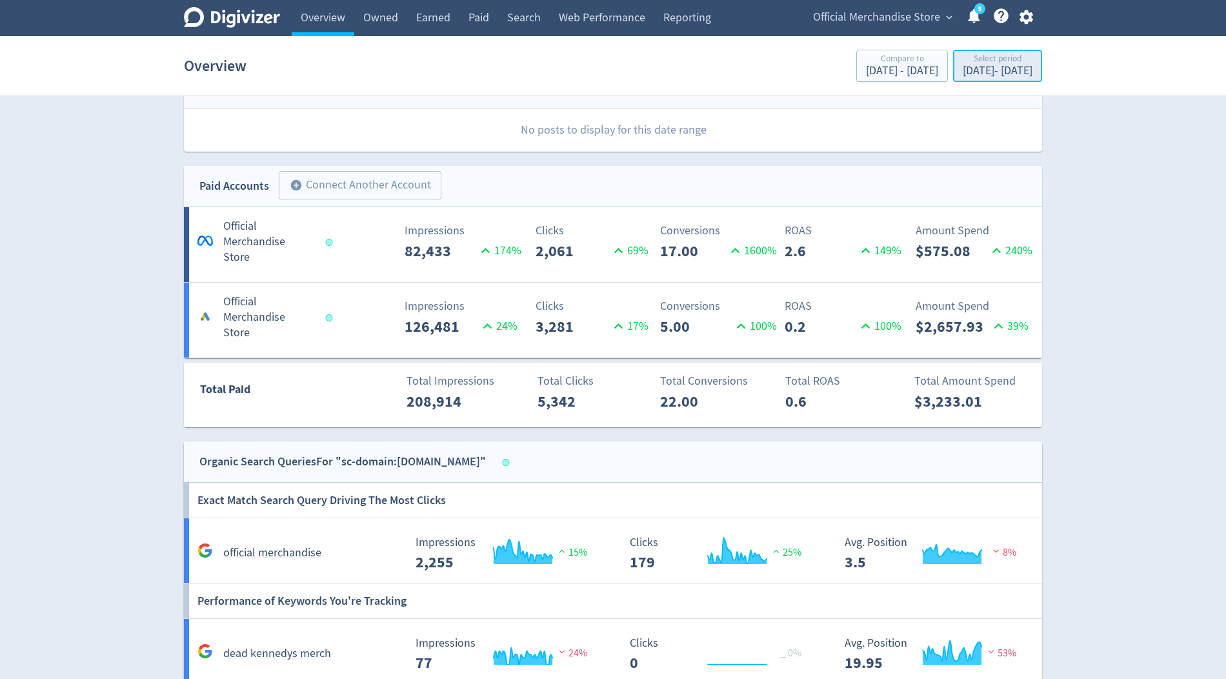
click at [963, 64] on div "Select period" at bounding box center [998, 59] width 70 height 11
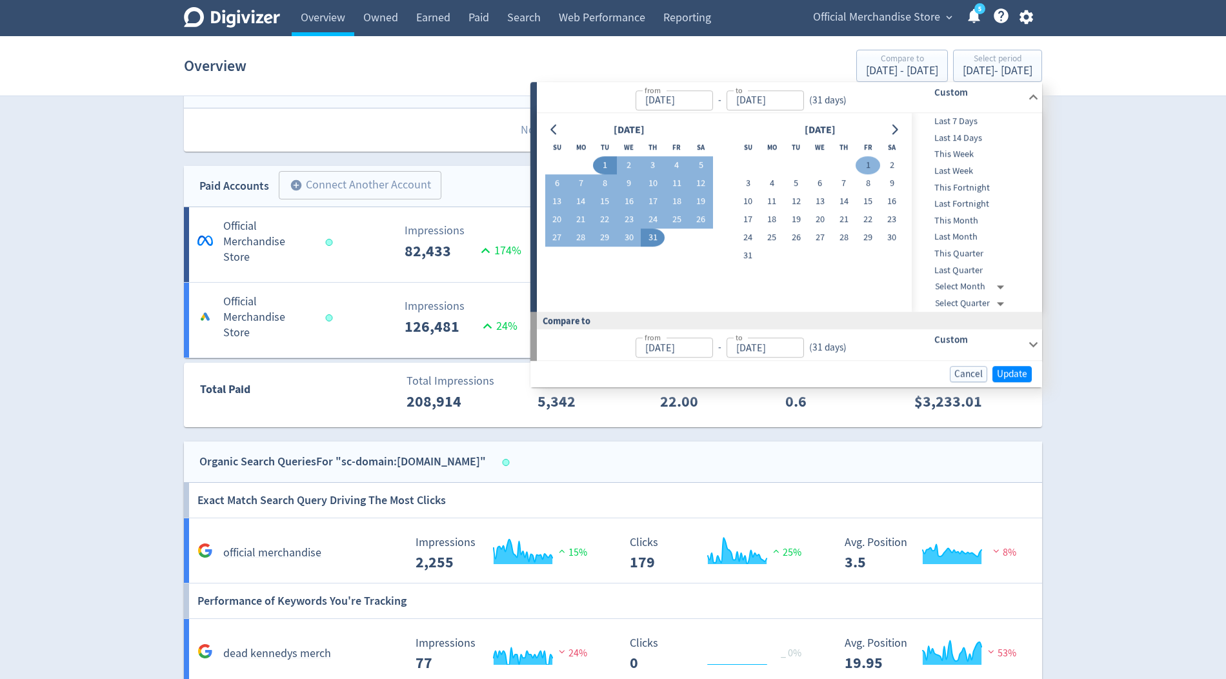
click at [869, 161] on button "1" at bounding box center [867, 166] width 24 height 18
type input "[DATE]"
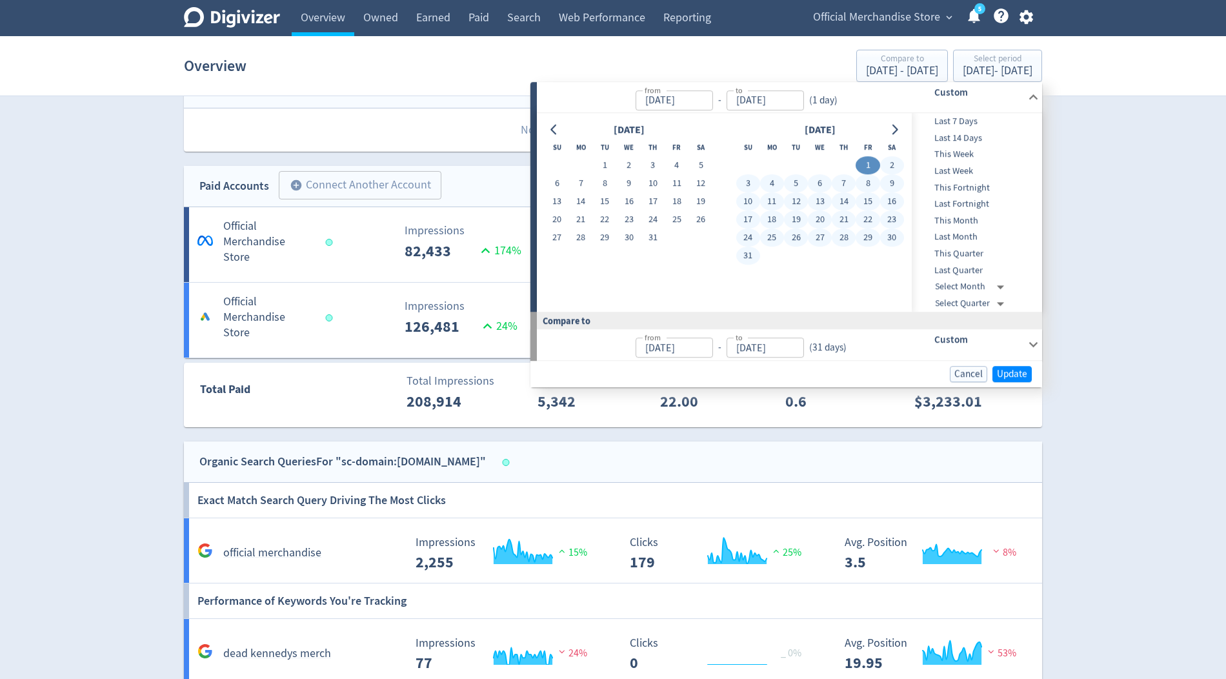
click at [747, 258] on button "31" at bounding box center [748, 256] width 24 height 18
type input "[DATE]"
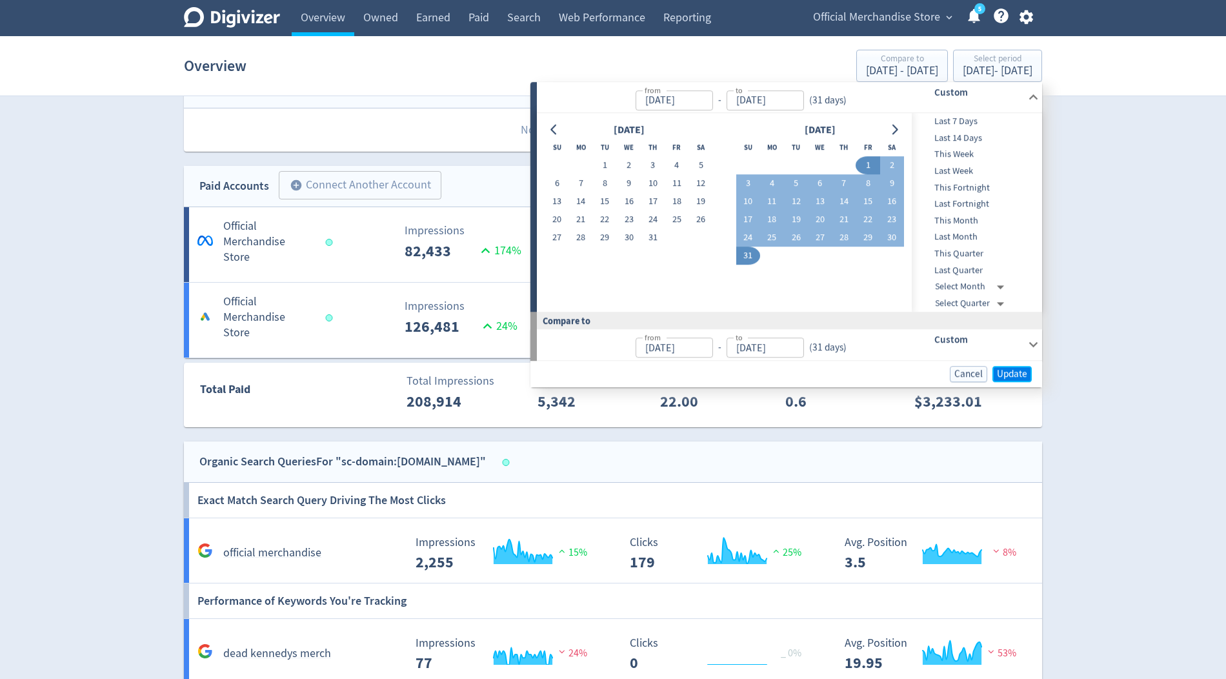
click at [1002, 375] on span "Update" at bounding box center [1012, 374] width 30 height 10
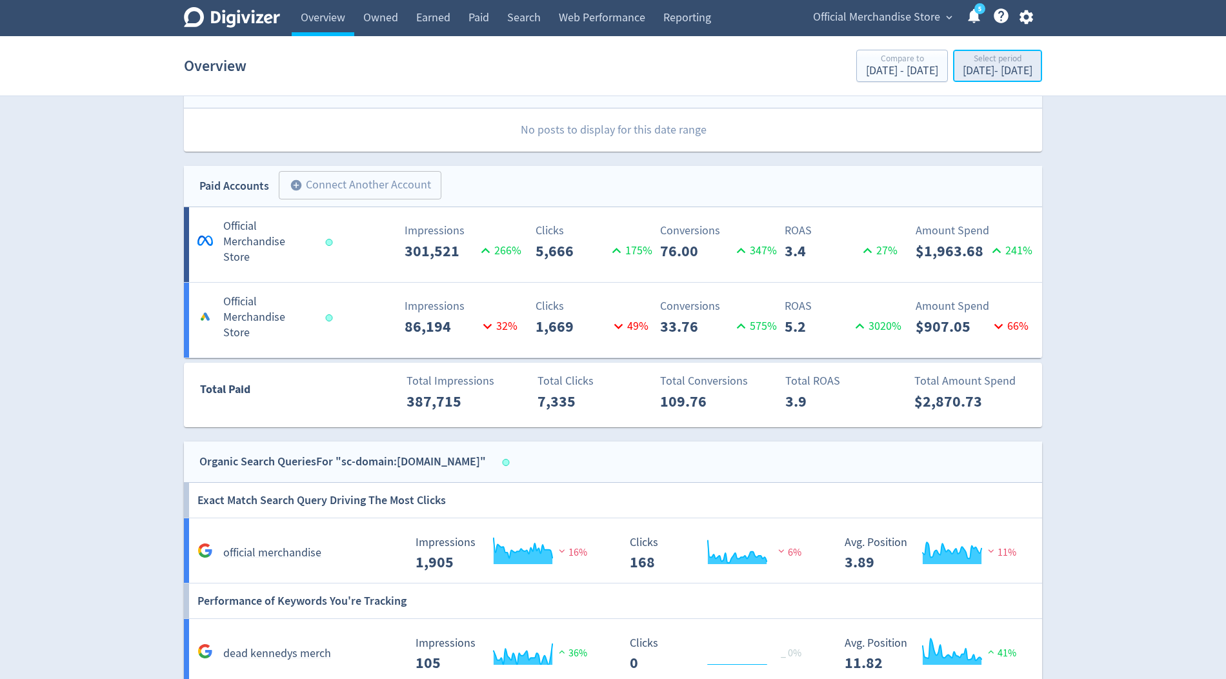
click at [963, 65] on div "Aug 1, 2025 - Aug 31, 2025" at bounding box center [998, 71] width 70 height 12
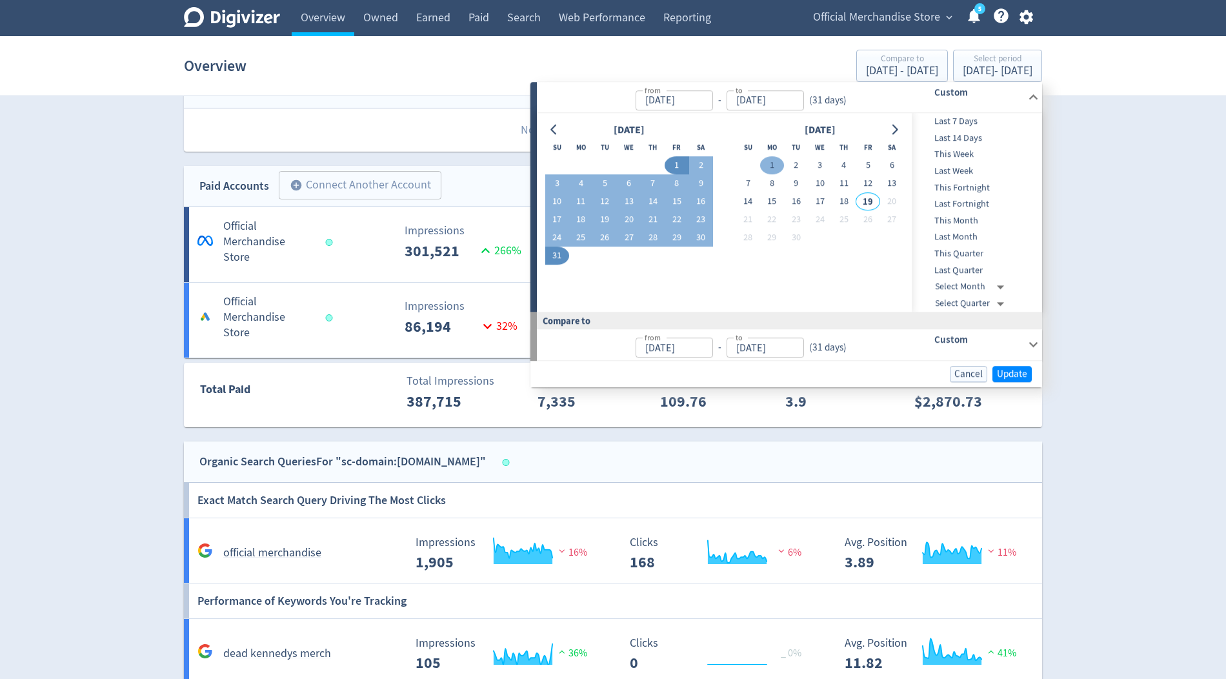
click at [773, 161] on button "1" at bounding box center [772, 166] width 24 height 18
type input "Sep 01, 2025"
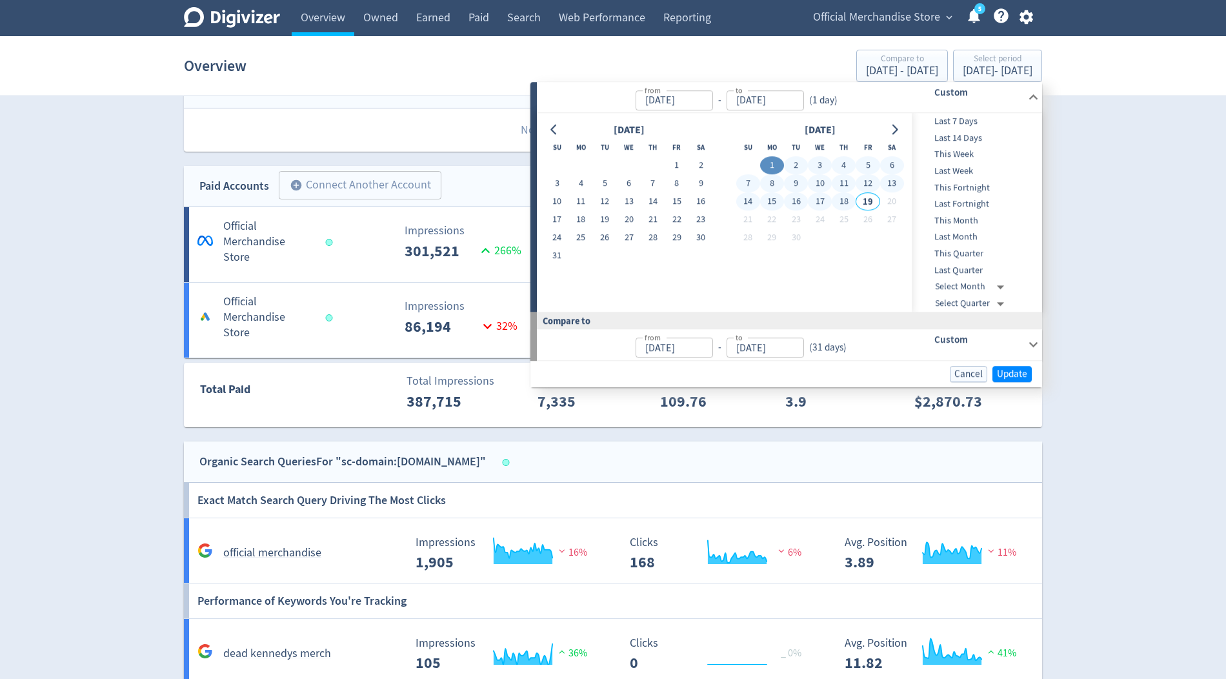
click at [843, 203] on button "18" at bounding box center [844, 202] width 24 height 18
type input "[DATE]"
type input "Aug 14, 2025"
type input "[DATE]"
click at [1012, 377] on span "Update" at bounding box center [1012, 374] width 30 height 10
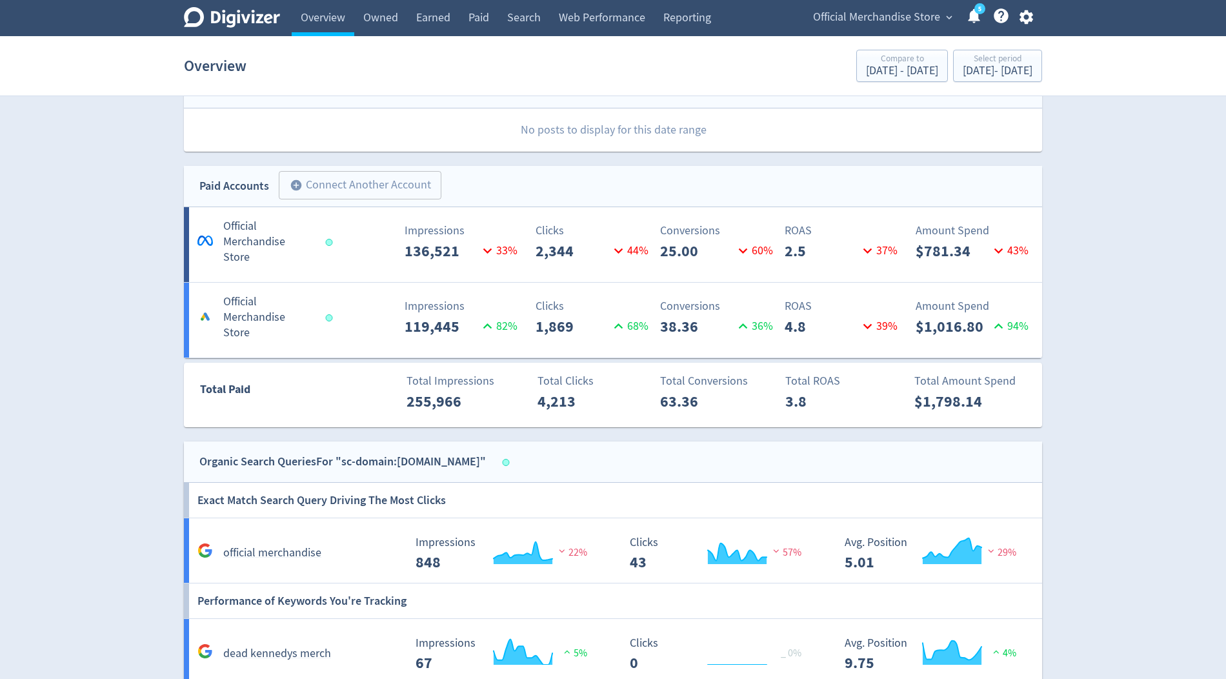
click at [683, 254] on p "25.00" at bounding box center [697, 250] width 74 height 23
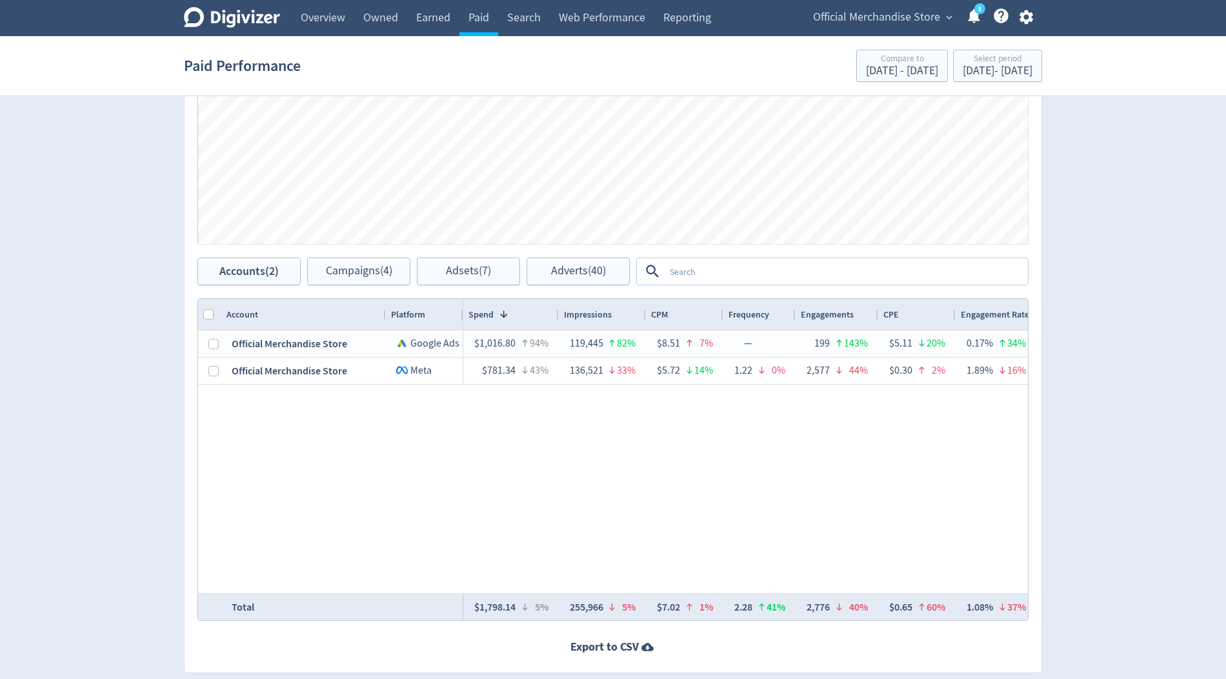
scroll to position [453, 0]
click at [606, 275] on span "Adverts (40)" at bounding box center [578, 271] width 55 height 12
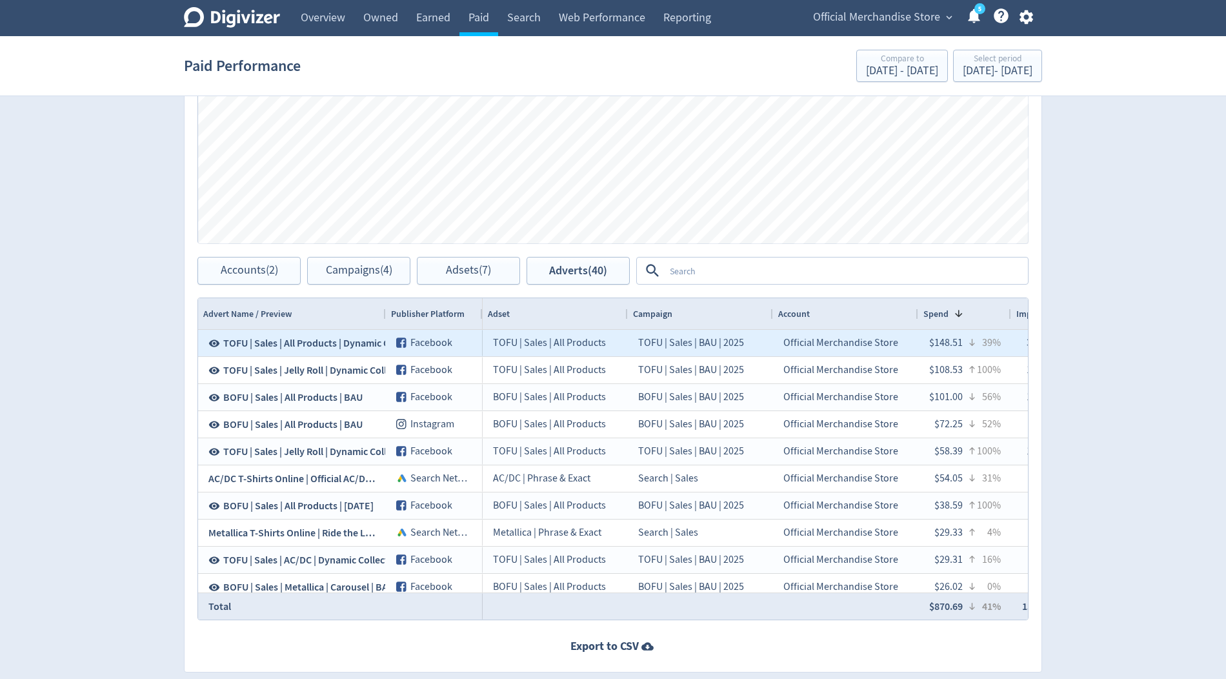
click at [441, 341] on span "Facebook" at bounding box center [431, 342] width 42 height 13
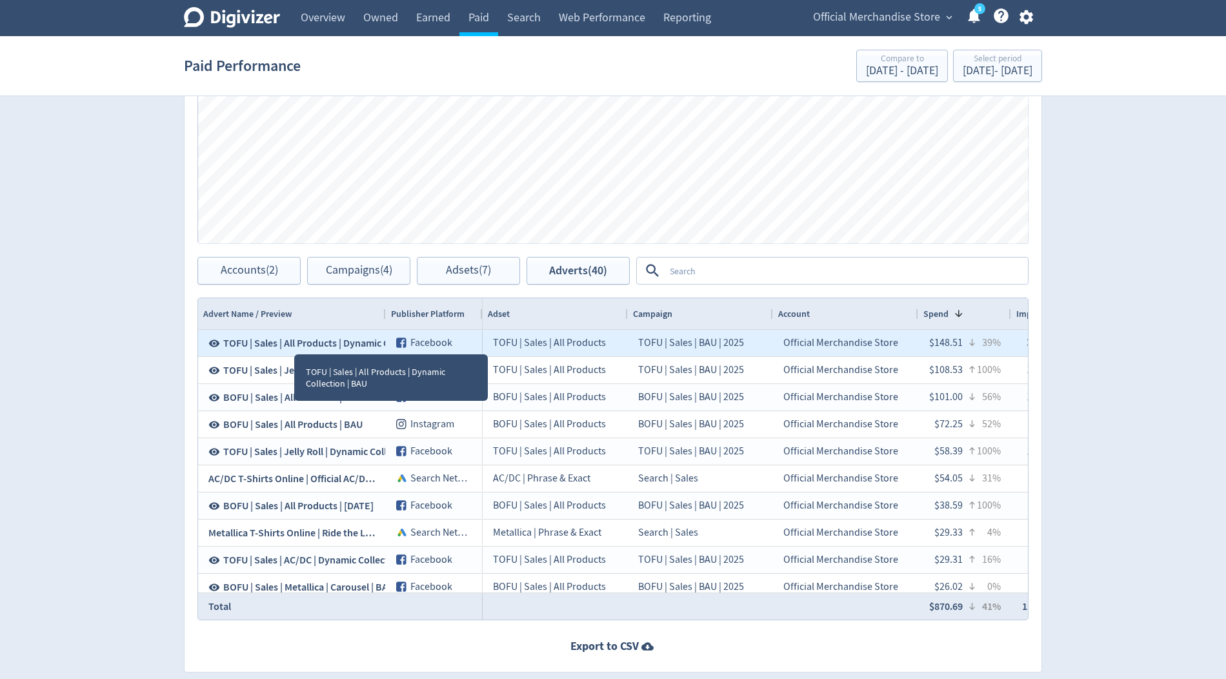
click at [294, 341] on span "TOFU | Sales | All Products | Dynamic Collection | BAU" at bounding box center [338, 343] width 230 height 14
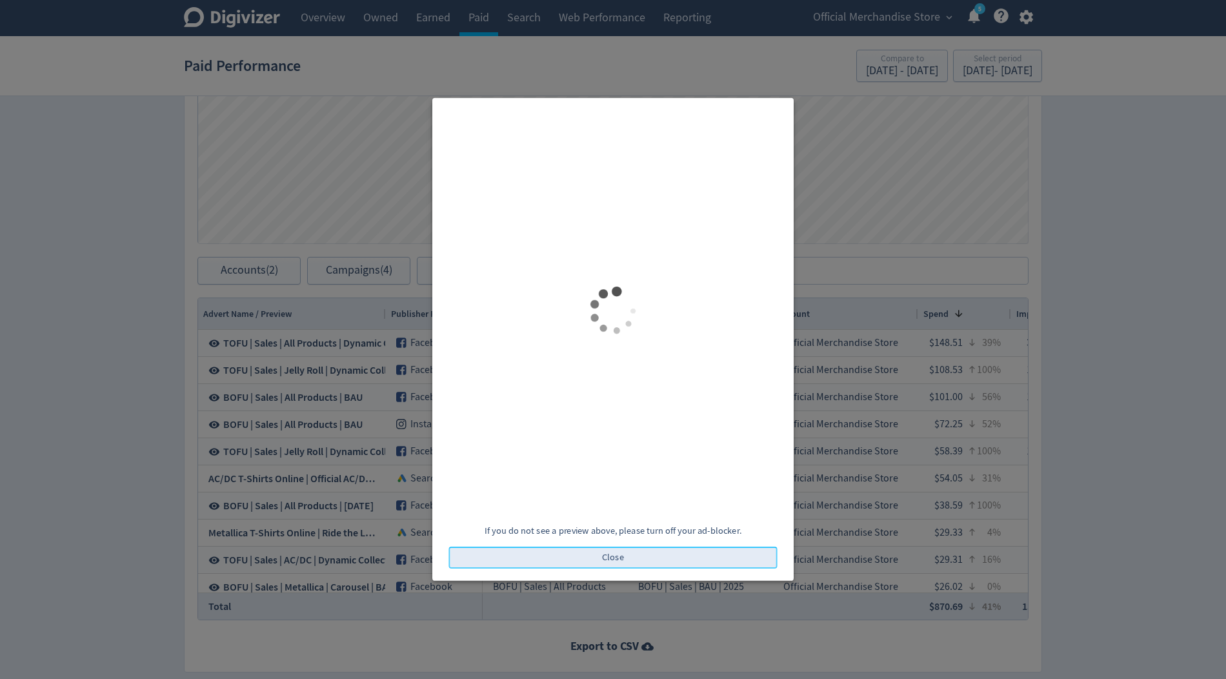
click at [681, 564] on button "Close" at bounding box center [613, 557] width 328 height 22
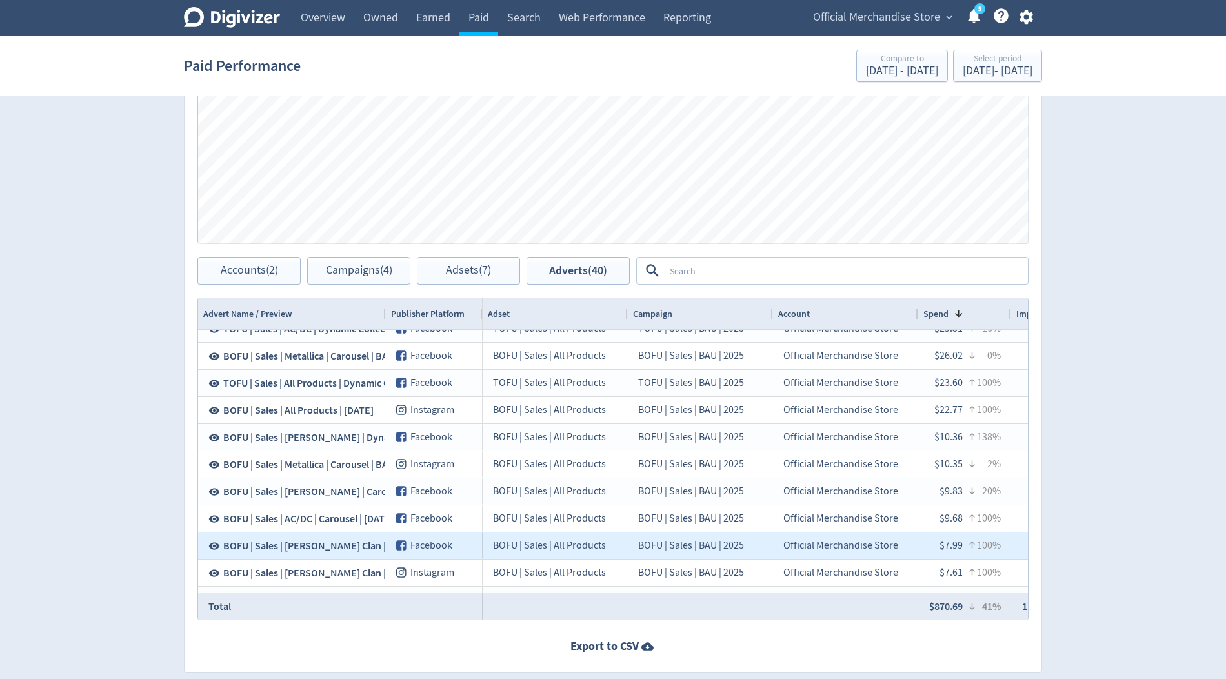
scroll to position [246, 0]
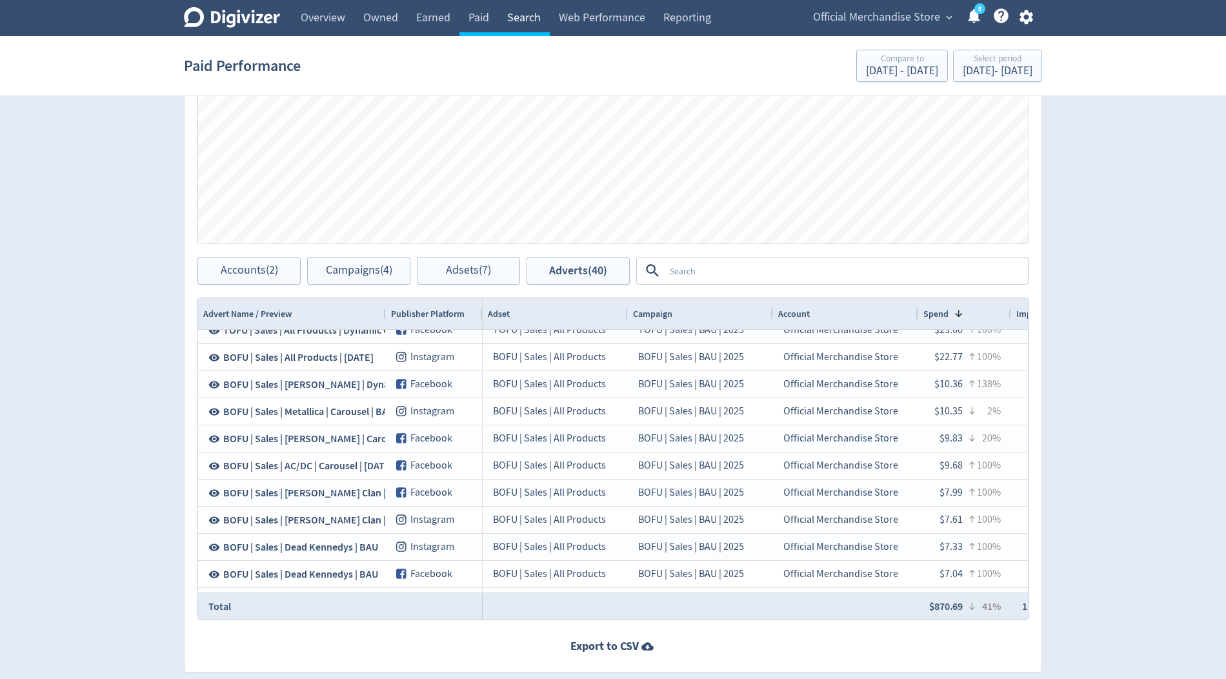
click at [522, 16] on link "Search" at bounding box center [524, 18] width 52 height 36
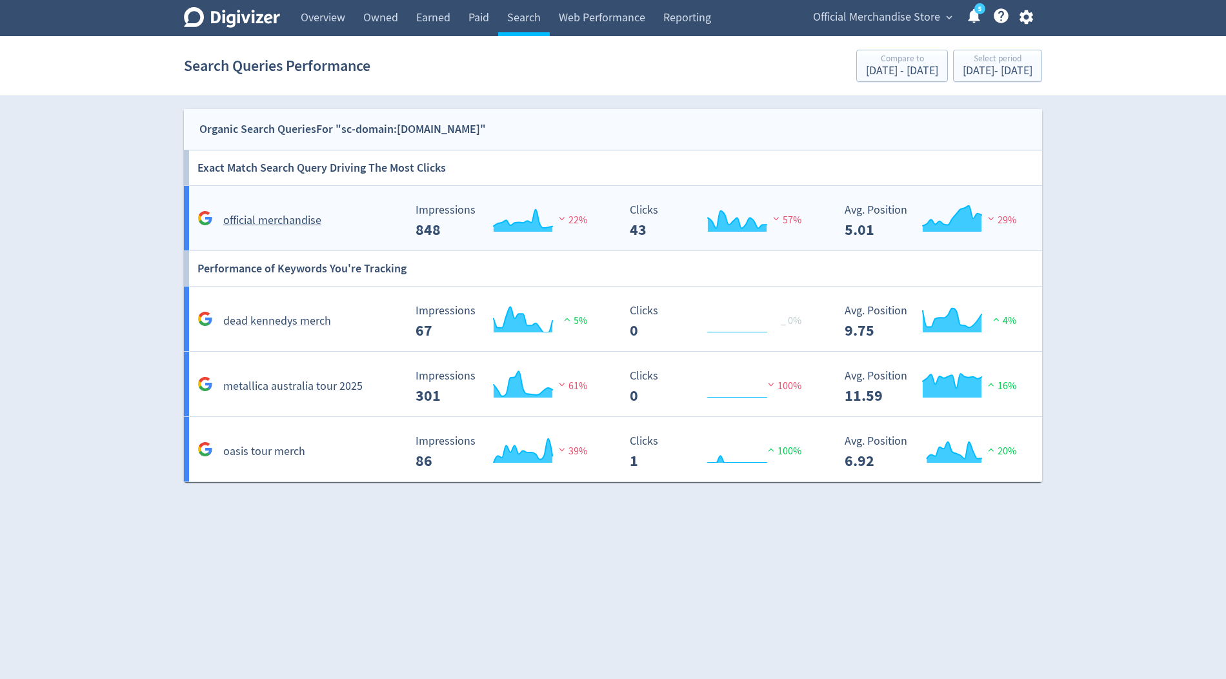
click at [326, 214] on div "official merchandise" at bounding box center [299, 220] width 210 height 20
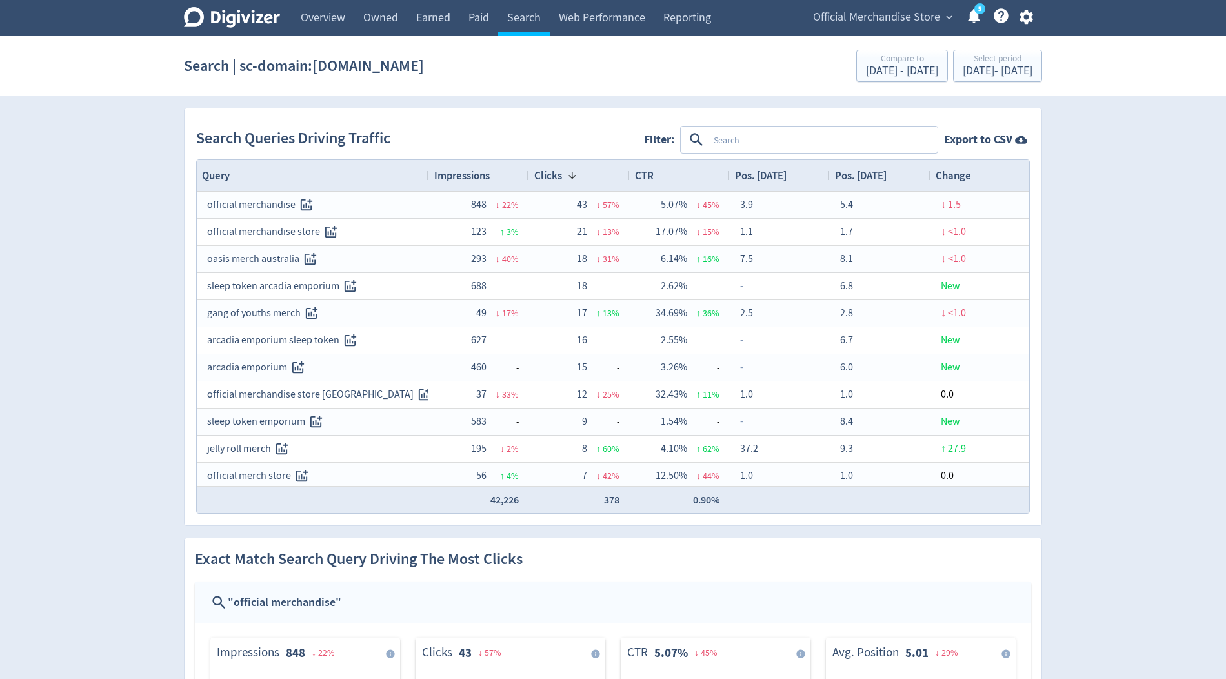
click at [463, 185] on div "Impressions" at bounding box center [479, 175] width 90 height 25
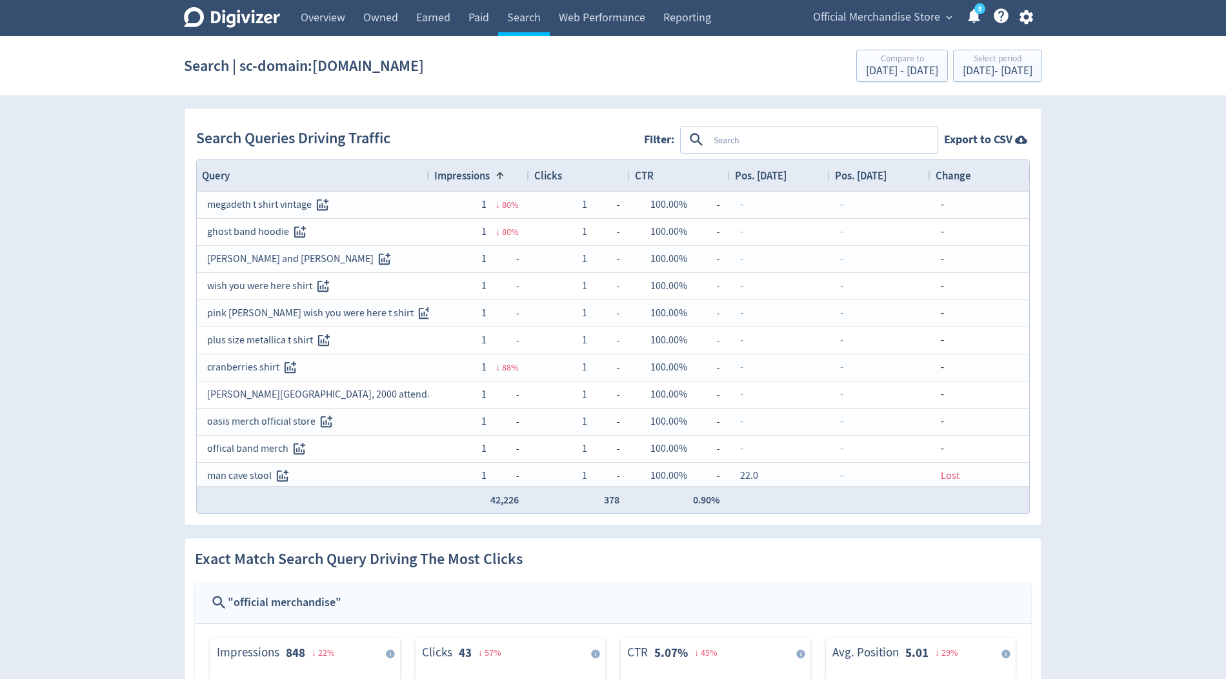
click at [463, 185] on div "Impressions 1" at bounding box center [479, 175] width 90 height 25
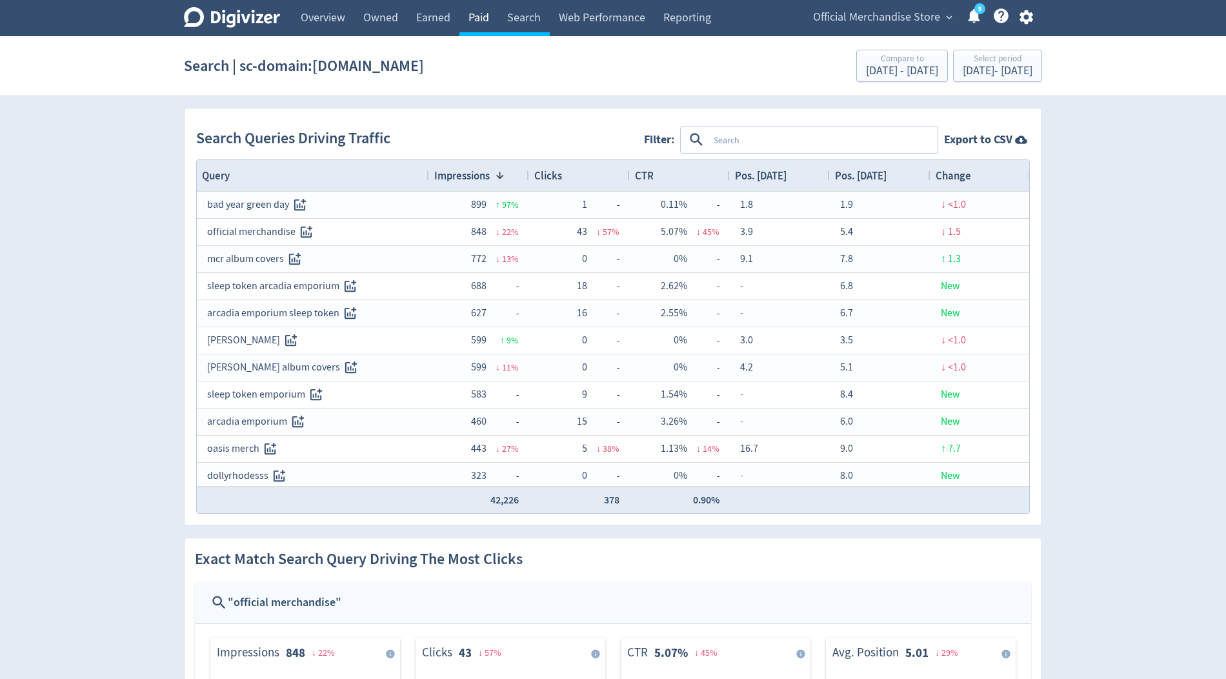
click at [479, 19] on link "Paid" at bounding box center [478, 18] width 39 height 36
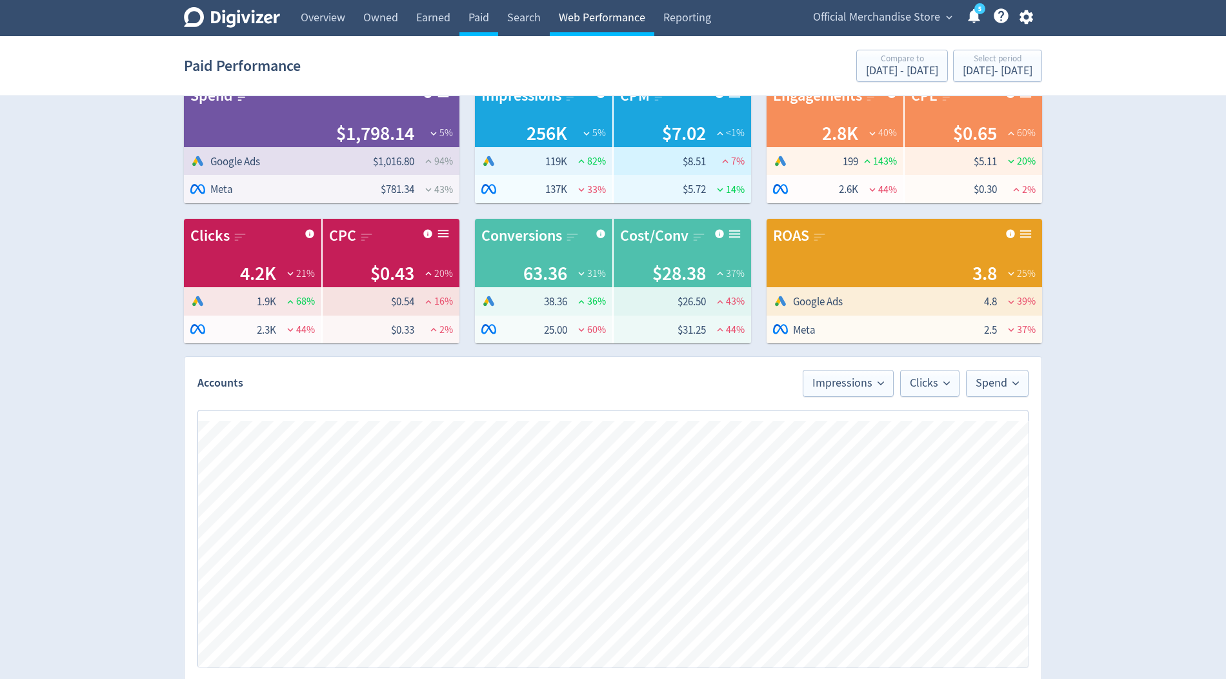
click at [594, 20] on link "Web Performance" at bounding box center [602, 18] width 105 height 36
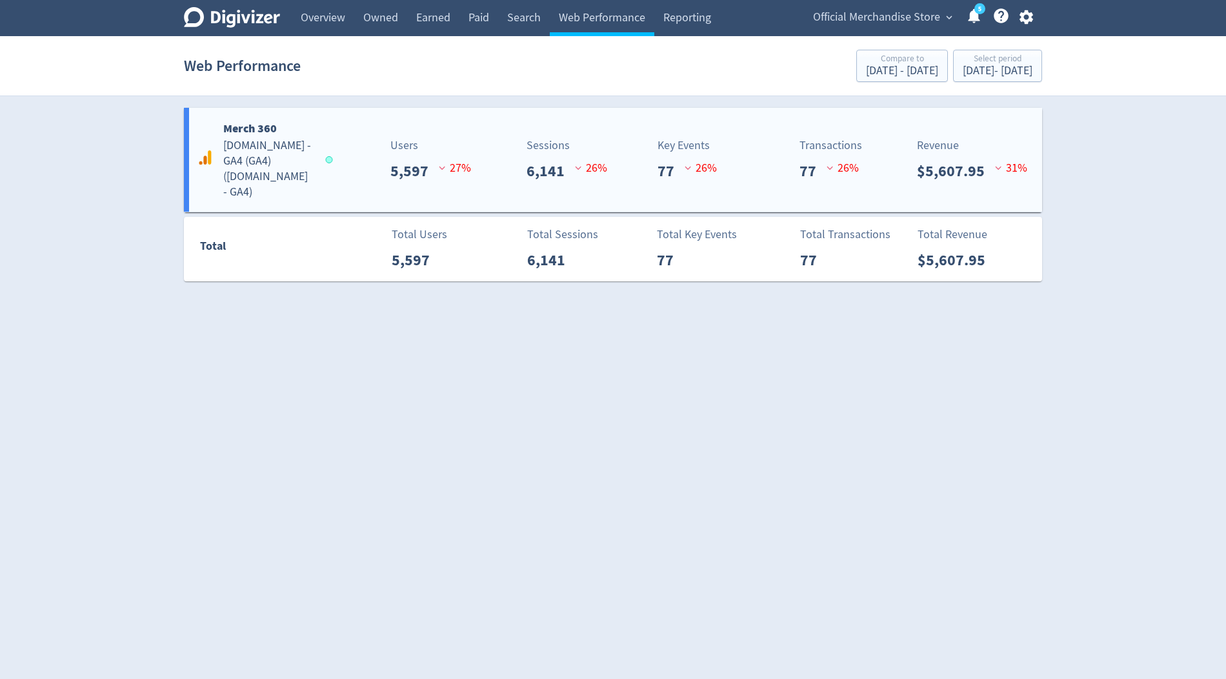
click at [546, 131] on div "Merch 360 officialmerchandisestore.com - GA4 (GA4) ( officialmerchandisestore.c…" at bounding box center [613, 160] width 858 height 104
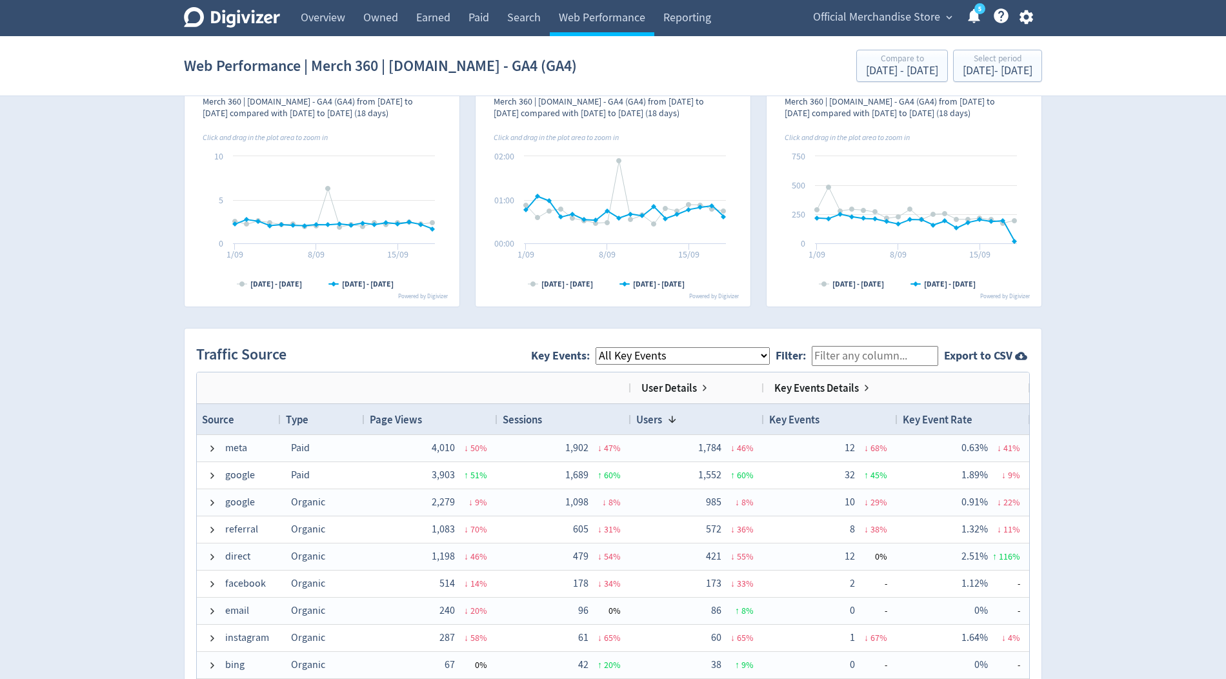
click at [698, 352] on select "All Key Events eCommerce purchase" at bounding box center [682, 355] width 174 height 17
select select "eCommerce"
click at [606, 347] on select "All Key Events eCommerce purchase" at bounding box center [682, 355] width 174 height 17
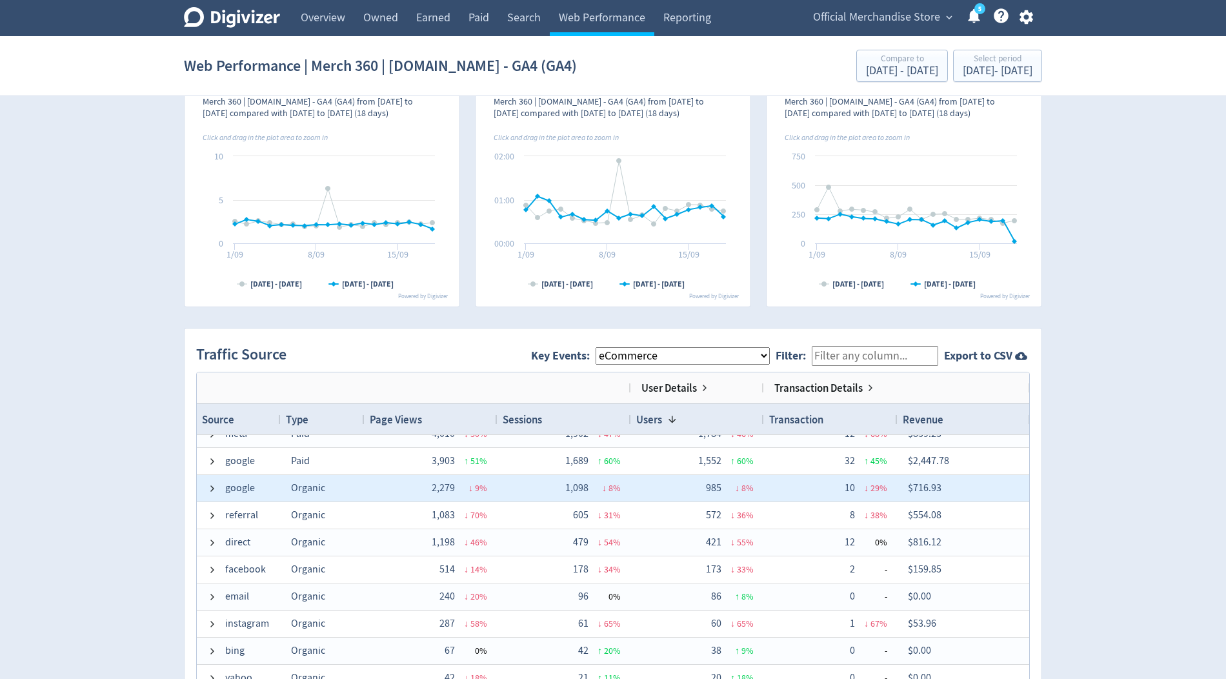
scroll to position [14, 0]
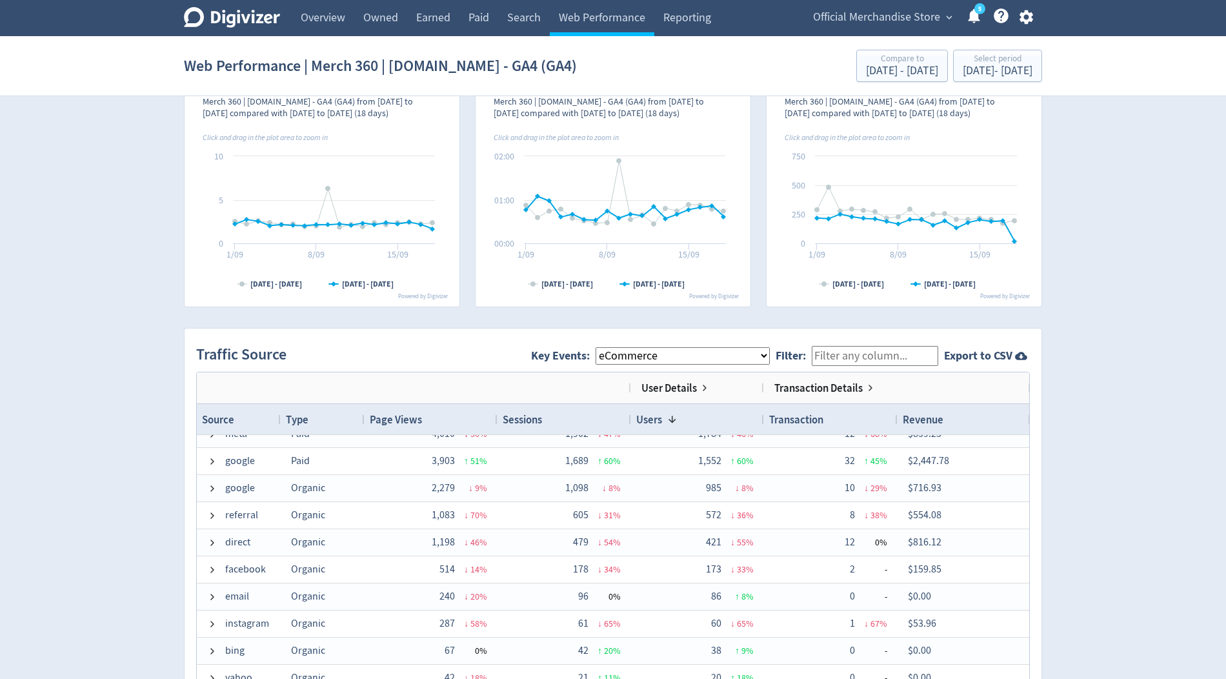
click at [977, 410] on div "Revenue" at bounding box center [964, 419] width 123 height 24
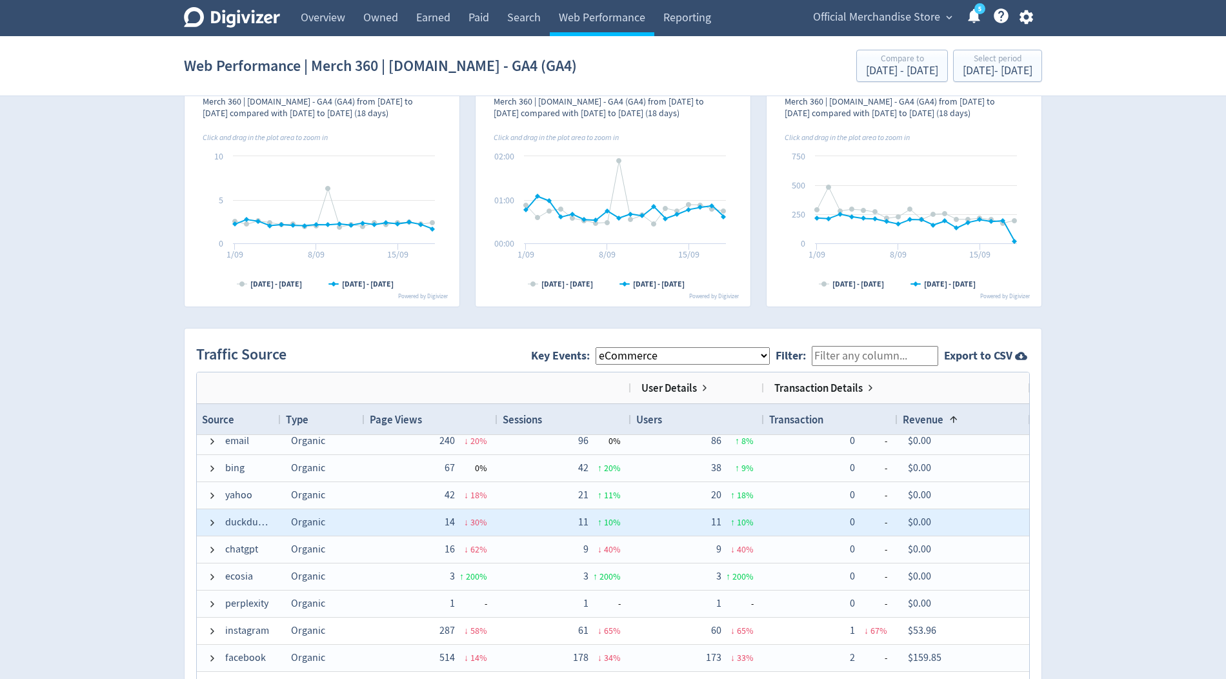
scroll to position [7, 0]
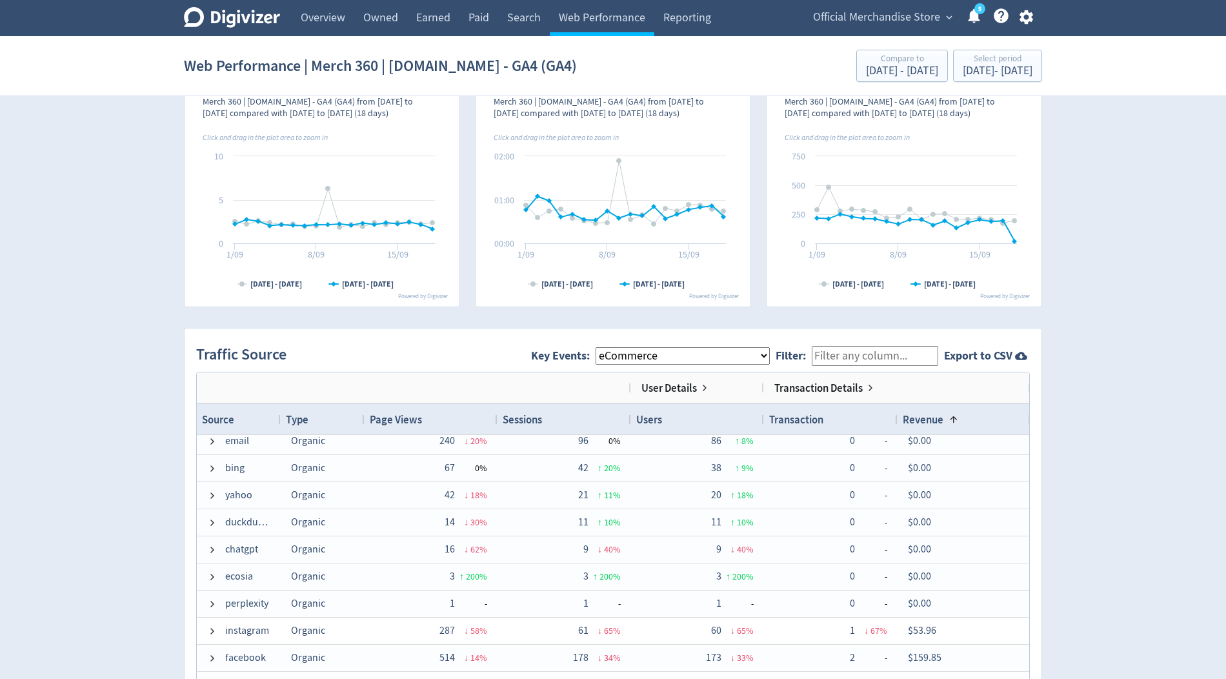
click at [932, 415] on span "Revenue" at bounding box center [923, 419] width 41 height 14
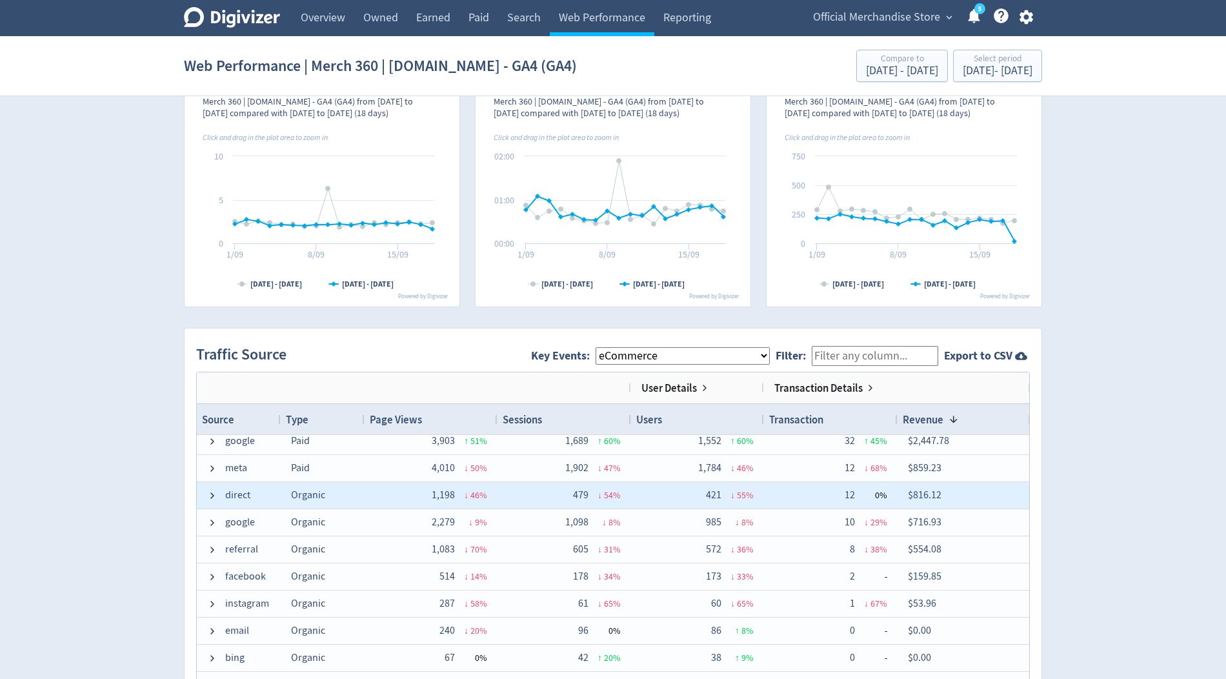
scroll to position [0, 0]
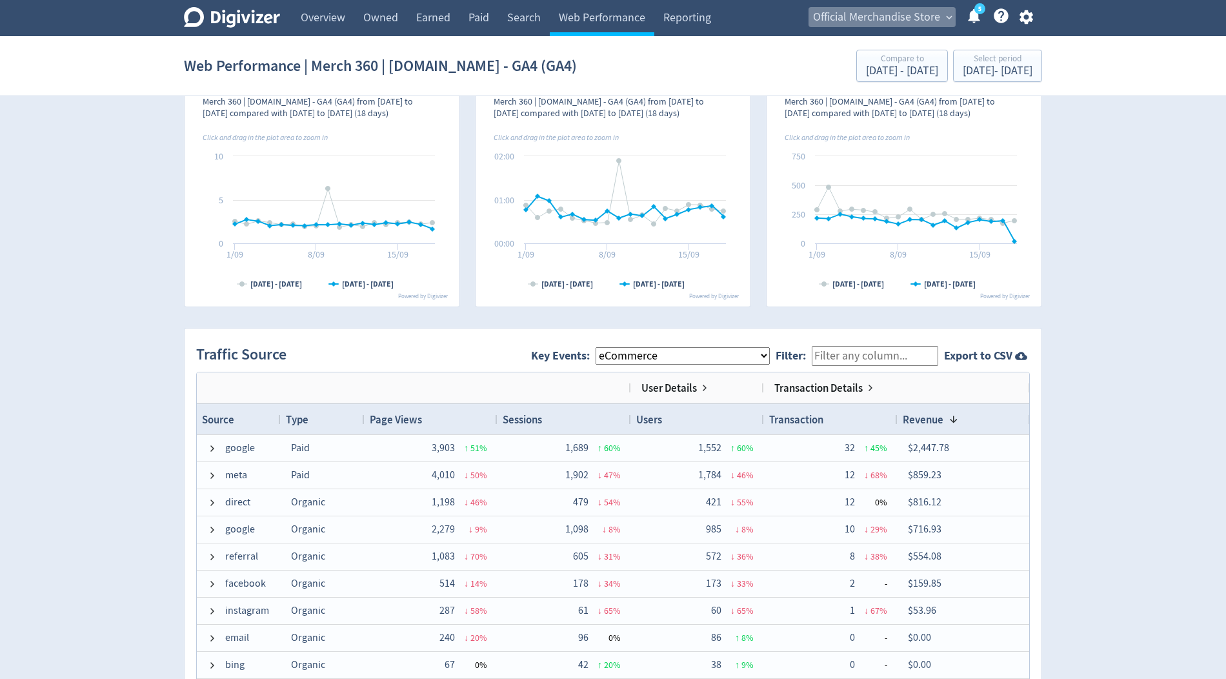
click at [888, 21] on span "Official Merchandise Store" at bounding box center [876, 17] width 127 height 21
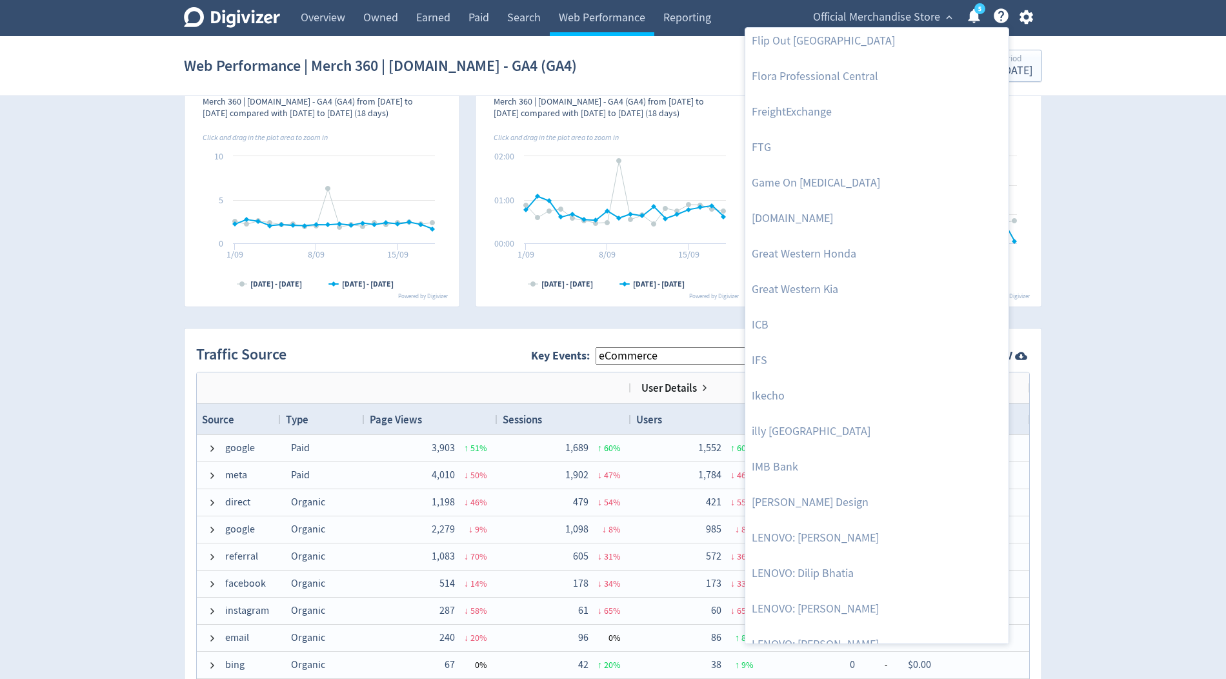
scroll to position [828, 0]
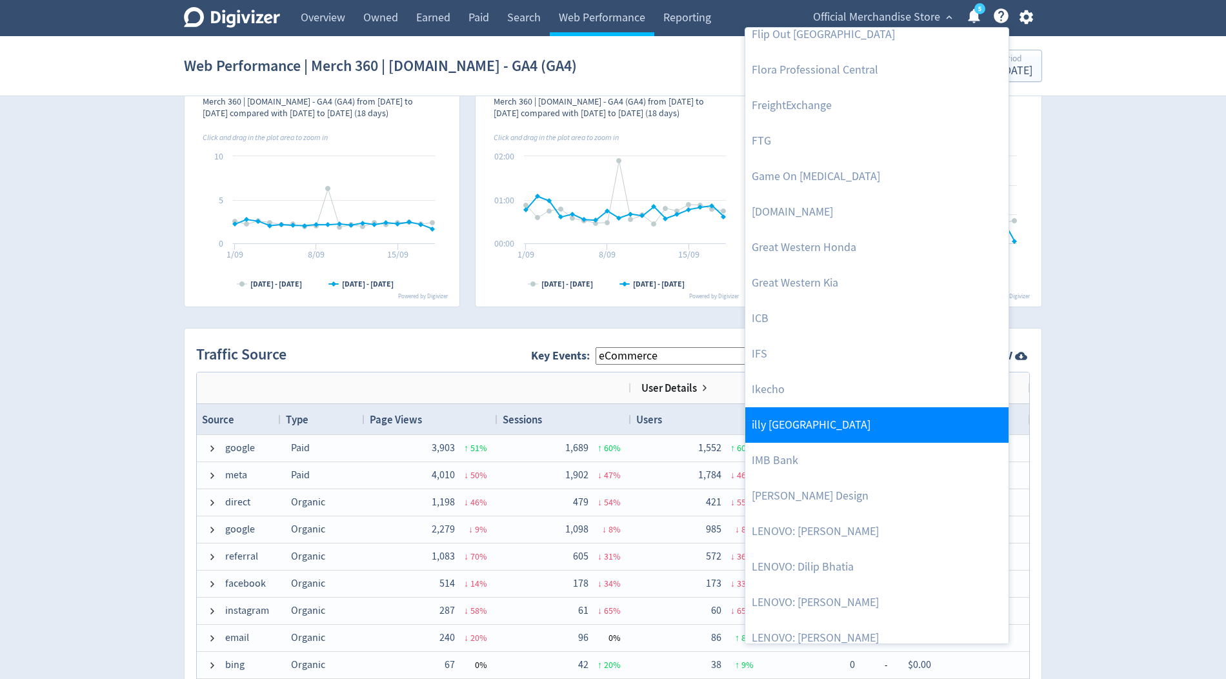
click at [788, 428] on link "illy [GEOGRAPHIC_DATA]" at bounding box center [876, 424] width 263 height 35
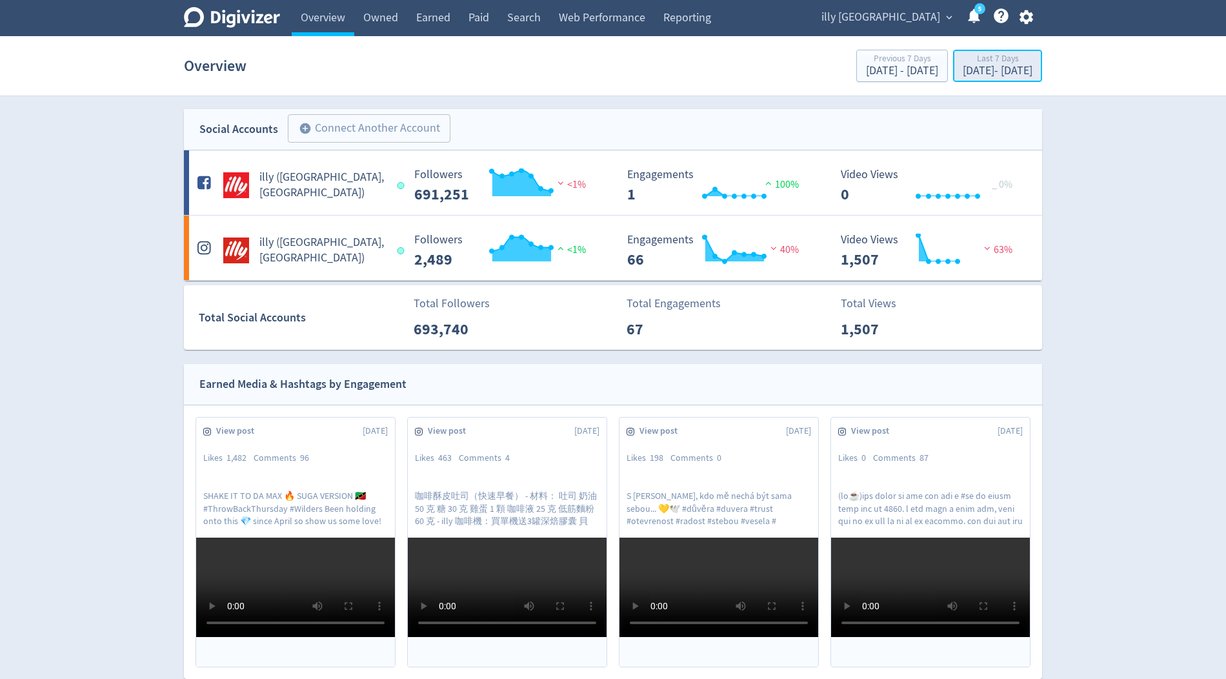
click at [983, 67] on div "[DATE] - [DATE]" at bounding box center [998, 71] width 70 height 12
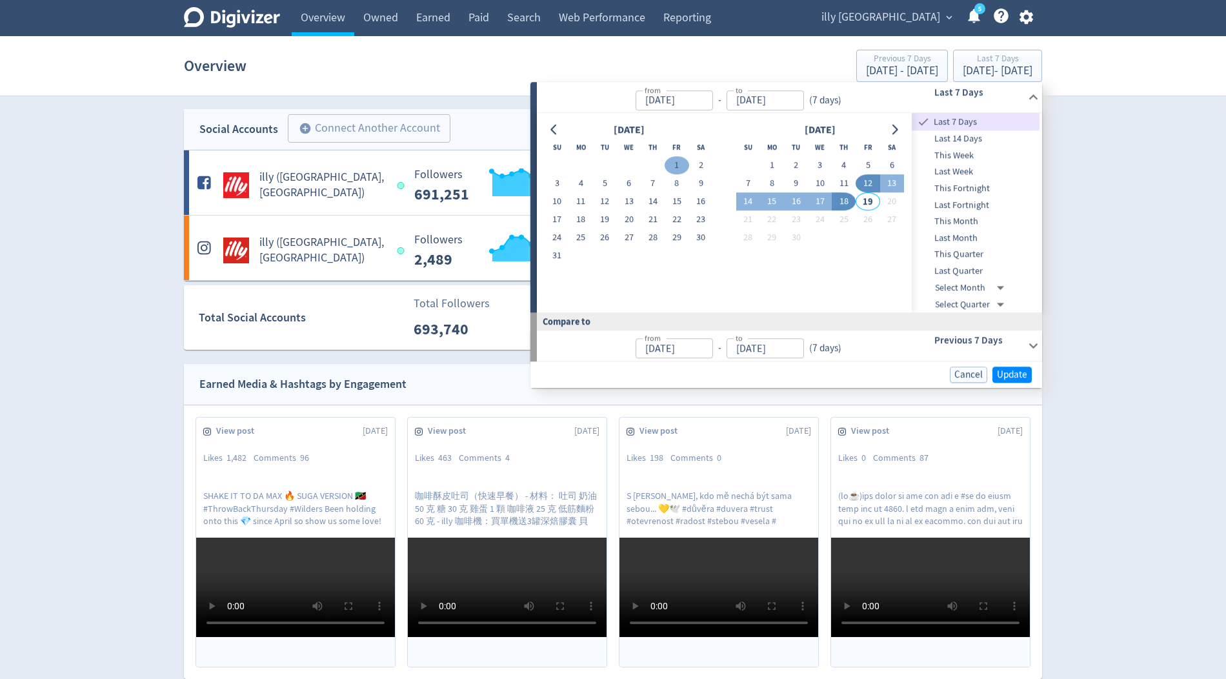
click at [673, 165] on button "1" at bounding box center [676, 166] width 24 height 18
type input "[DATE]"
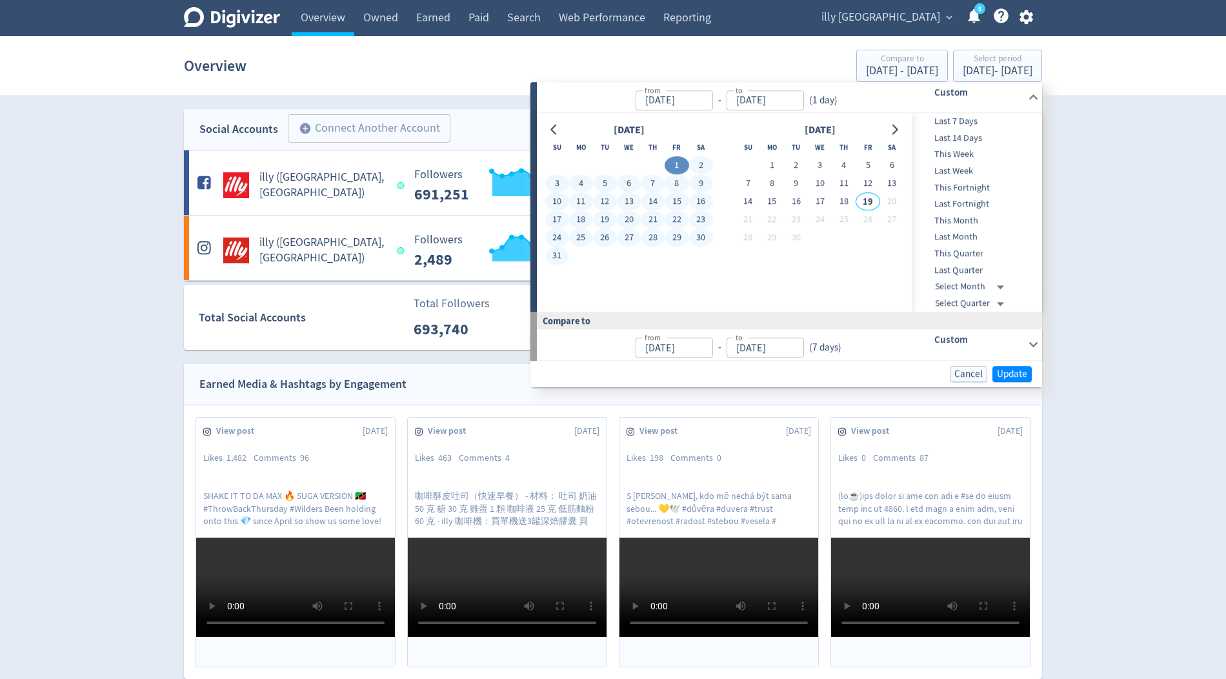
click at [553, 255] on button "31" at bounding box center [557, 256] width 24 height 18
type input "[DATE]"
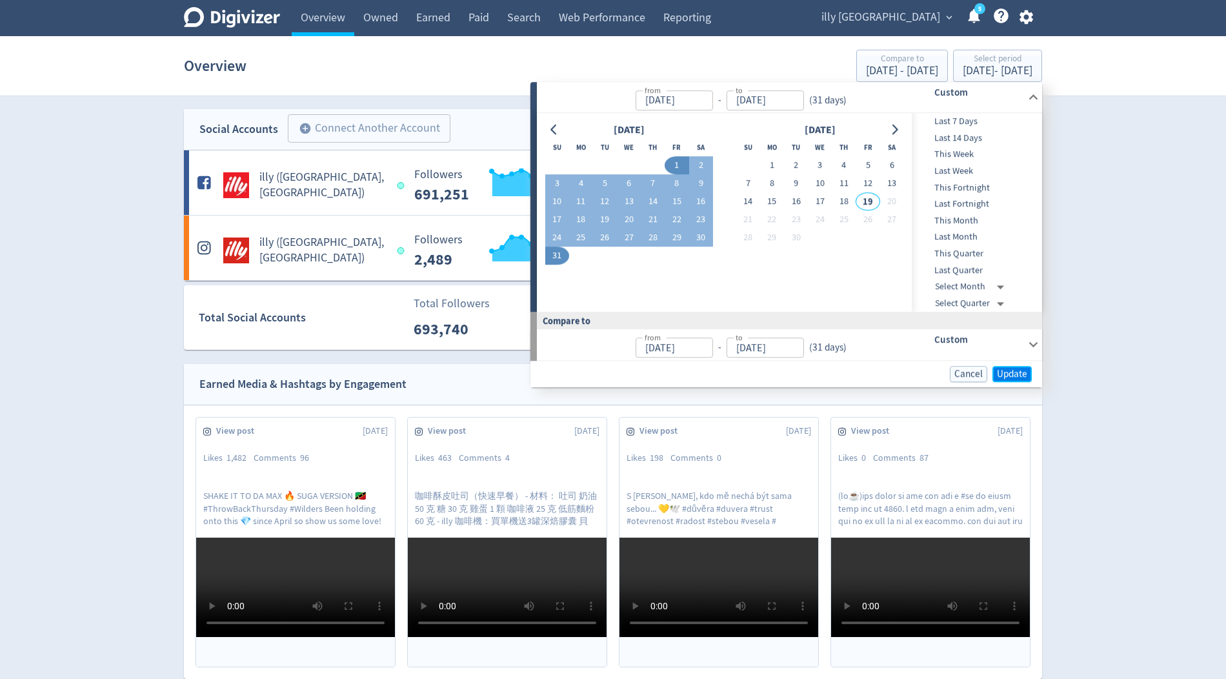
click at [1019, 369] on span "Update" at bounding box center [1012, 374] width 30 height 10
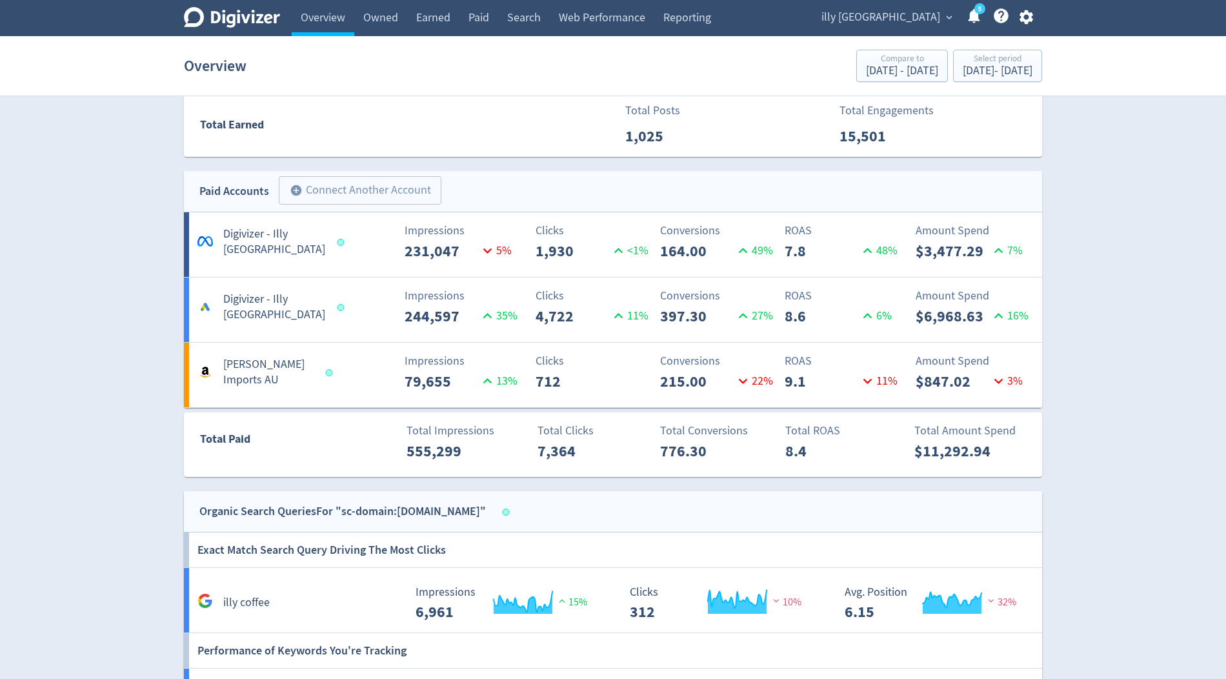
scroll to position [590, 0]
click at [477, 381] on div "Clicks 712" at bounding box center [545, 373] width 142 height 41
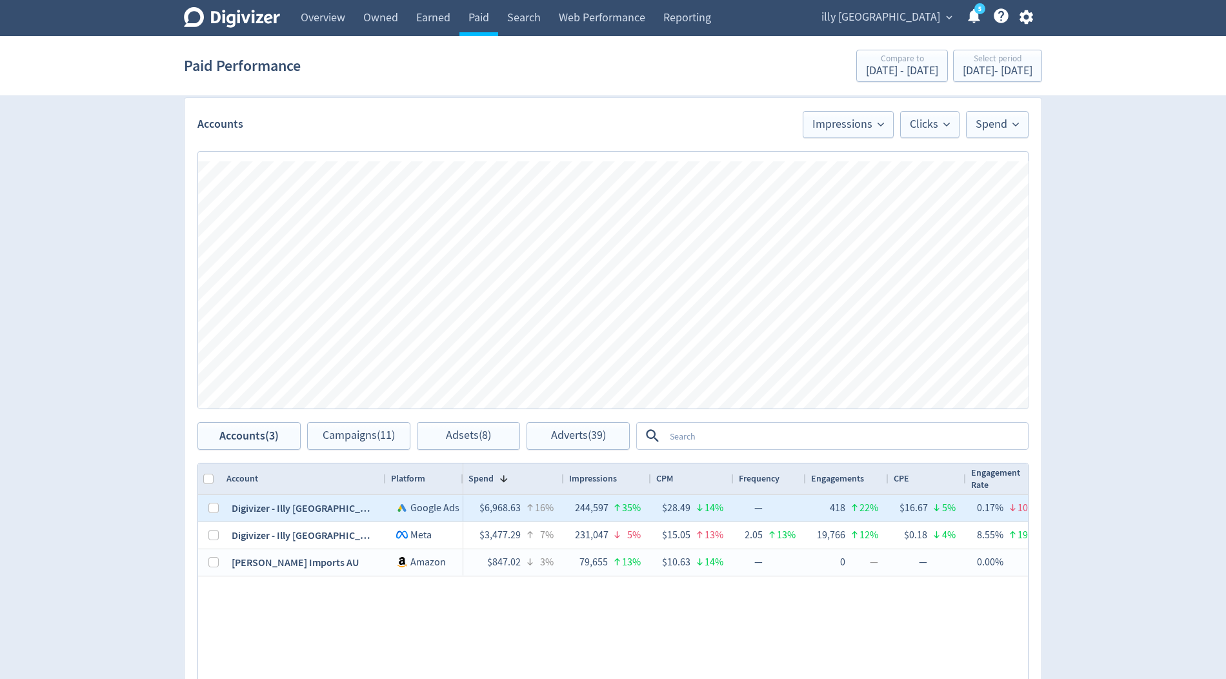
scroll to position [360, 0]
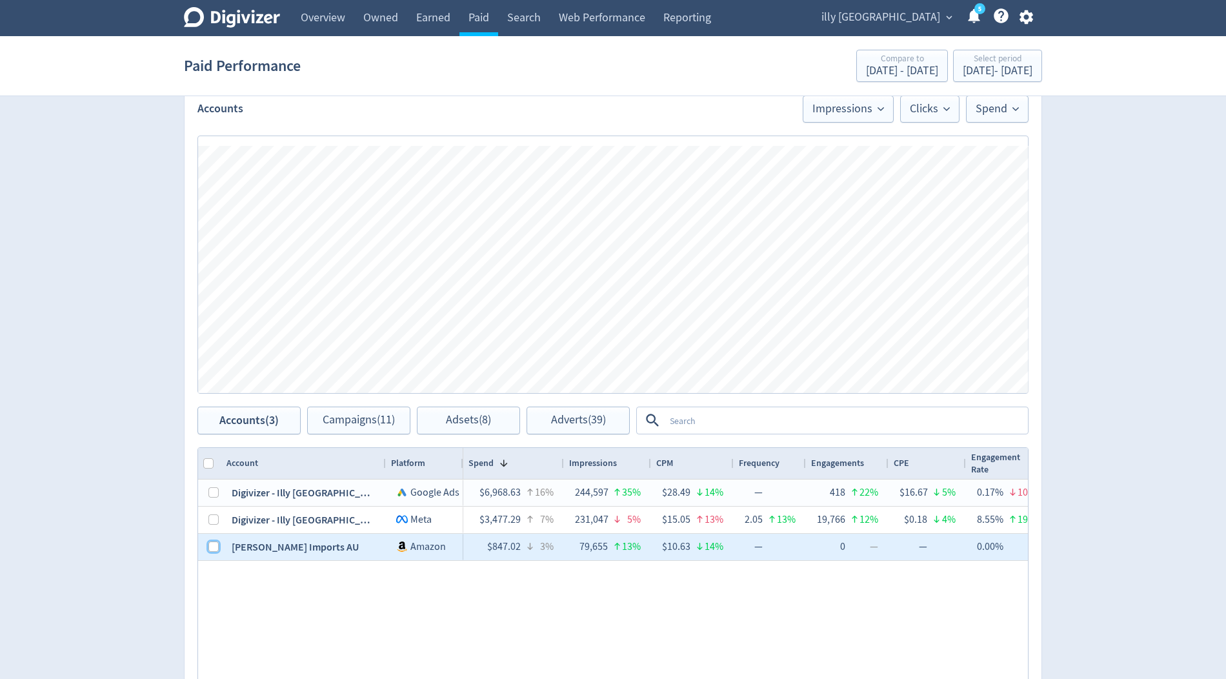
click at [217, 546] on input "Press Space to toggle row selection (unchecked)" at bounding box center [213, 546] width 10 height 10
checkbox input "true"
checkbox input "false"
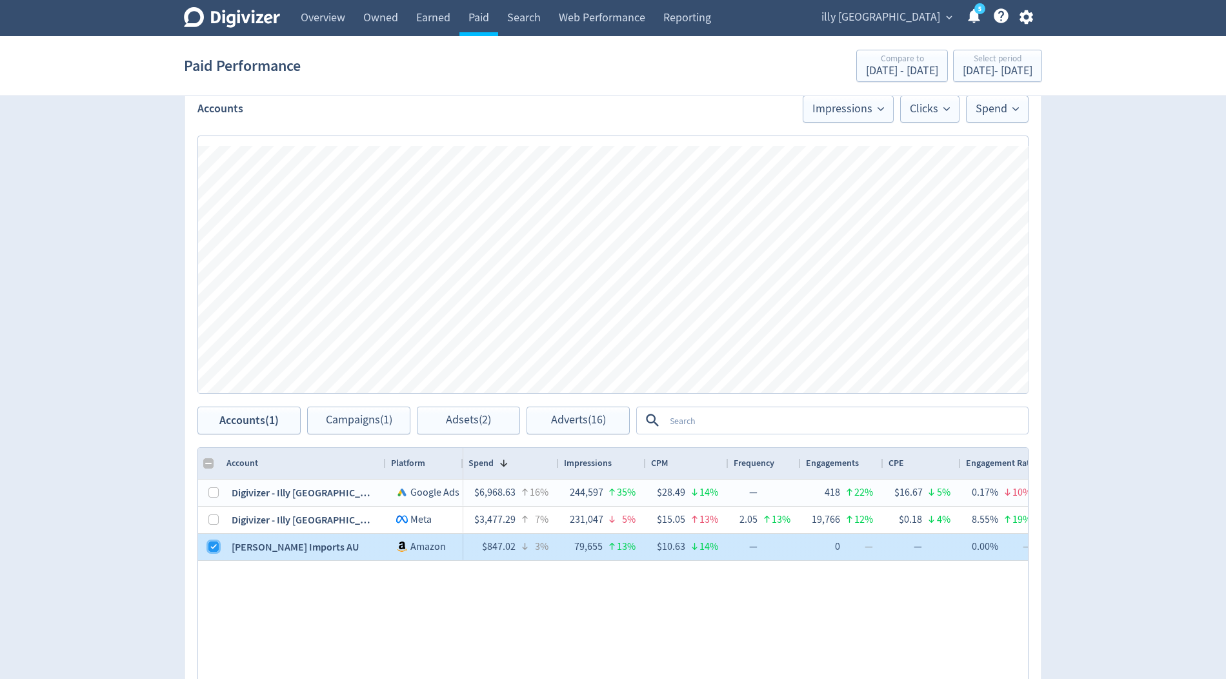
drag, startPoint x: 210, startPoint y: 546, endPoint x: 492, endPoint y: 529, distance: 283.1
click at [210, 546] on input "Press Space to toggle row selection (checked)" at bounding box center [213, 546] width 10 height 10
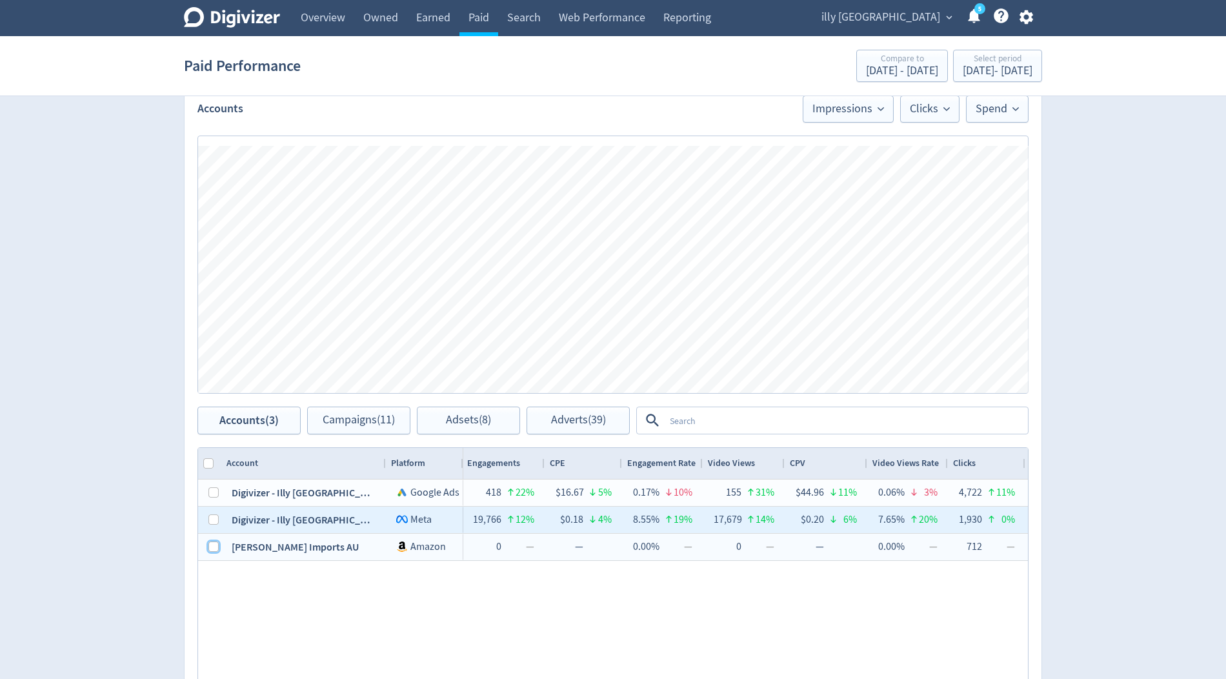
scroll to position [0, 344]
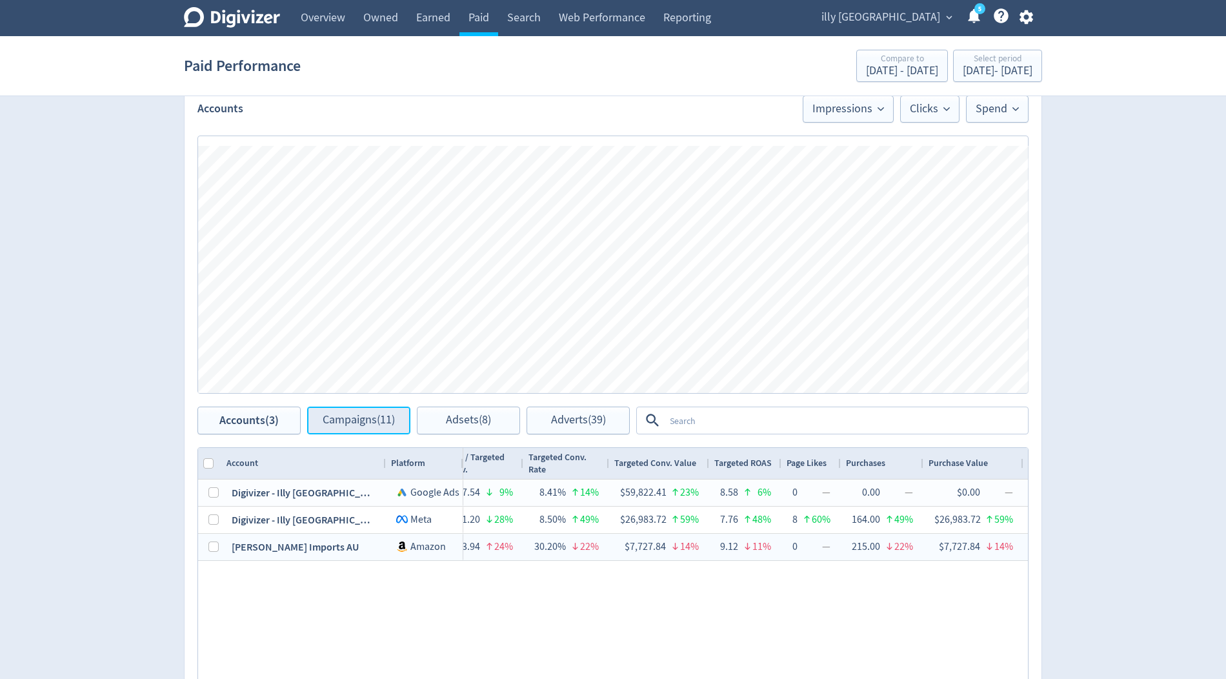
click at [383, 421] on span "Campaigns (11)" at bounding box center [359, 420] width 72 height 12
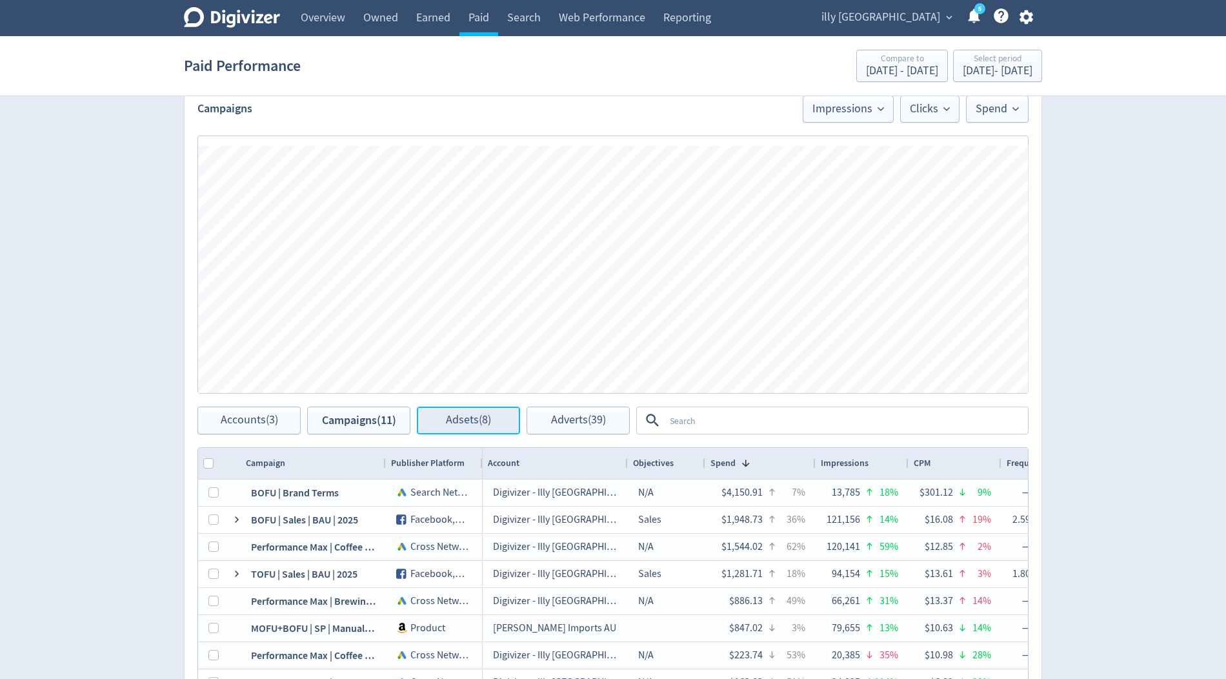
click at [459, 414] on span "Adsets (8)" at bounding box center [468, 420] width 45 height 12
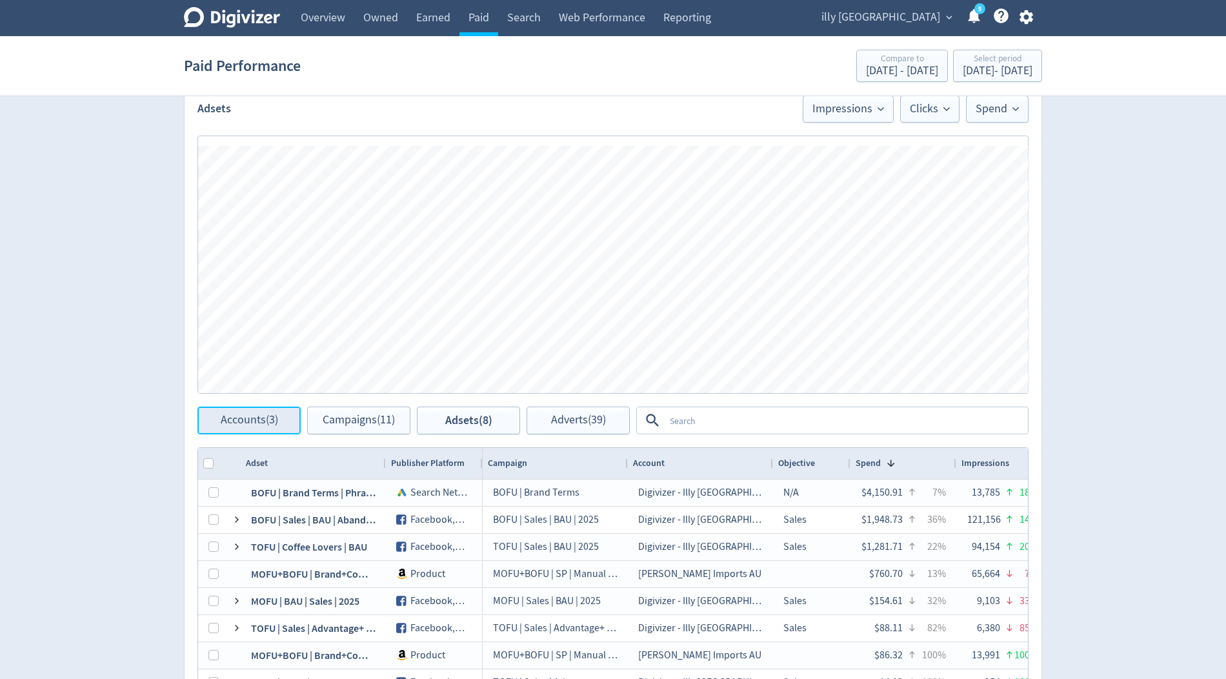
click at [228, 409] on button "Accounts (3)" at bounding box center [248, 420] width 103 height 28
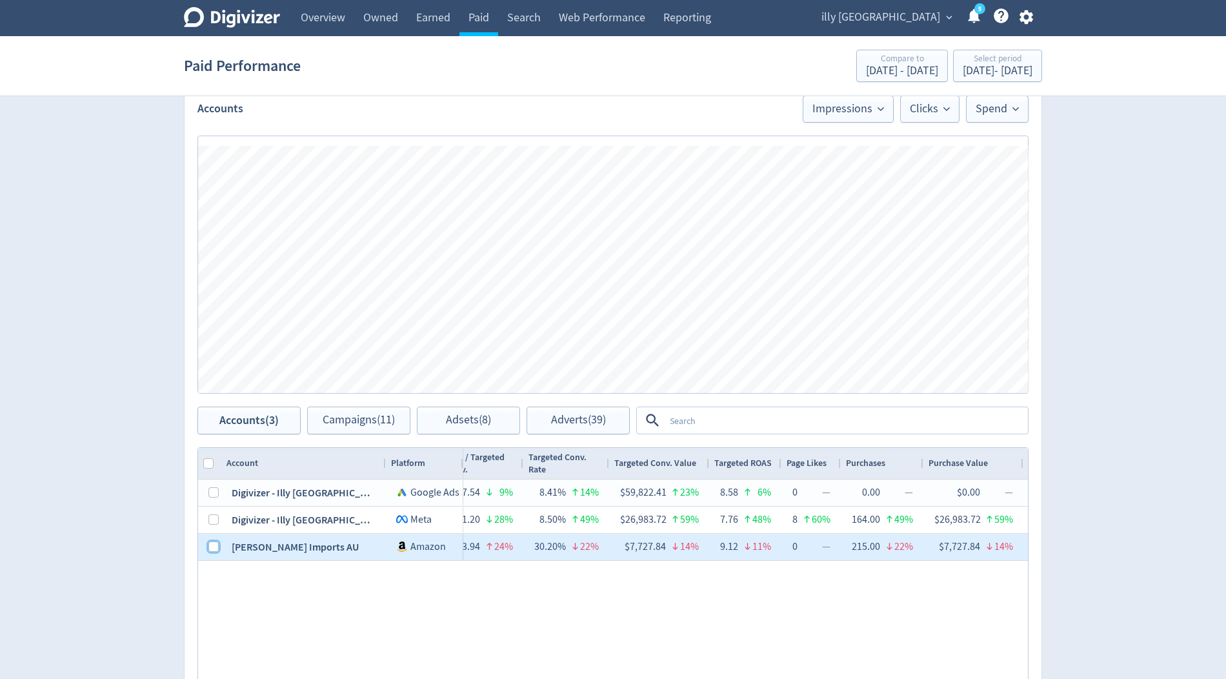
click at [211, 542] on input "Press Space to toggle row selection (unchecked)" at bounding box center [213, 546] width 10 height 10
checkbox input "true"
checkbox input "false"
click at [340, 426] on button "Campaigns (1)" at bounding box center [358, 420] width 103 height 28
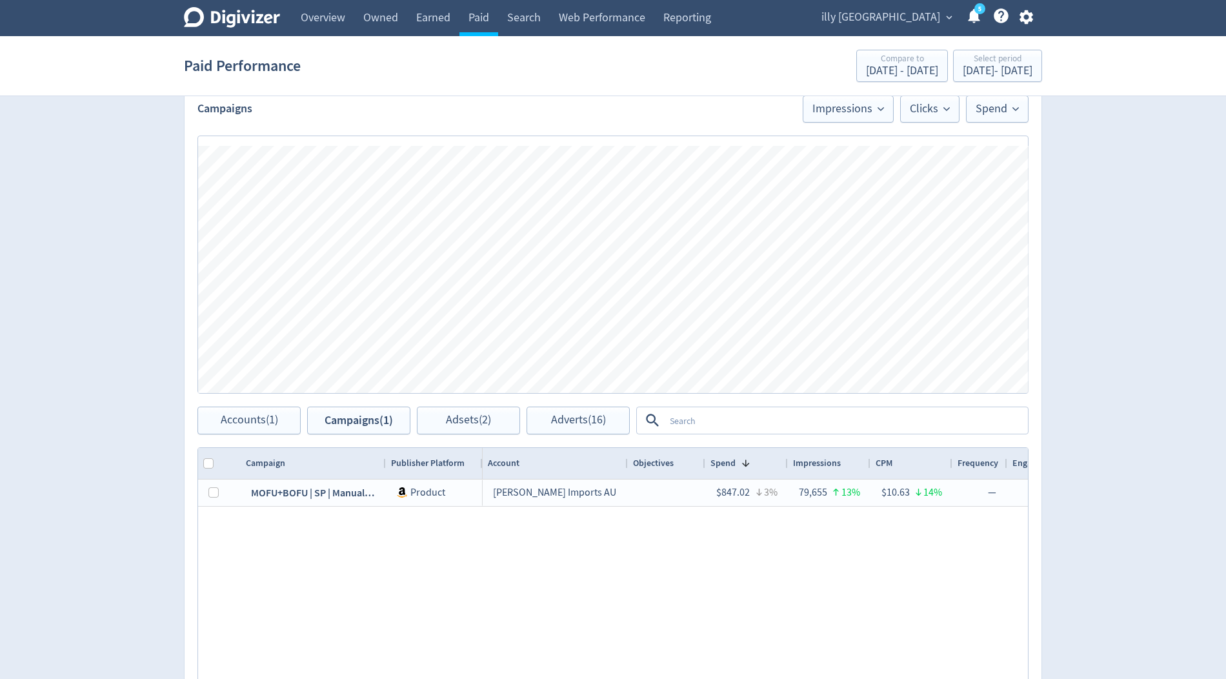
click at [475, 401] on div "Spend Clicks Impressions Press Space or Enter to toggle visibility Impressions,…" at bounding box center [613, 265] width 857 height 284
click at [474, 418] on span "Adsets (2)" at bounding box center [468, 420] width 45 height 12
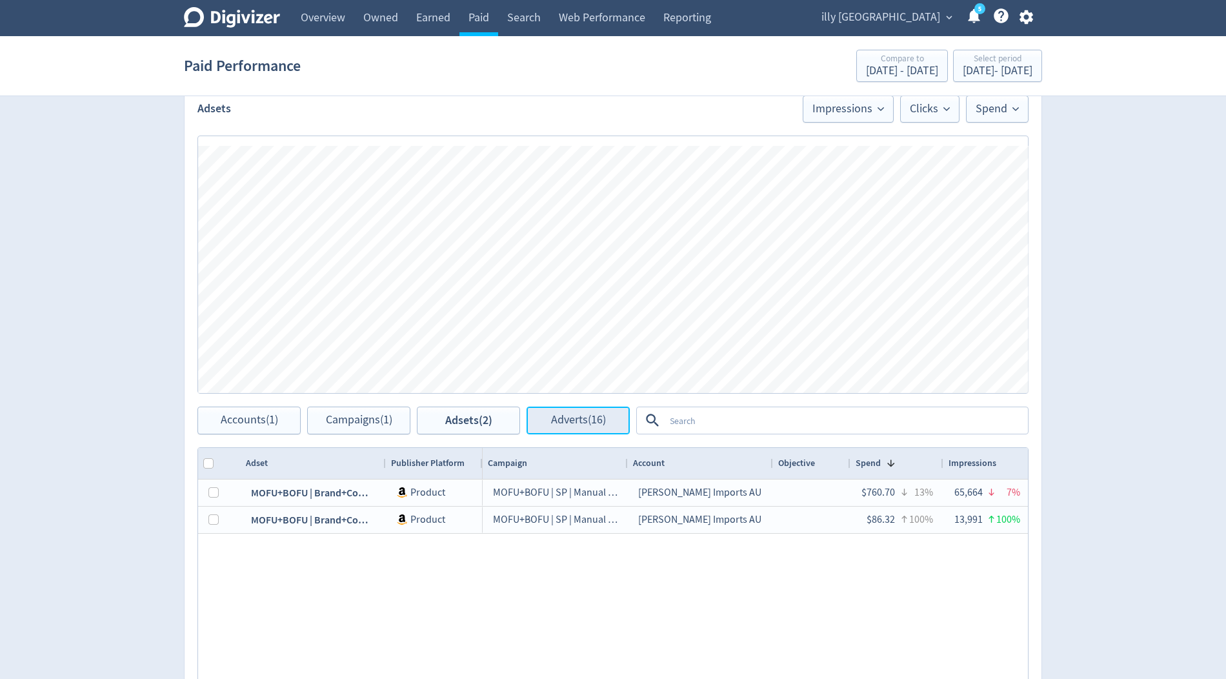
click at [547, 418] on button "Adverts (16)" at bounding box center [577, 420] width 103 height 28
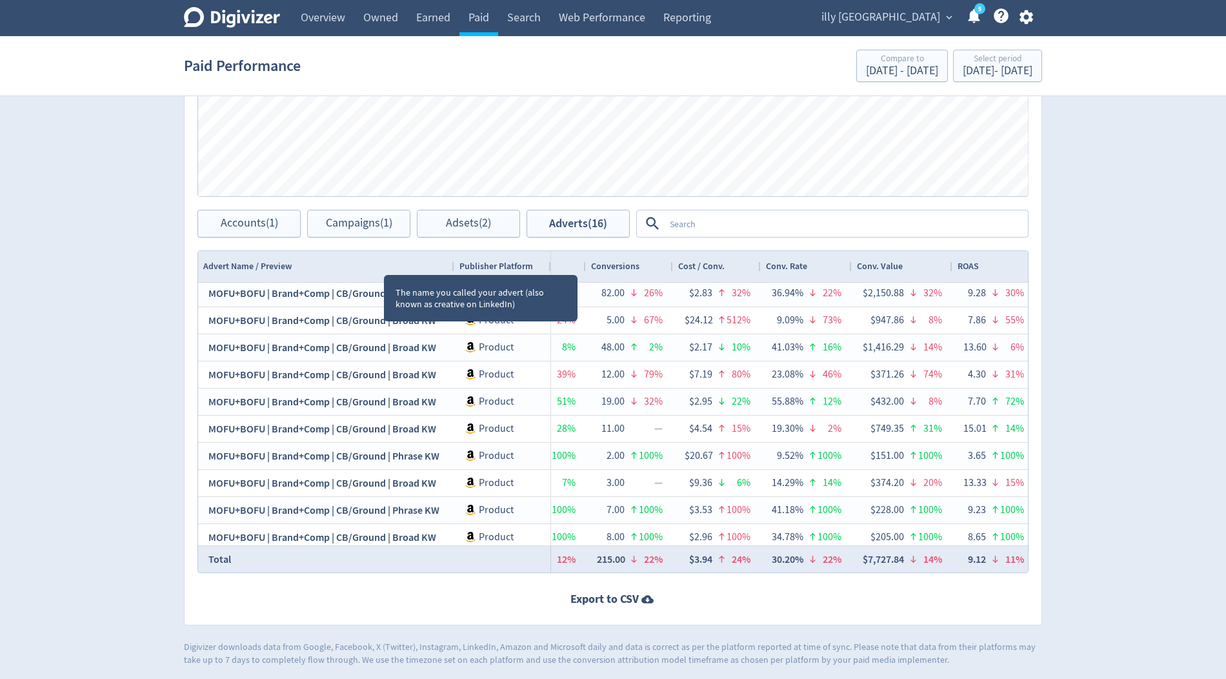
drag, startPoint x: 383, startPoint y: 261, endPoint x: 452, endPoint y: 256, distance: 68.5
click at [452, 257] on div at bounding box center [453, 266] width 5 height 31
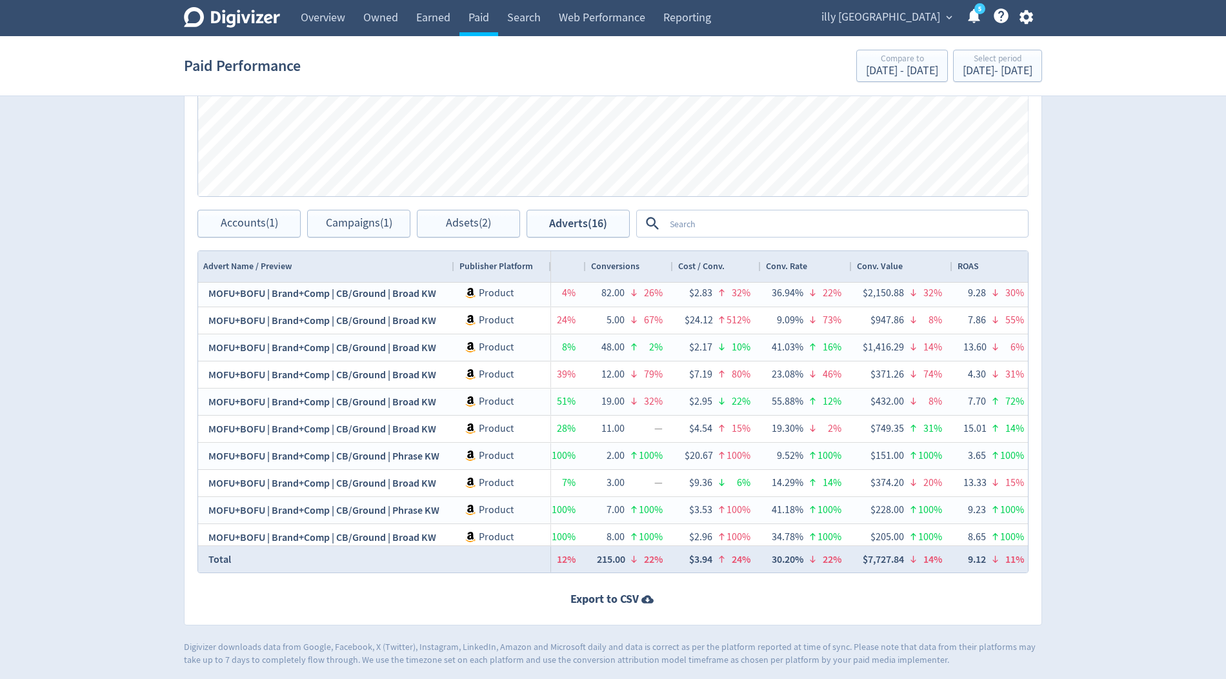
click at [977, 260] on span "ROAS" at bounding box center [967, 266] width 21 height 12
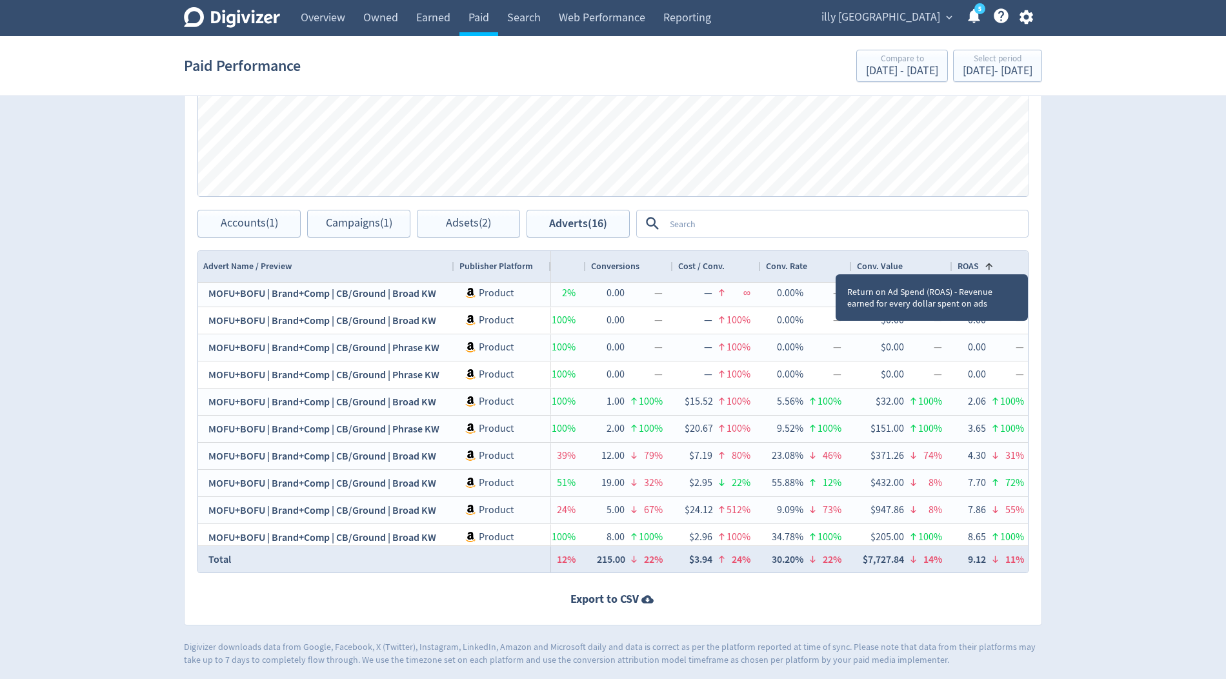
click at [979, 261] on span at bounding box center [986, 266] width 15 height 10
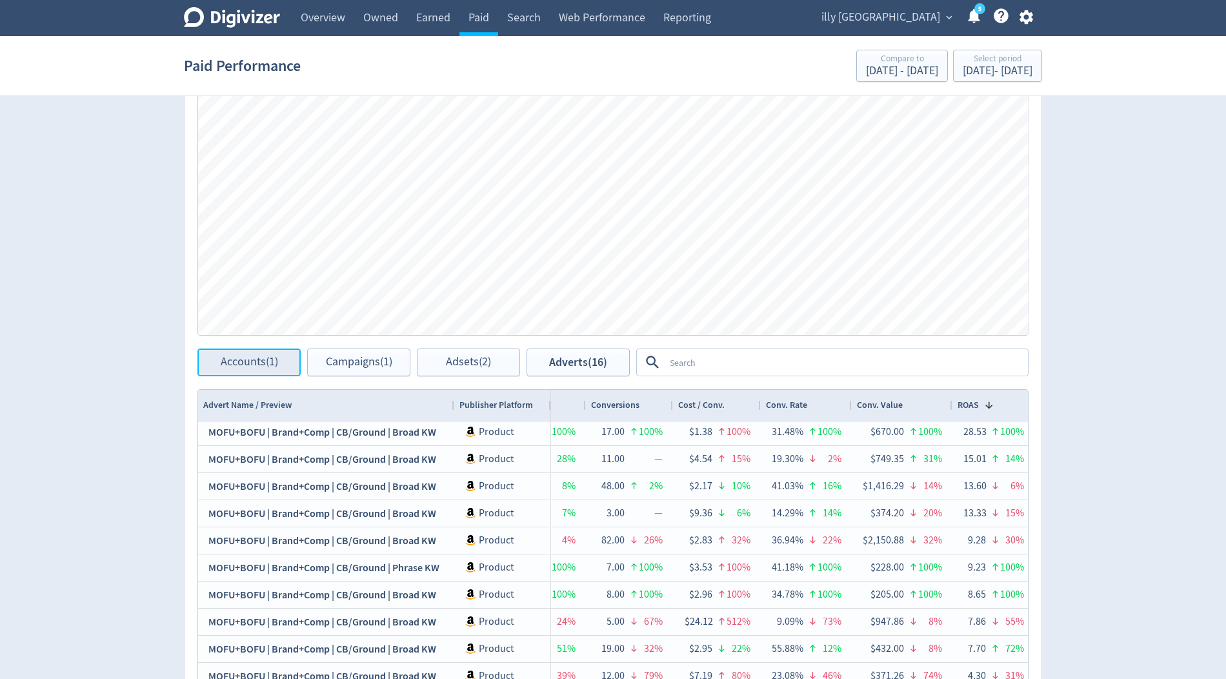
click at [271, 358] on span "Accounts (1)" at bounding box center [249, 362] width 57 height 12
checkbox input "false"
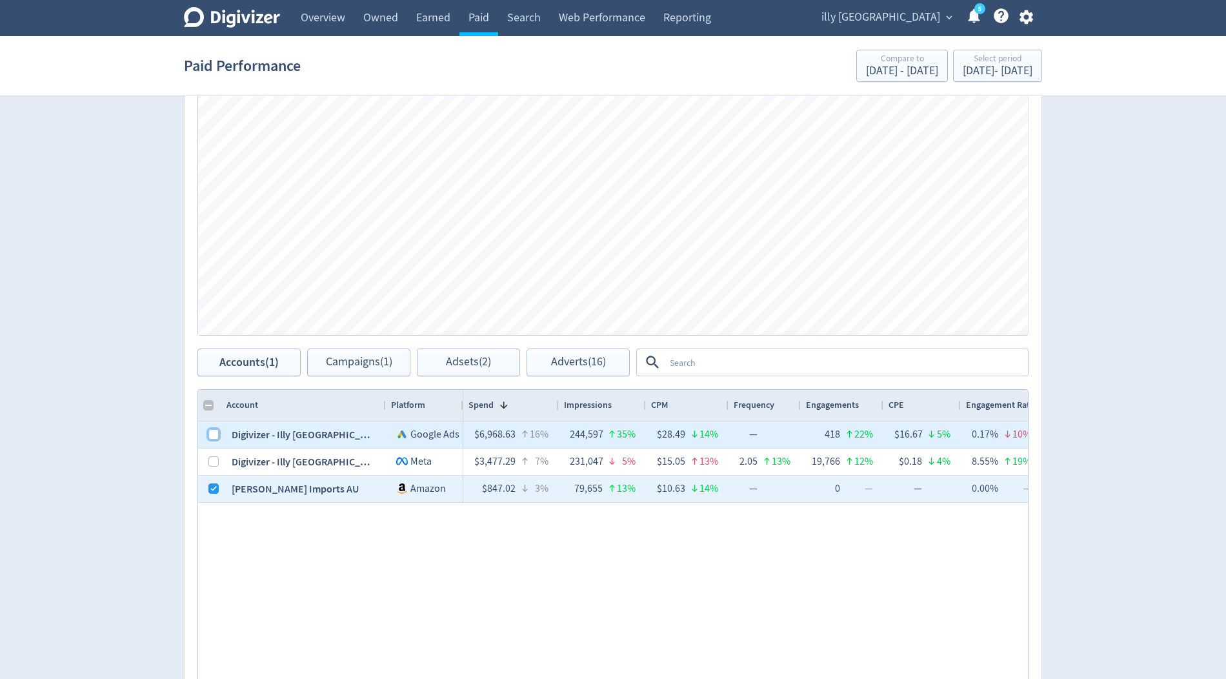
click at [214, 429] on input "Press Space to toggle row selection (unchecked)" at bounding box center [213, 434] width 10 height 10
checkbox input "true"
checkbox input "false"
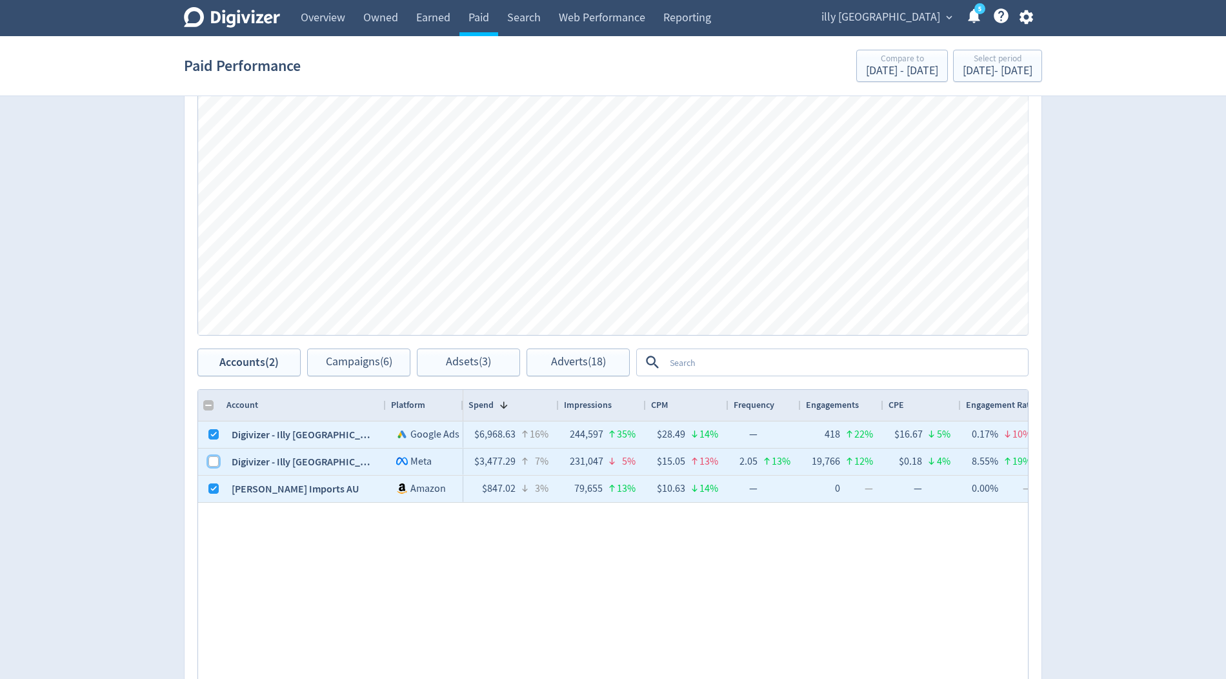
click at [214, 462] on input "Press Space to toggle row selection (unchecked)" at bounding box center [213, 461] width 10 height 10
checkbox input "true"
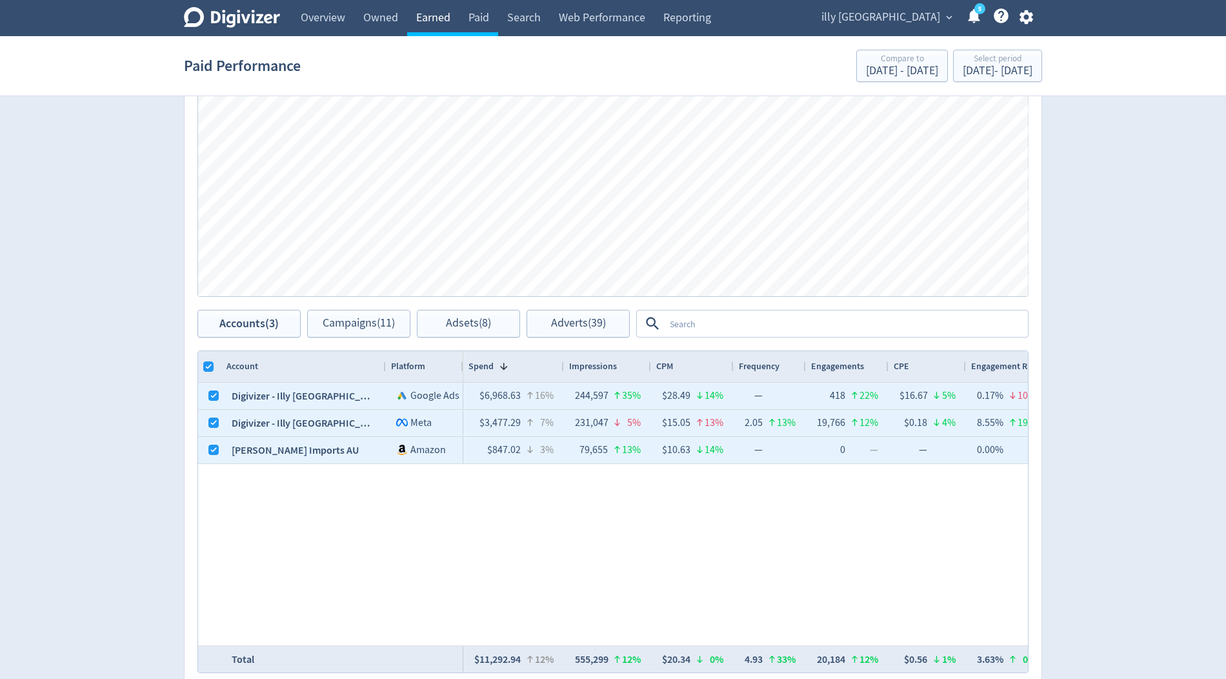
click at [430, 13] on link "Earned" at bounding box center [433, 18] width 52 height 36
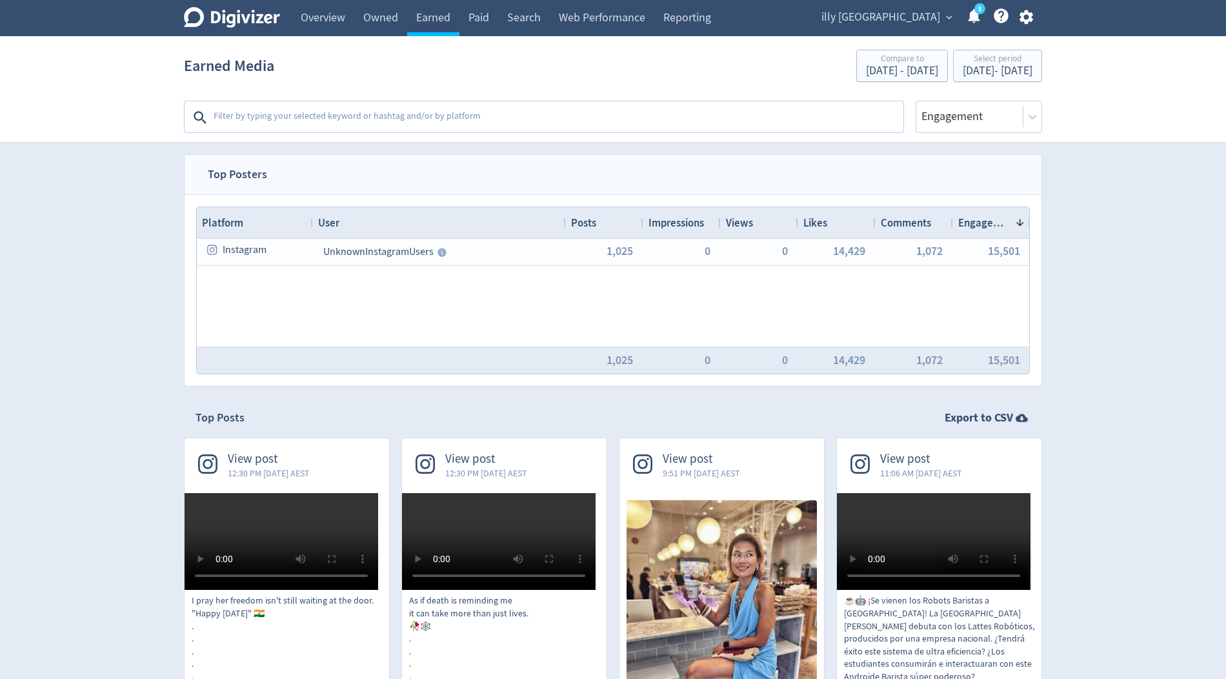
click at [914, 34] on div "illy [GEOGRAPHIC_DATA] expand_more 5 Help Center - Searchable support on using …" at bounding box center [924, 18] width 235 height 36
click at [914, 19] on span "illy [GEOGRAPHIC_DATA]" at bounding box center [880, 17] width 119 height 21
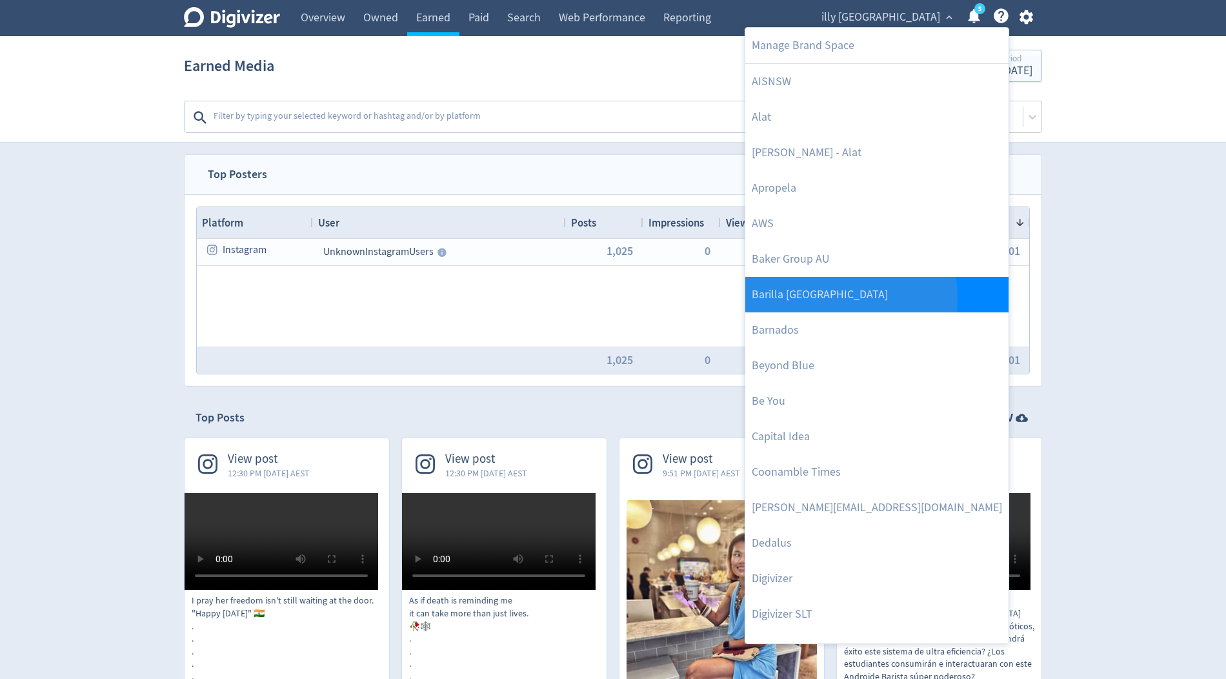
click at [790, 297] on link "Barilla [GEOGRAPHIC_DATA]" at bounding box center [876, 294] width 263 height 35
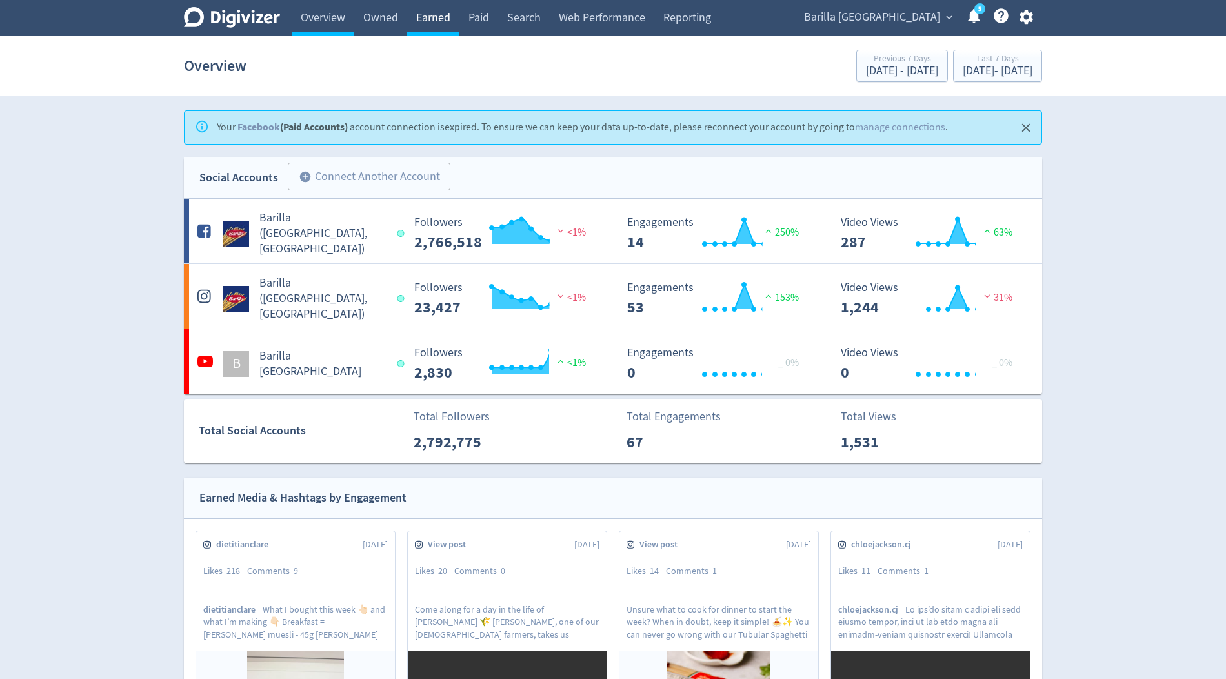
click at [430, 21] on link "Earned" at bounding box center [433, 18] width 52 height 36
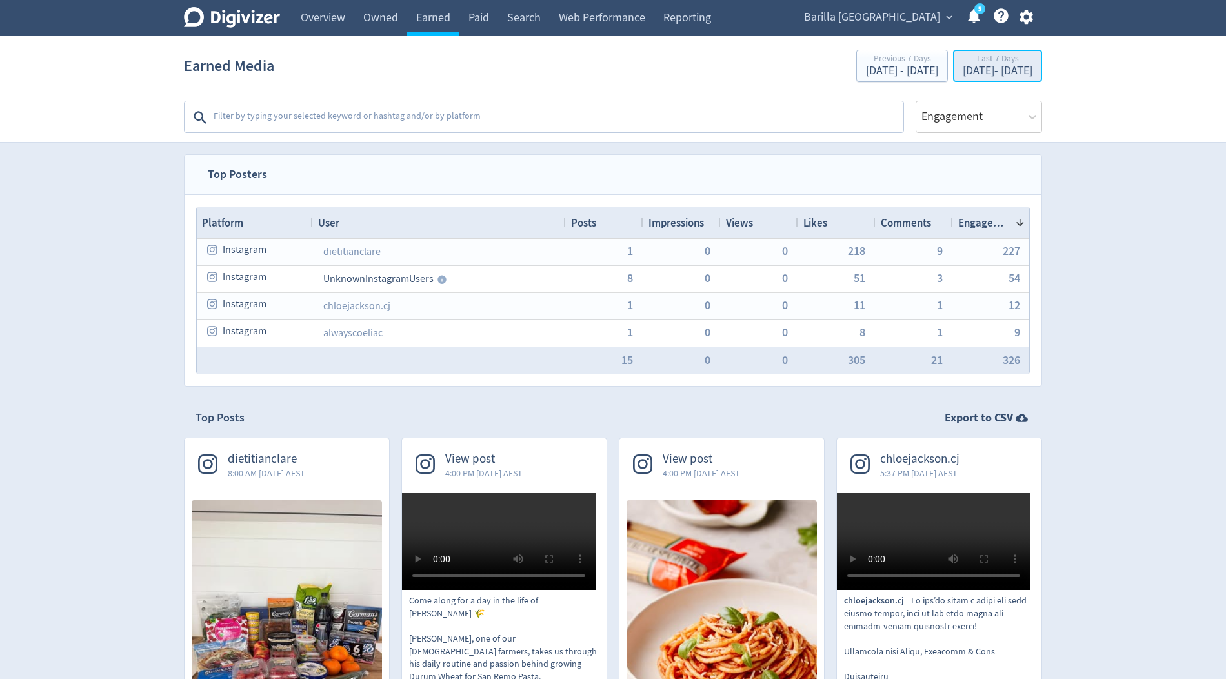
click at [963, 74] on div "[DATE] - [DATE]" at bounding box center [998, 71] width 70 height 12
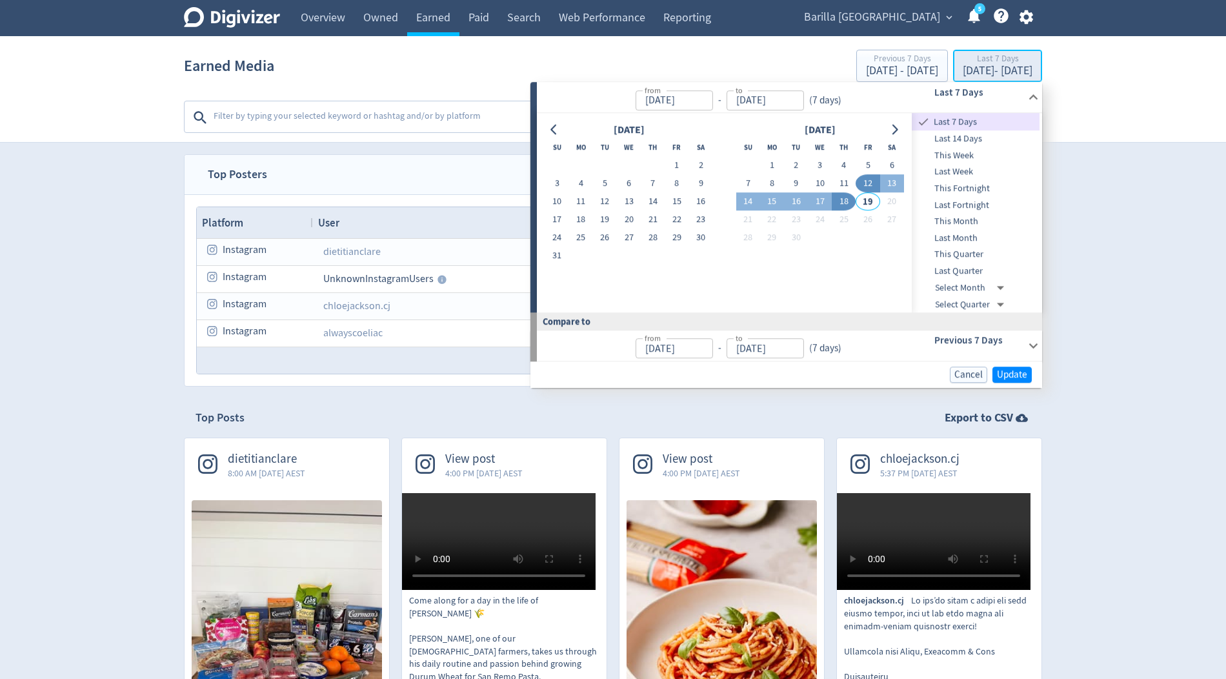
type input "[DATE]"
click at [673, 167] on button "1" at bounding box center [676, 166] width 24 height 18
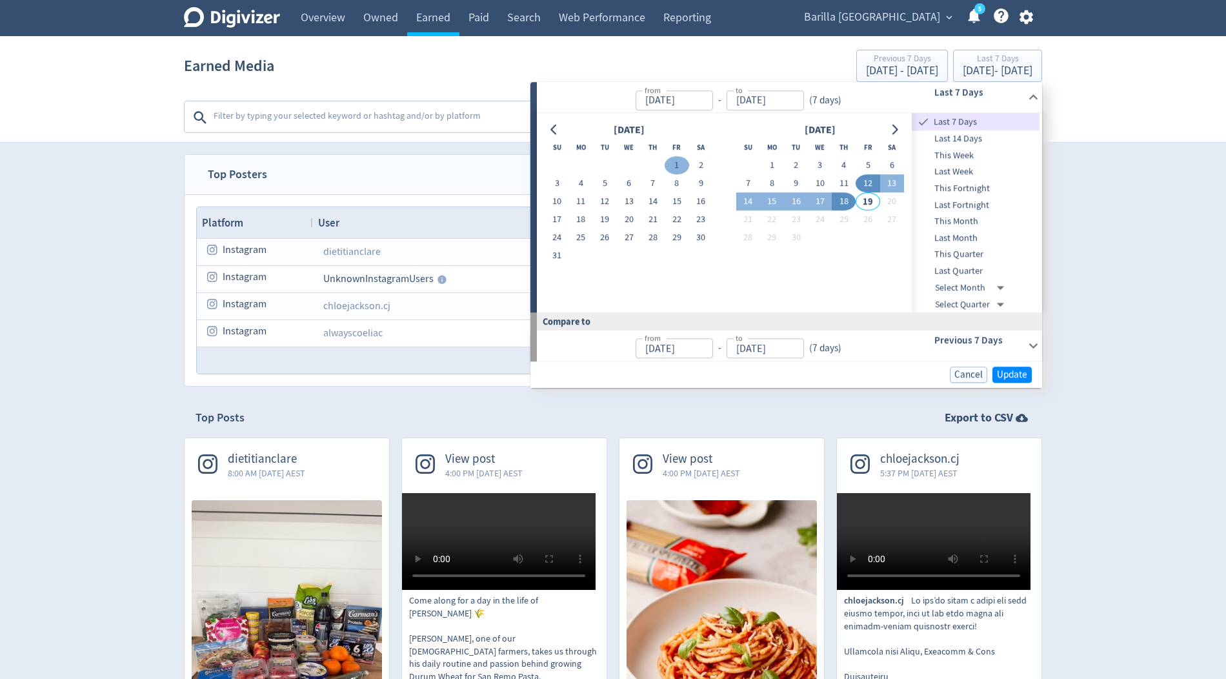
type input "[DATE]"
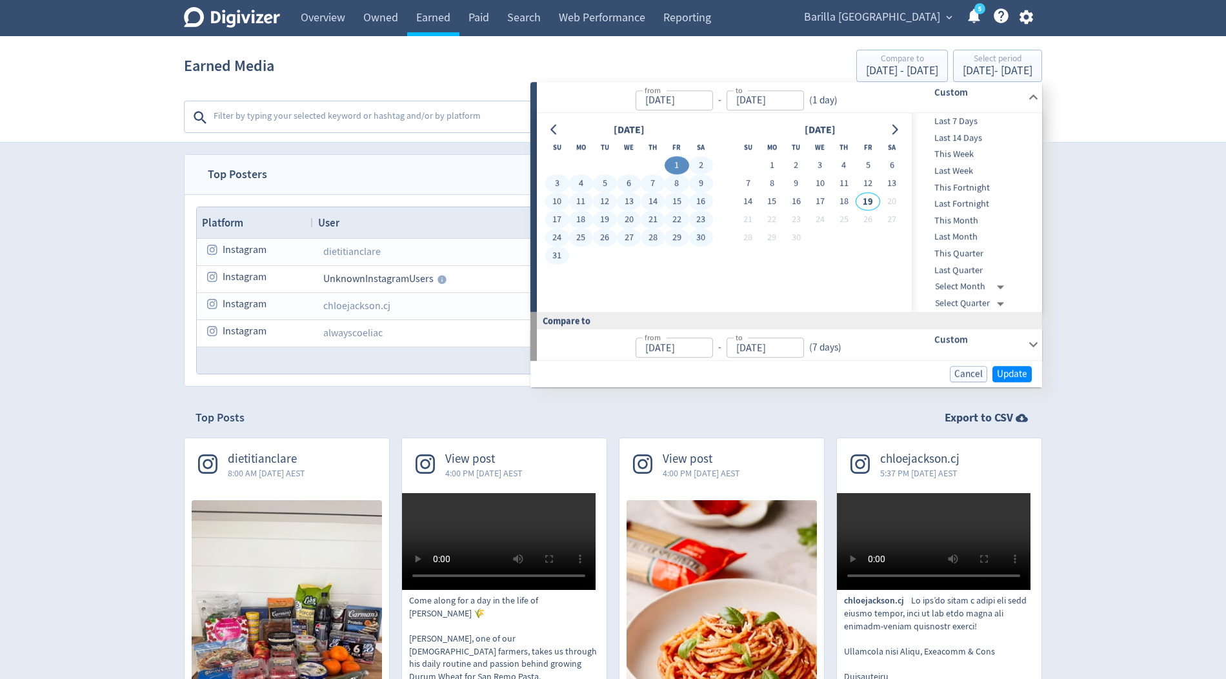
click at [558, 257] on button "31" at bounding box center [557, 256] width 24 height 18
type input "[DATE]"
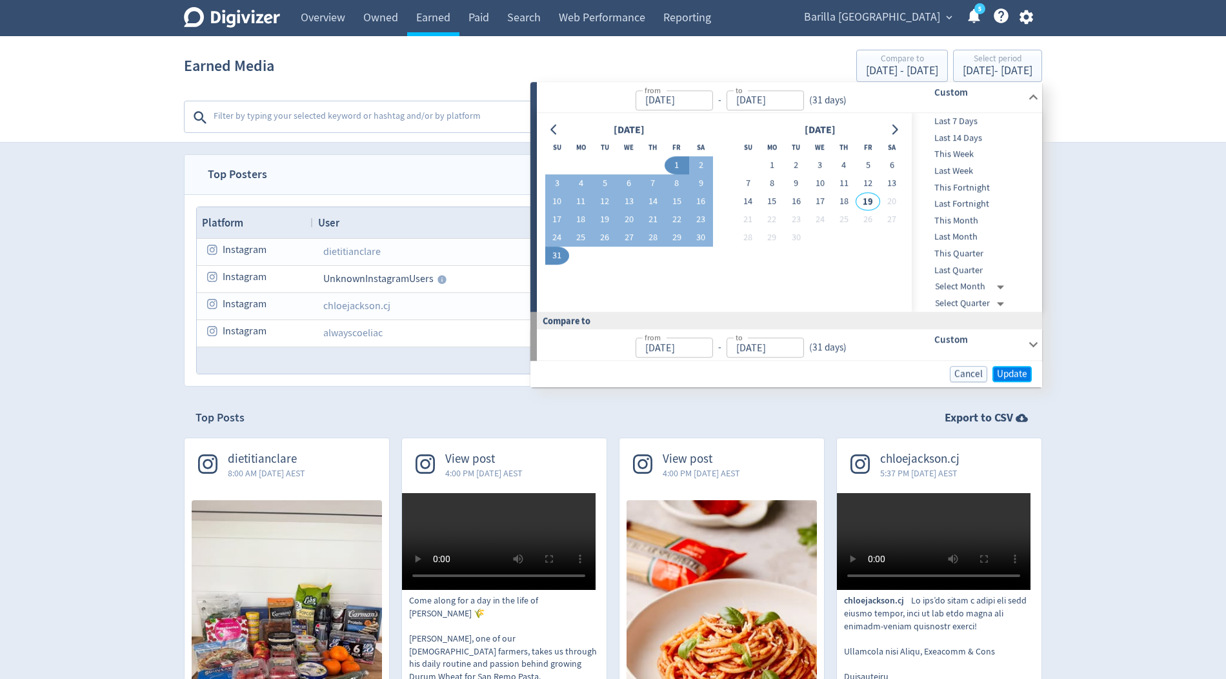
click at [1015, 375] on span "Update" at bounding box center [1012, 374] width 30 height 10
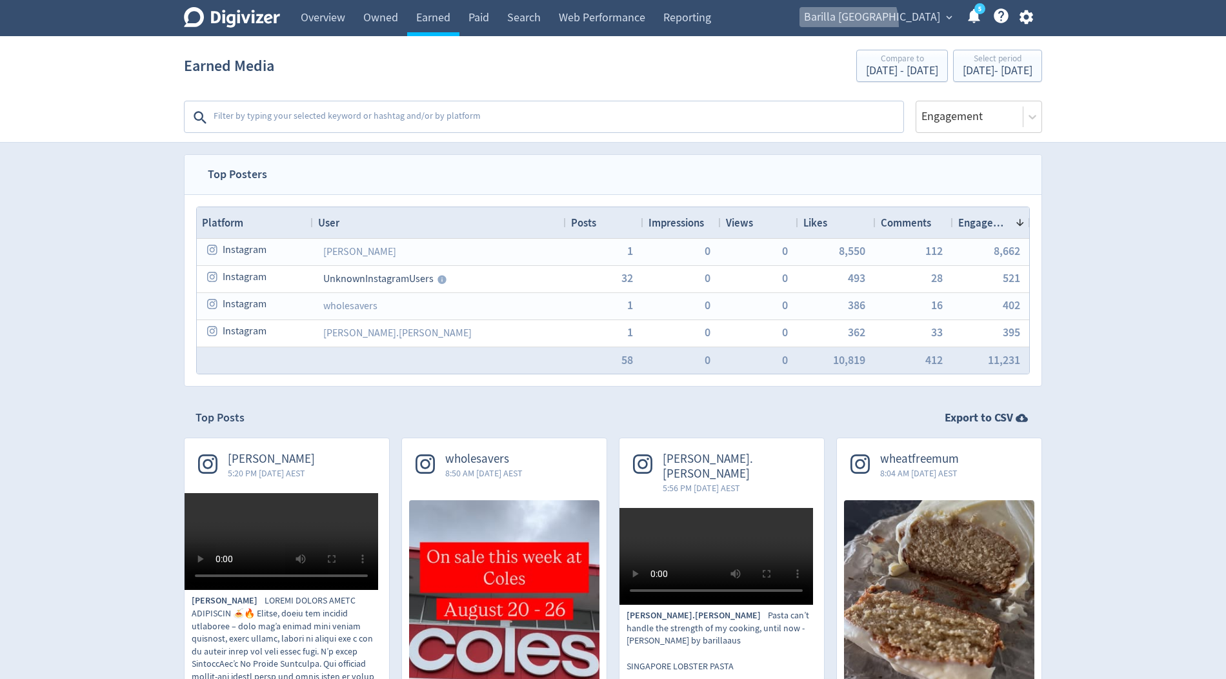
click at [887, 26] on span "Barilla [GEOGRAPHIC_DATA]" at bounding box center [872, 17] width 136 height 21
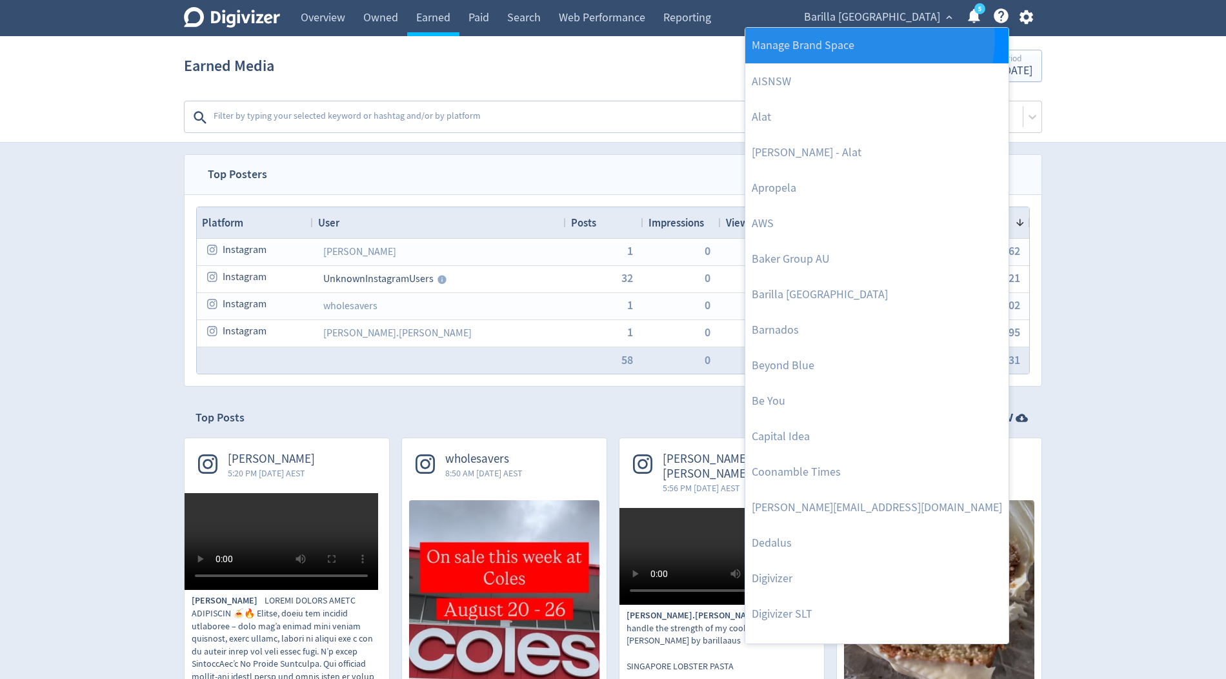
click at [868, 39] on link "Manage Brand Space" at bounding box center [876, 45] width 263 height 35
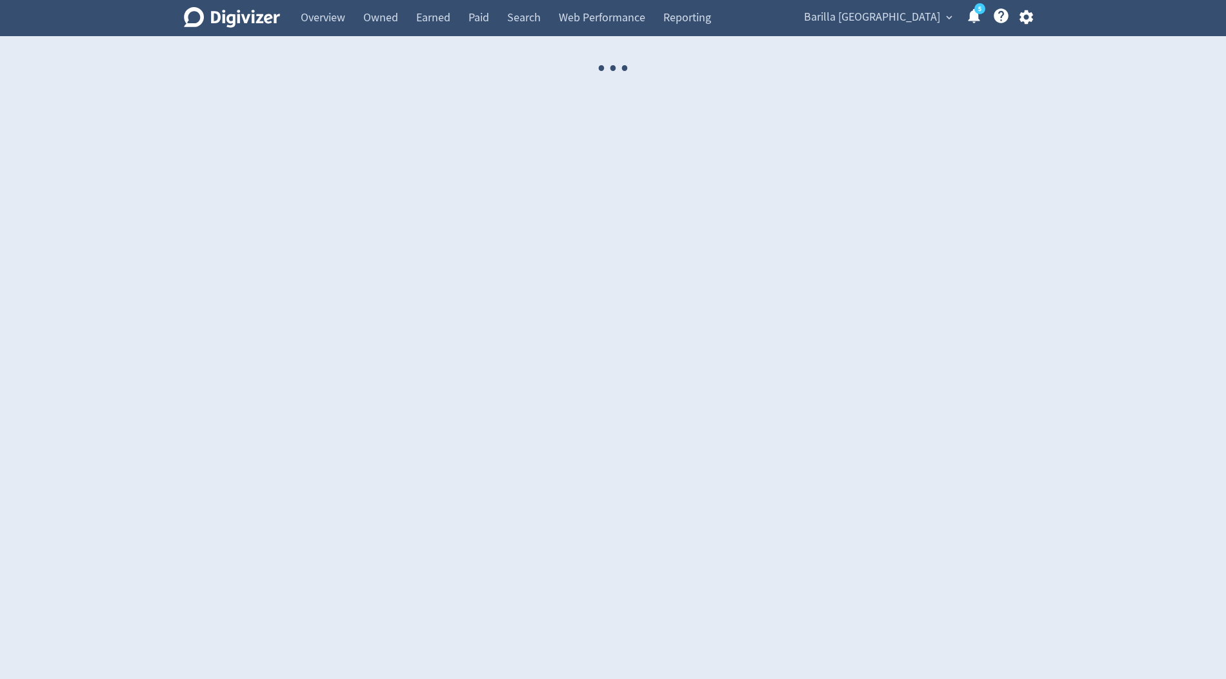
select select "USER"
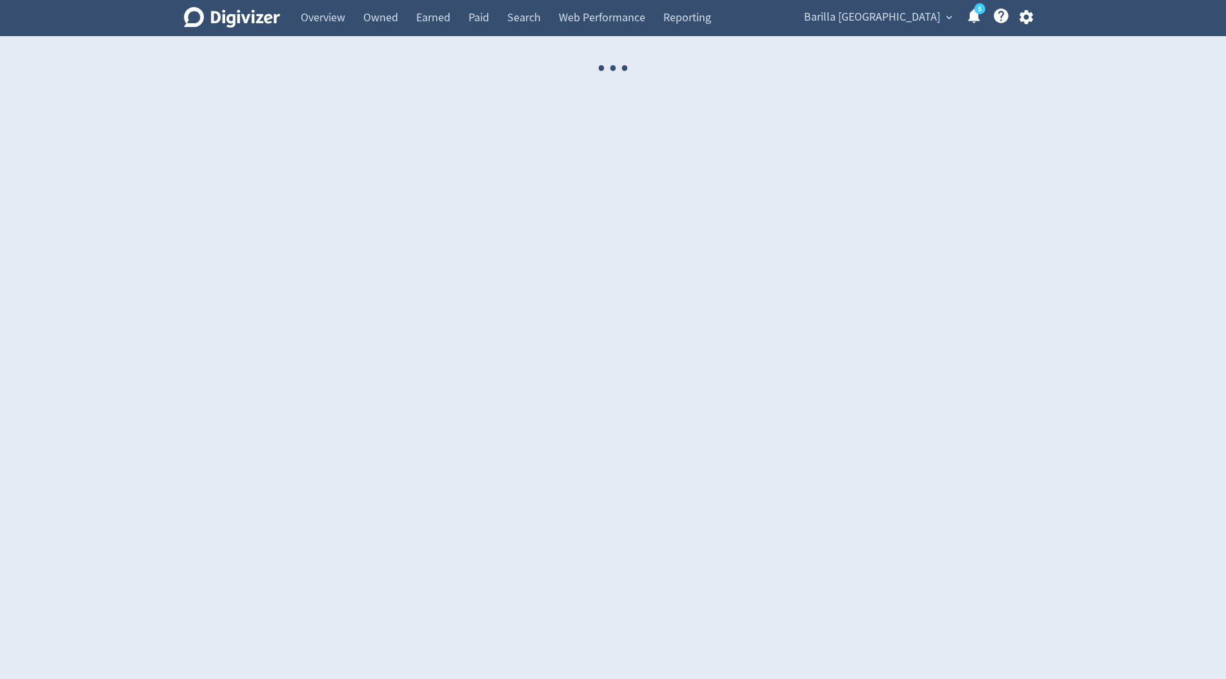
select select "USER"
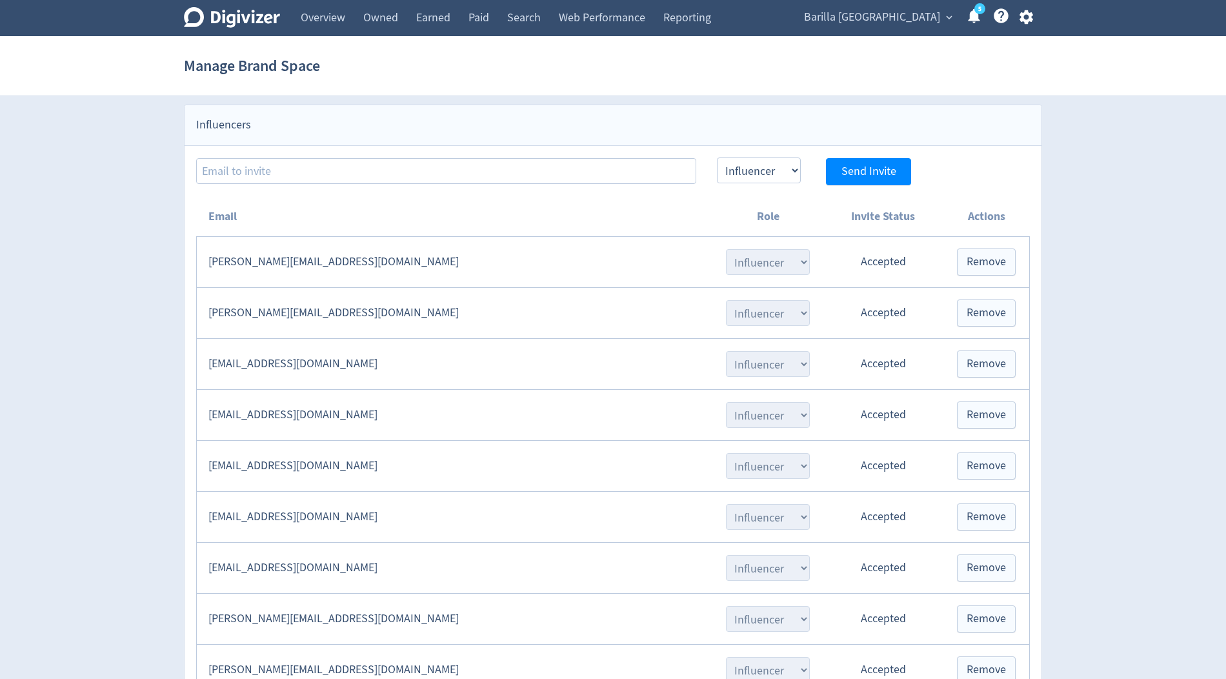
scroll to position [1256, 0]
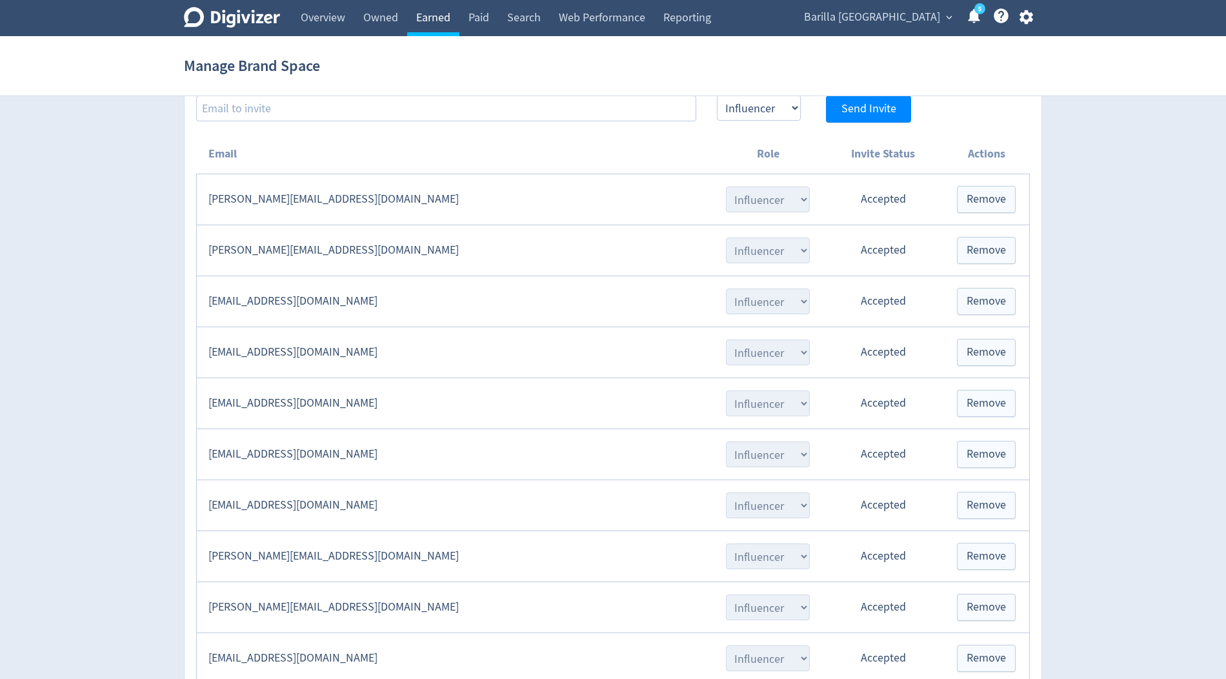
click at [441, 17] on link "Earned" at bounding box center [433, 18] width 52 height 36
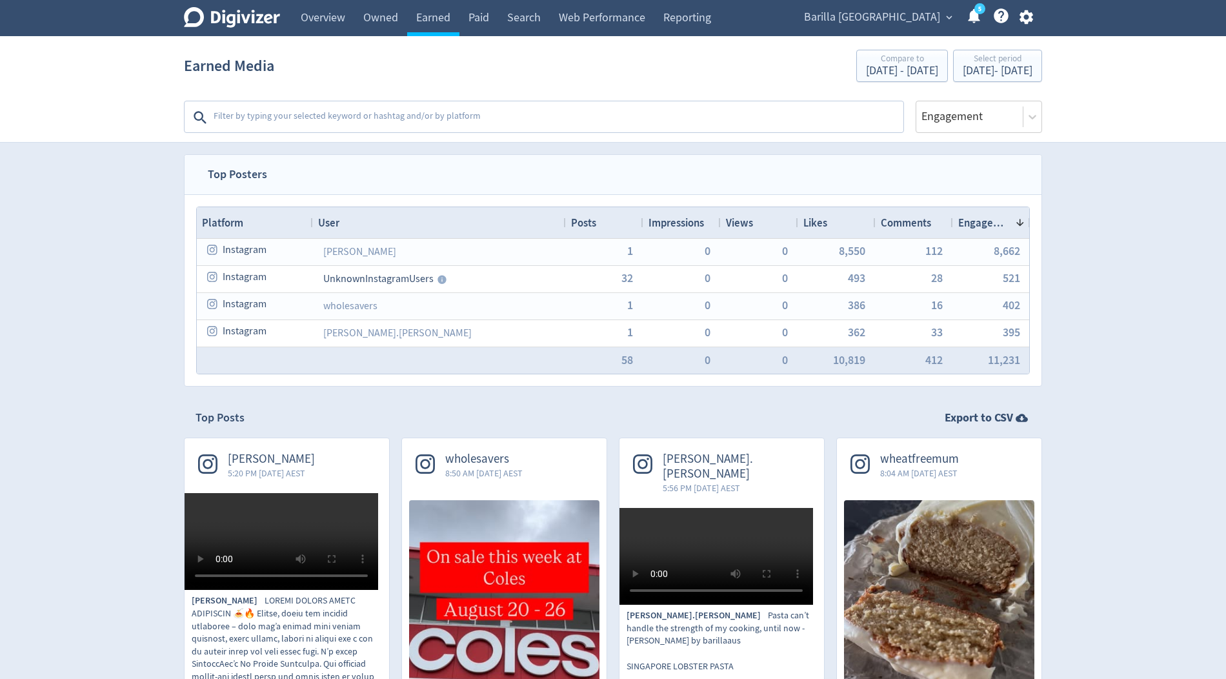
click at [243, 123] on textarea at bounding box center [557, 118] width 690 height 26
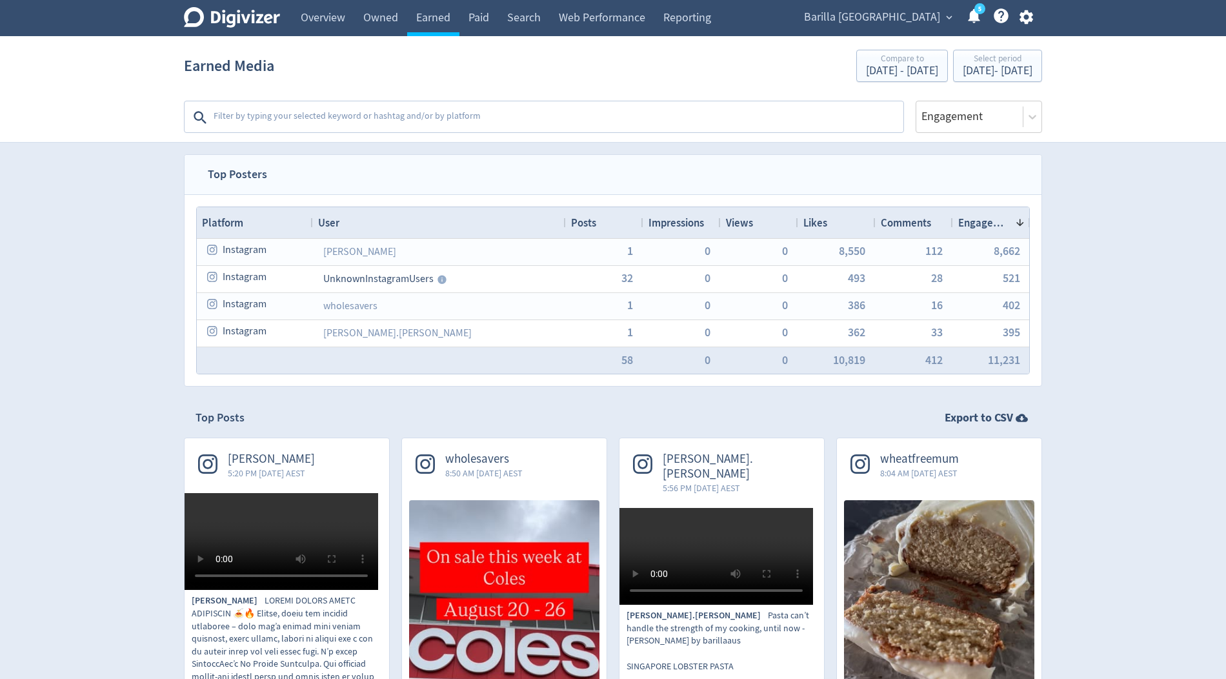
click at [301, 105] on textarea at bounding box center [557, 118] width 690 height 26
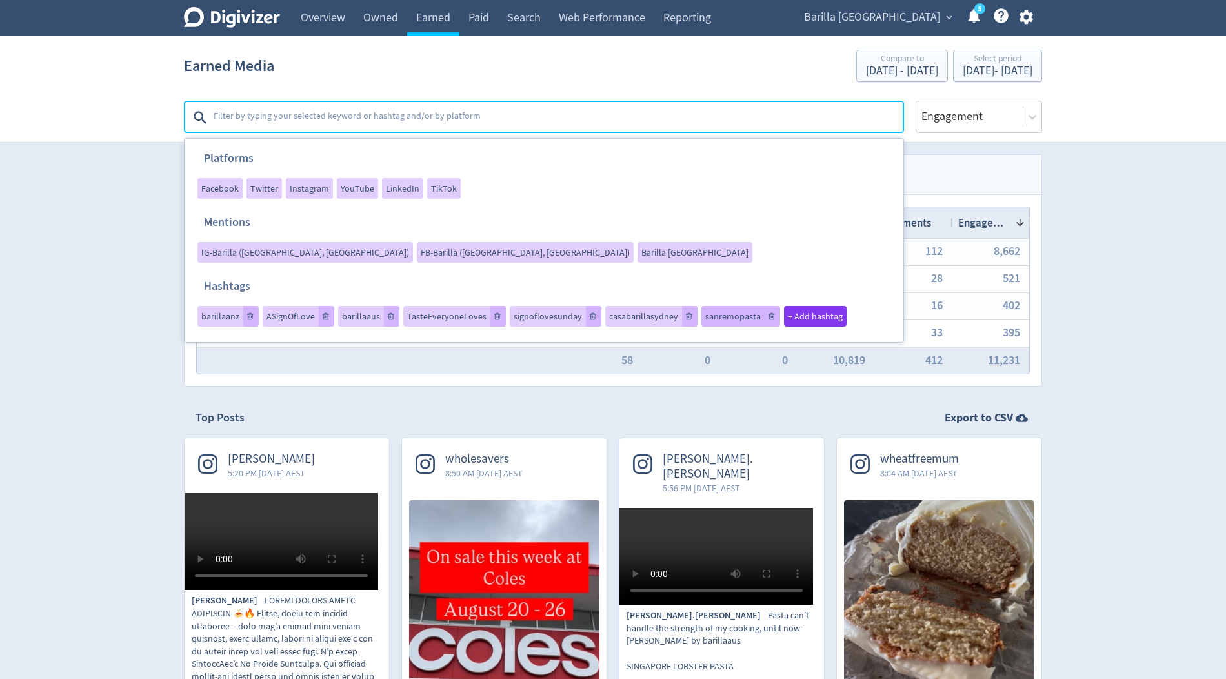
click at [723, 312] on span "sanremopasta" at bounding box center [732, 316] width 55 height 9
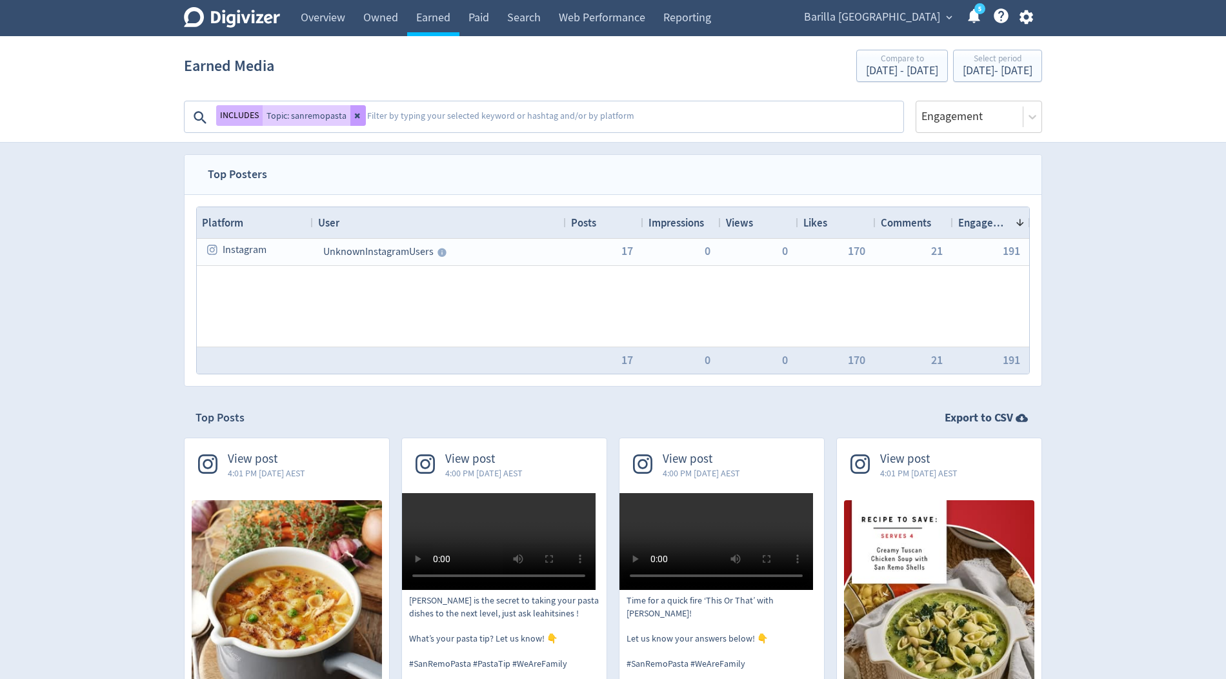
click at [354, 113] on icon at bounding box center [358, 116] width 8 height 8
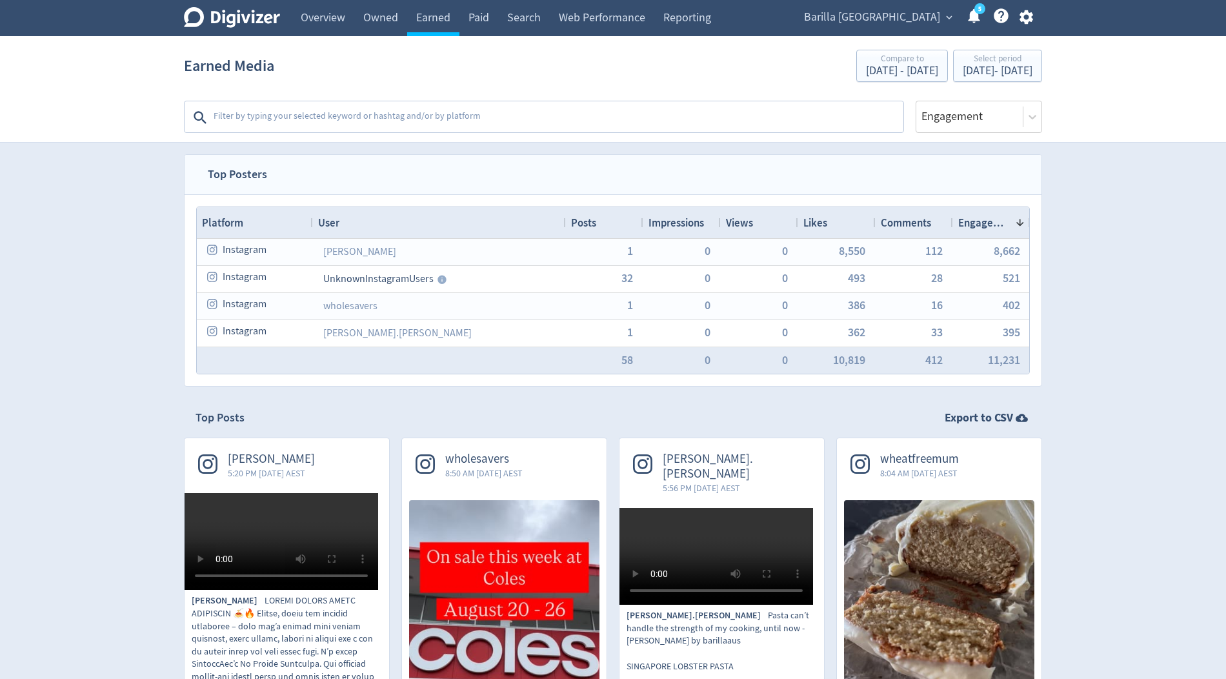
click at [353, 113] on textarea at bounding box center [557, 118] width 690 height 26
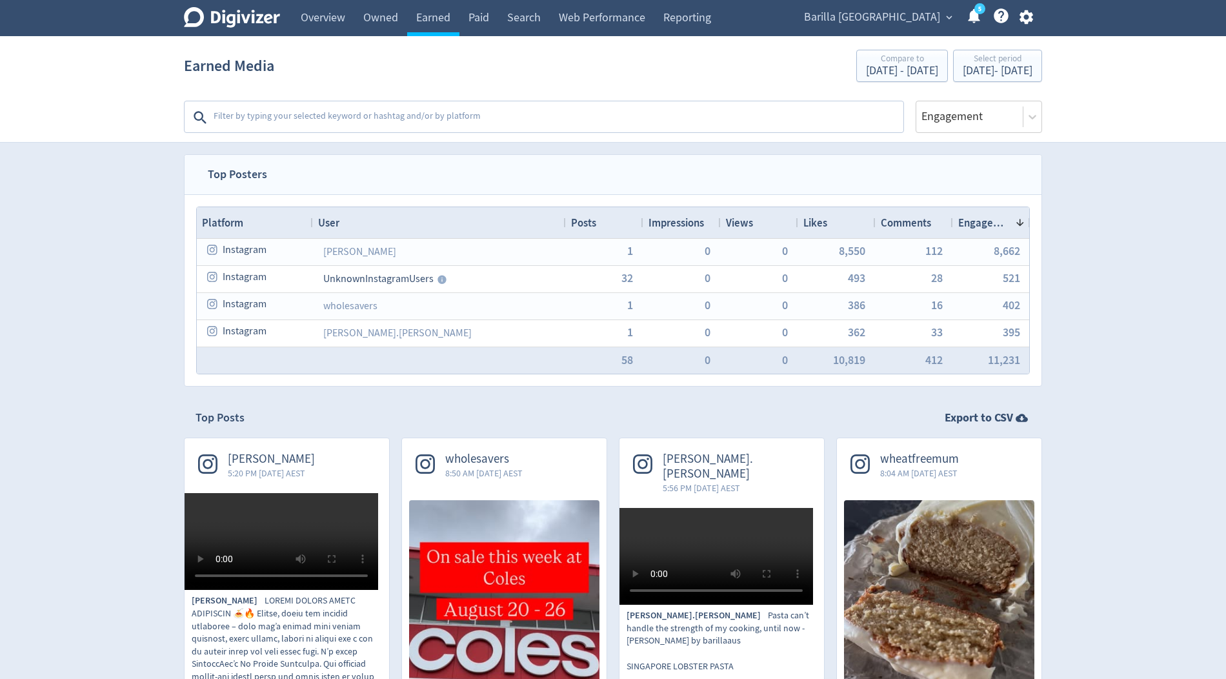
click at [247, 112] on textarea at bounding box center [557, 118] width 690 height 26
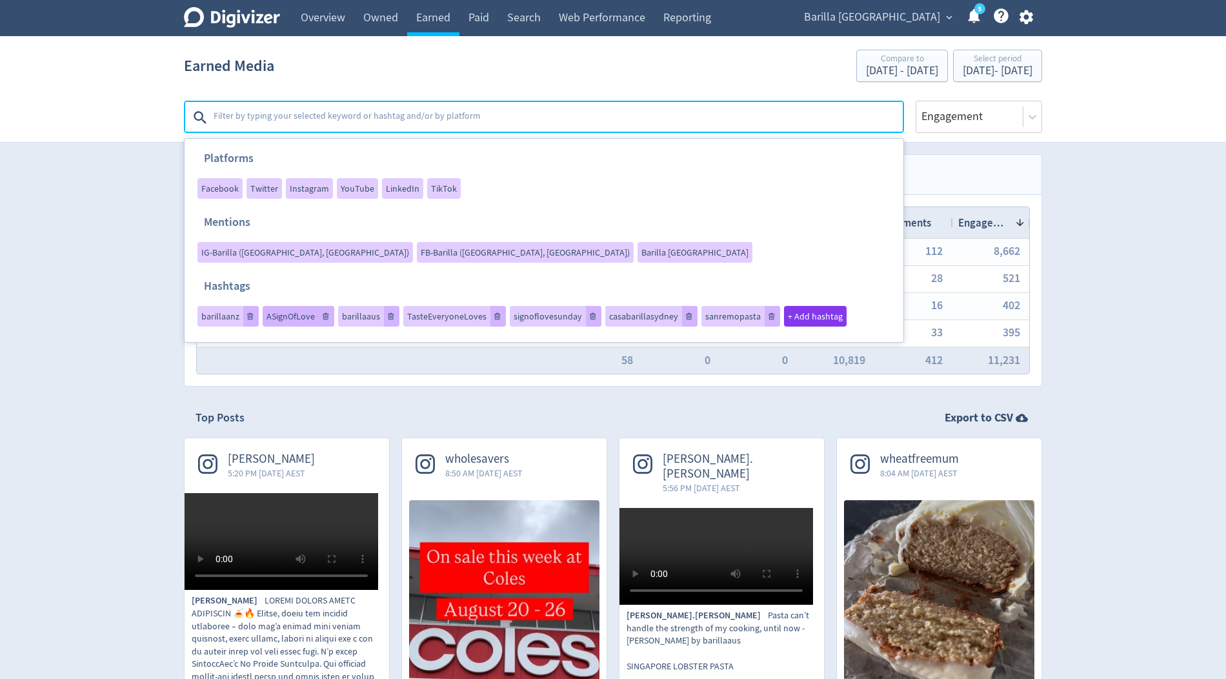
click at [298, 306] on div "ASignOfLove" at bounding box center [299, 316] width 72 height 21
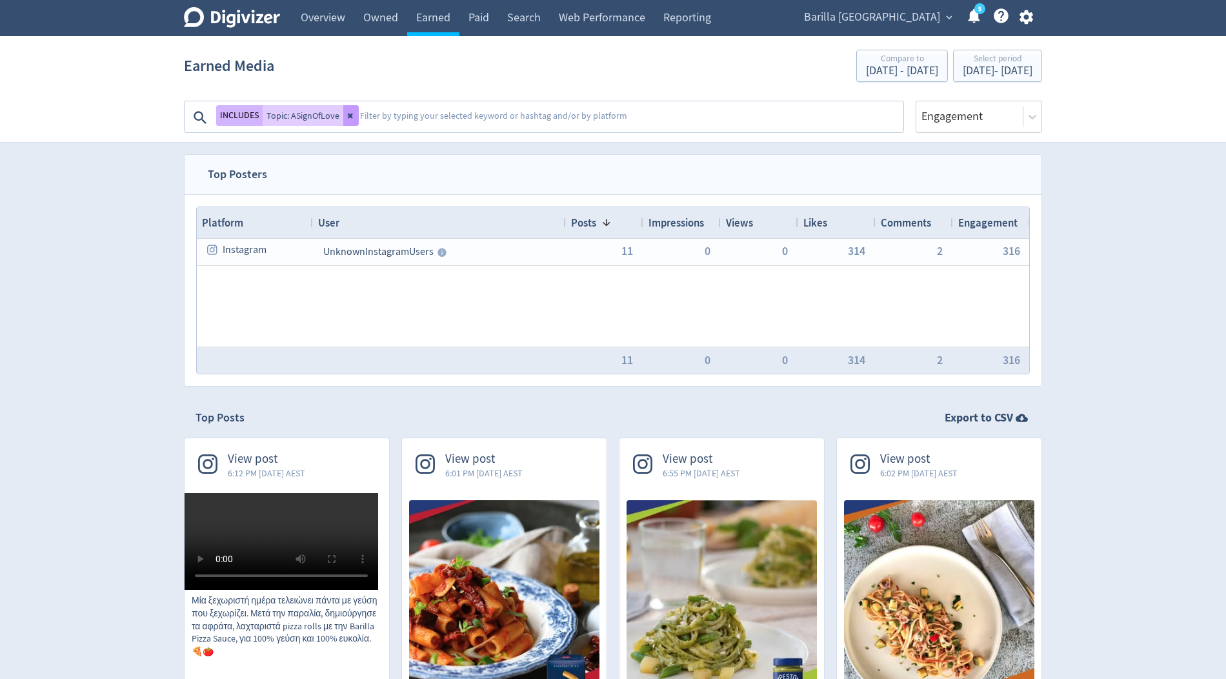
click at [355, 114] on button at bounding box center [350, 115] width 15 height 21
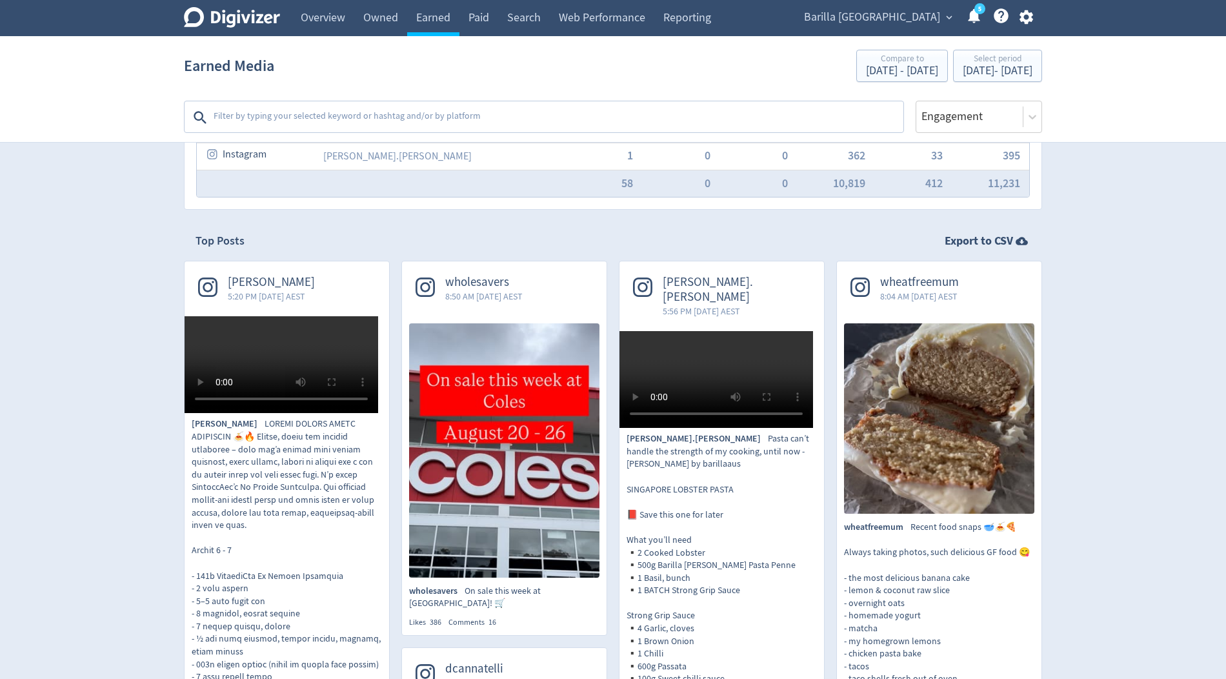
scroll to position [181, 0]
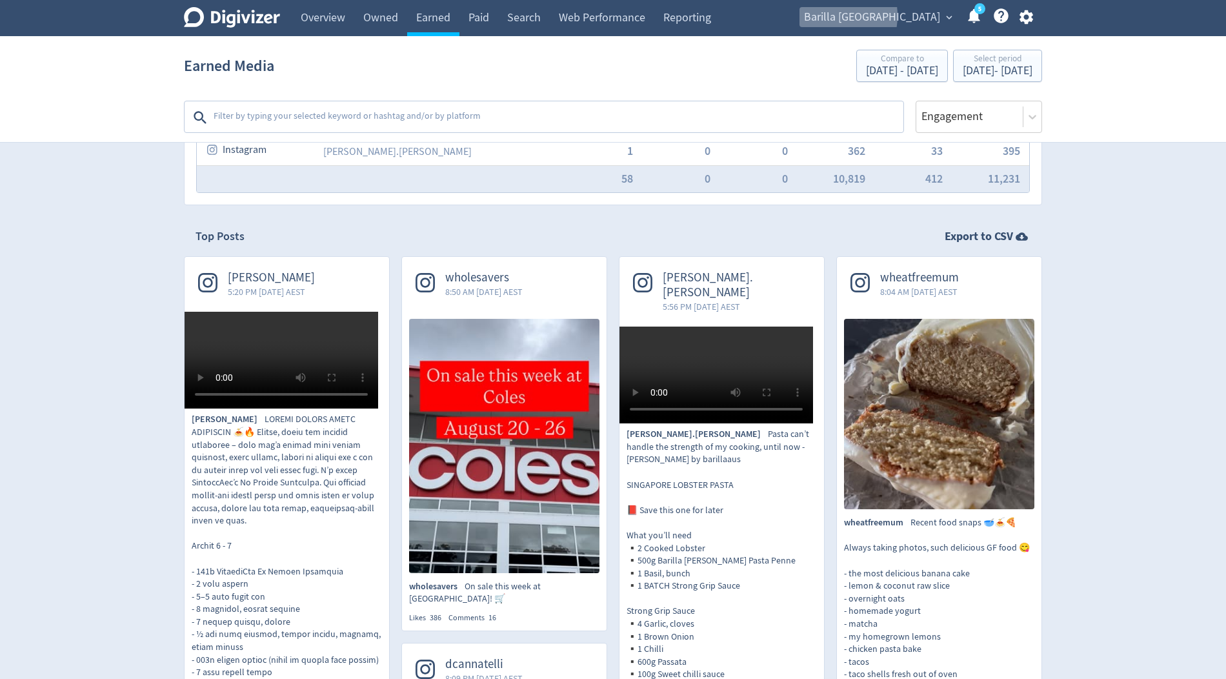
click at [883, 16] on span "Barilla [GEOGRAPHIC_DATA]" at bounding box center [872, 17] width 136 height 21
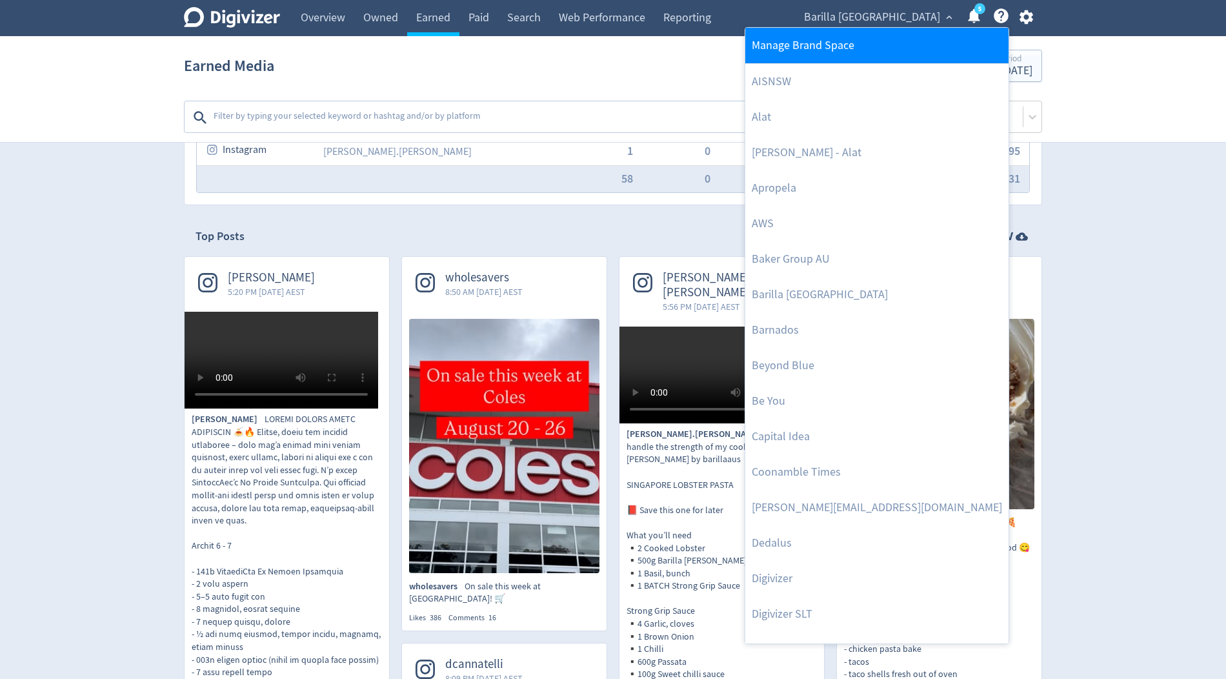
click at [864, 57] on link "Manage Brand Space" at bounding box center [876, 45] width 263 height 35
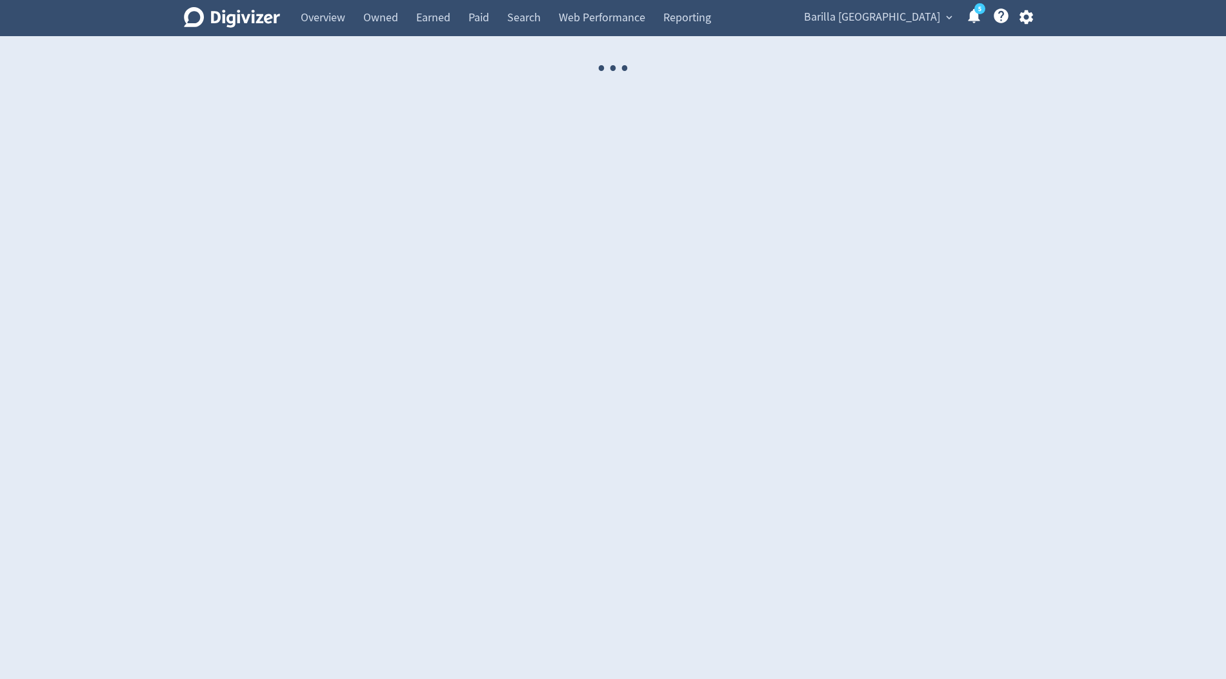
select select "USER"
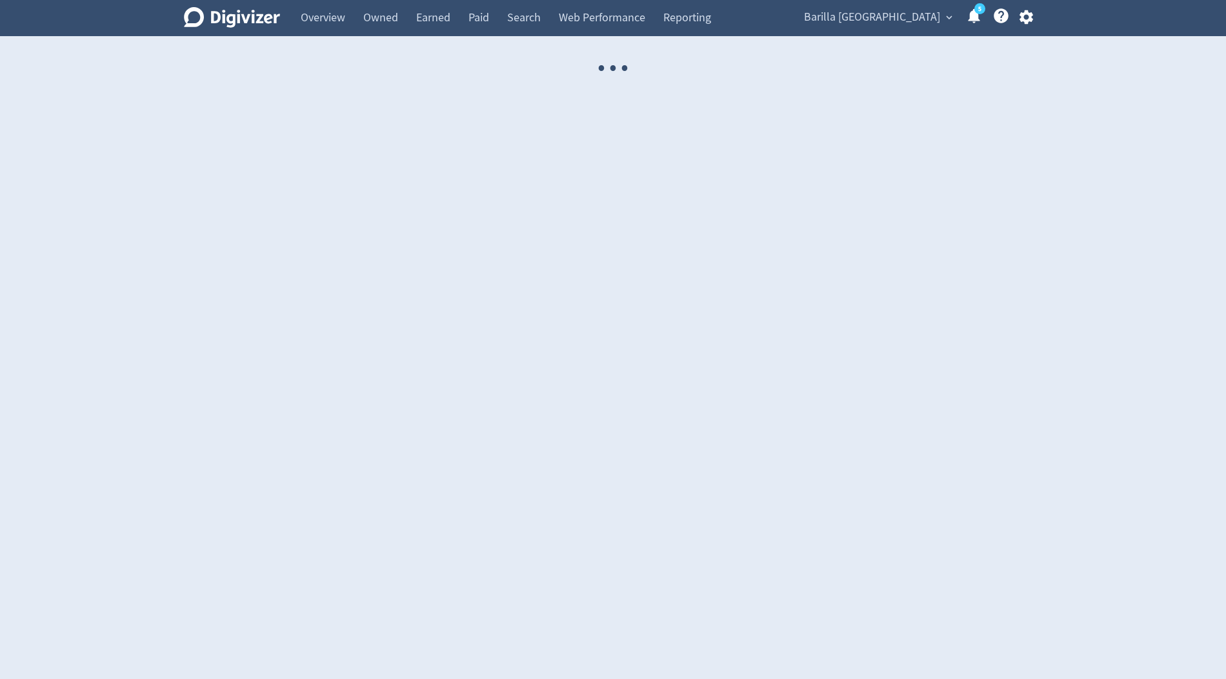
select select "USER"
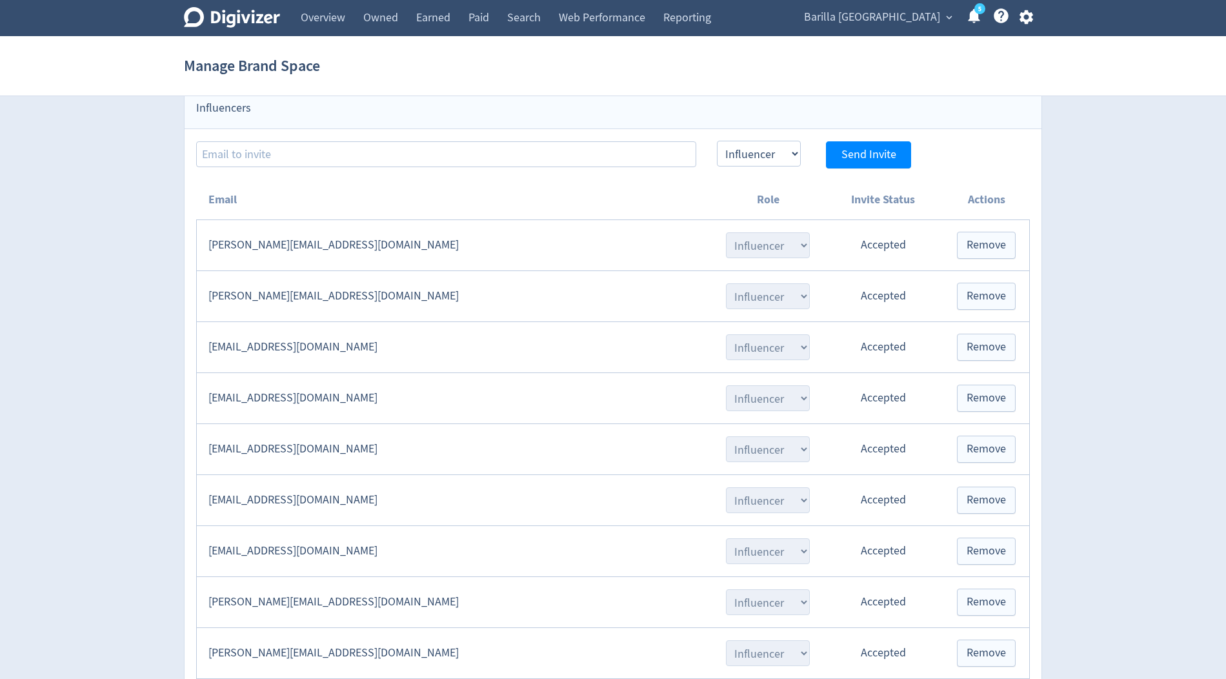
scroll to position [1212, 0]
